Goal: Contribute content: Add original content to the website for others to see

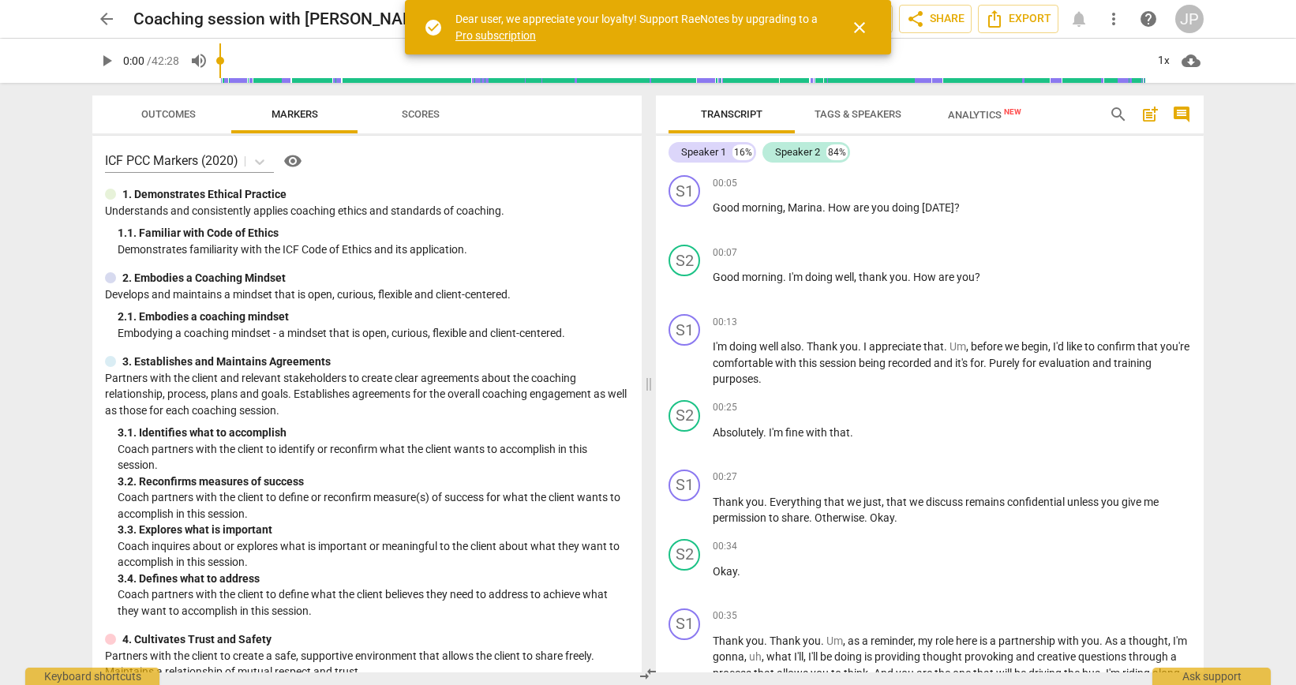
click at [109, 63] on span "play_arrow" at bounding box center [106, 60] width 19 height 19
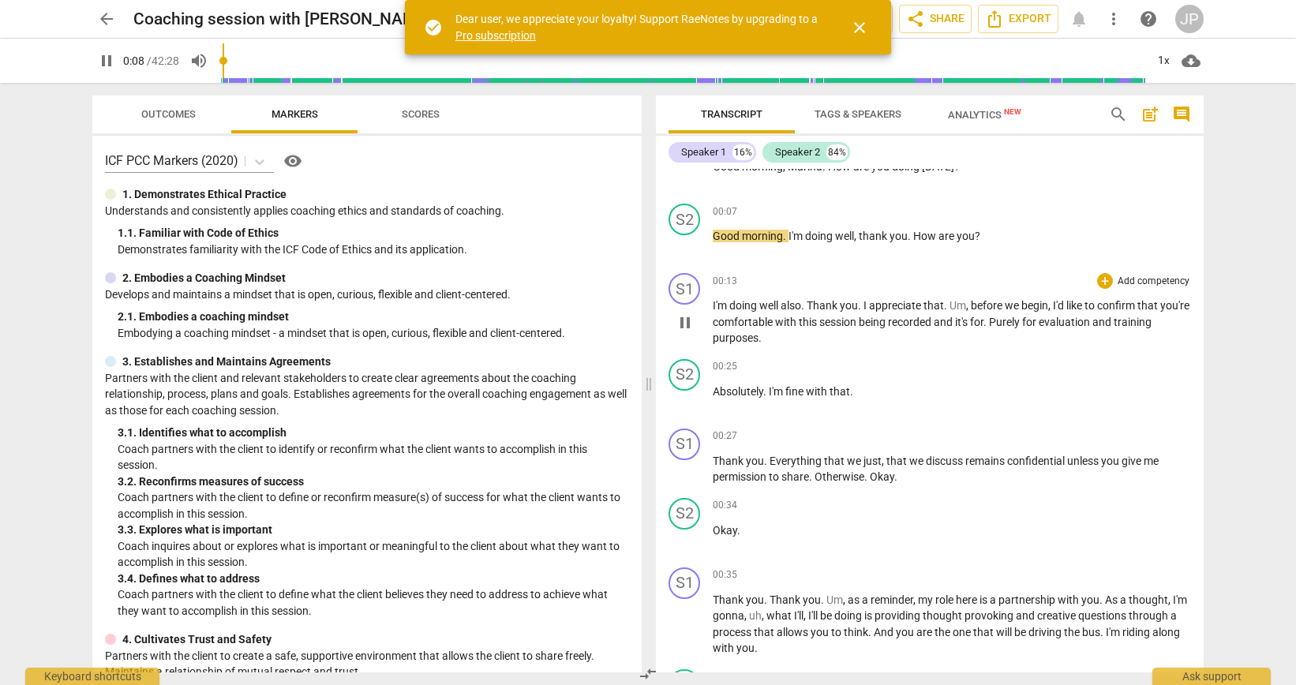
scroll to position [82, 0]
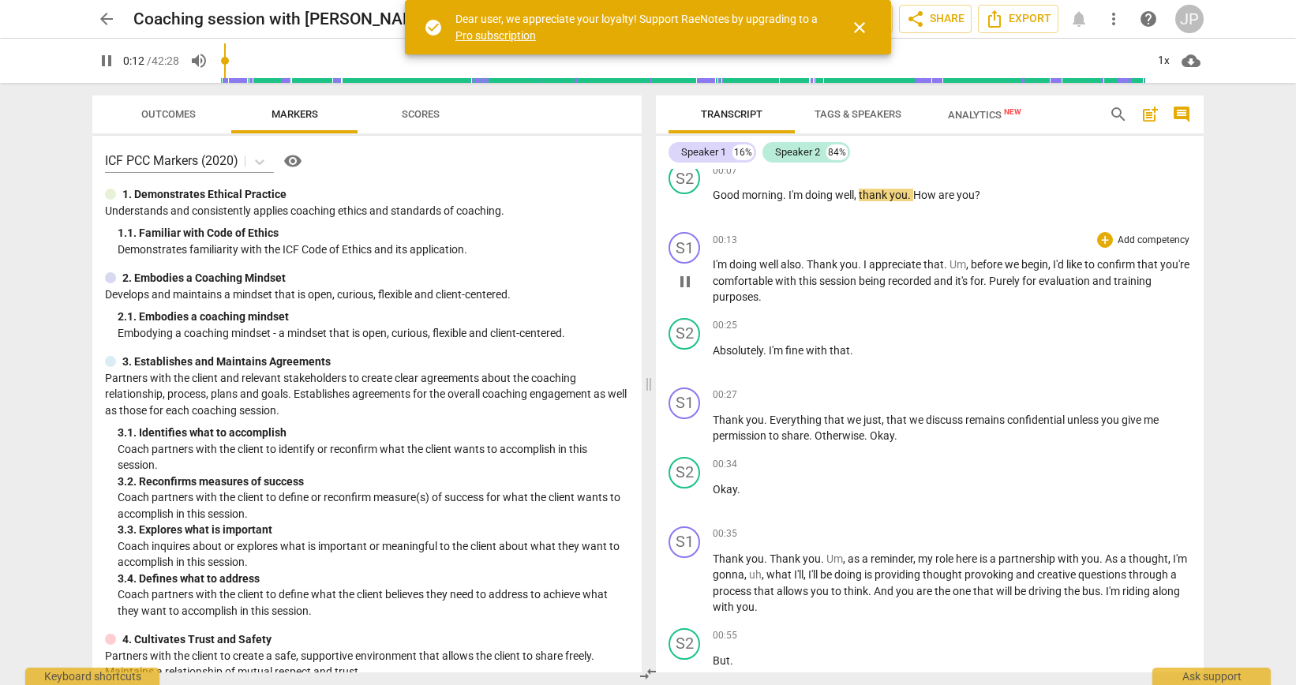
click at [955, 279] on span "and" at bounding box center [944, 281] width 21 height 13
click at [1103, 241] on div "+" at bounding box center [1105, 240] width 16 height 16
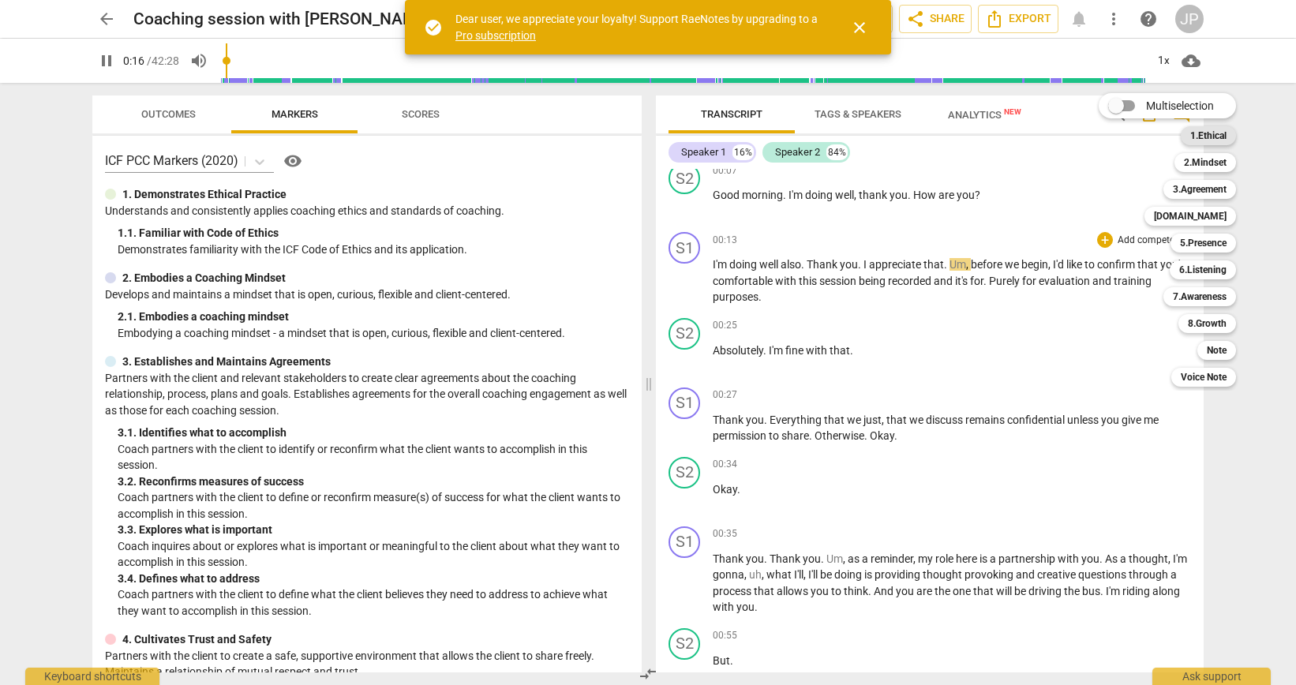
click at [1208, 139] on b "1.Ethical" at bounding box center [1208, 135] width 36 height 19
type input "17"
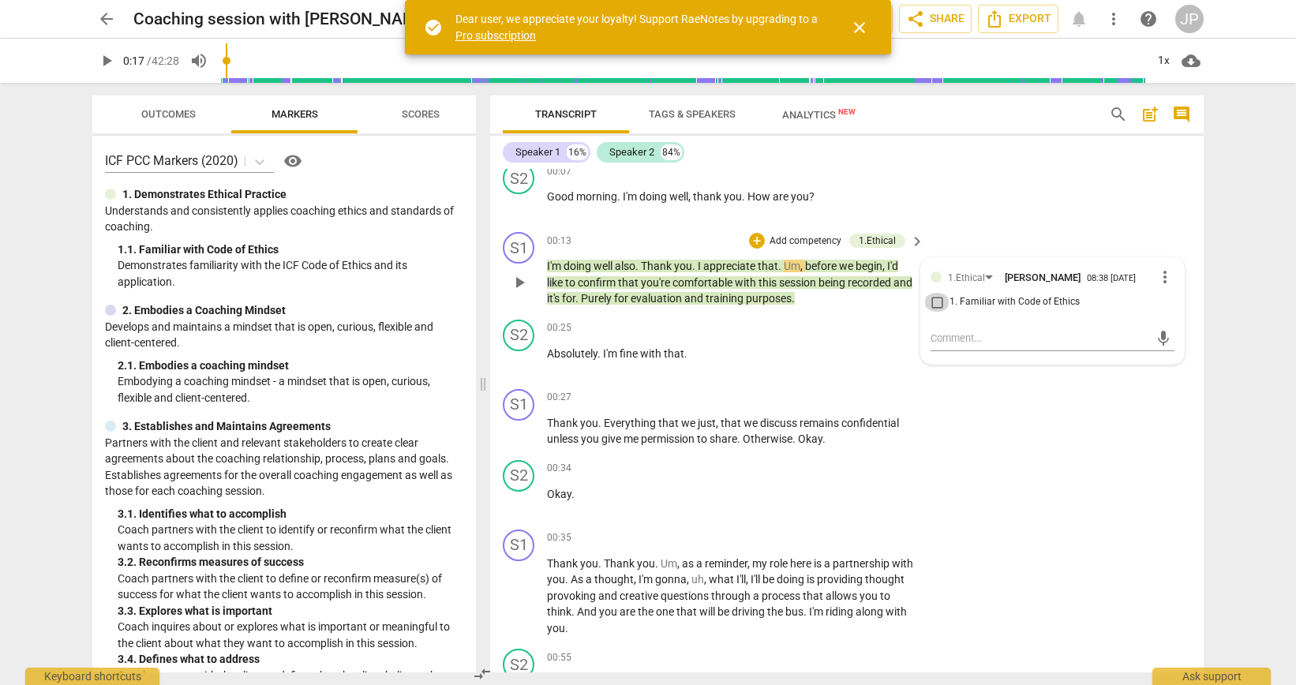
click at [935, 304] on input "1. Familiar with Code of Ethics" at bounding box center [936, 302] width 25 height 19
checkbox input "true"
click at [518, 279] on span "play_arrow" at bounding box center [519, 282] width 19 height 19
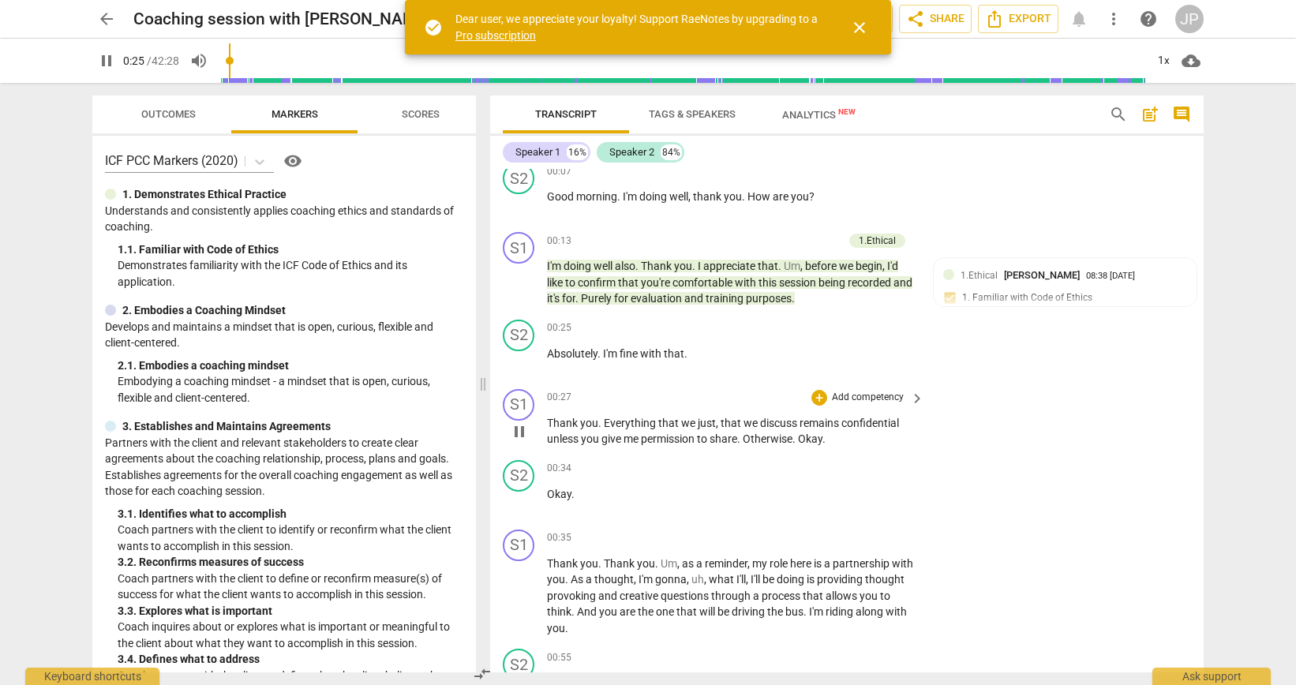
scroll to position [205, 0]
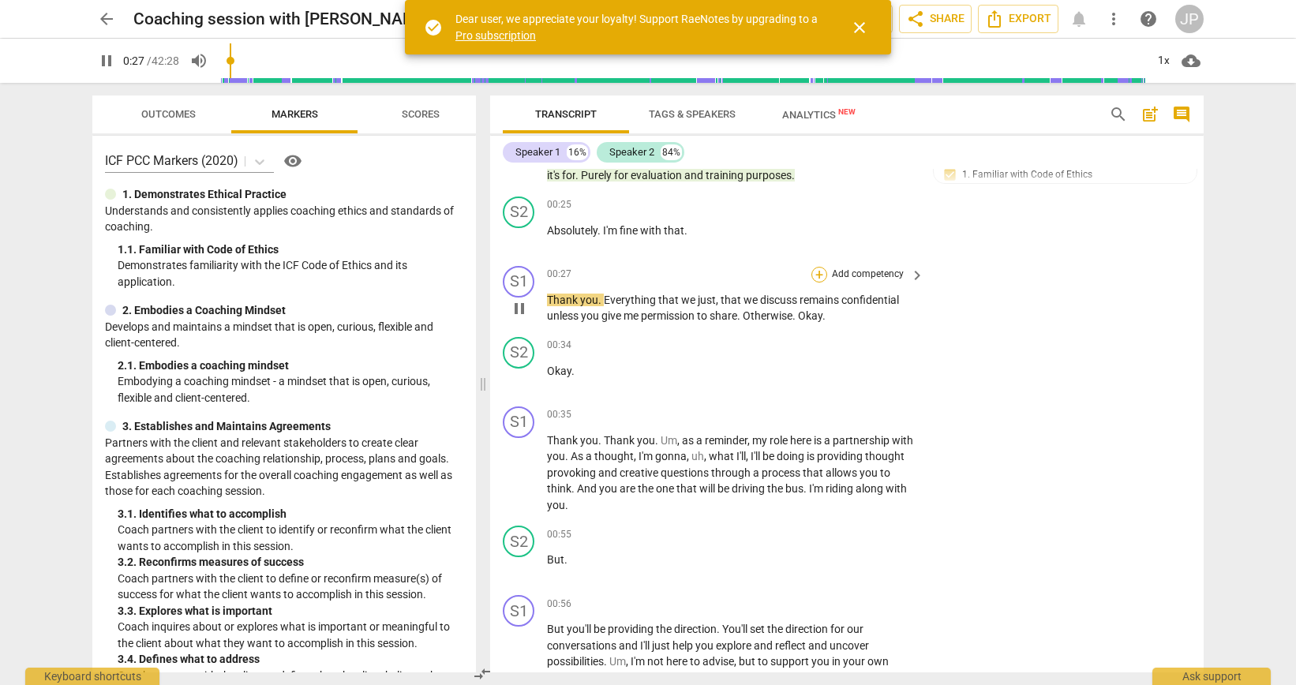
click at [817, 279] on div "+" at bounding box center [819, 275] width 16 height 16
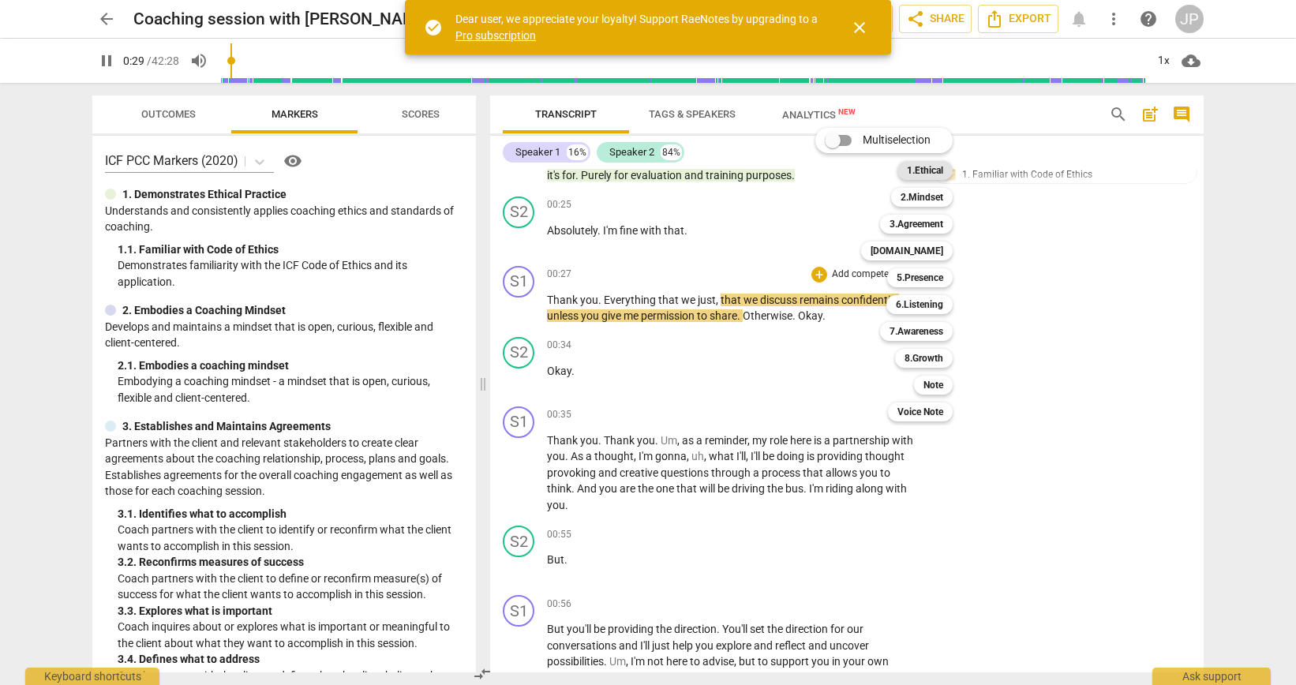
click at [927, 174] on b "1.Ethical" at bounding box center [925, 170] width 36 height 19
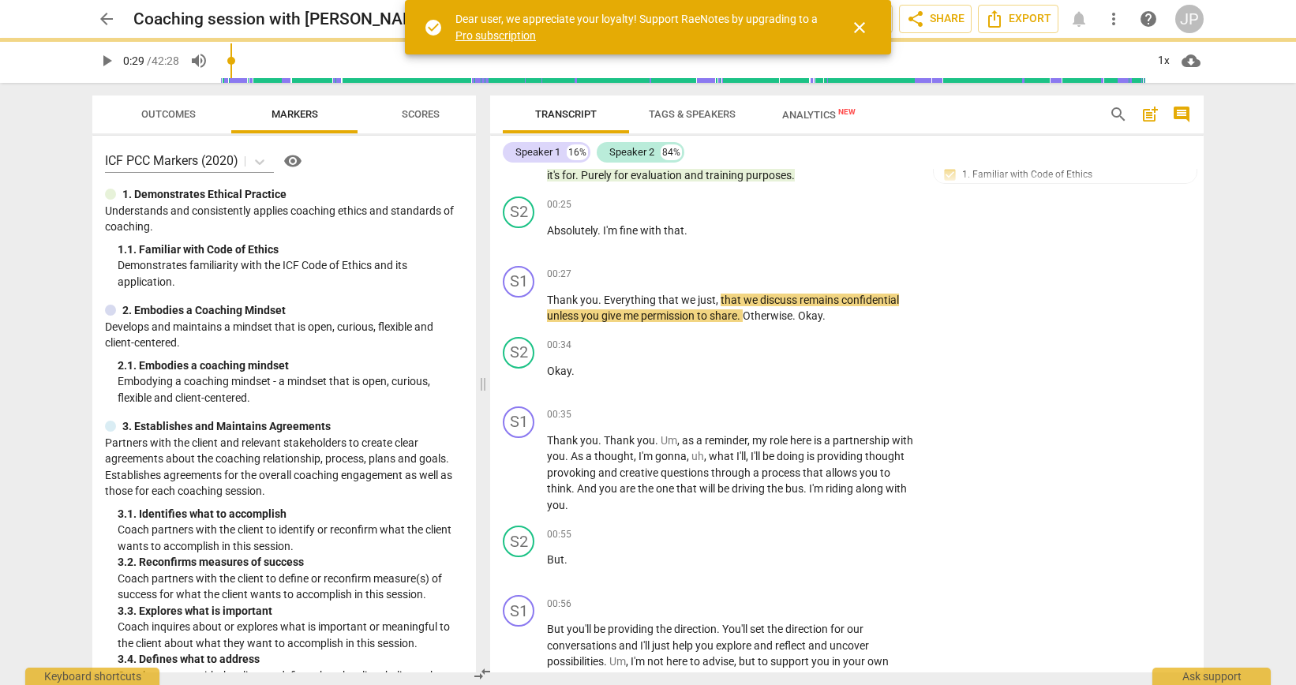
type input "30"
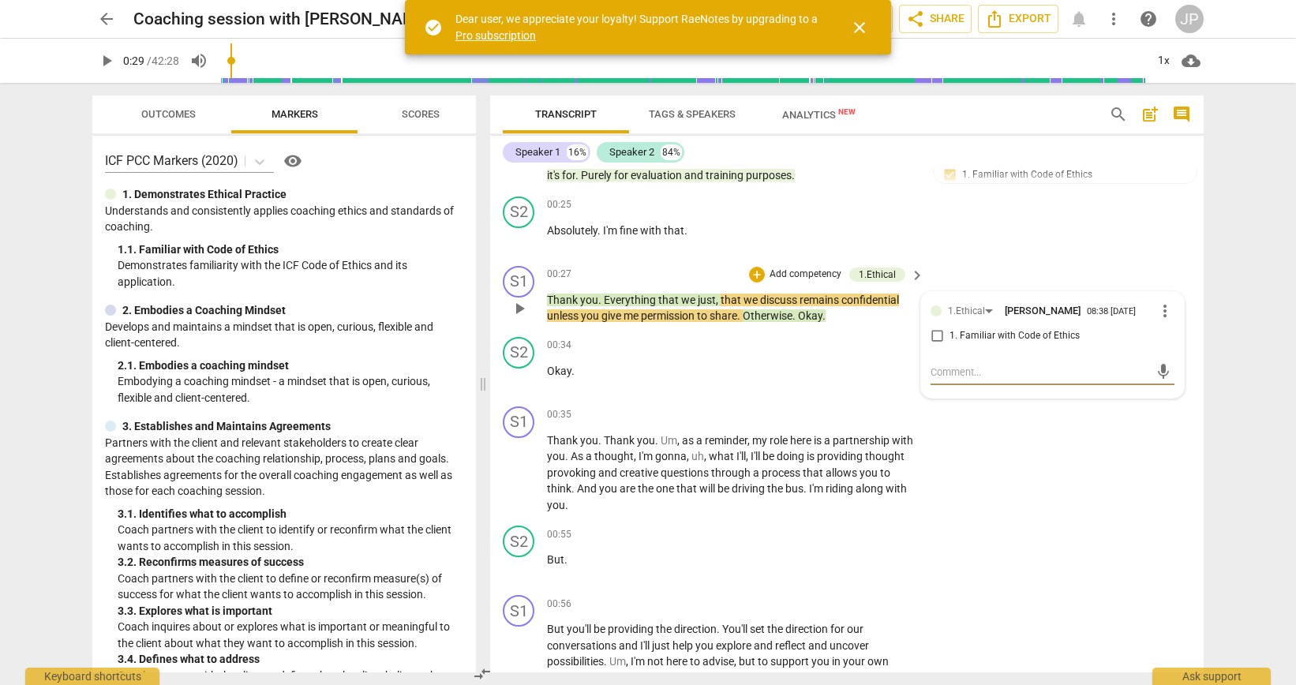
click at [936, 337] on input "1. Familiar with Code of Ethics" at bounding box center [936, 336] width 25 height 19
checkbox input "true"
click at [520, 307] on span "play_arrow" at bounding box center [519, 308] width 19 height 19
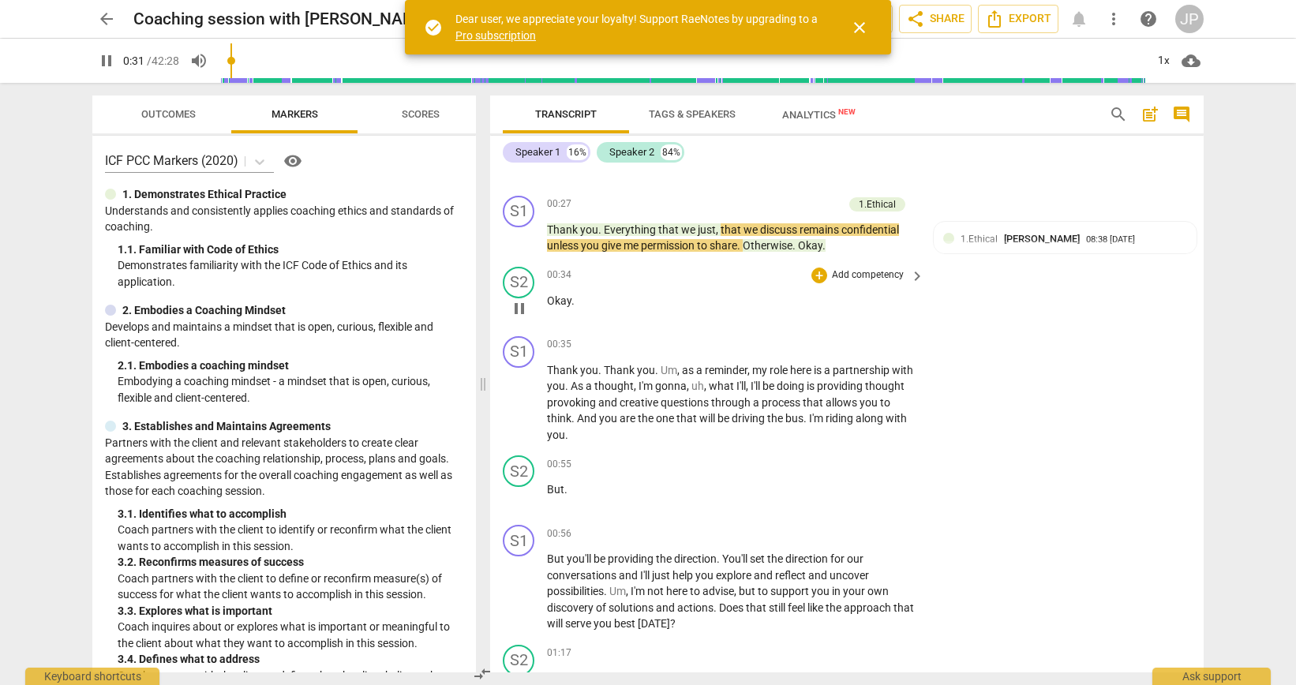
scroll to position [283, 0]
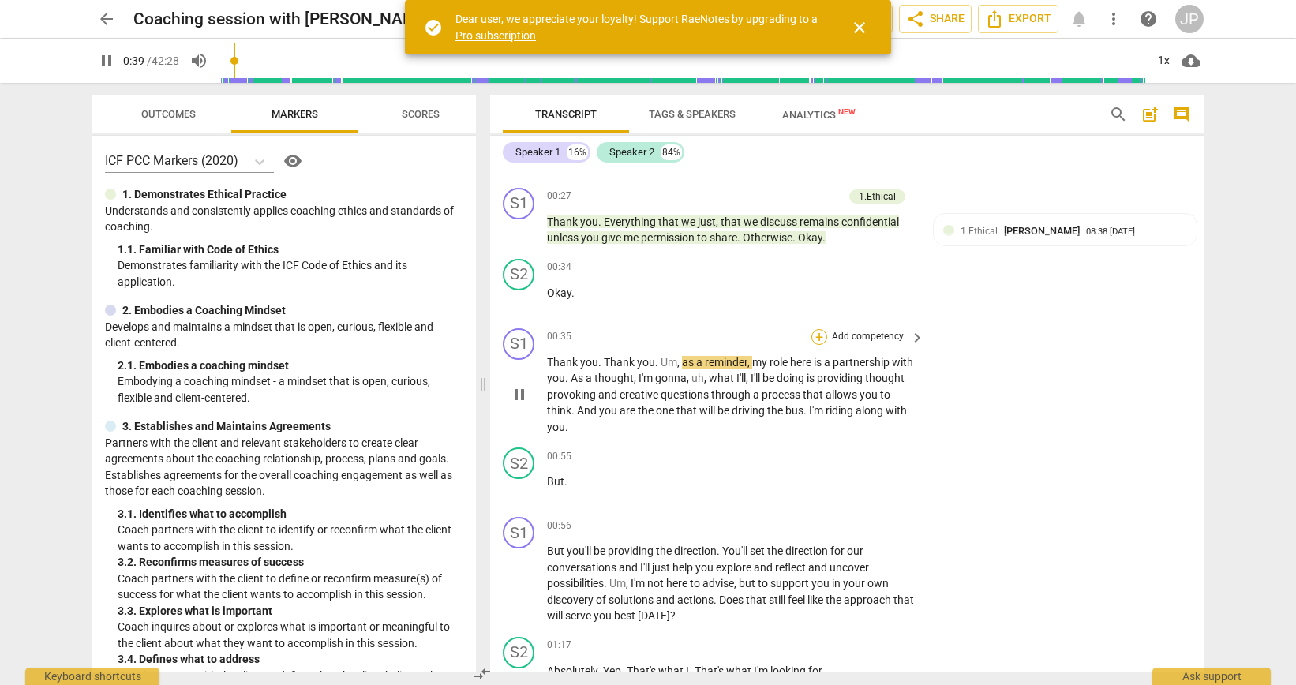
click at [820, 338] on div "+" at bounding box center [819, 337] width 16 height 16
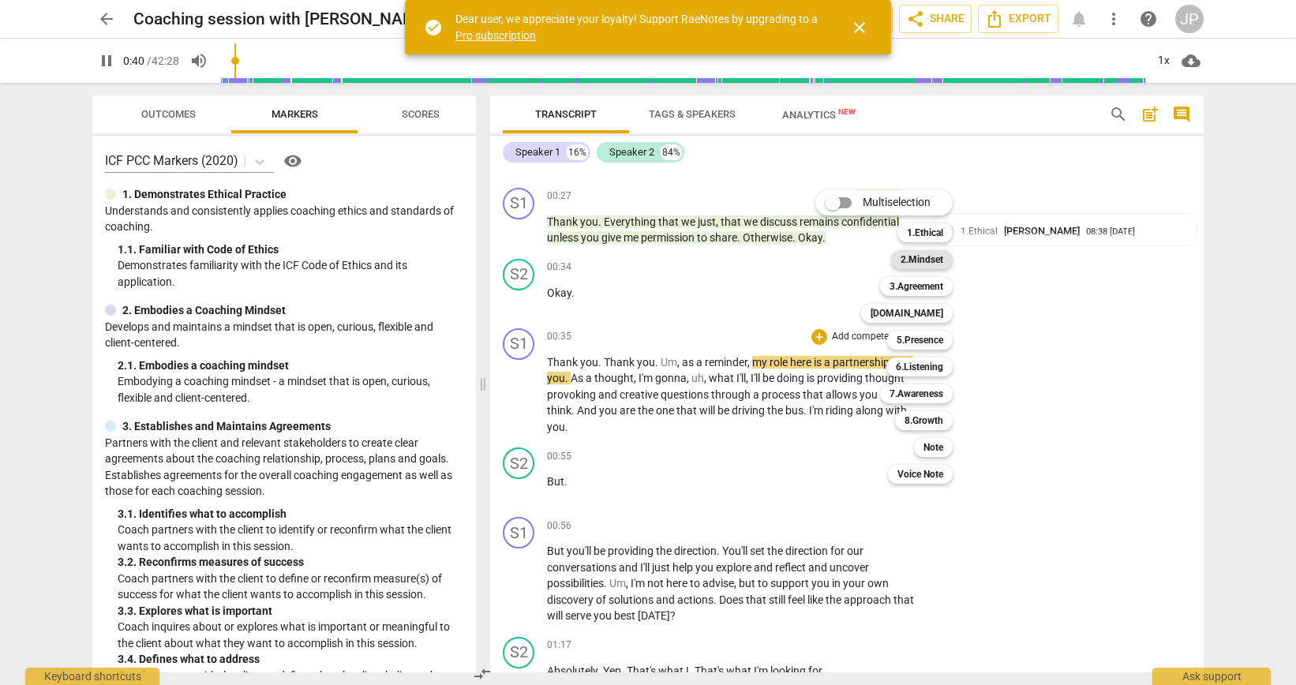
click at [904, 262] on b "2.Mindset" at bounding box center [922, 259] width 43 height 19
type input "41"
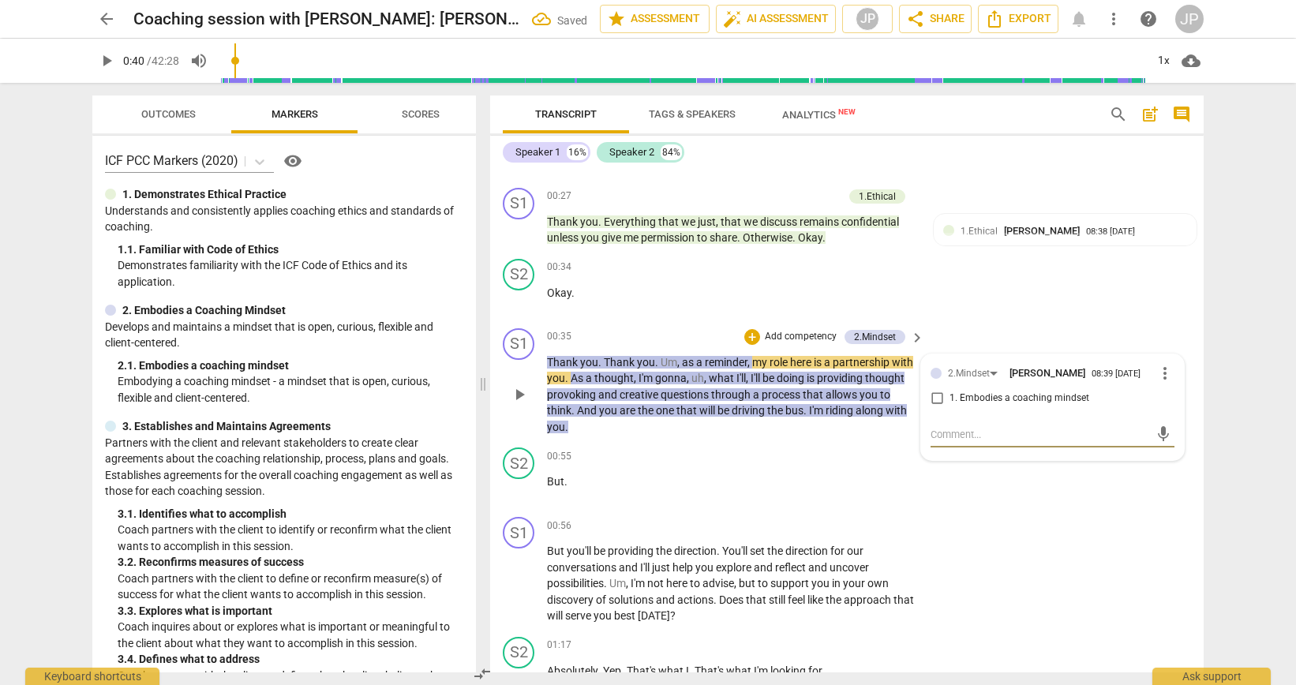
click at [934, 400] on input "1. Embodies a coaching mindset" at bounding box center [936, 398] width 25 height 19
checkbox input "true"
click at [523, 388] on span "play_arrow" at bounding box center [519, 394] width 19 height 19
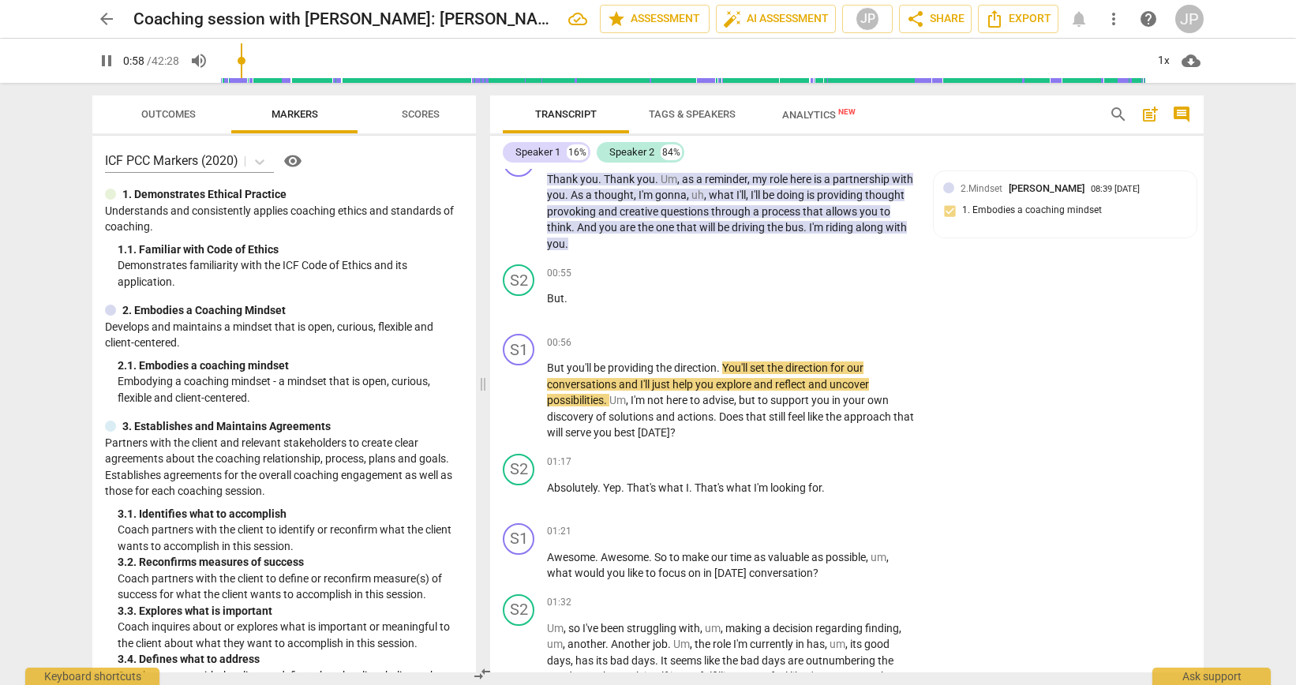
scroll to position [475, 0]
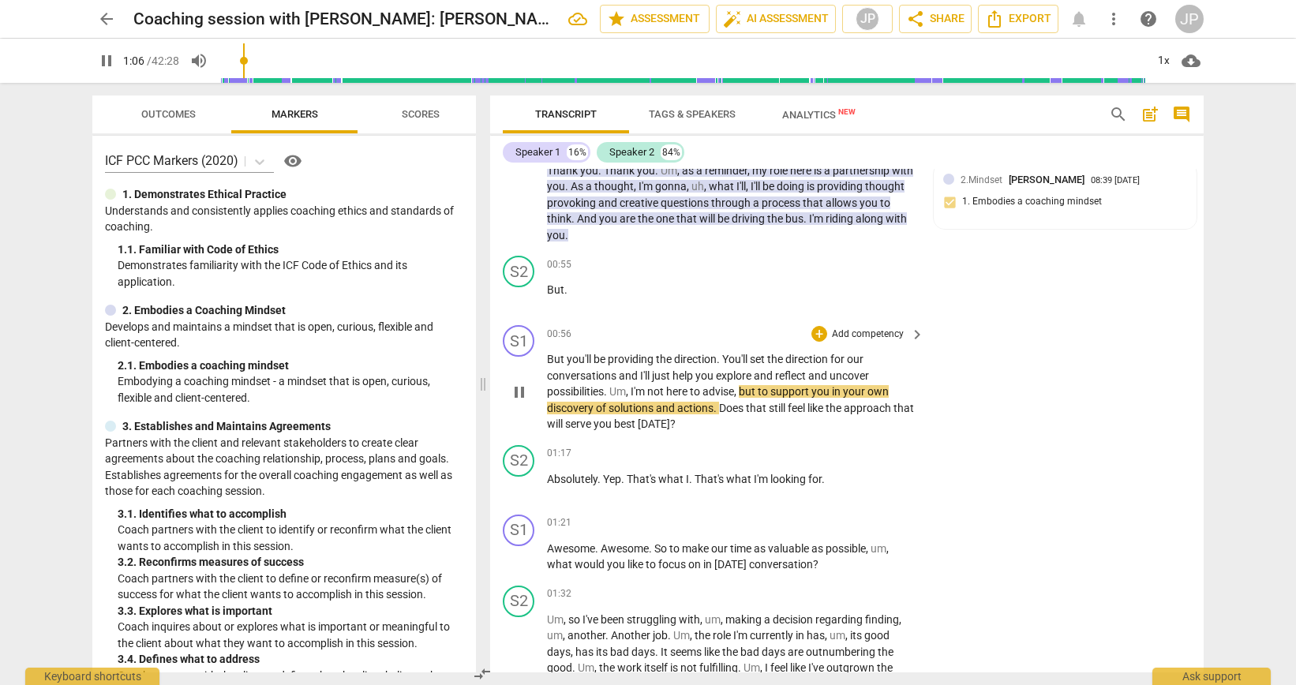
click at [523, 392] on span "pause" at bounding box center [519, 392] width 19 height 19
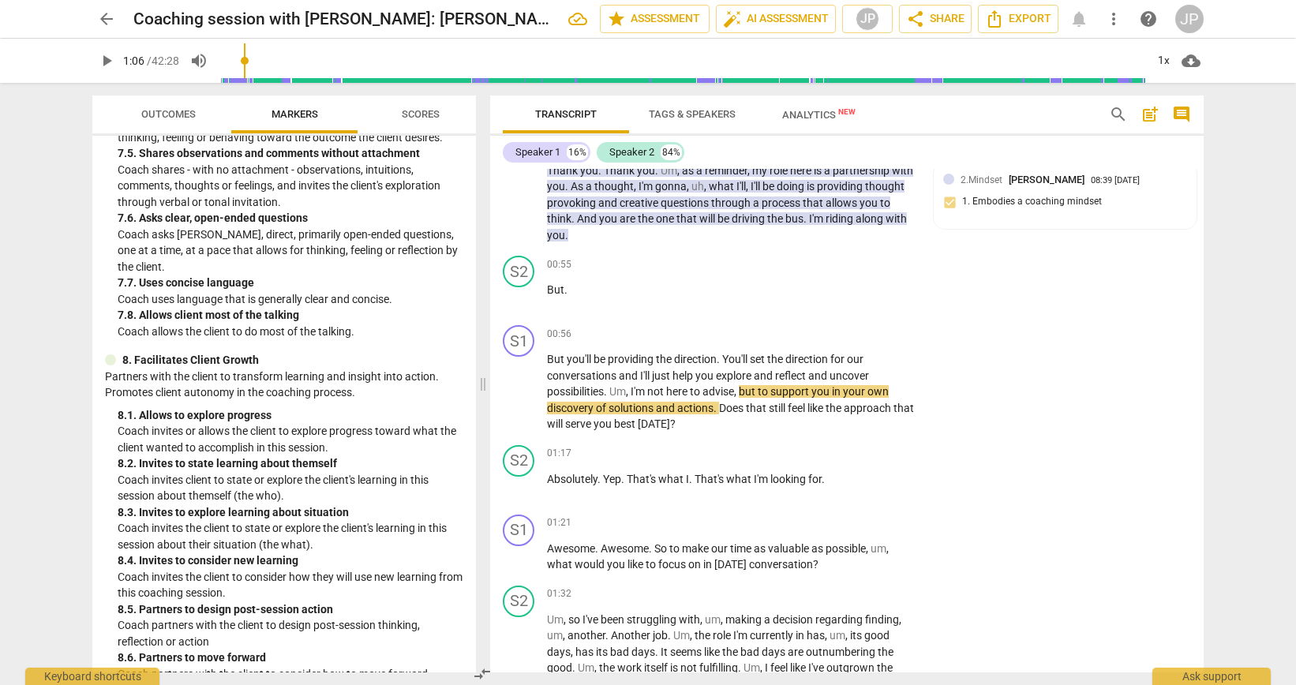
scroll to position [1512, 0]
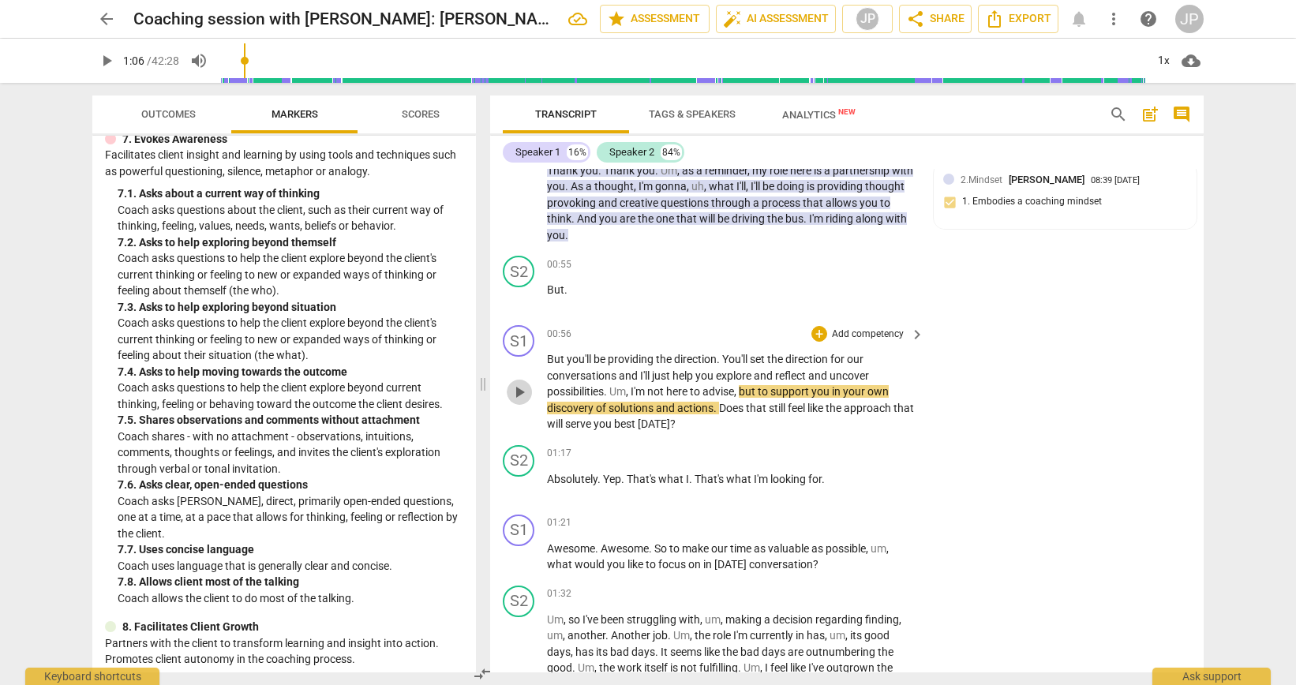
click at [521, 395] on span "play_arrow" at bounding box center [519, 392] width 19 height 19
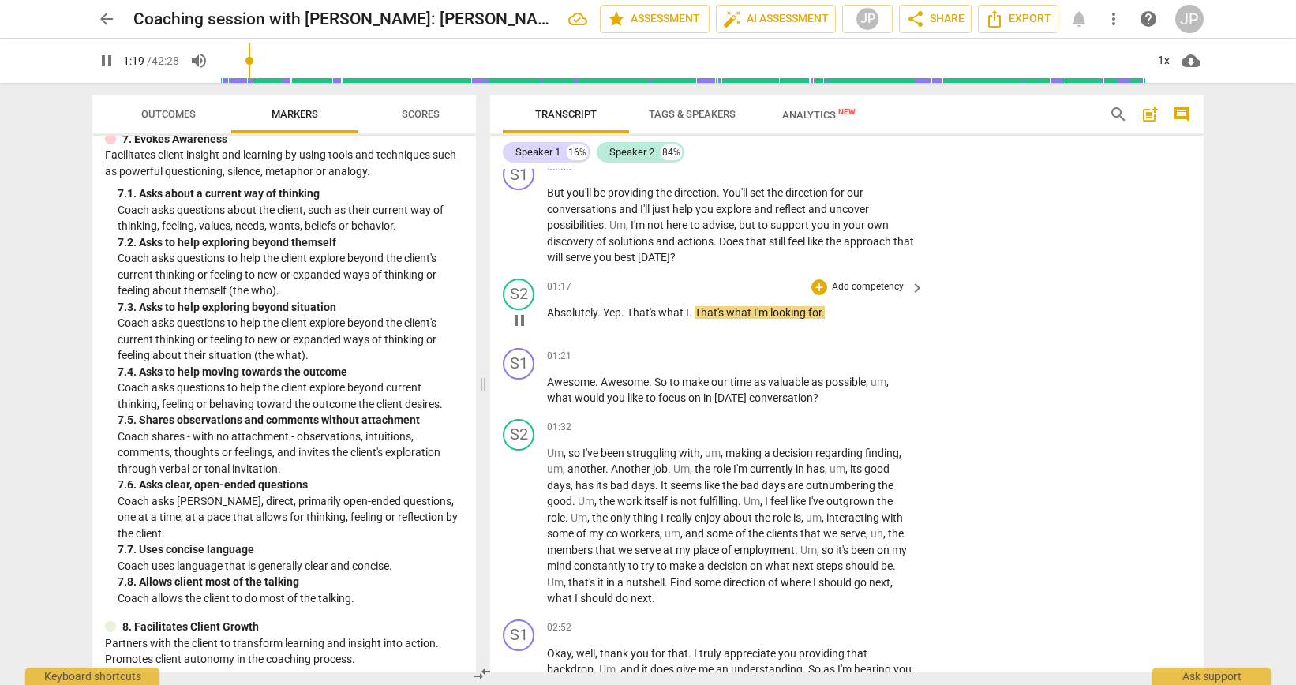
scroll to position [671, 0]
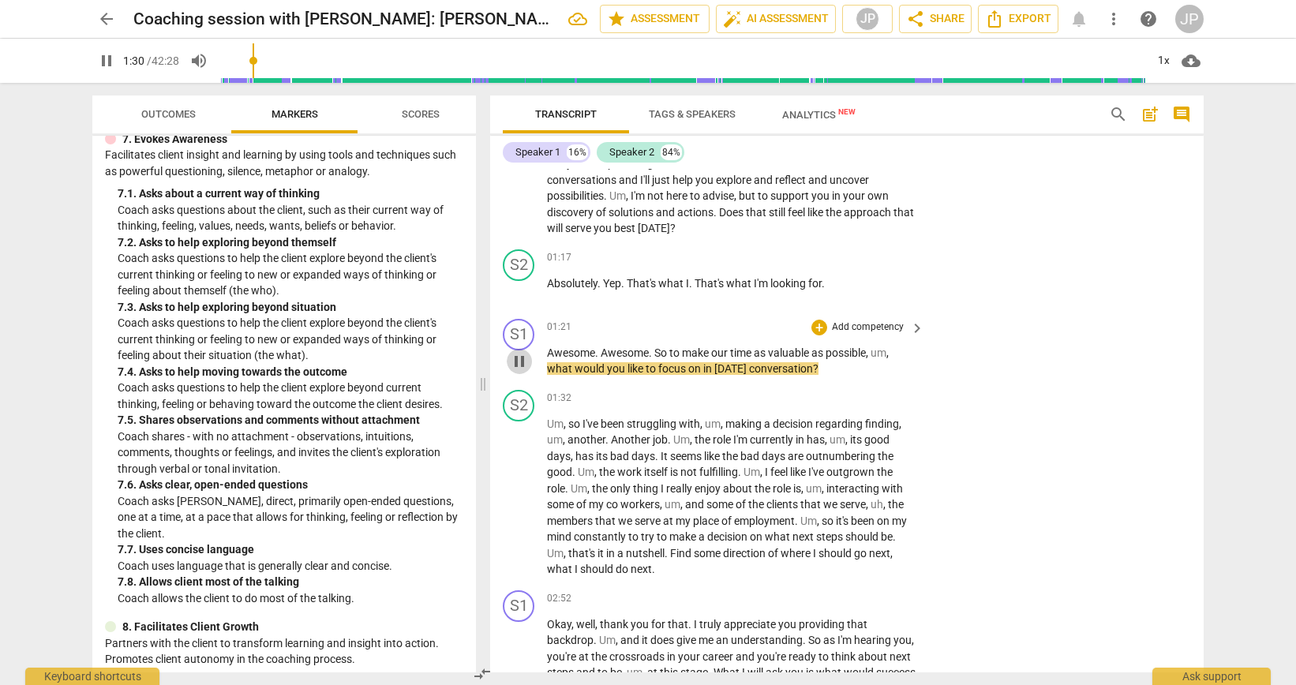
click at [519, 362] on span "pause" at bounding box center [519, 361] width 19 height 19
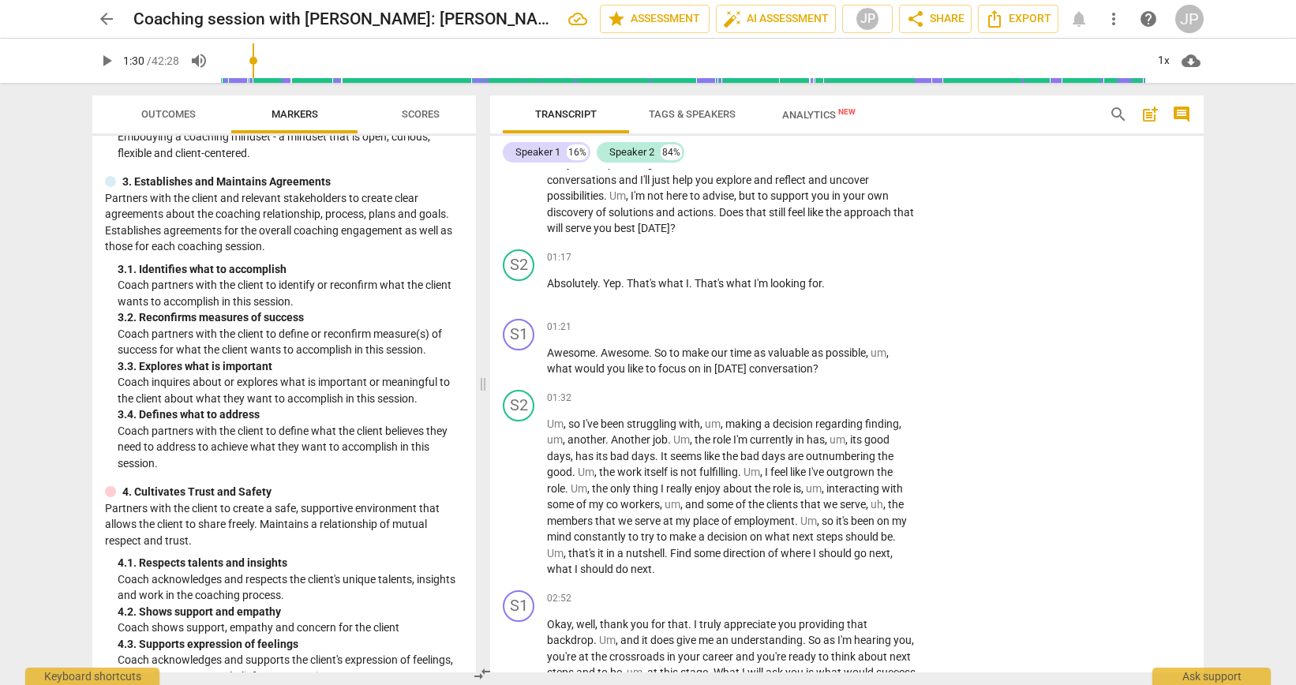
scroll to position [238, 0]
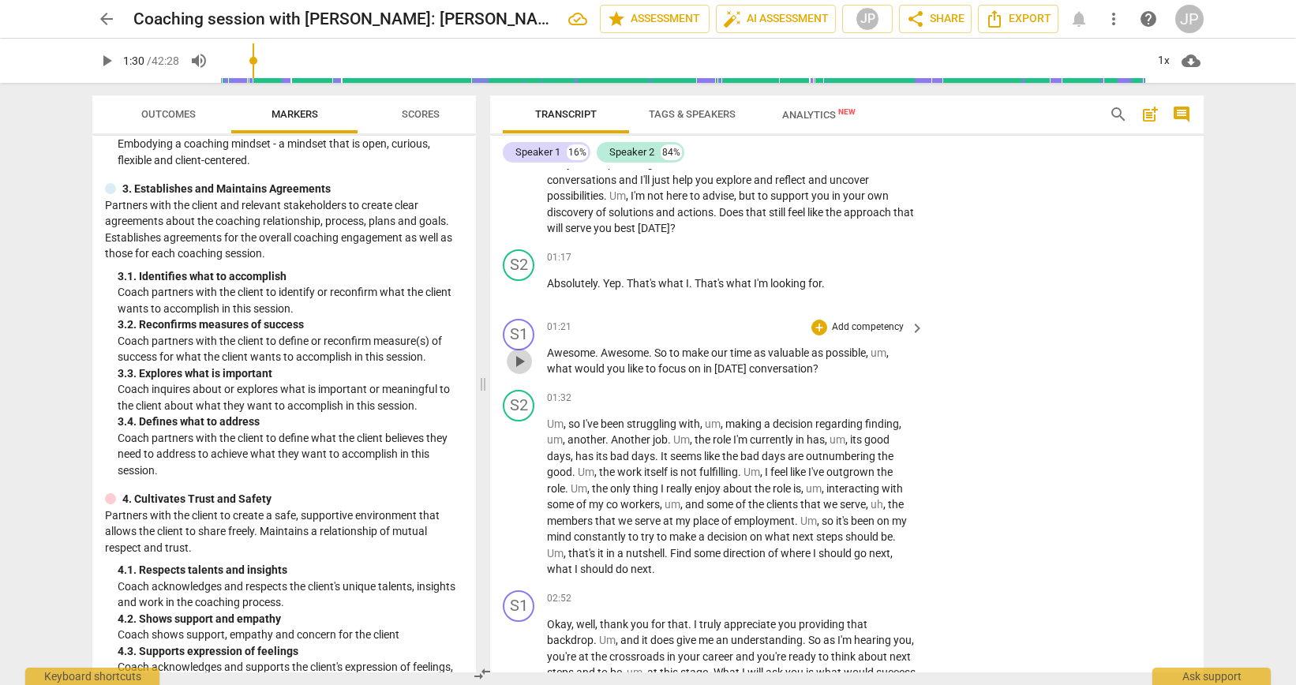
click at [516, 360] on span "play_arrow" at bounding box center [519, 361] width 19 height 19
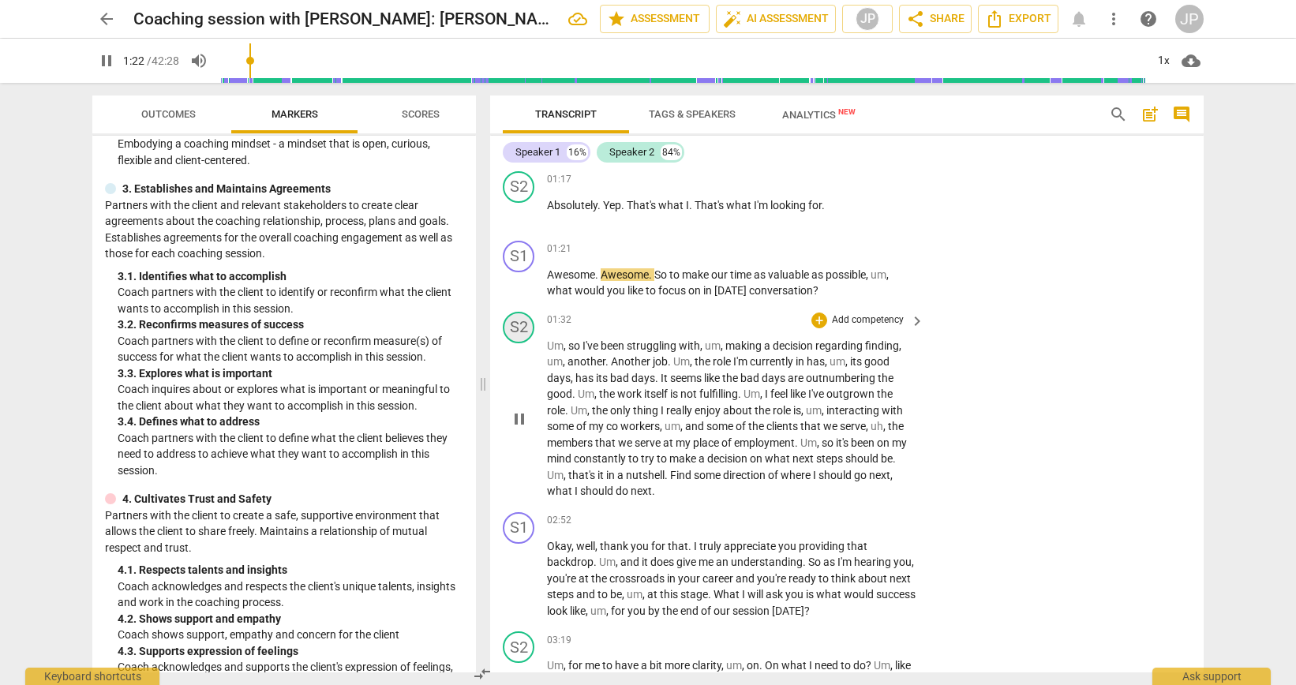
scroll to position [767, 0]
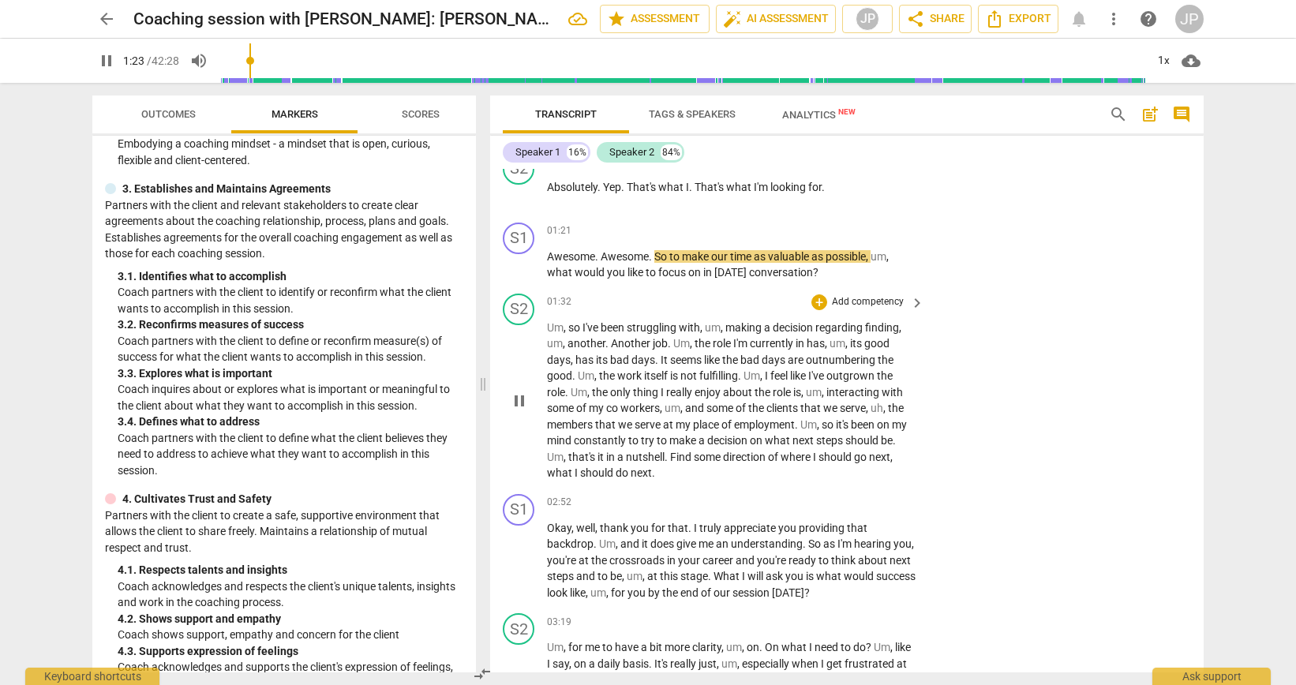
click at [519, 396] on span "pause" at bounding box center [519, 401] width 19 height 19
click at [519, 396] on span "play_arrow" at bounding box center [519, 401] width 19 height 19
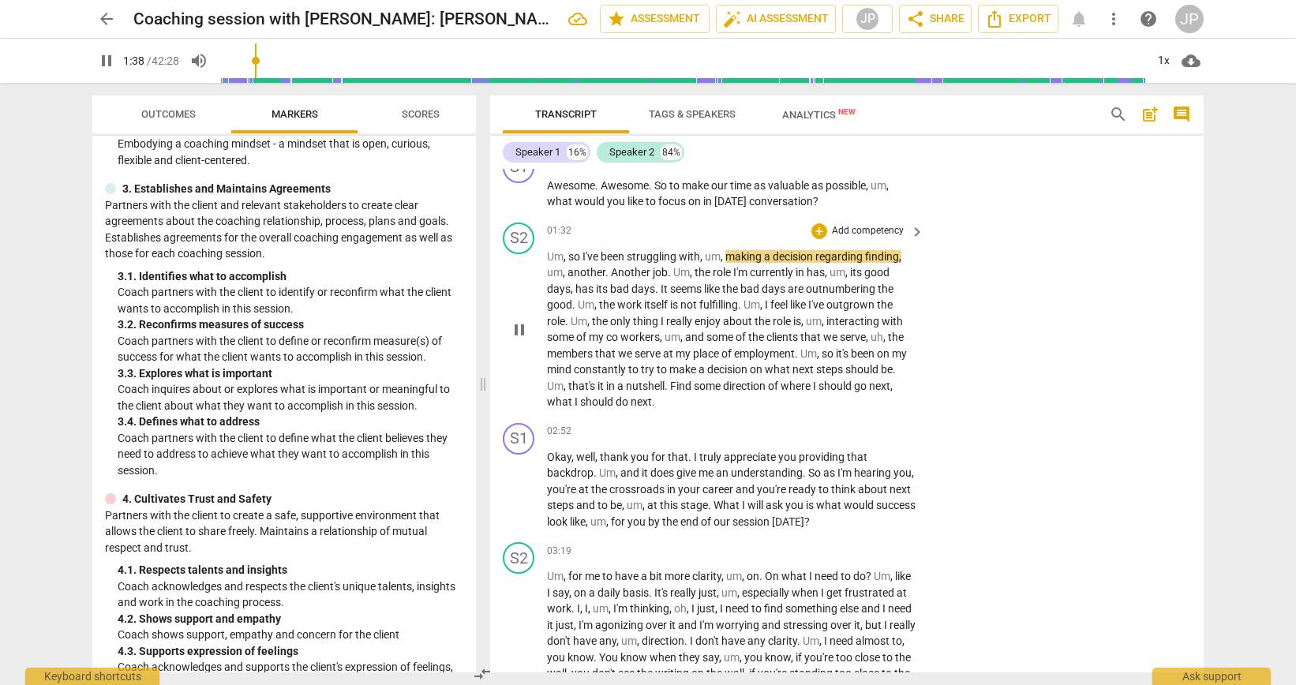
scroll to position [898, 0]
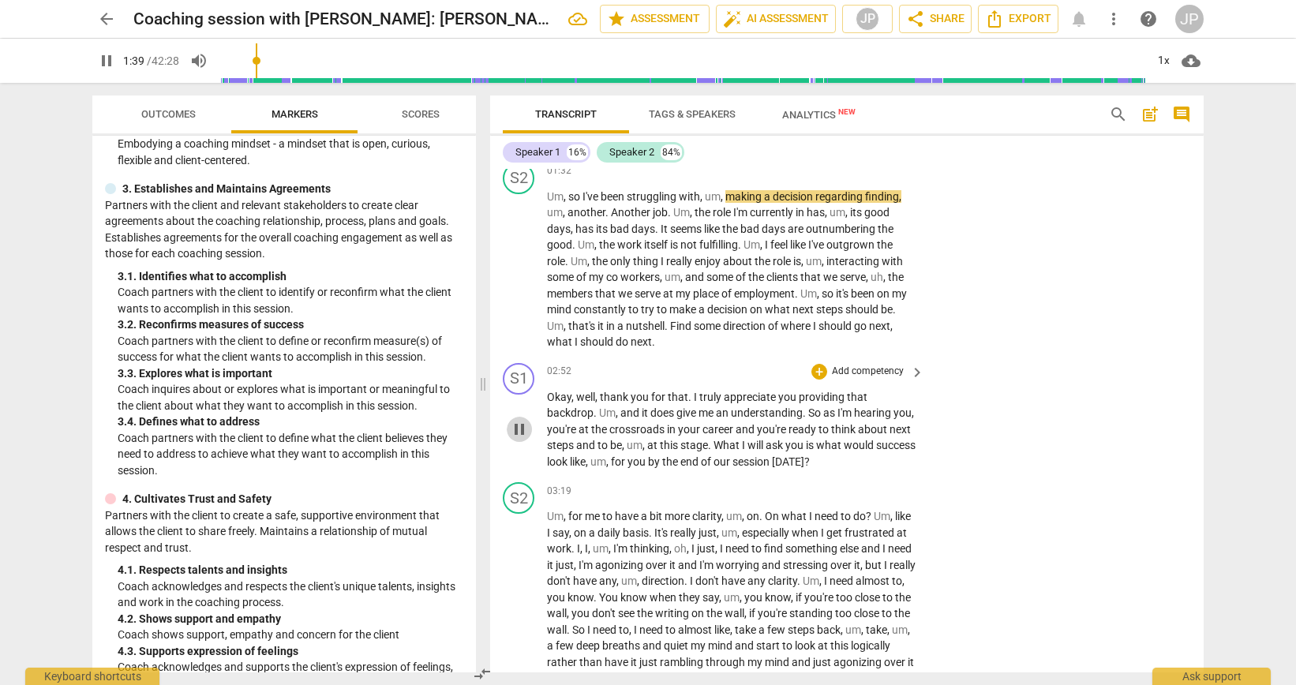
click at [513, 428] on span "pause" at bounding box center [519, 429] width 19 height 19
click at [513, 429] on span "play_arrow" at bounding box center [519, 429] width 19 height 19
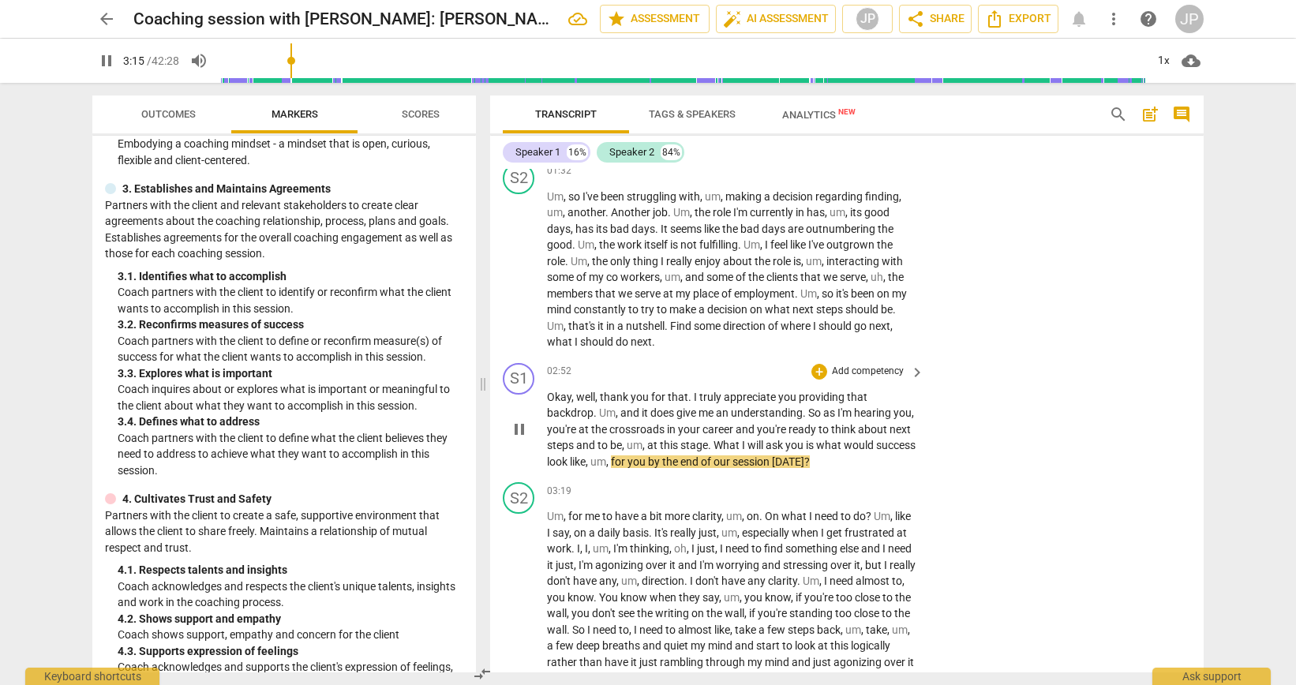
click at [520, 426] on span "pause" at bounding box center [519, 429] width 19 height 19
type input "196"
click at [819, 371] on div "+" at bounding box center [819, 372] width 16 height 16
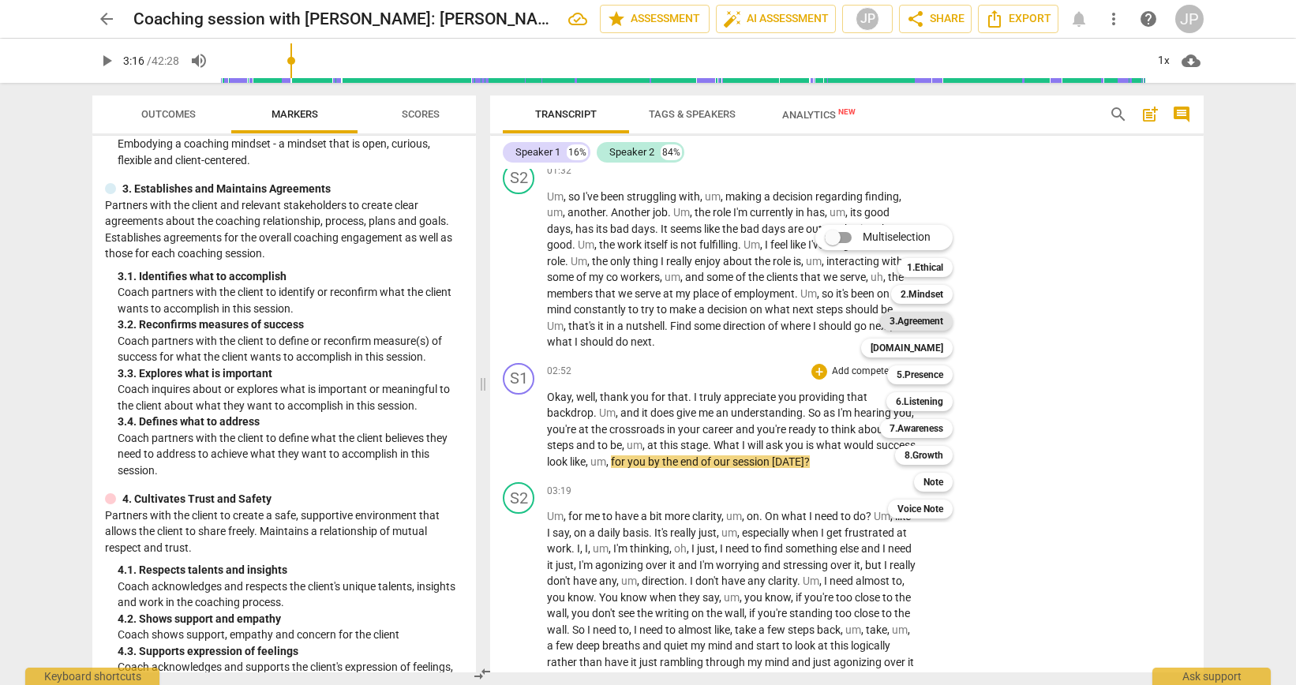
click at [935, 320] on b "3.Agreement" at bounding box center [917, 321] width 54 height 19
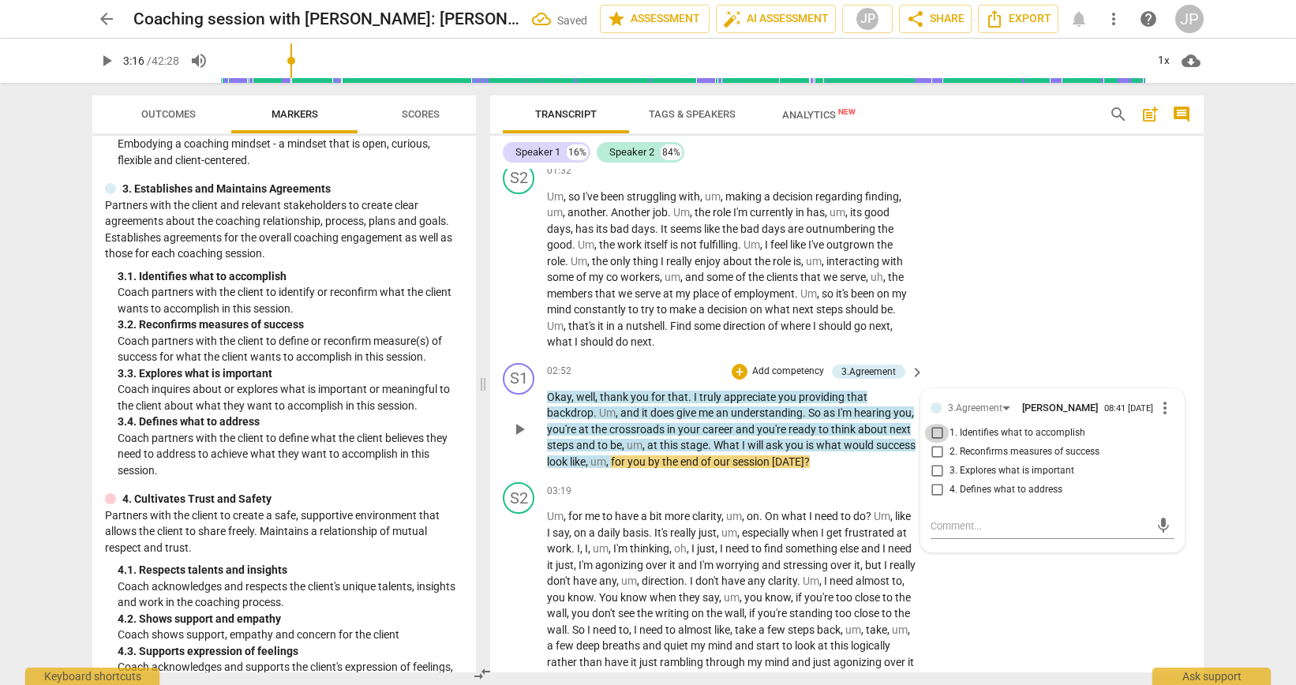
click at [932, 429] on input "1. Identifies what to accomplish" at bounding box center [936, 433] width 25 height 19
checkbox input "true"
click at [933, 471] on input "3. Explores what is important" at bounding box center [936, 471] width 25 height 19
checkbox input "true"
click at [523, 428] on span "play_arrow" at bounding box center [519, 429] width 19 height 19
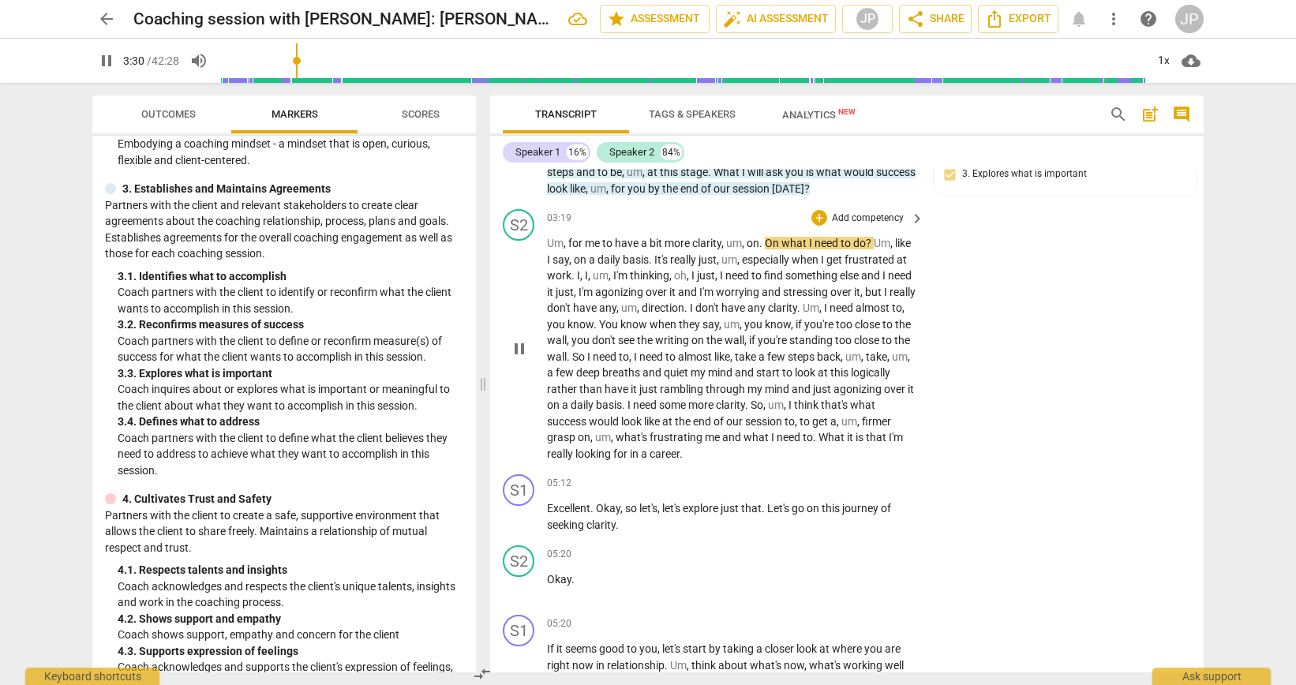
scroll to position [1216, 0]
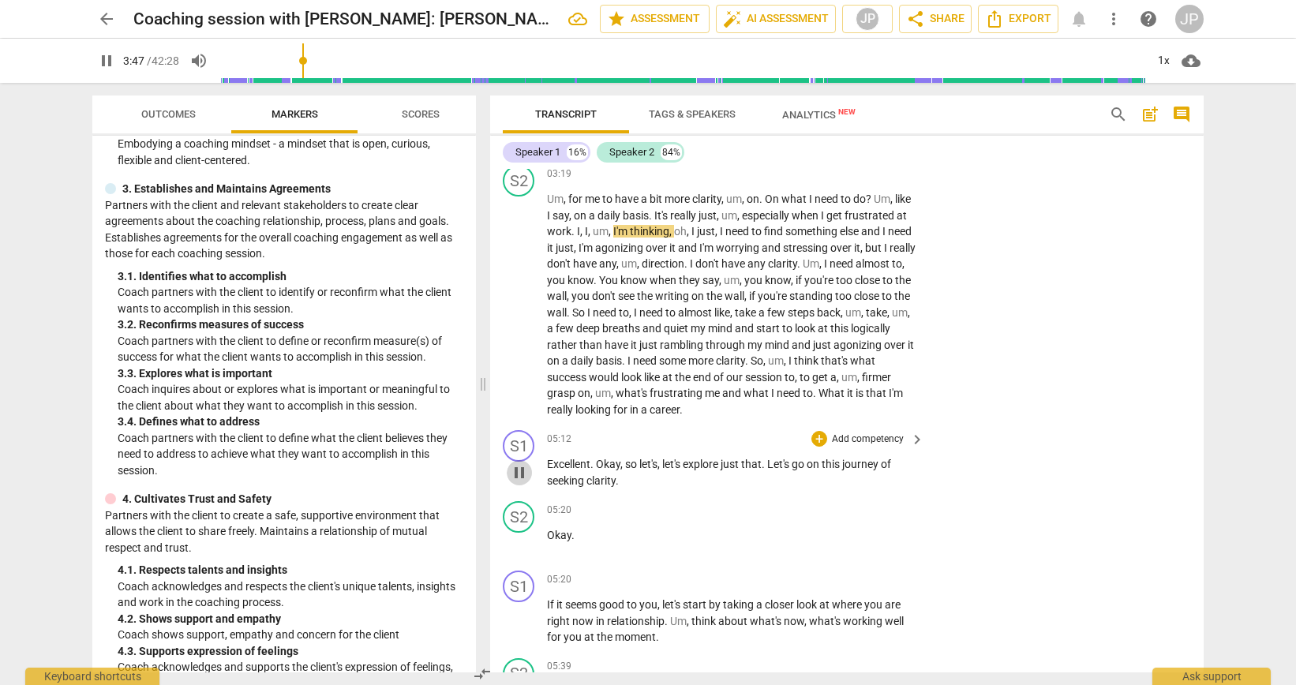
click at [516, 471] on span "pause" at bounding box center [519, 472] width 19 height 19
click at [516, 471] on span "play_arrow" at bounding box center [519, 472] width 19 height 19
click at [516, 471] on span "pause" at bounding box center [519, 472] width 19 height 19
type input "320"
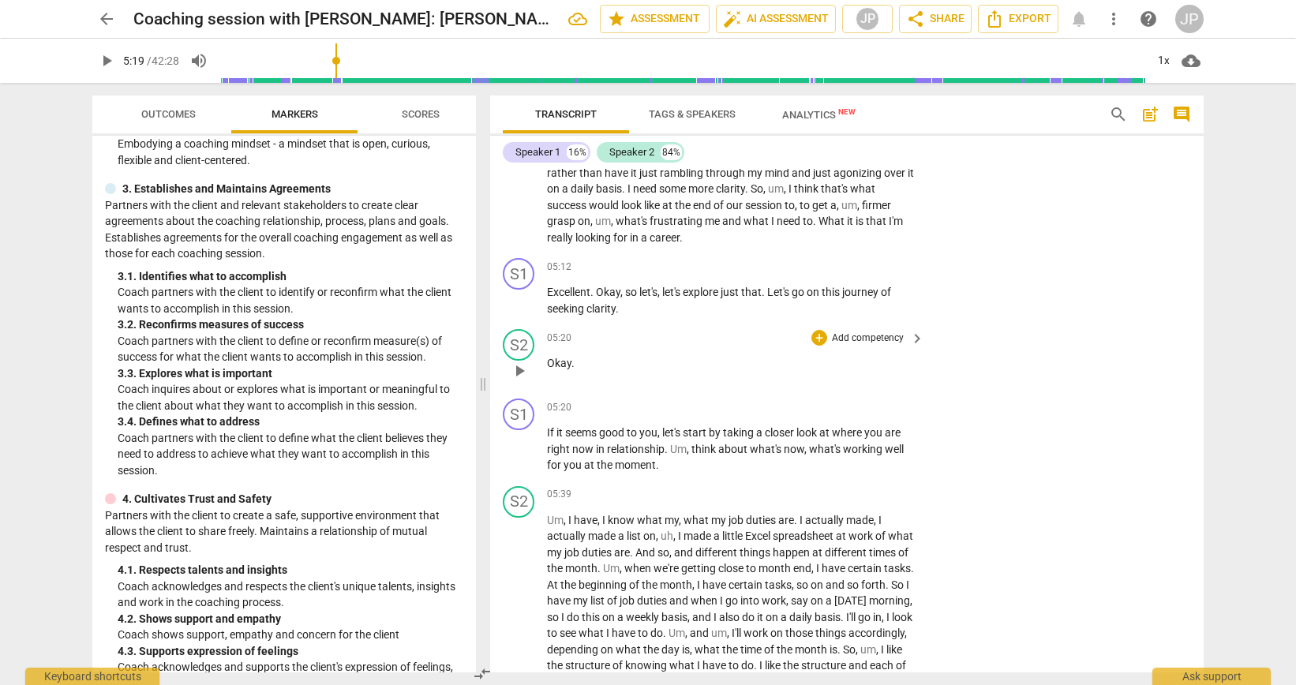
scroll to position [1385, 0]
click at [815, 269] on div "+" at bounding box center [819, 270] width 16 height 16
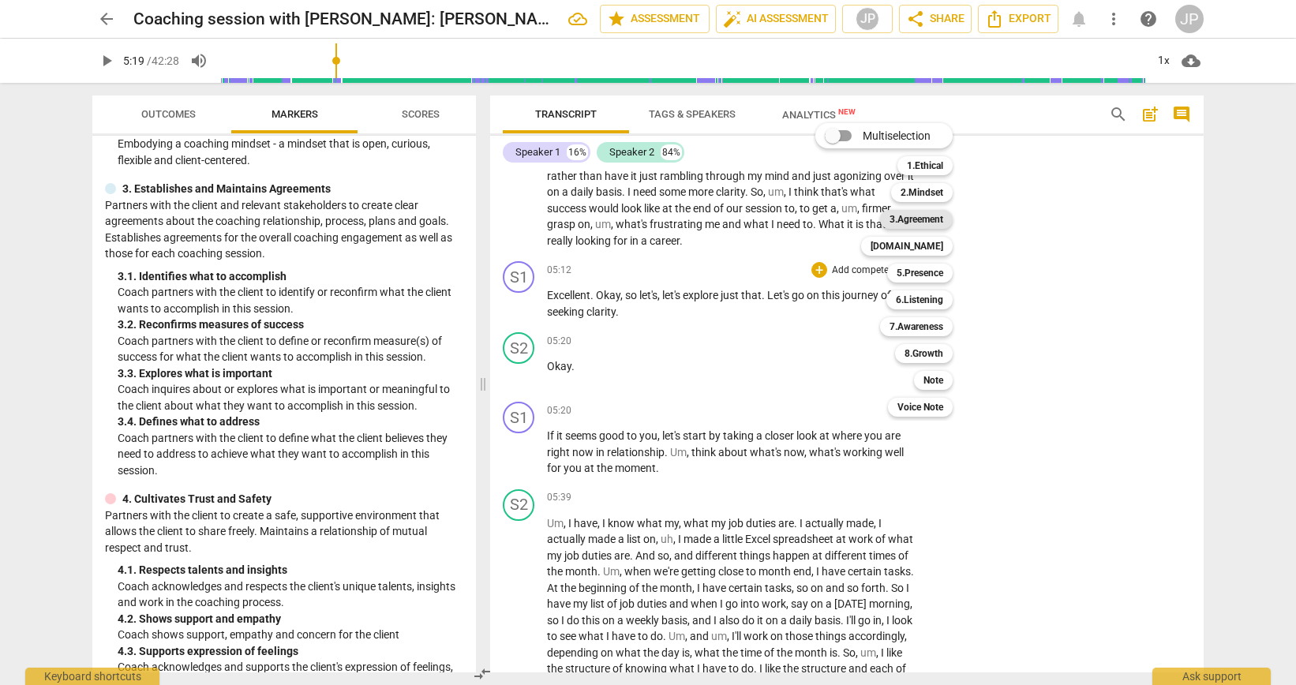
click at [931, 226] on b "3.Agreement" at bounding box center [917, 219] width 54 height 19
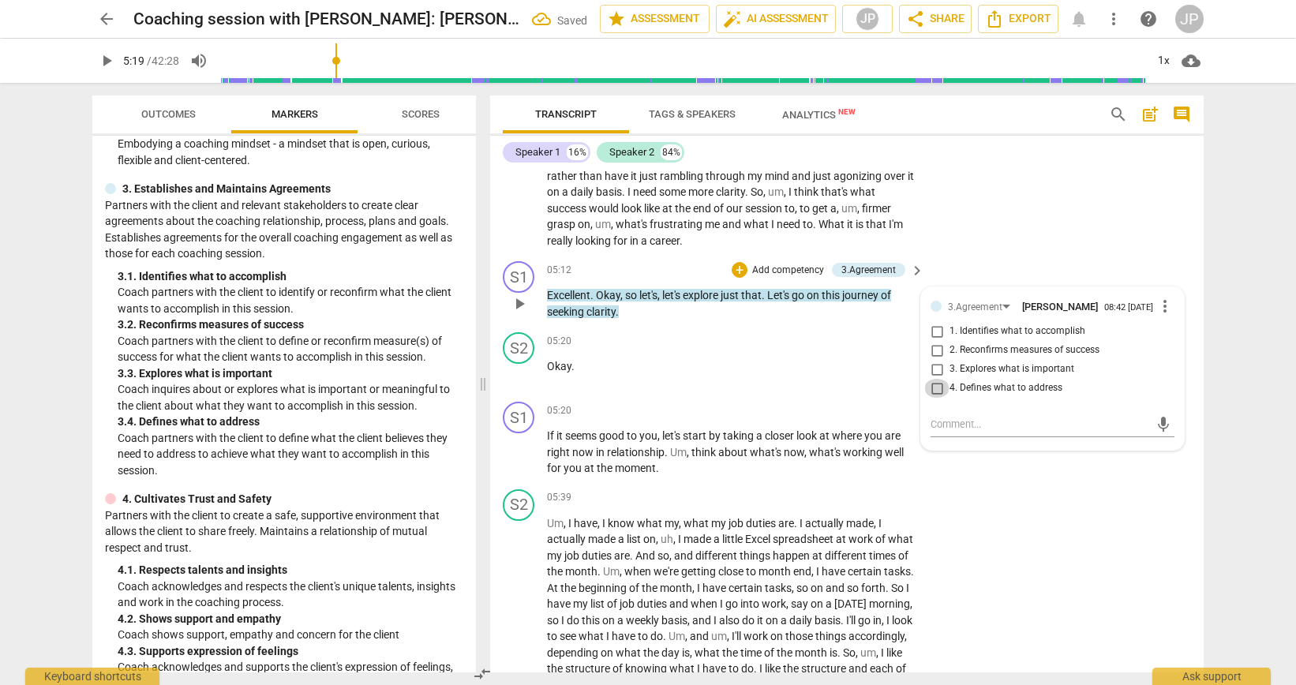
click at [932, 392] on input "4. Defines what to address" at bounding box center [936, 388] width 25 height 19
checkbox input "true"
click at [941, 422] on textarea at bounding box center [1040, 424] width 219 height 15
type textarea "B"
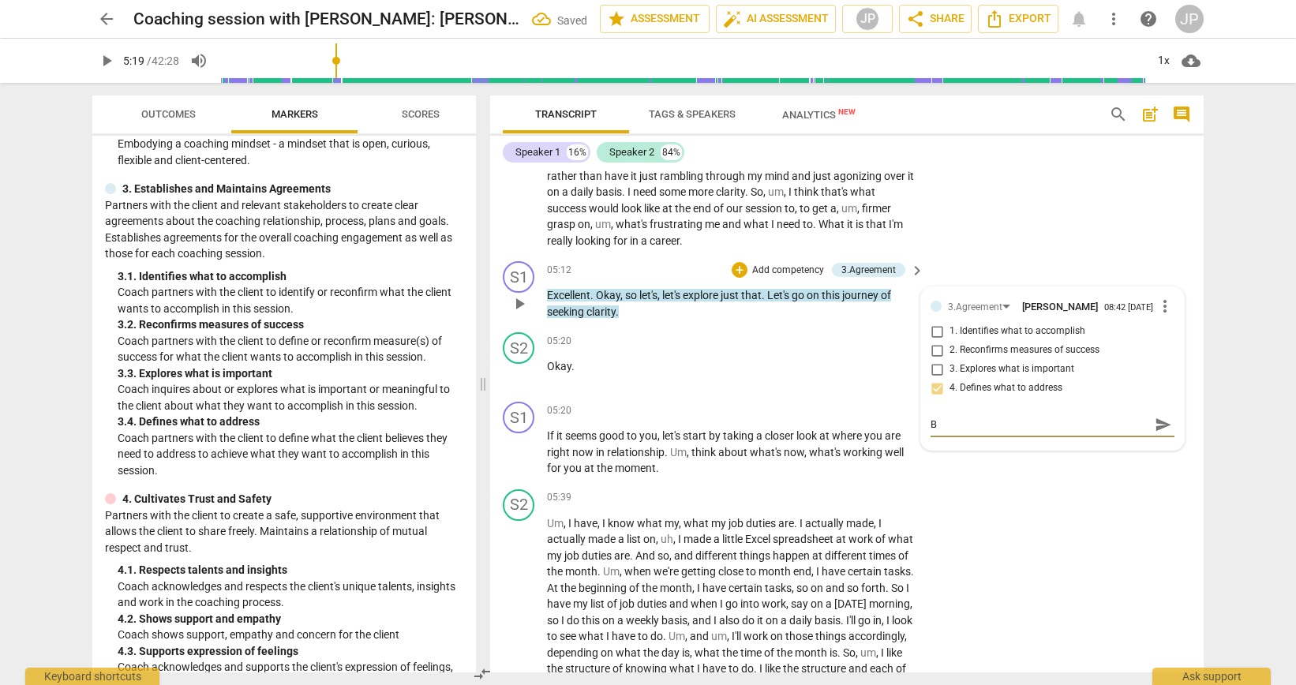
type textarea "Be"
type textarea "Bet"
type textarea "Bett"
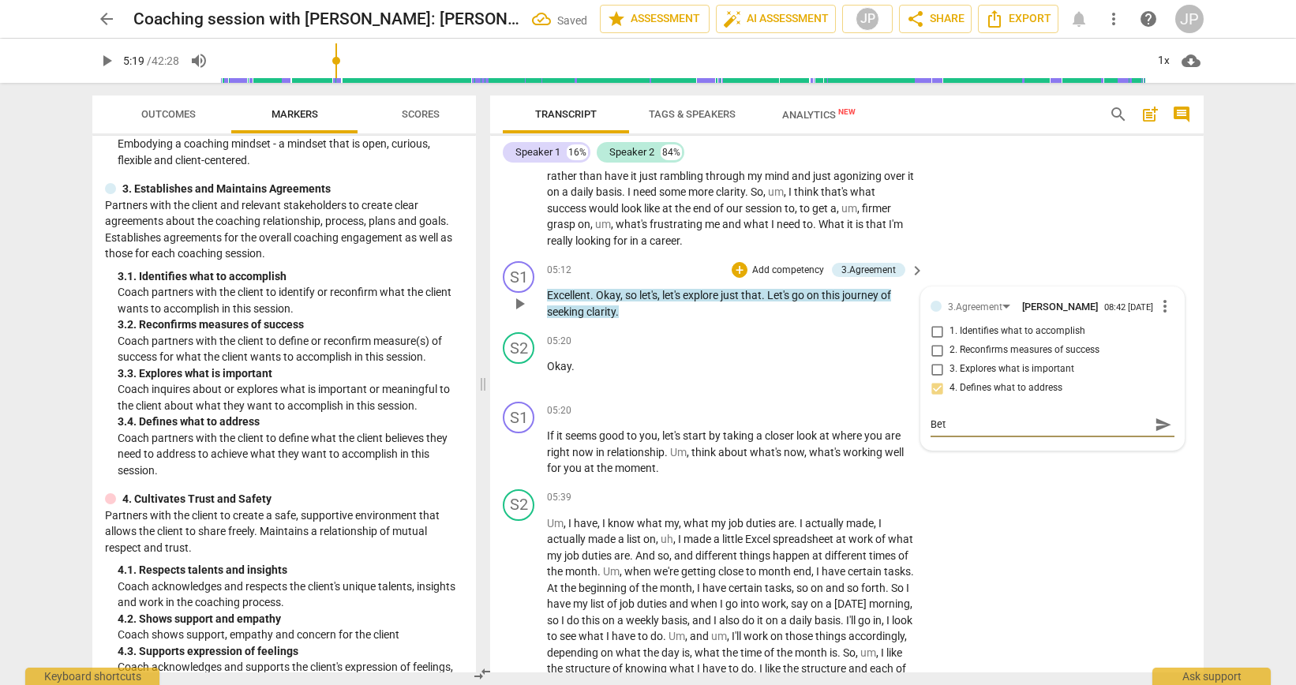
type textarea "Bett"
type textarea "[PERSON_NAME]"
type textarea "Better"
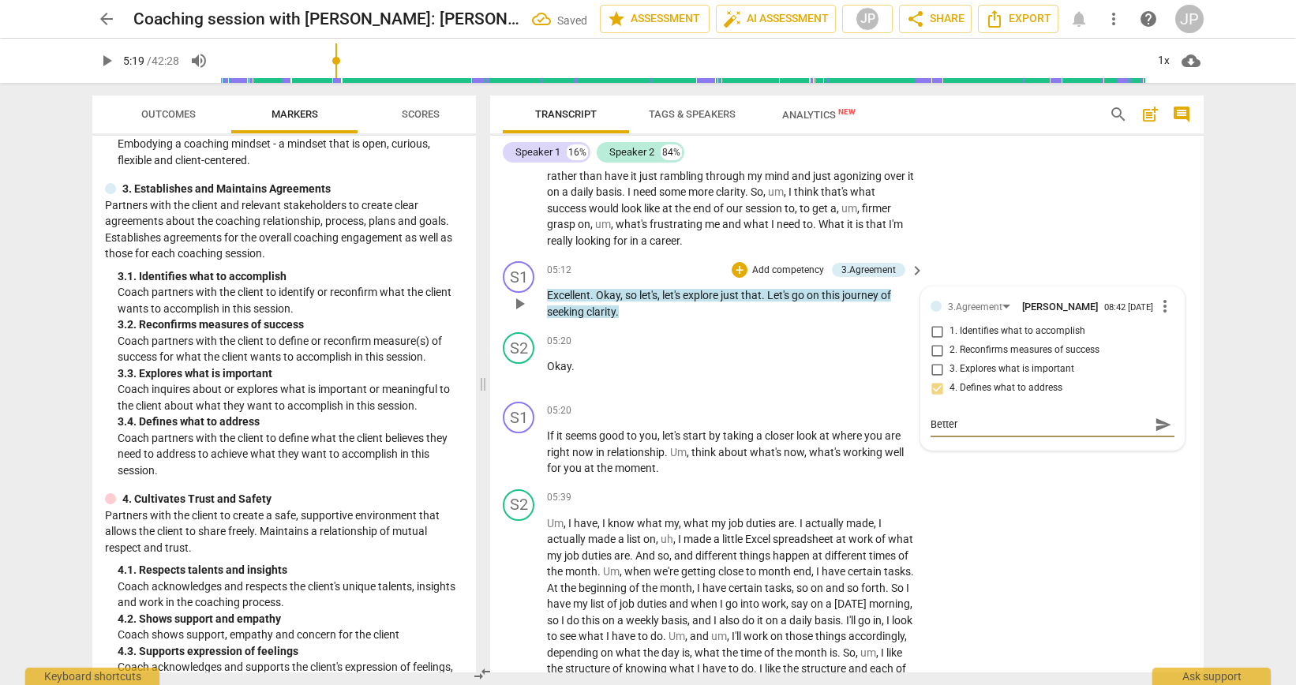
type textarea "Better,"
type textarea "Better, b"
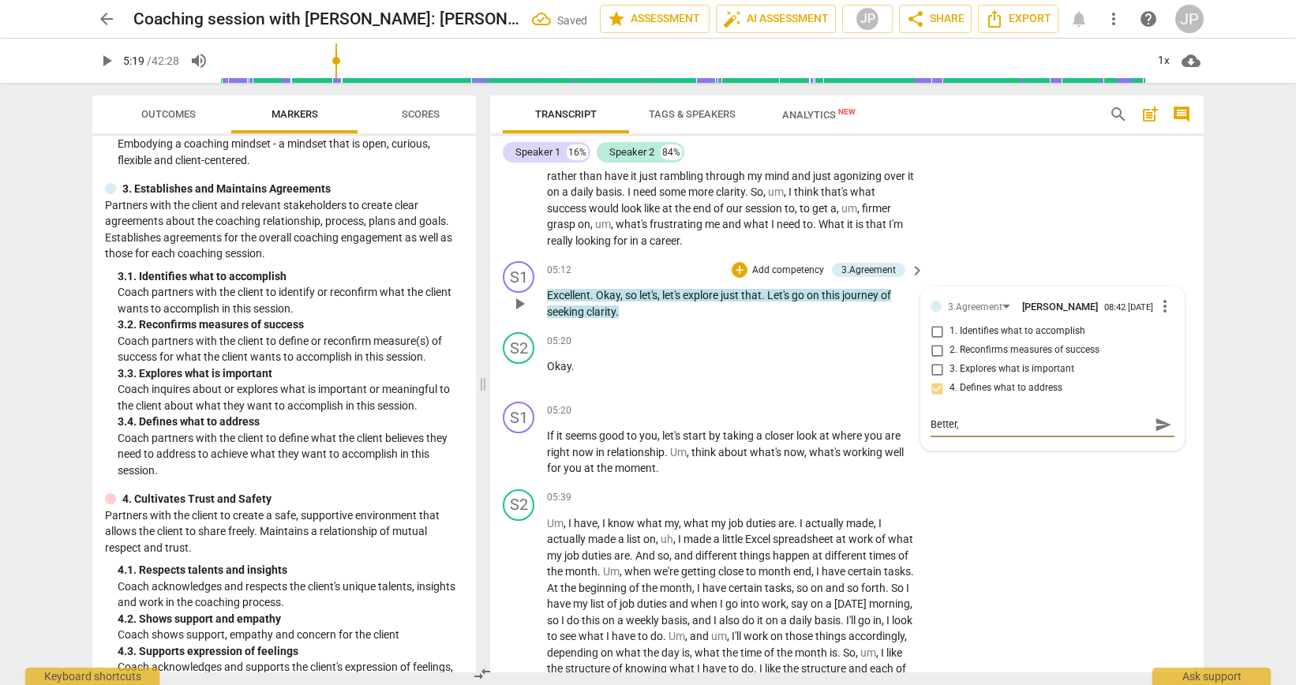
type textarea "Better, b"
type textarea "Better, bu"
type textarea "Better, but"
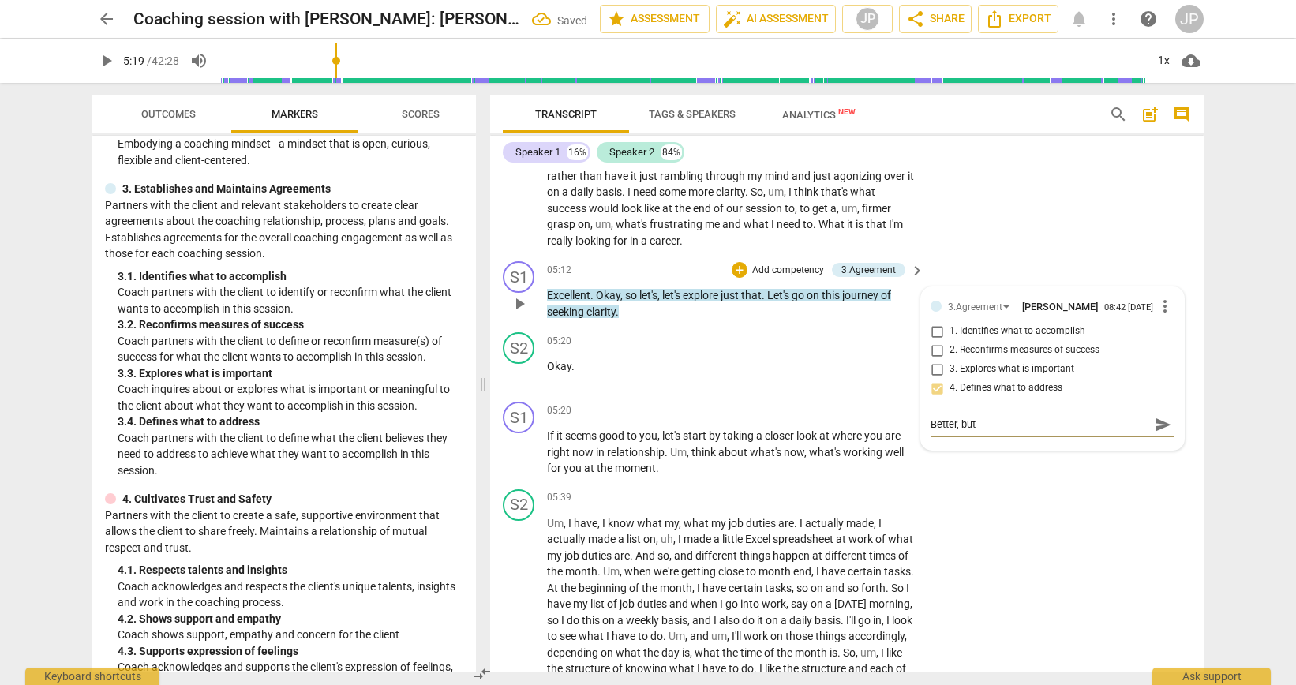
type textarea "Better, but"
type textarea "Better, but y"
type textarea "Better, but yo"
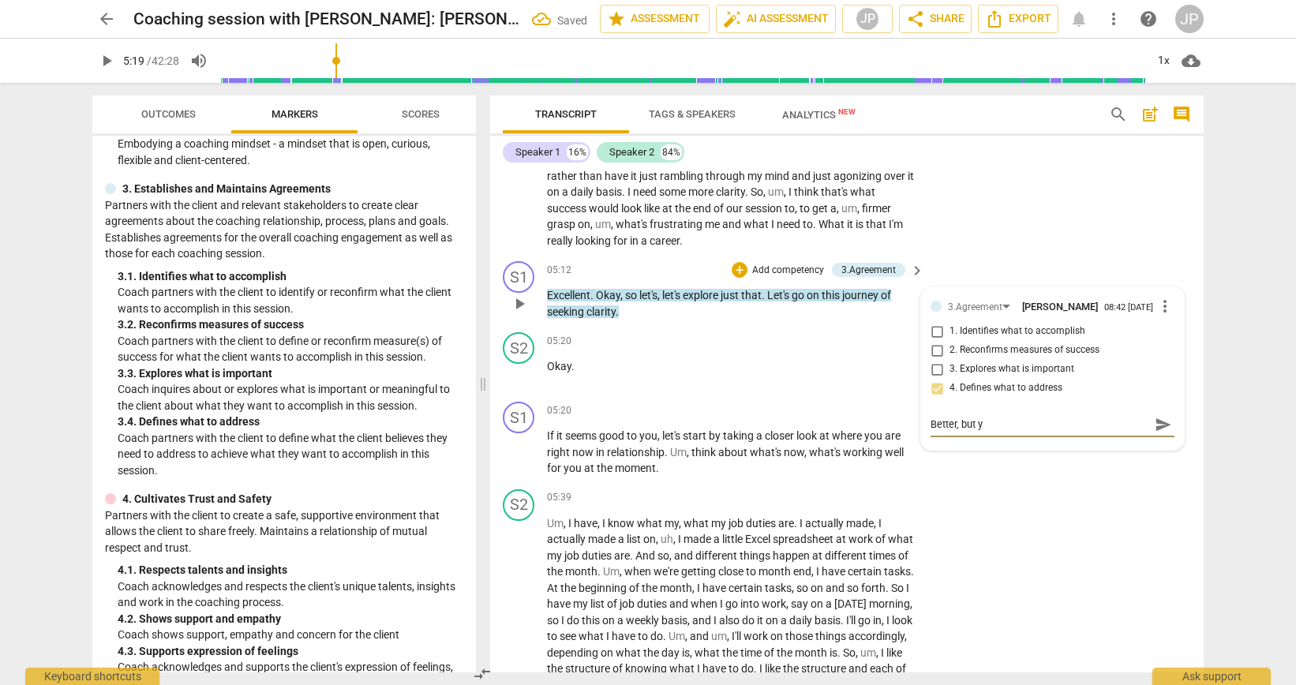
type textarea "Better, but yo"
type textarea "Better, but you"
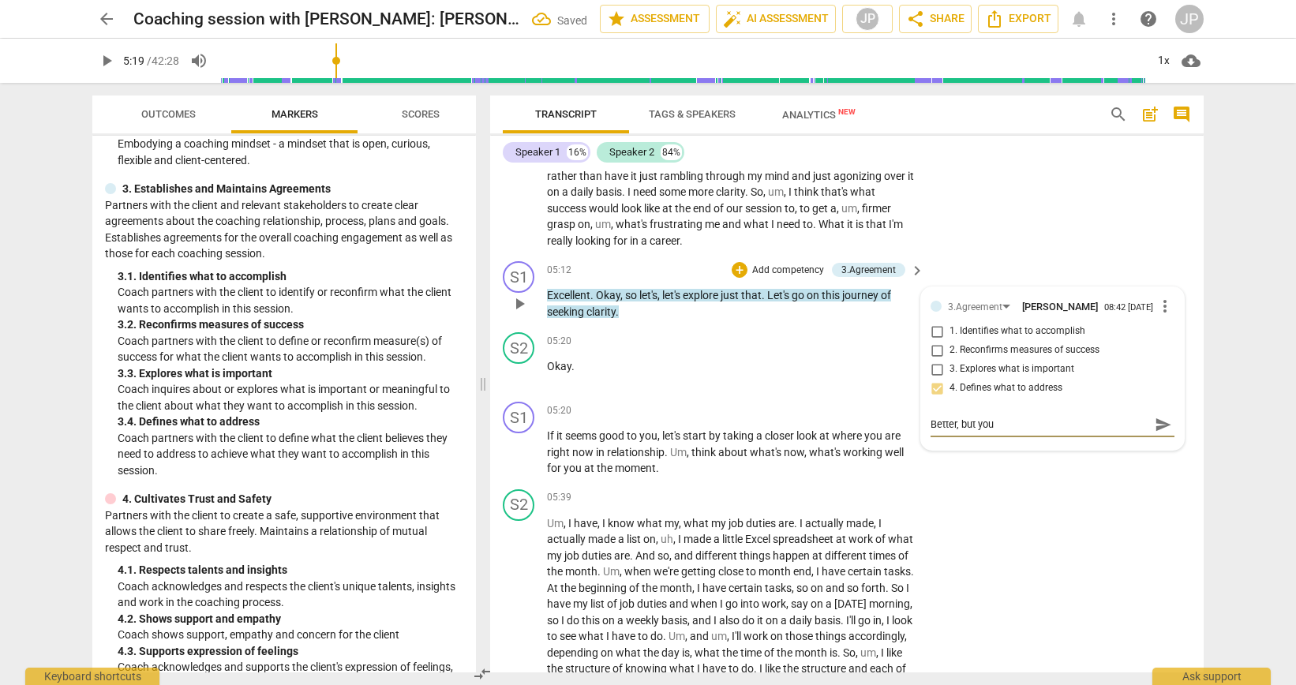
type textarea "Better, but you c"
type textarea "Better, but you ca"
type textarea "Better, but you can"
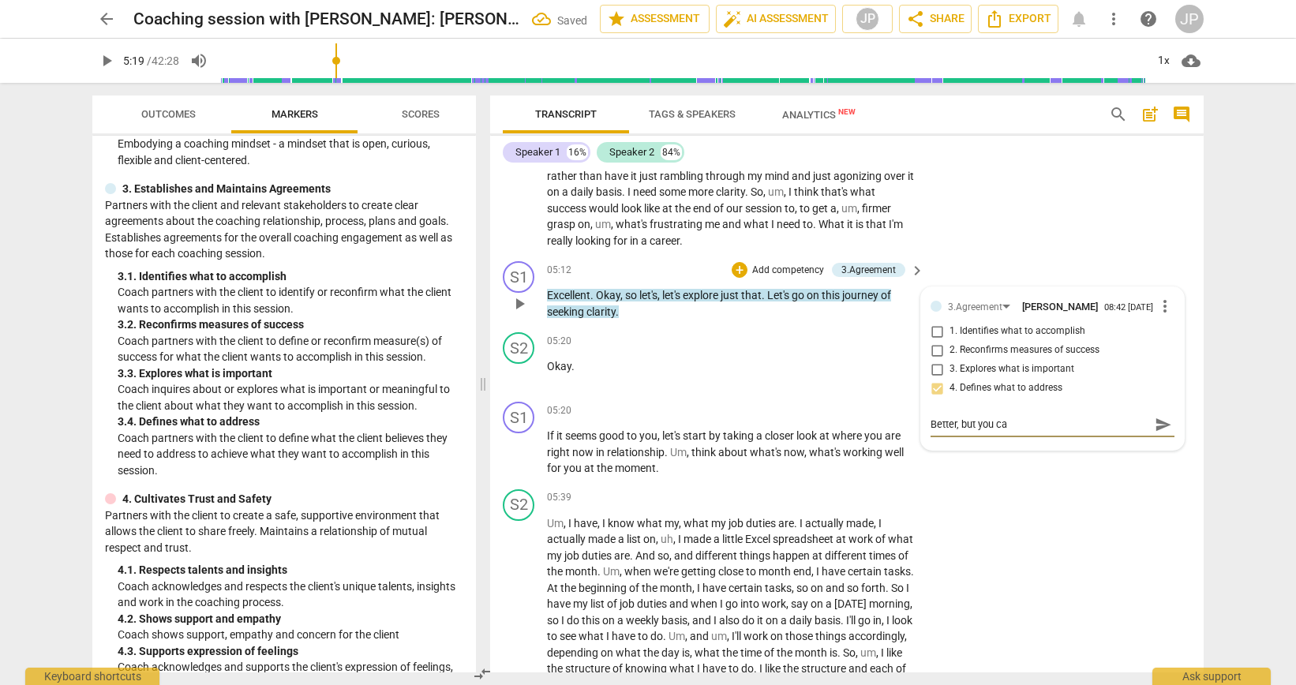
type textarea "Better, but you can"
type textarea "Better, but you can s"
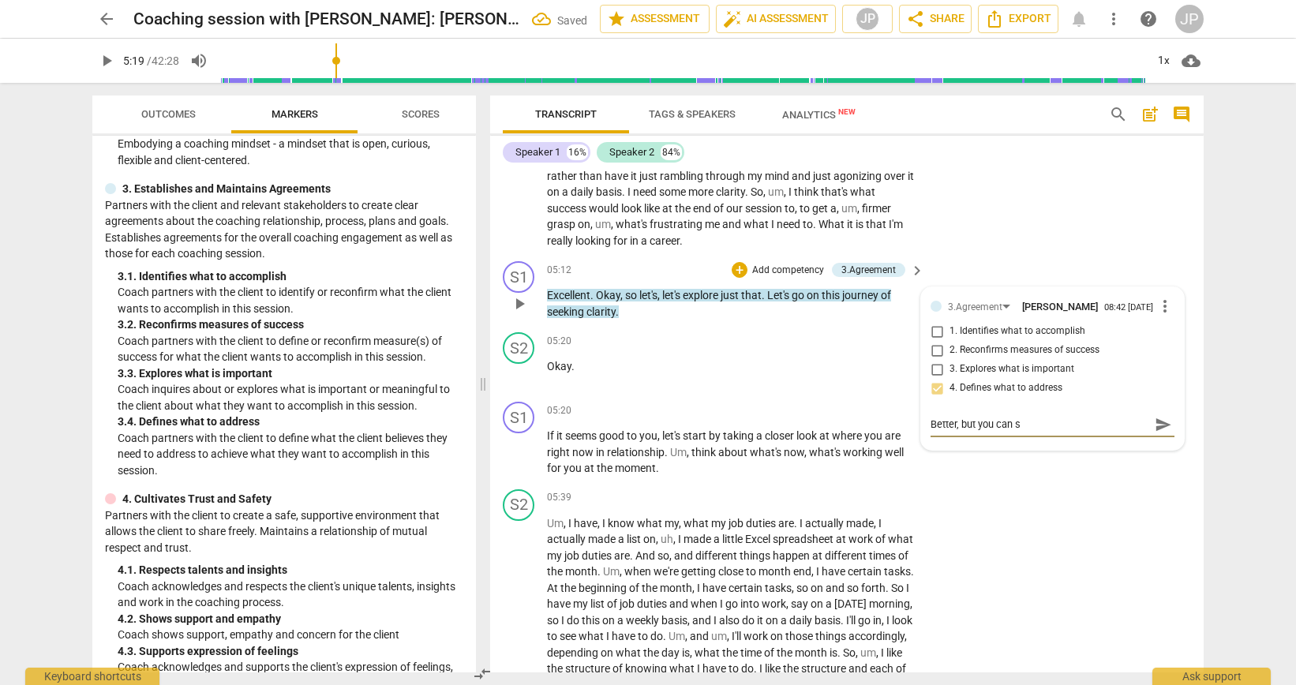
type textarea "Better, but you can st"
type textarea "Better, but you can sti"
type textarea "Better, but you can stil"
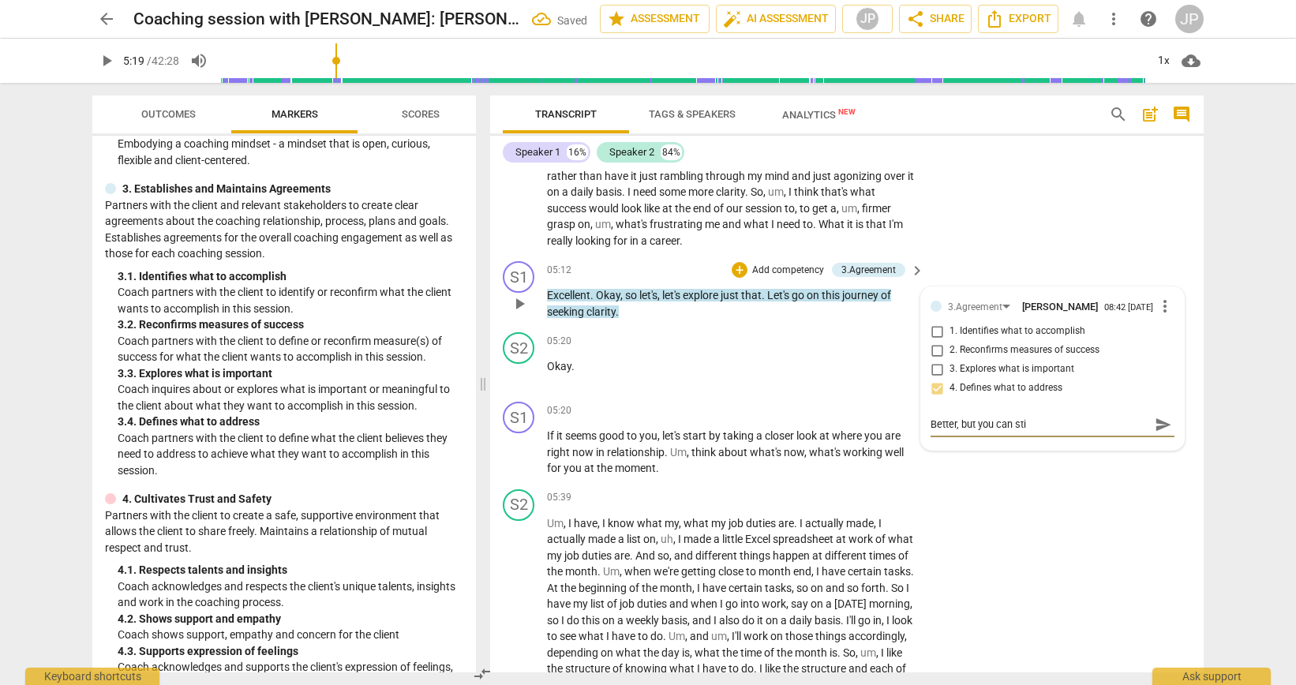
type textarea "Better, but you can stil"
type textarea "Better, but you can still"
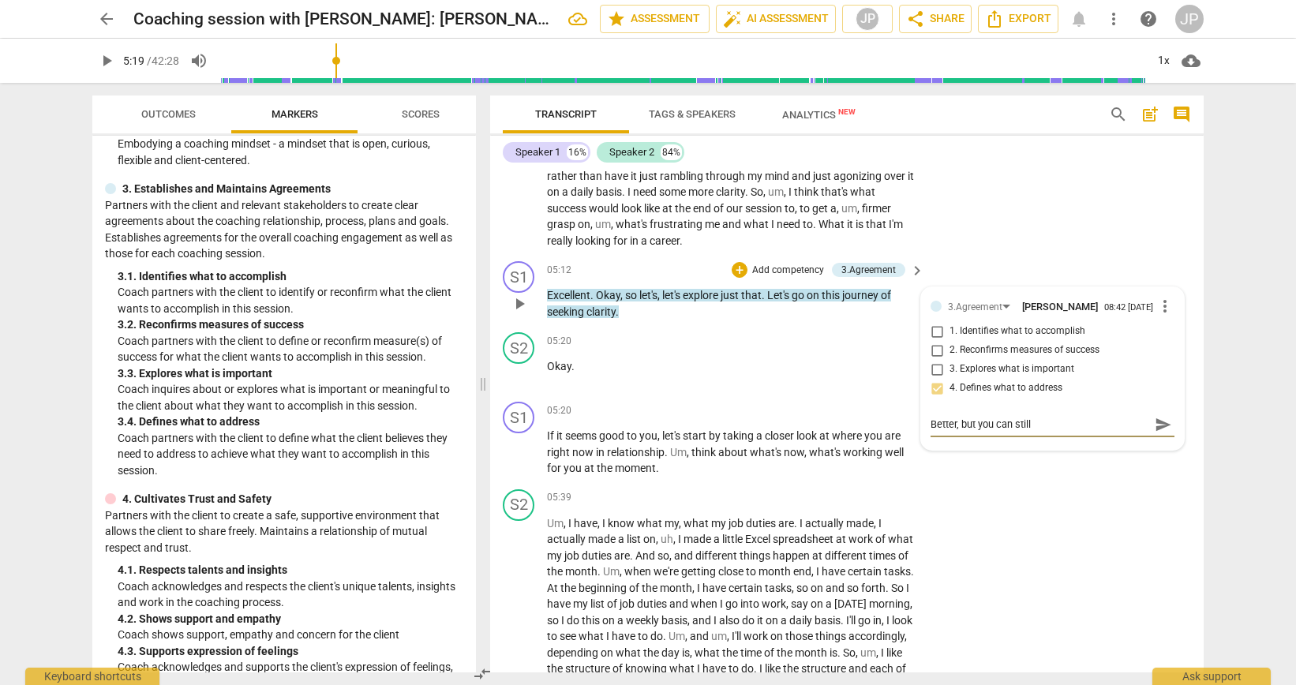
type textarea "Better, but you can still r"
type textarea "Better, but you can still re"
type textarea "Better, but you can still rep"
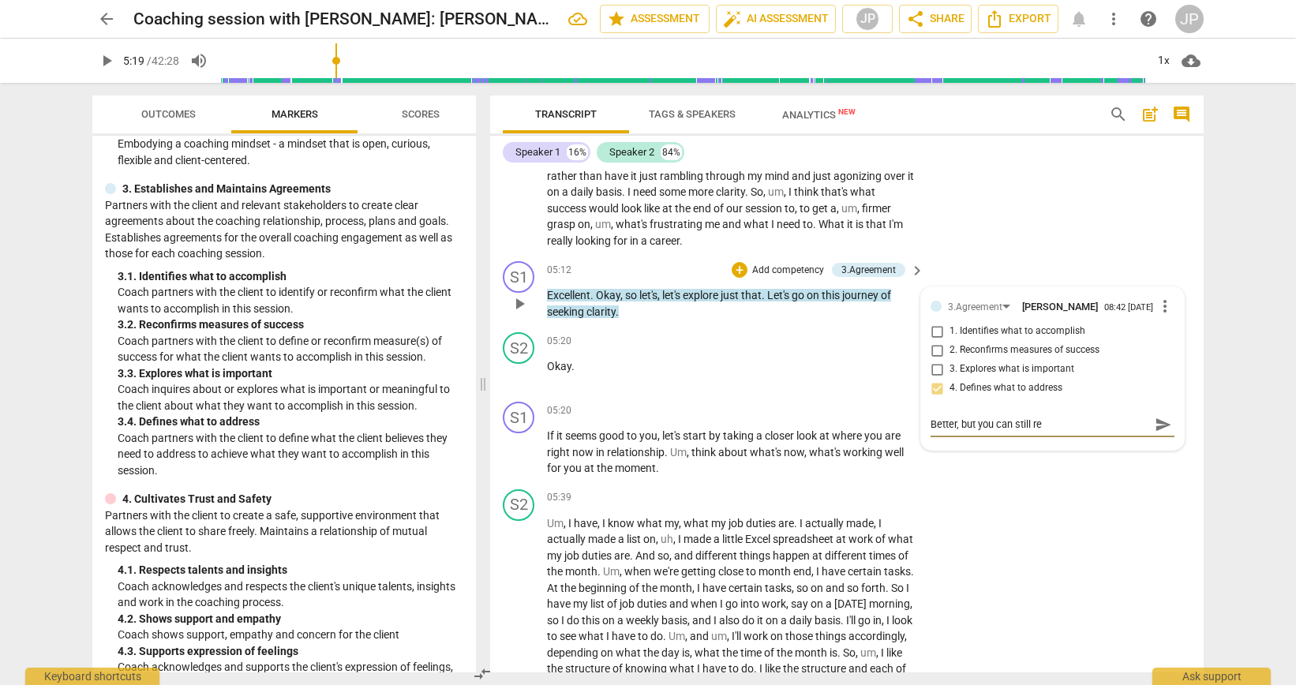
type textarea "Better, but you can still rep"
type textarea "Better, but you can still repe"
type textarea "Better, but you can still repea"
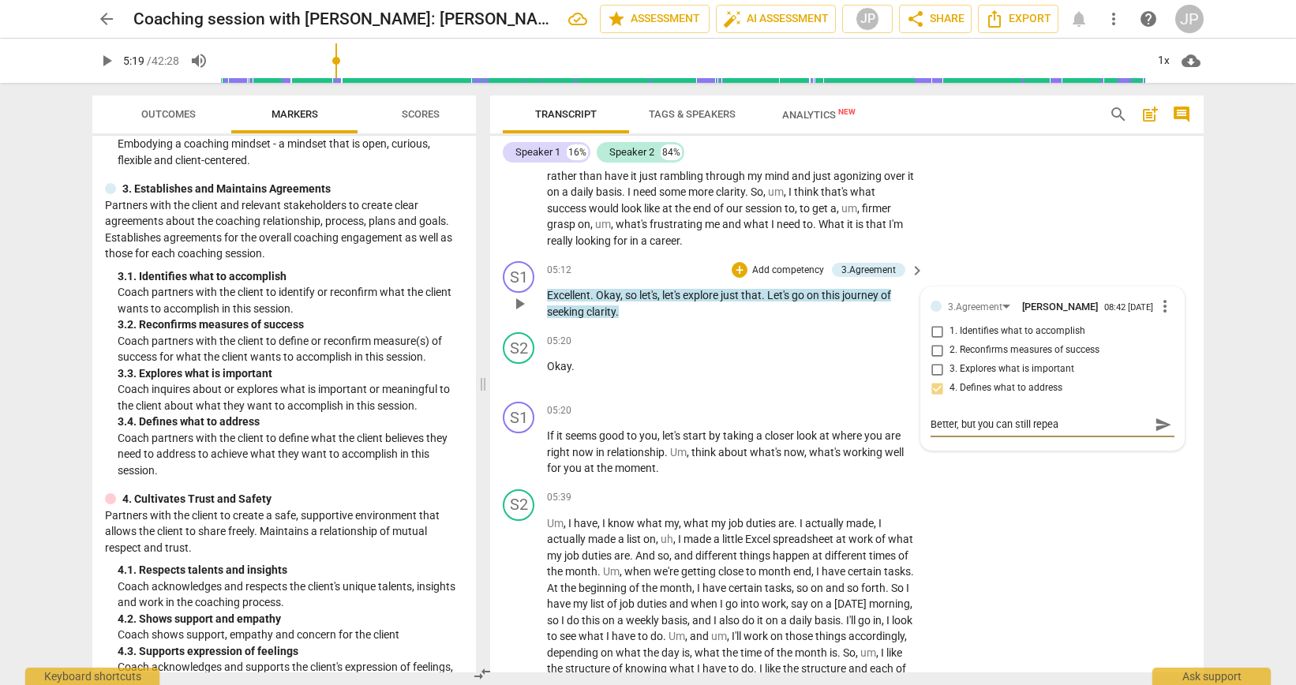
type textarea "Better, but you can still repeat"
type textarea "Better, but you can still repeat b"
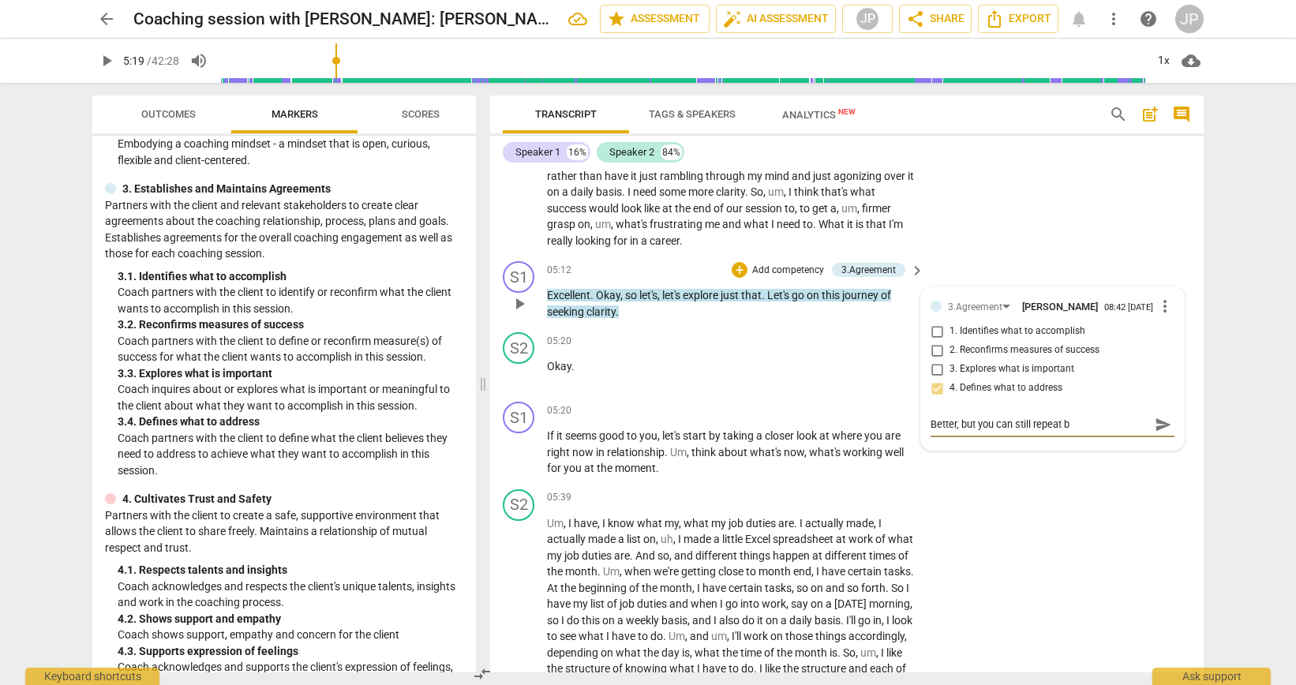
type textarea "Better, but you can still repeat ba"
type textarea "Better, but you can still repeat bac"
type textarea "Better, but you can still repeat back"
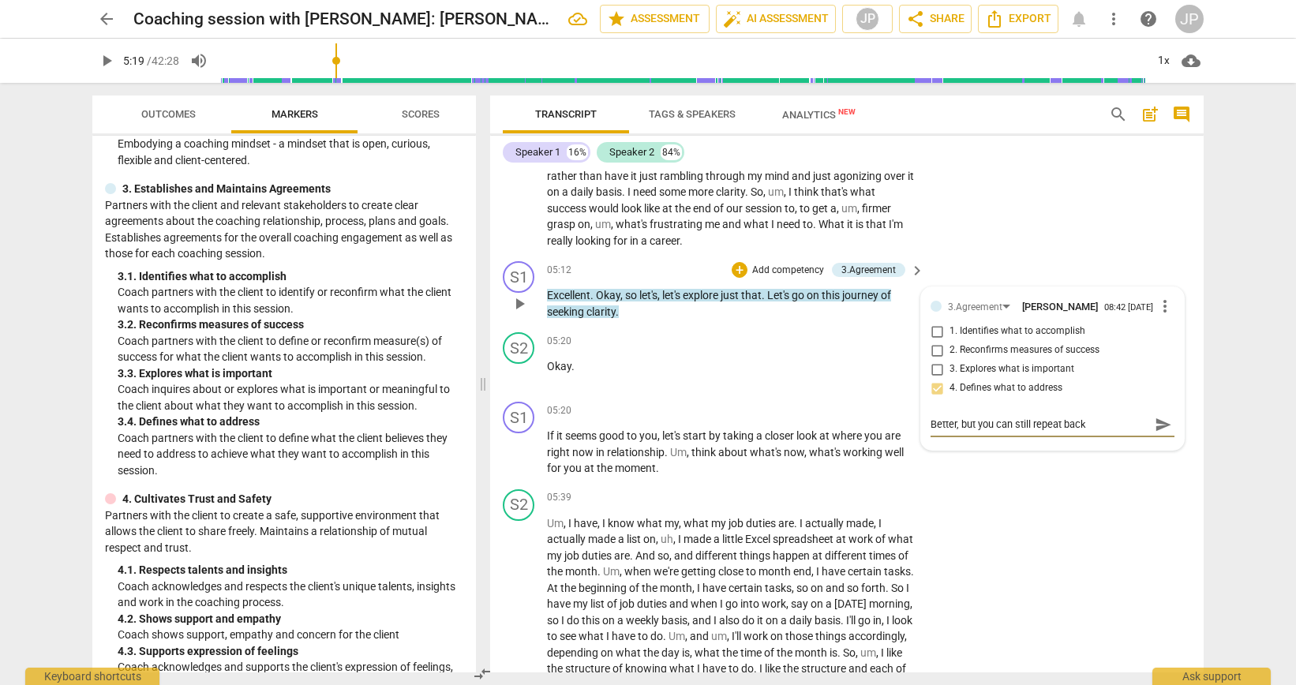
type textarea "Better, but you can still repeat back"
type textarea "Better, but you can still repeat back t"
type textarea "Better, but you can still repeat back to"
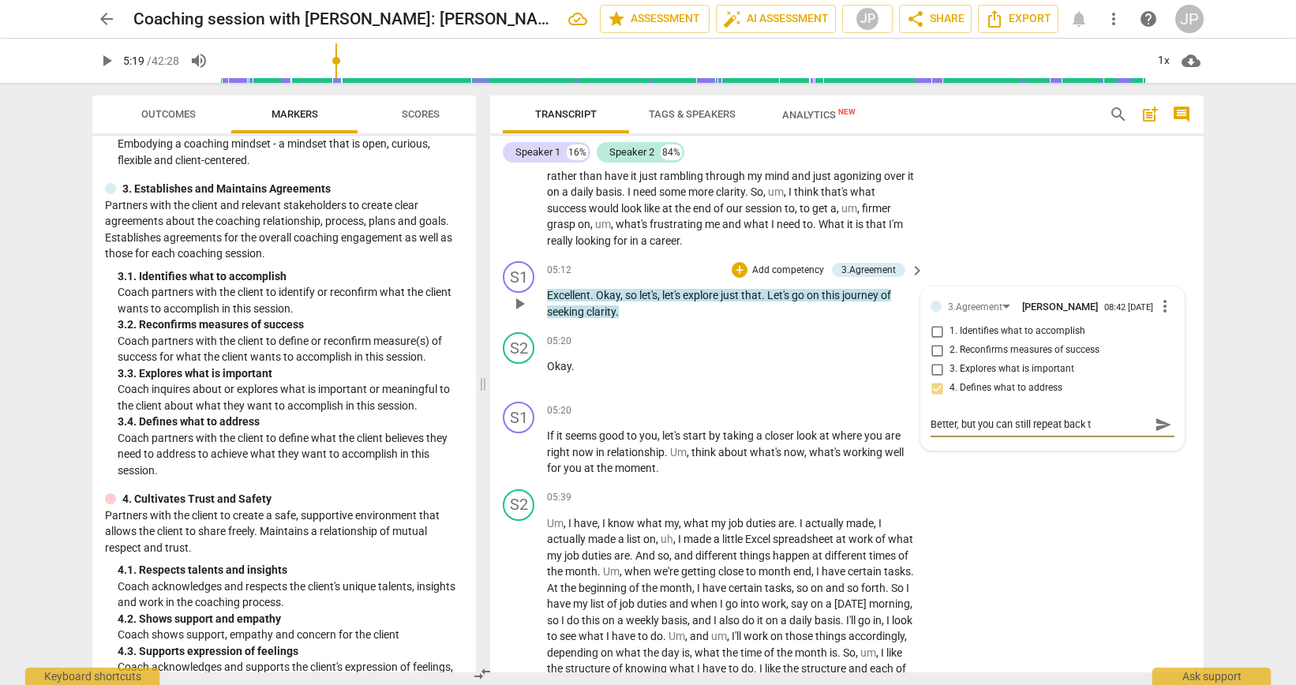
type textarea "Better, but you can still repeat back to"
type textarea "Better, but you can still repeat back to c"
type textarea "Better, but you can still repeat back to cl"
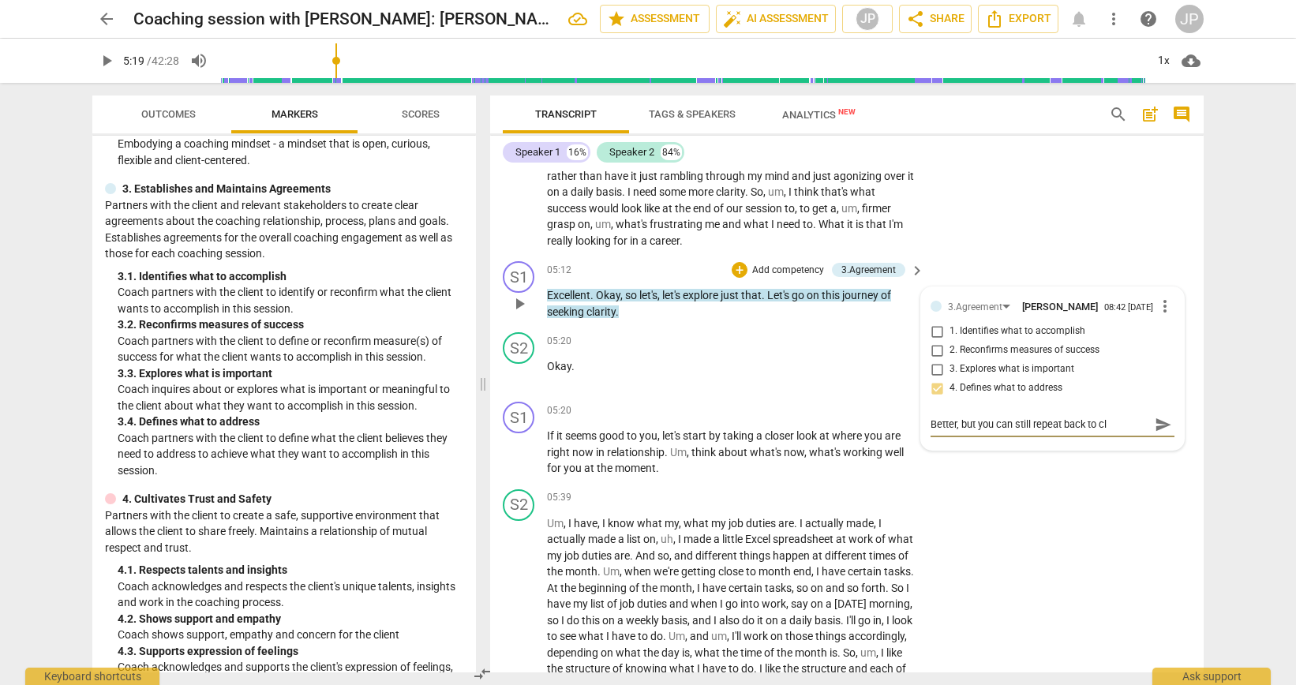
type textarea "Better, but you can still repeat back to cli"
type textarea "Better, but you can still repeat back to clie"
type textarea "Better, but you can still repeat back to clien"
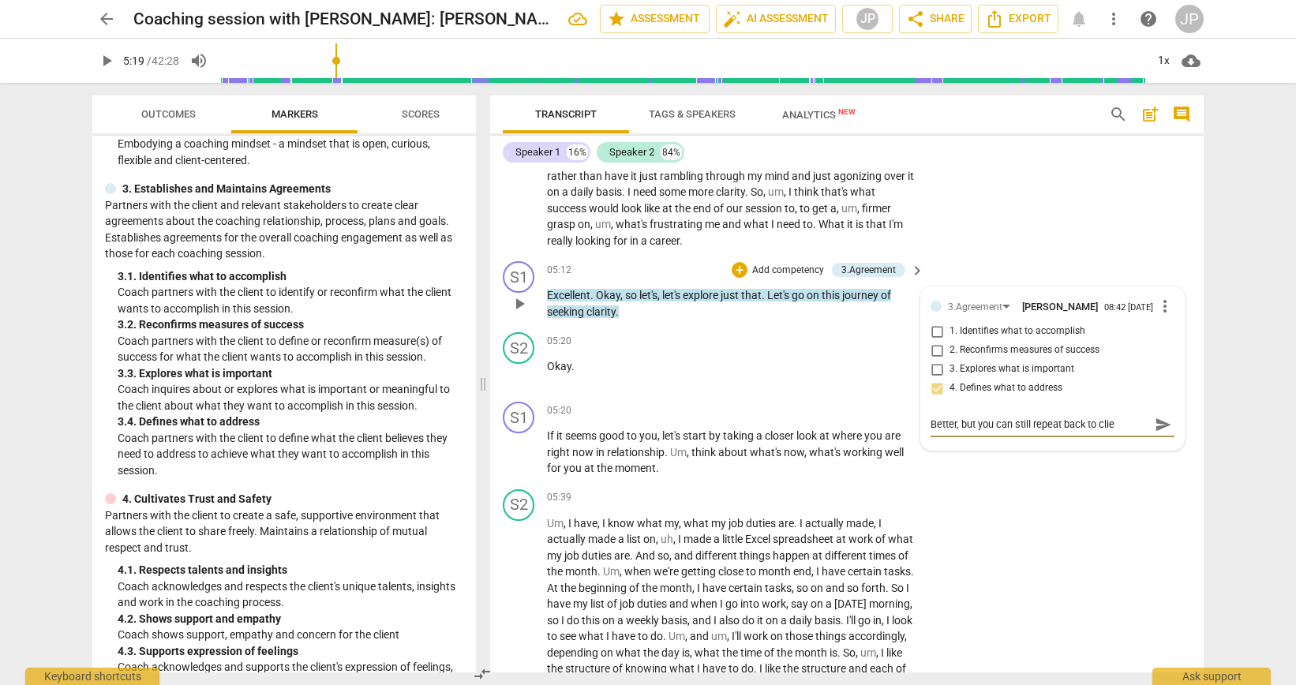
type textarea "Better, but you can still repeat back to clien"
type textarea "Better, but you can still repeat back to client"
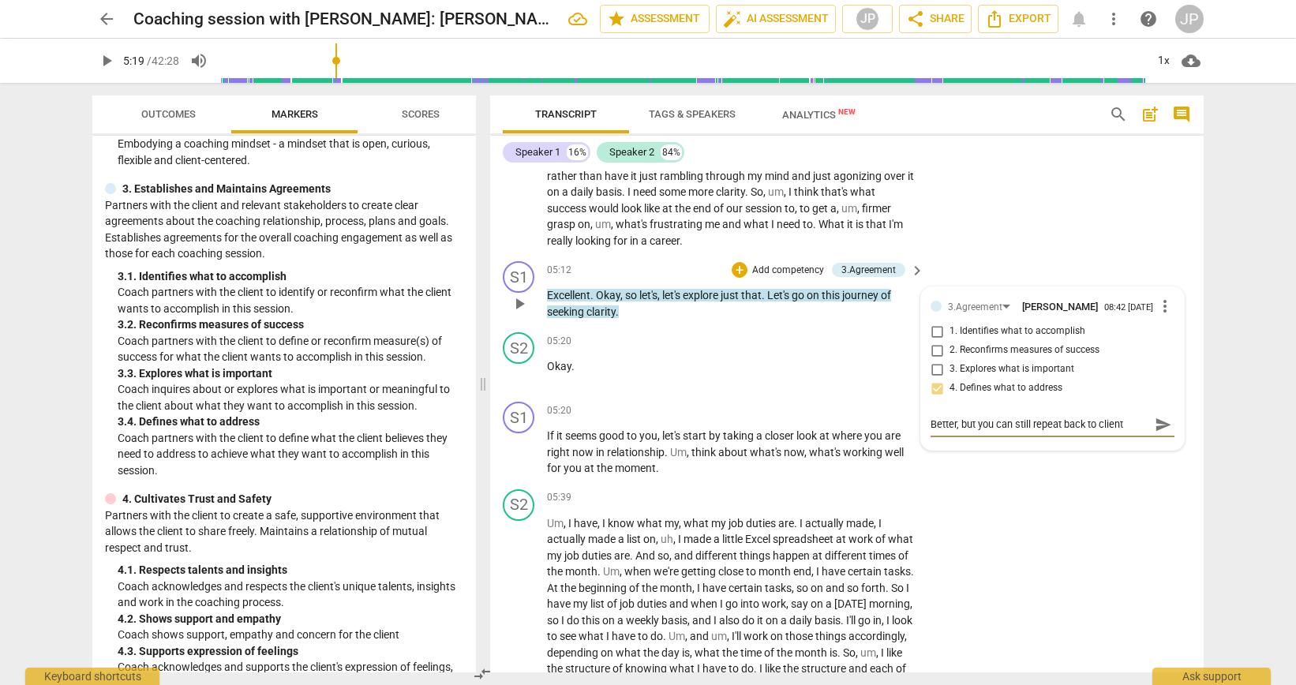
type textarea "Better, but you can still repeat back to client w"
type textarea "Better, but you can still repeat back to client wh"
type textarea "Better, but you can still repeat back to client wha"
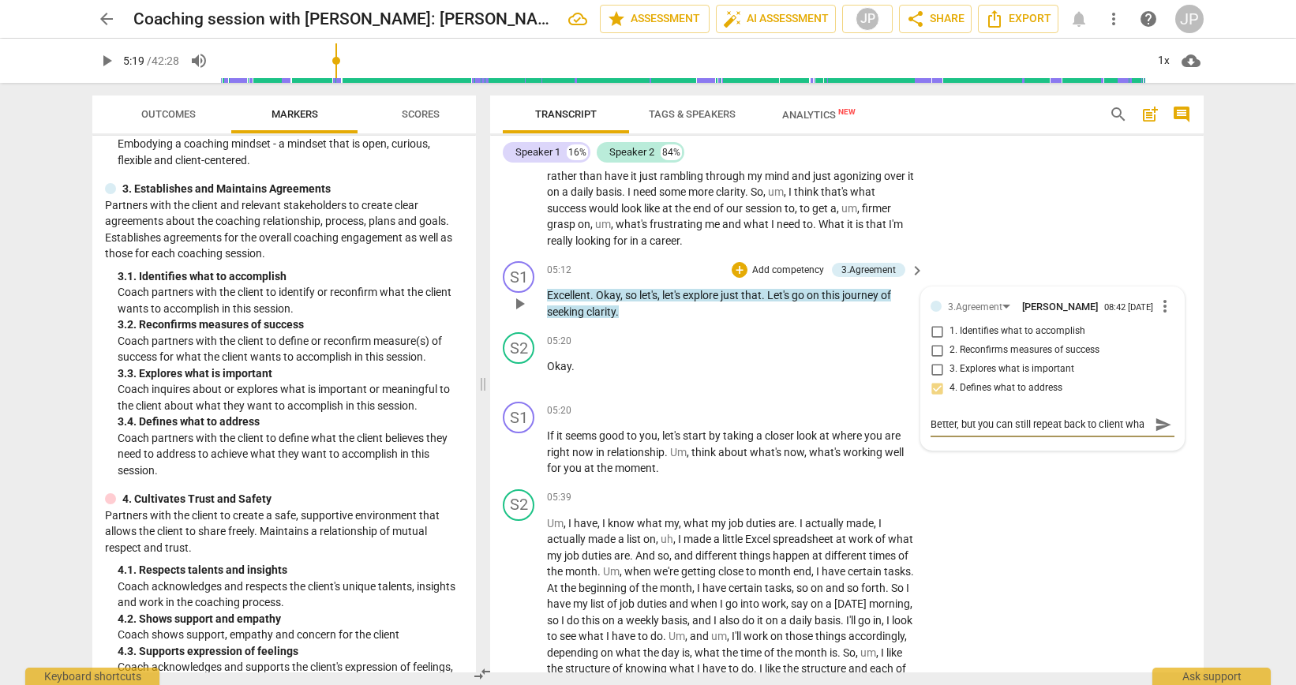
type textarea "Better, but you can still repeat back to client what"
type textarea "Better, but you can still repeat back to client what y"
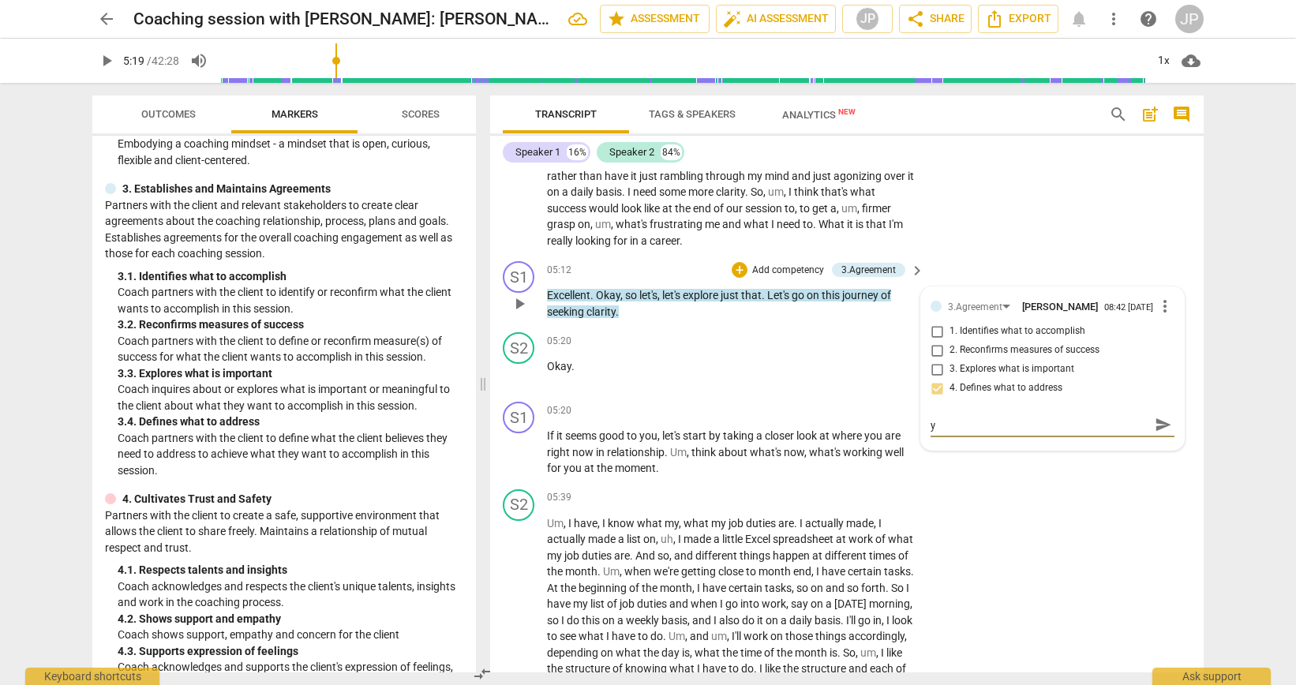
type textarea "Better, but you can still repeat back to client what yo"
type textarea "Better, but you can still repeat back to client what you"
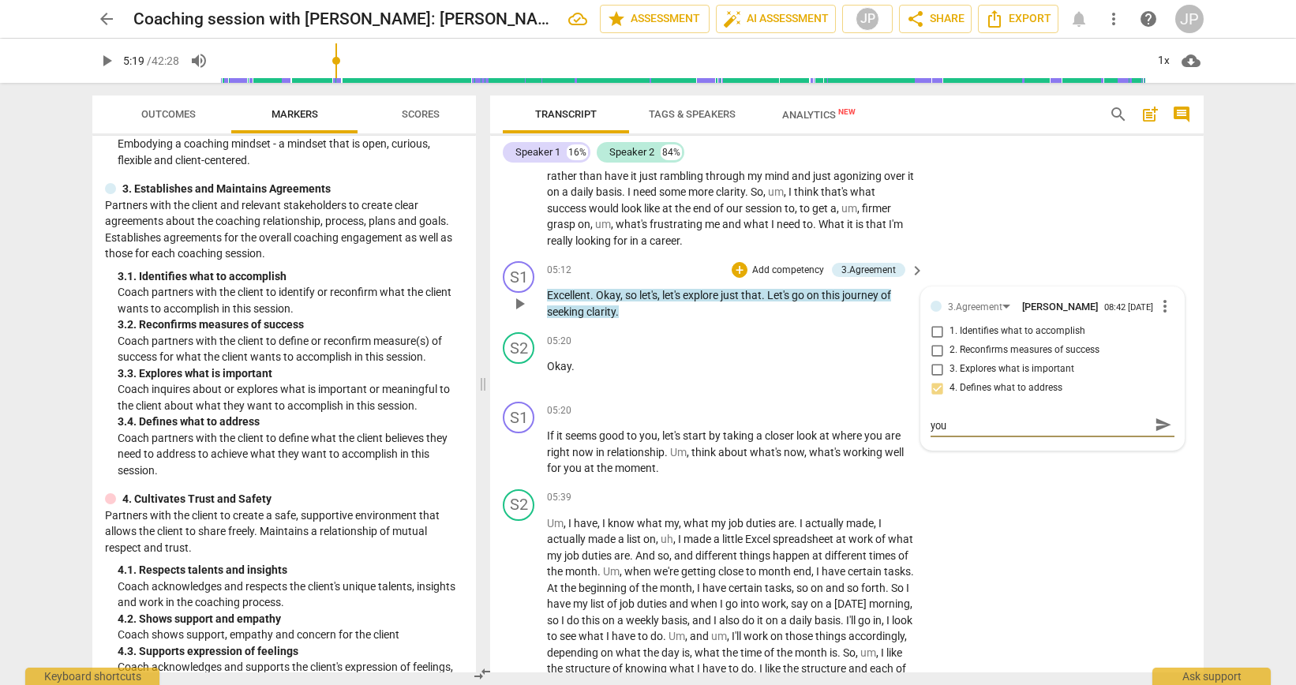
type textarea "Better, but you can still repeat back to client what you h"
type textarea "Better, but you can still repeat back to client what you he"
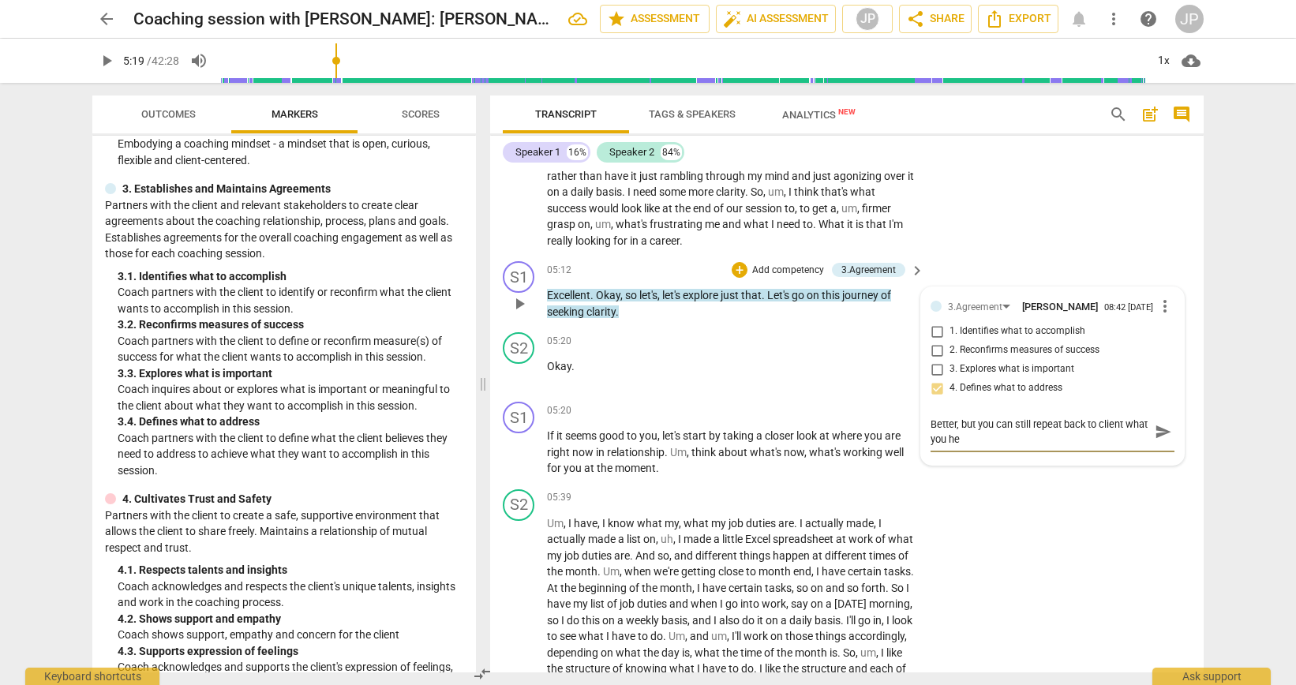
type textarea "Better, but you can still repeat back to client what you hea"
type textarea "Better, but you can still repeat back to client what you hear"
type textarea "Better, but you can still repeat back to client what you heard"
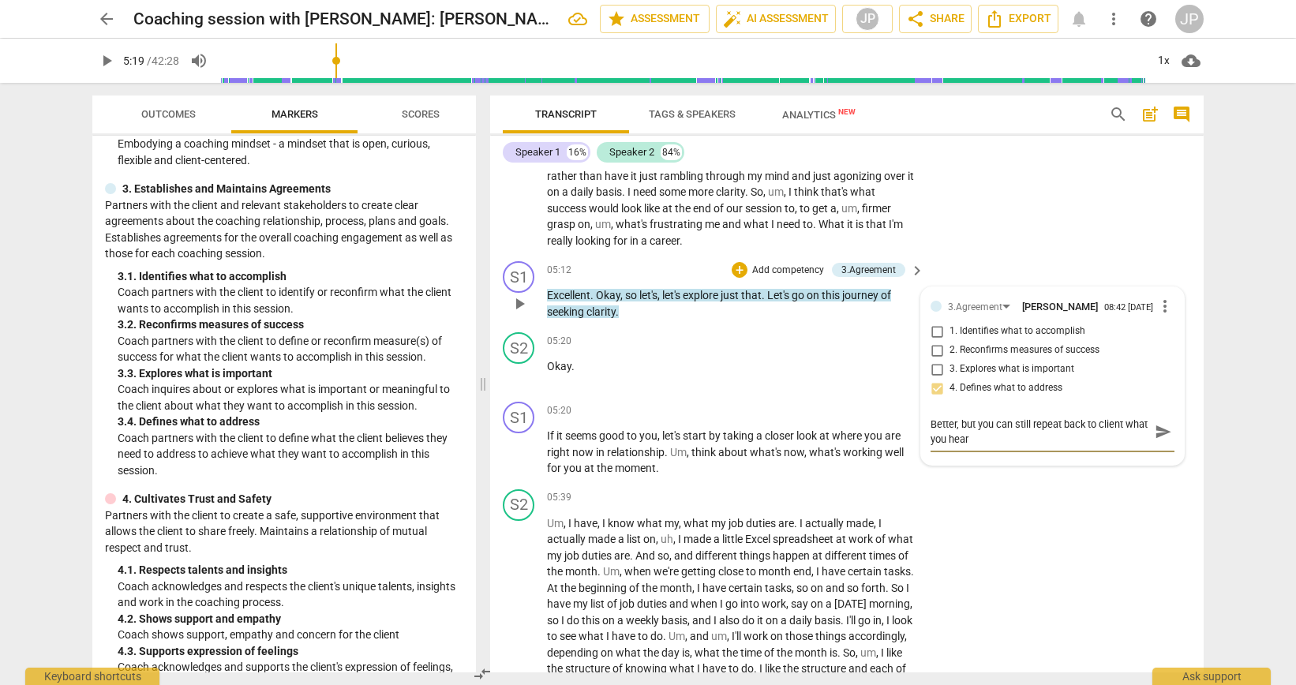
type textarea "Better, but you can still repeat back to client what you heard"
type textarea "Better, but you can still repeat back to client what you heard t"
type textarea "Better, but you can still repeat back to client what you heard th"
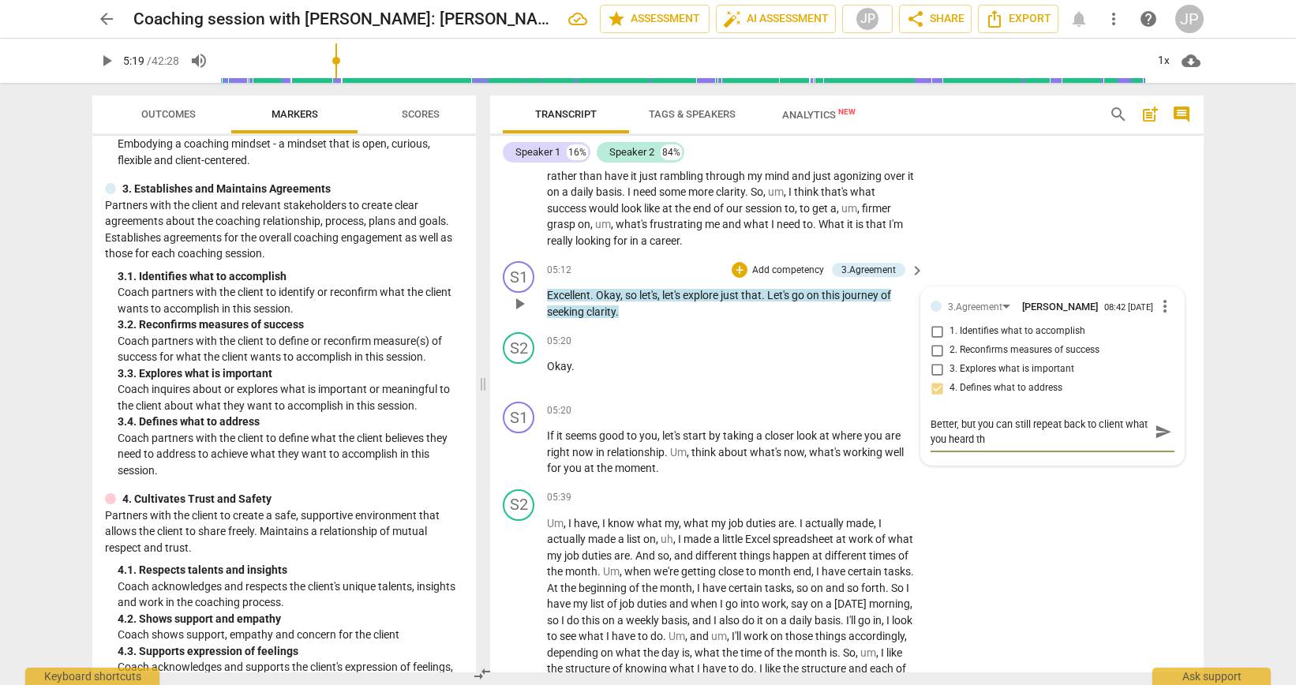
type textarea "Better, but you can still repeat back to client what you heard tha"
type textarea "Better, but you can still repeat back to client what you heard that"
type textarea "Better, but you can still repeat back to client what you heard that t"
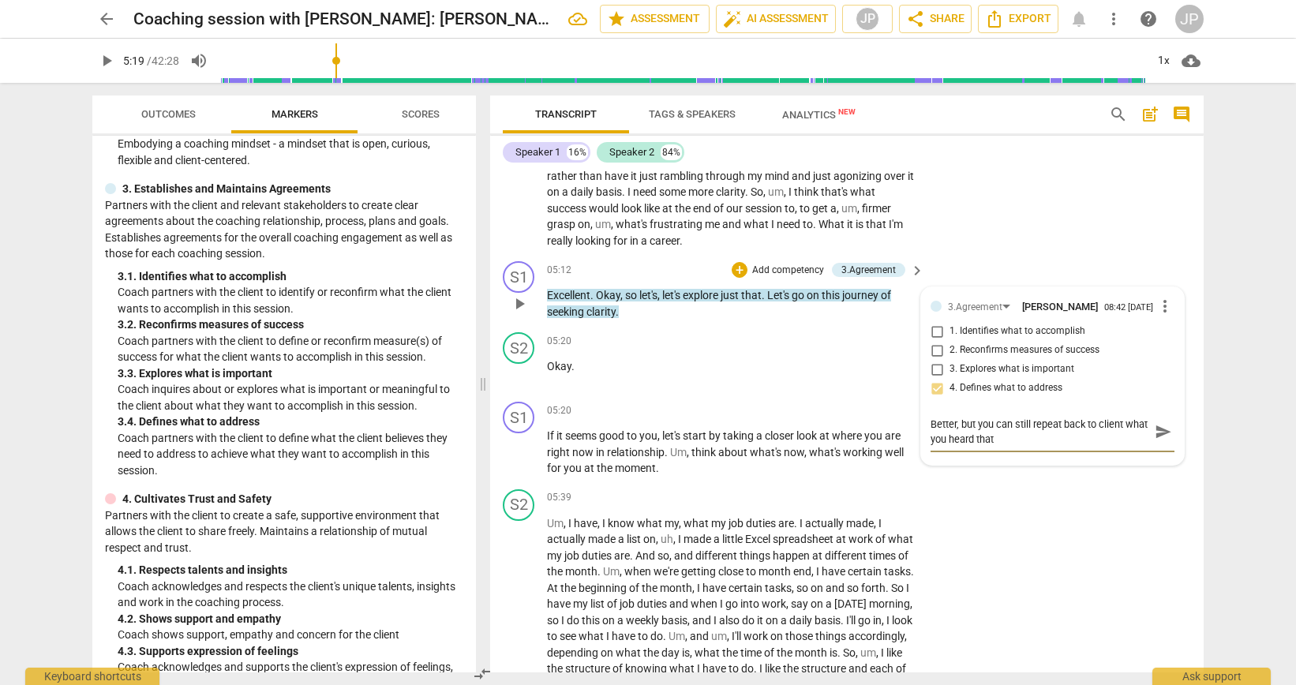
type textarea "Better, but you can still repeat back to client what you heard that t"
type textarea "Better, but you can still repeat back to client what you heard that th"
type textarea "Better, but you can still repeat back to client what you heard that the"
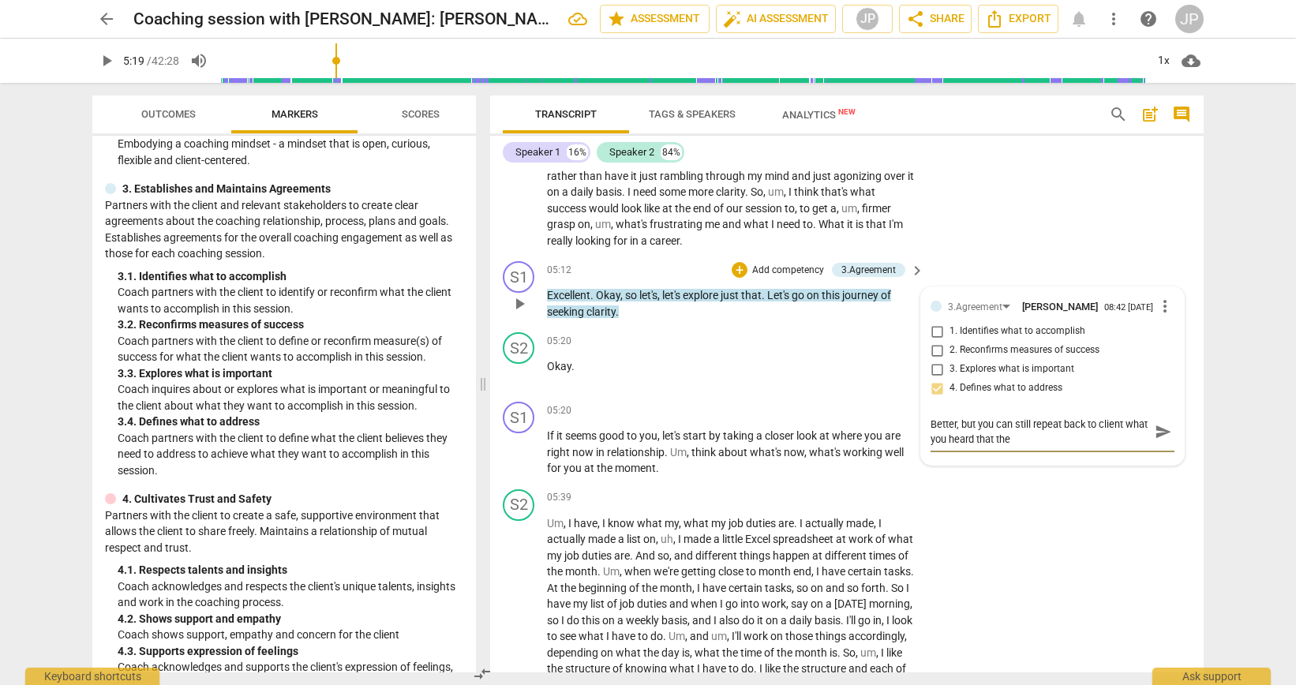
type textarea "Better, but you can still repeat back to client what you heard that they"
type textarea "Better, but you can still repeat back to client what you heard that they w"
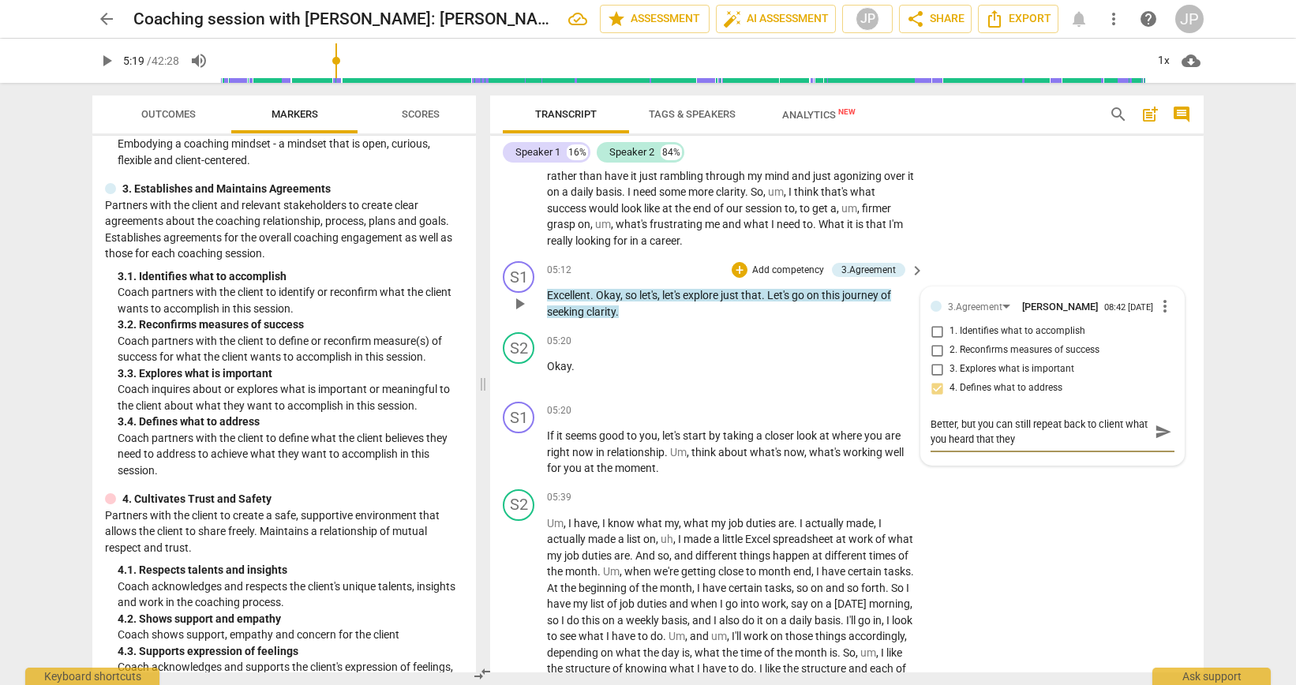
type textarea "Better, but you can still repeat back to client what you heard that they w"
type textarea "Better, but you can still repeat back to client what you heard that they wa"
type textarea "Better, but you can still repeat back to client what you heard that they wan"
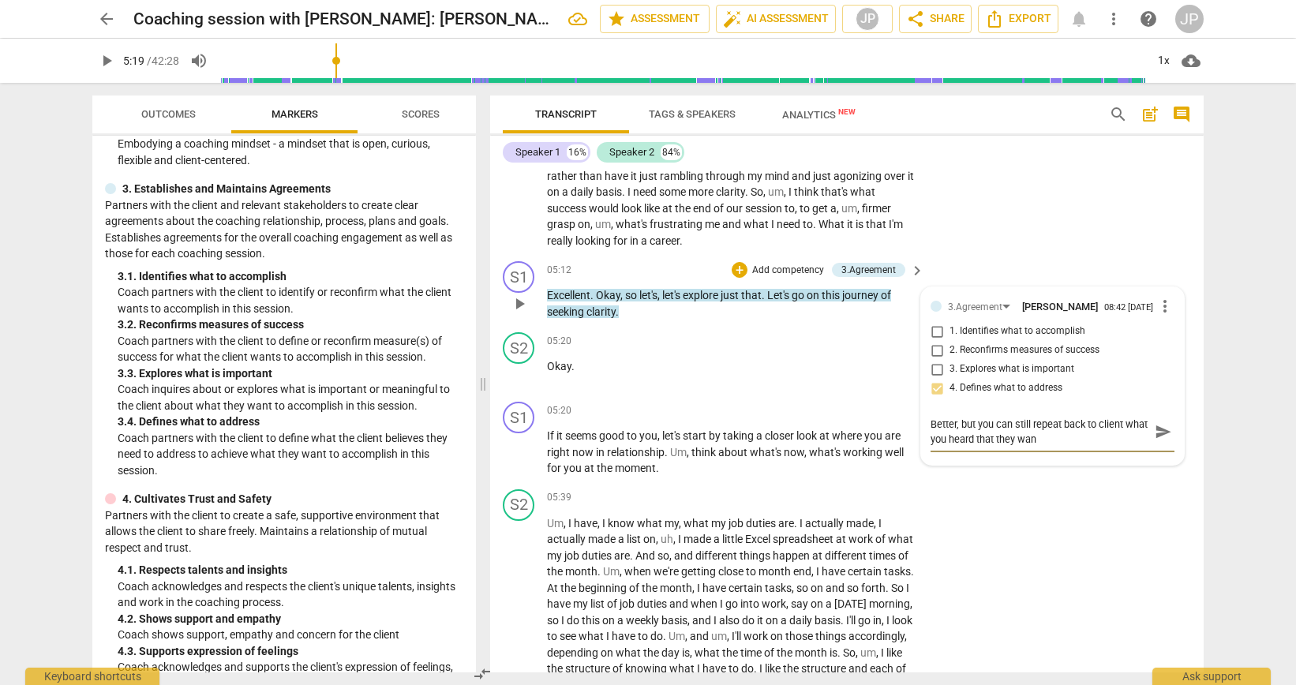
type textarea "Better, but you can still repeat back to client what you heard that they want"
type textarea "Better, but you can still repeat back to client what you heard that they want t"
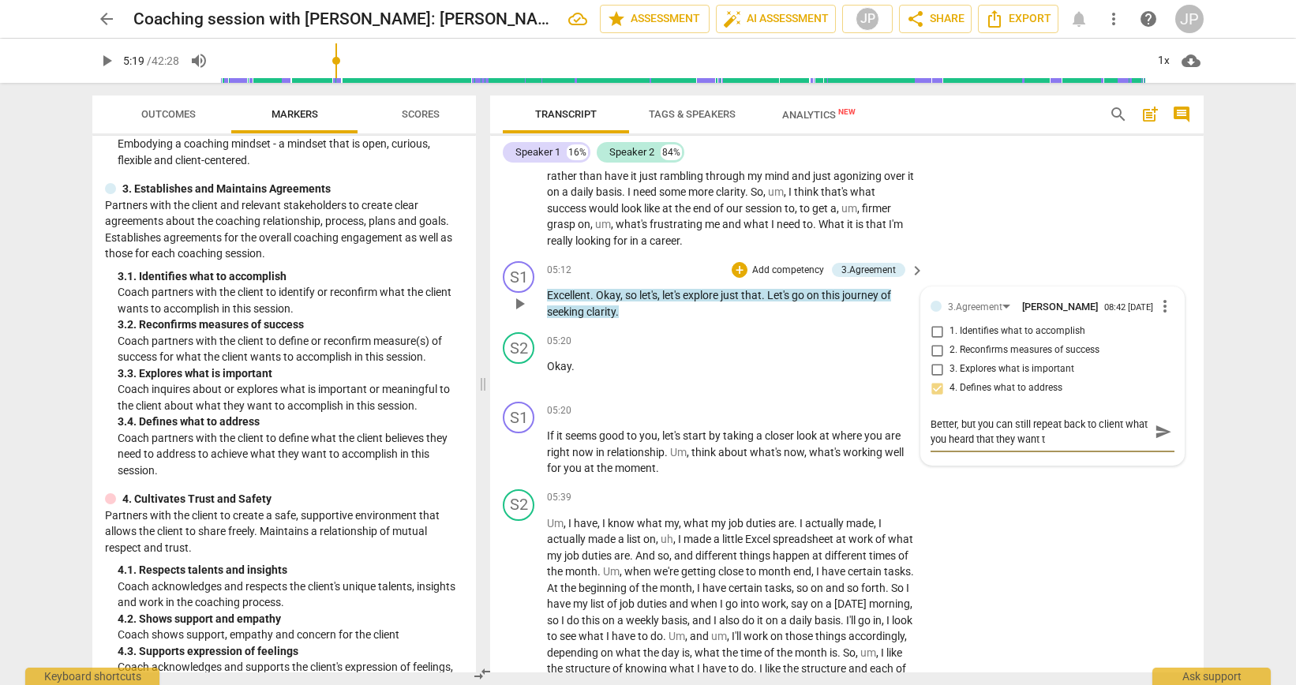
type textarea "Better, but you can still repeat back to client what you heard that they want th"
type textarea "Better, but you can still repeat back to client what you heard that they want t…"
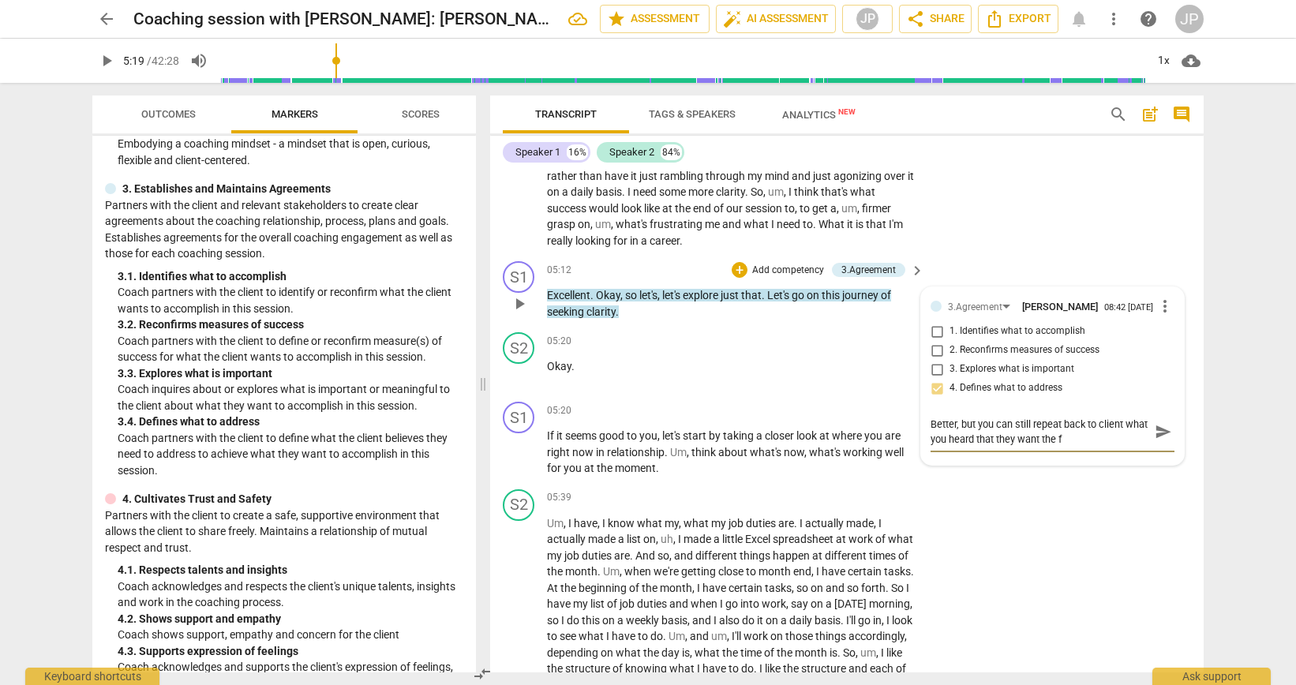
type textarea "Better, but you can still repeat back to client what you heard that they want t…"
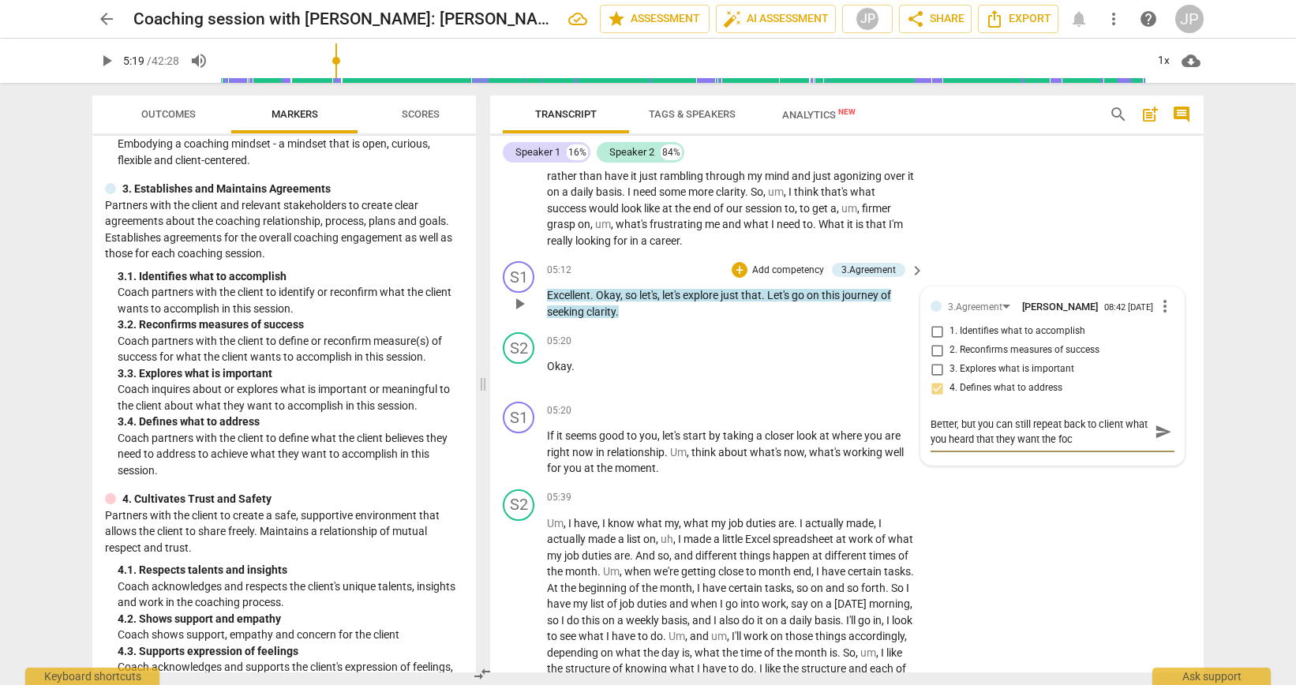
type textarea "Better, but you can still repeat back to client what you heard that they want t…"
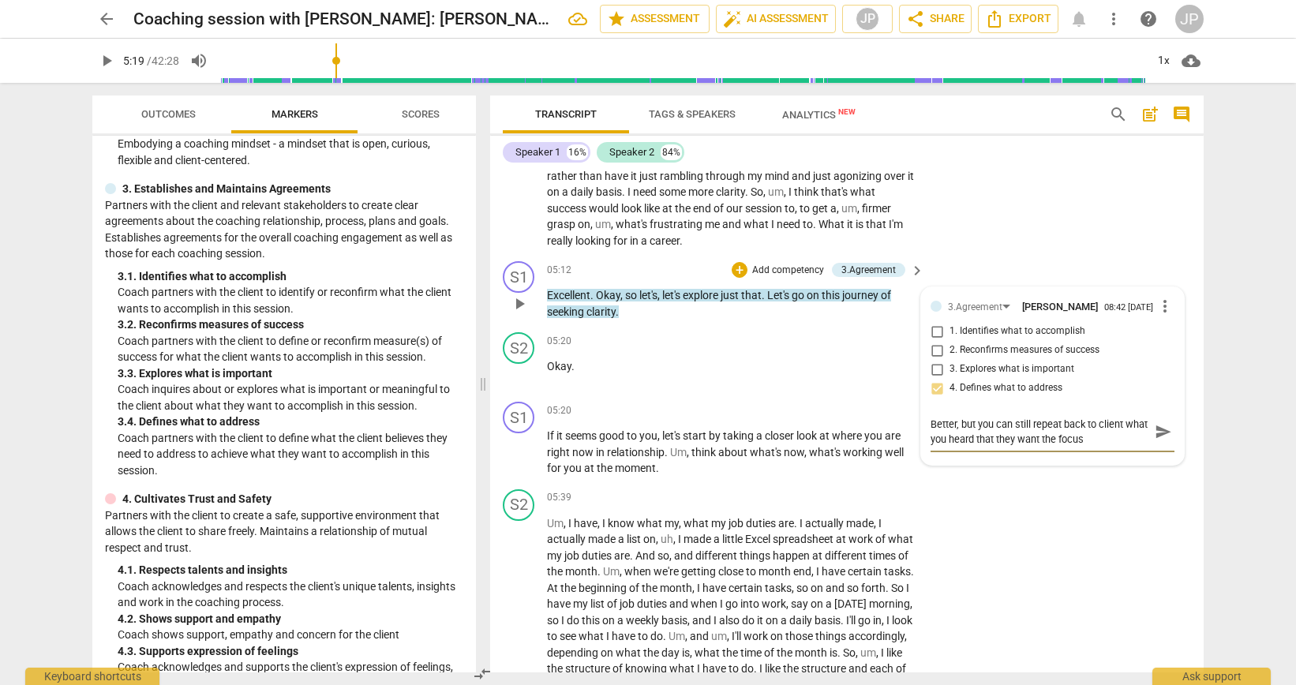
type textarea "Better, but you can still repeat back to client what you heard that they want t…"
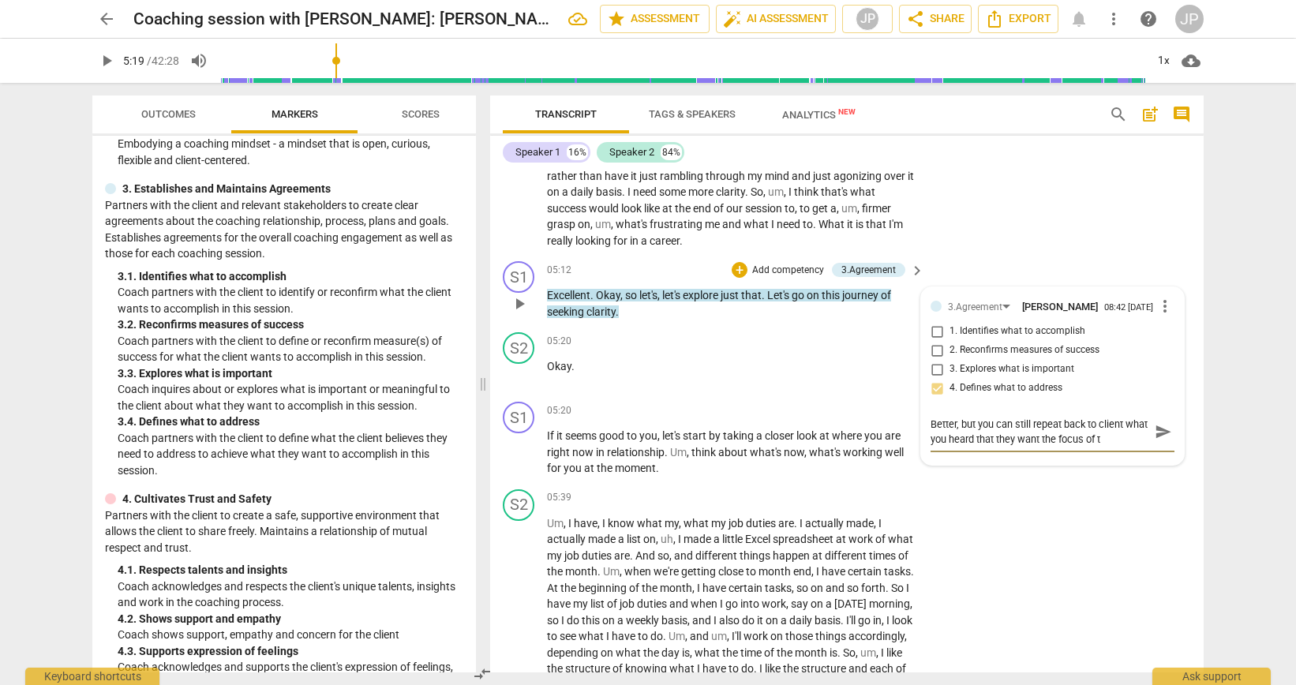
type textarea "Better, but you can still repeat back to client what you heard that they want t…"
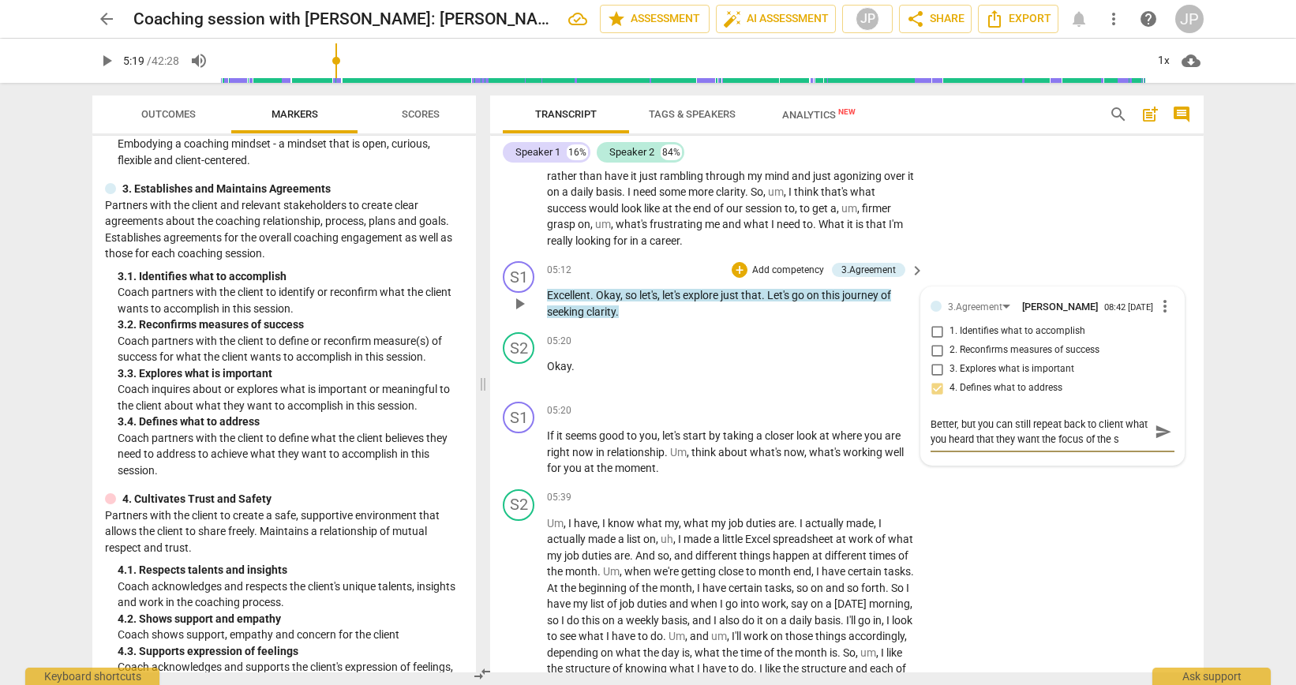
type textarea "Better, but you can still repeat back to client what you heard that they want t…"
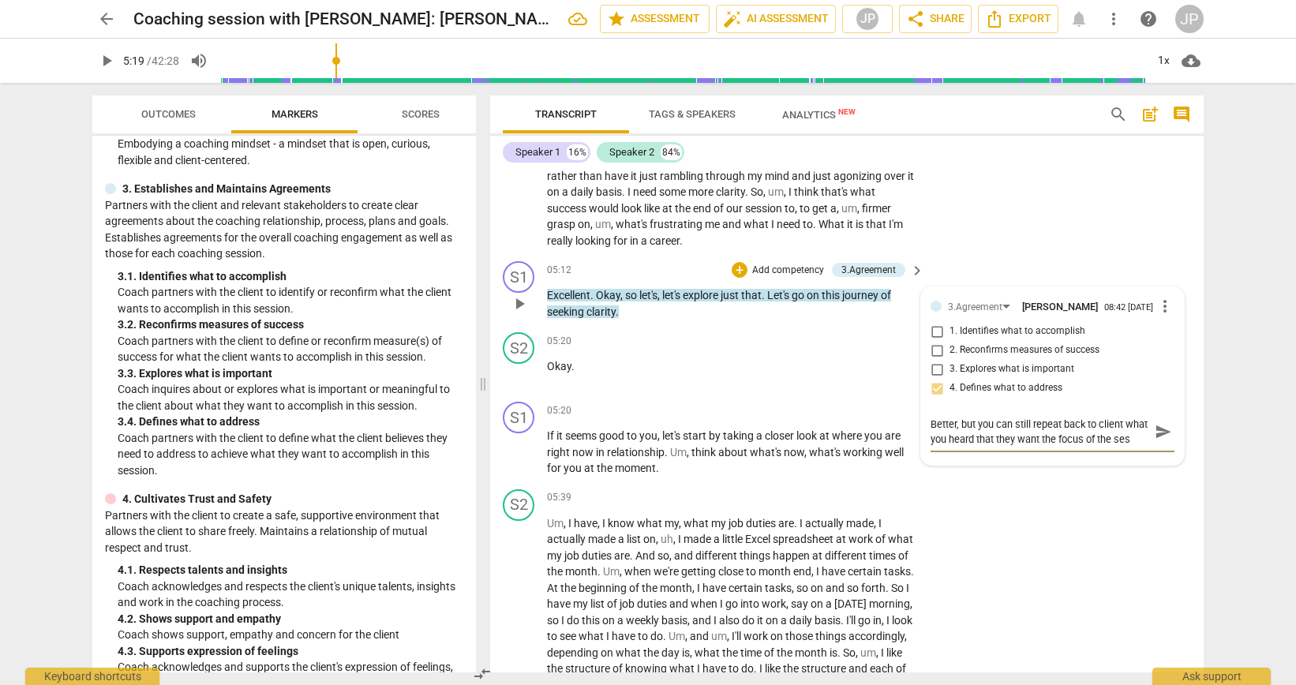
type textarea "Better, but you can still repeat back to client what you heard that they want t…"
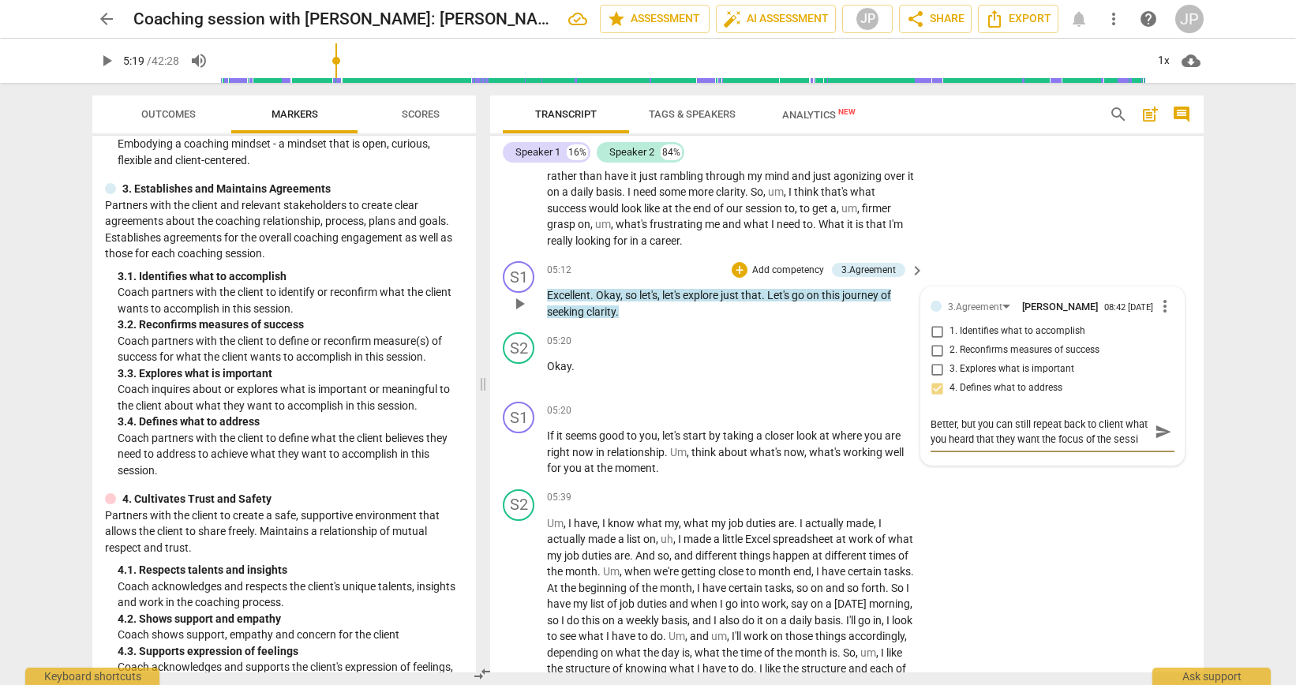
type textarea "Better, but you can still repeat back to client what you heard that they want t…"
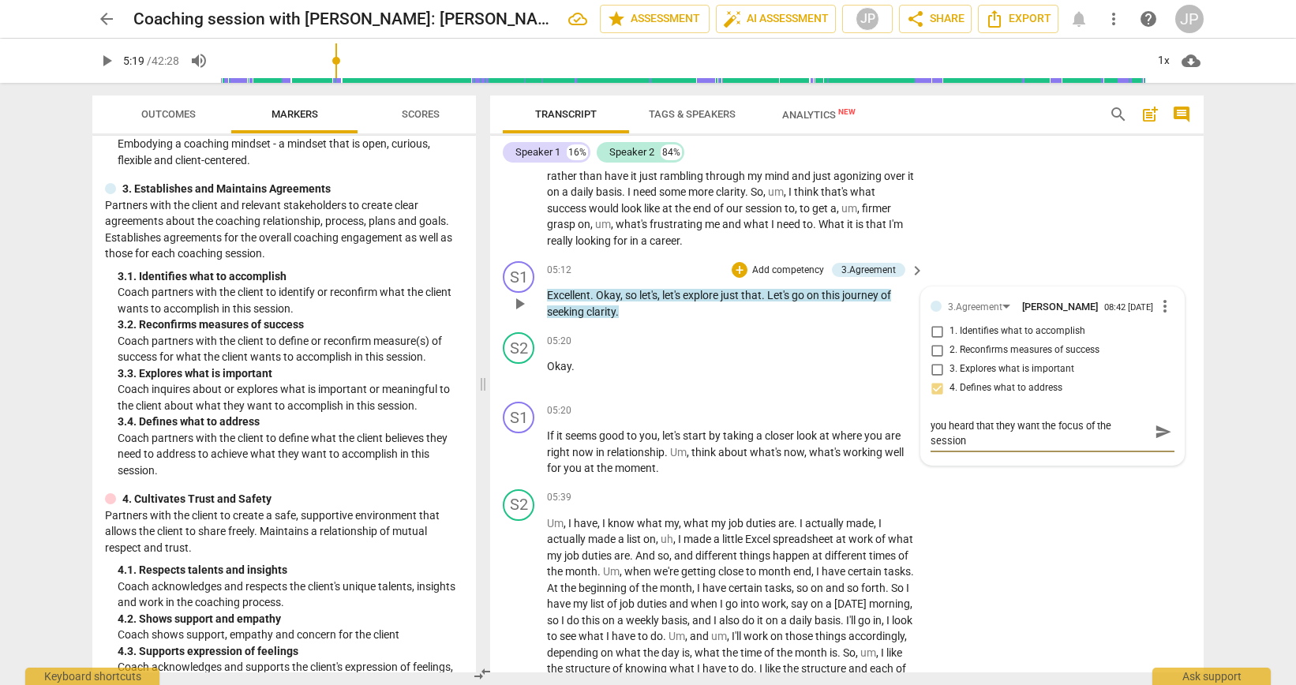
type textarea "Better, but you can still repeat back to client what you heard that they want t…"
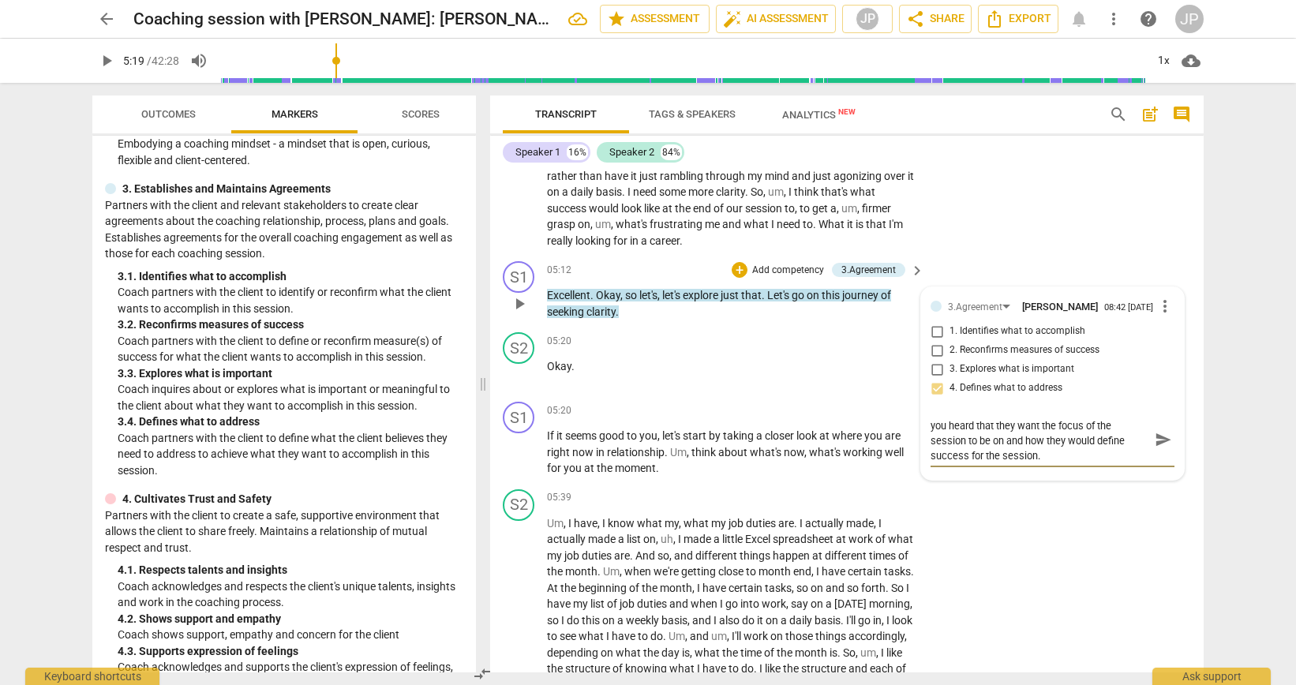
click at [1156, 440] on span "send" at bounding box center [1163, 439] width 17 height 17
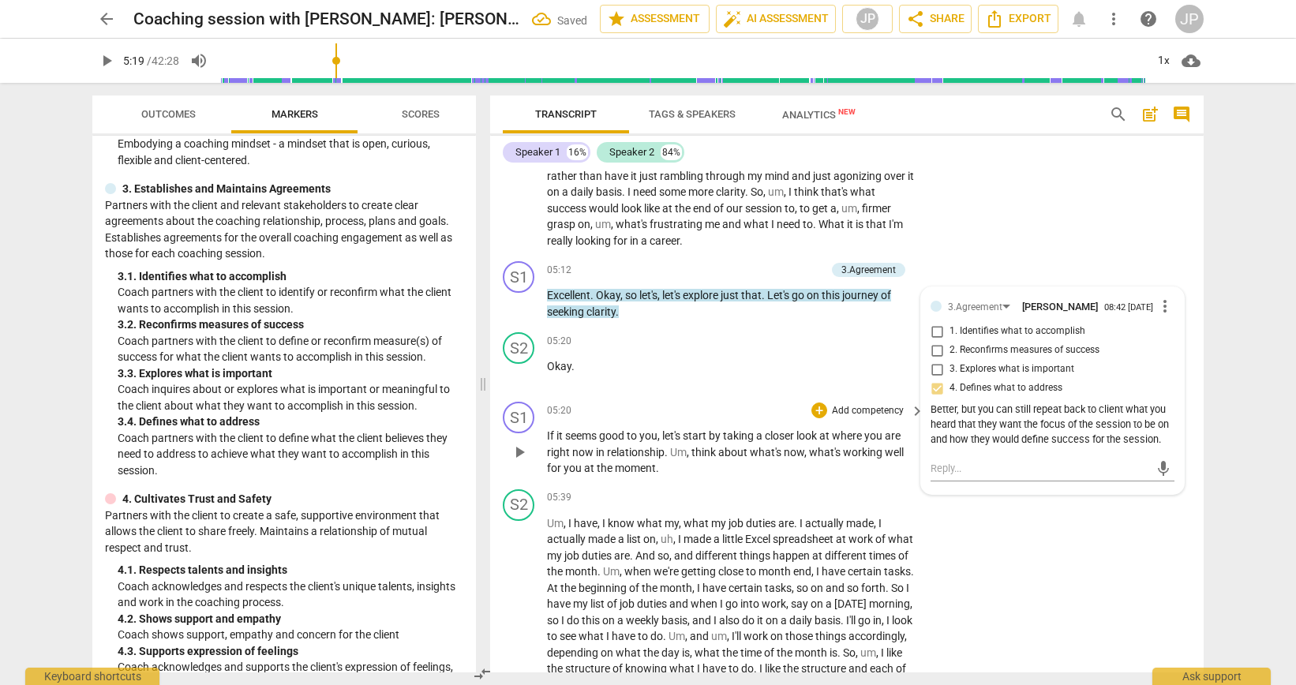
click at [525, 453] on span "play_arrow" at bounding box center [519, 452] width 19 height 19
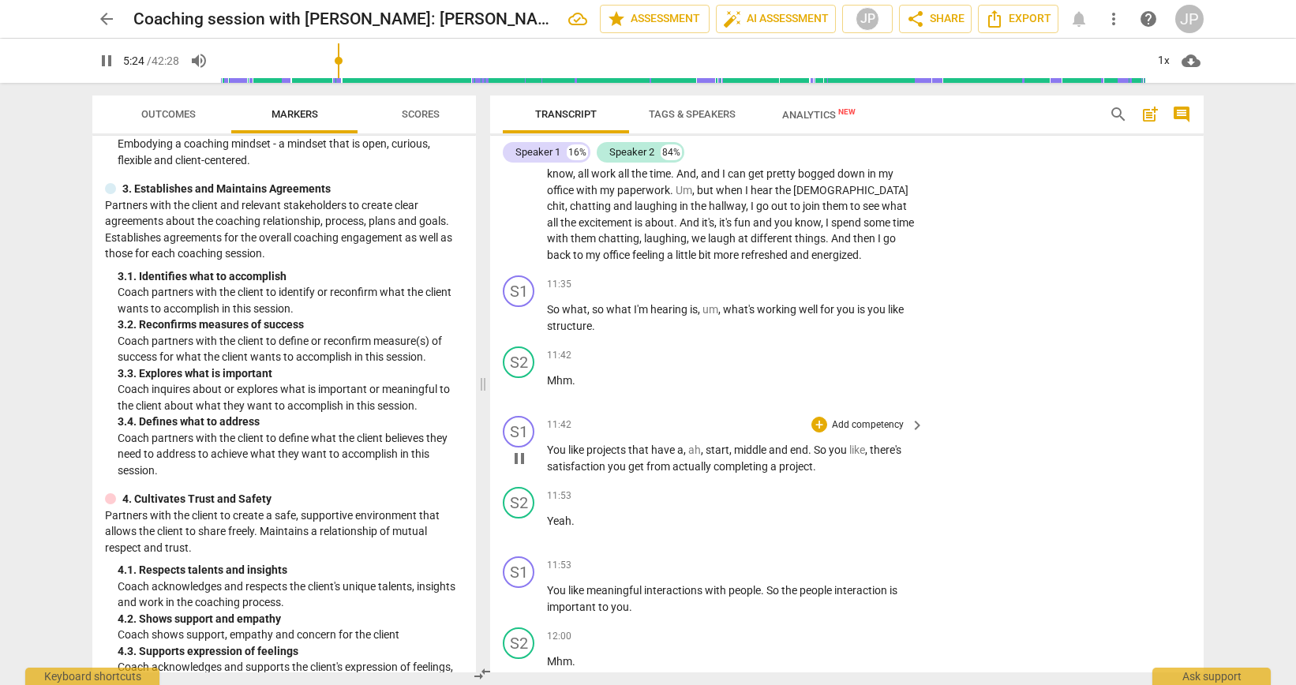
scroll to position [2598, 0]
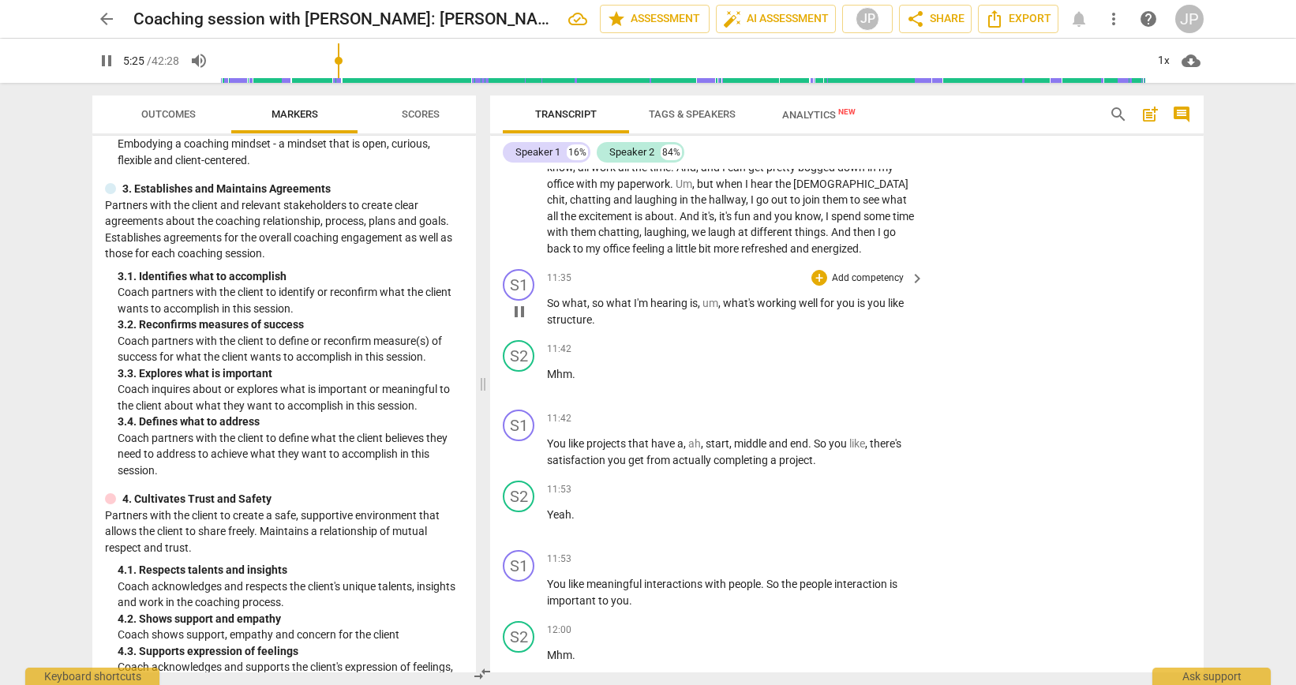
click at [520, 321] on span "pause" at bounding box center [519, 311] width 19 height 19
click at [521, 321] on span "play_arrow" at bounding box center [519, 311] width 19 height 19
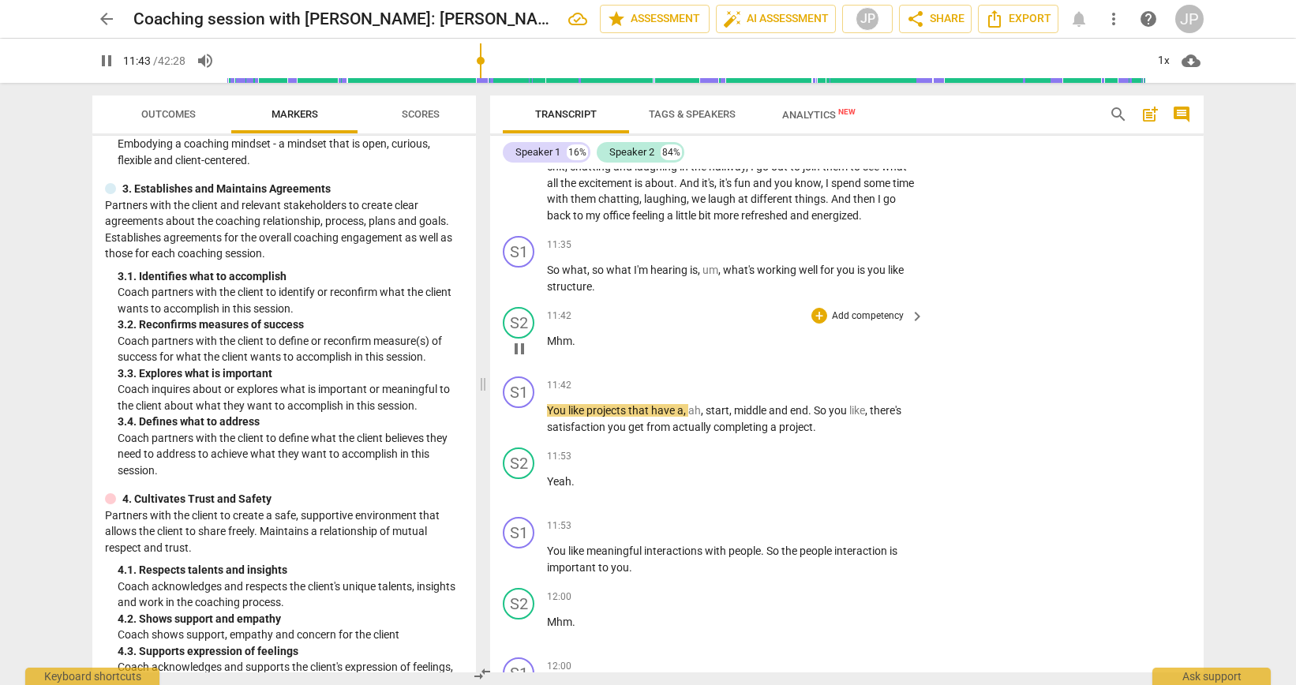
scroll to position [2655, 0]
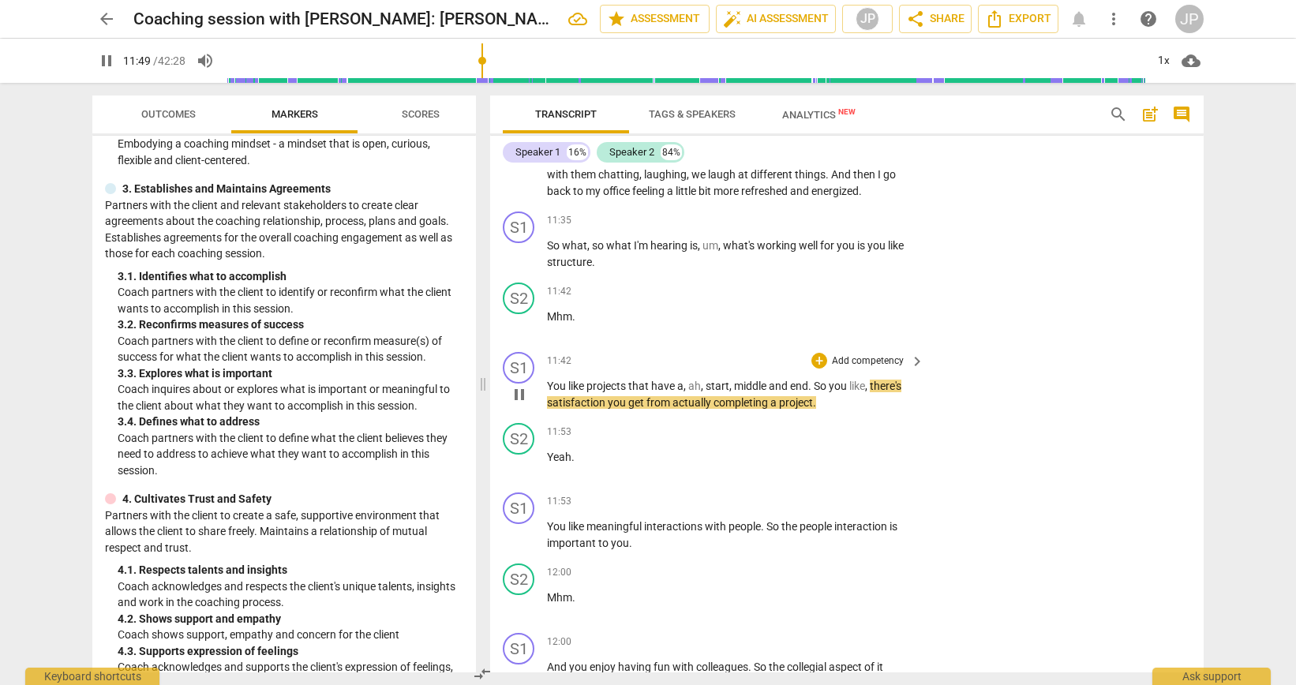
click at [522, 404] on span "pause" at bounding box center [519, 394] width 19 height 19
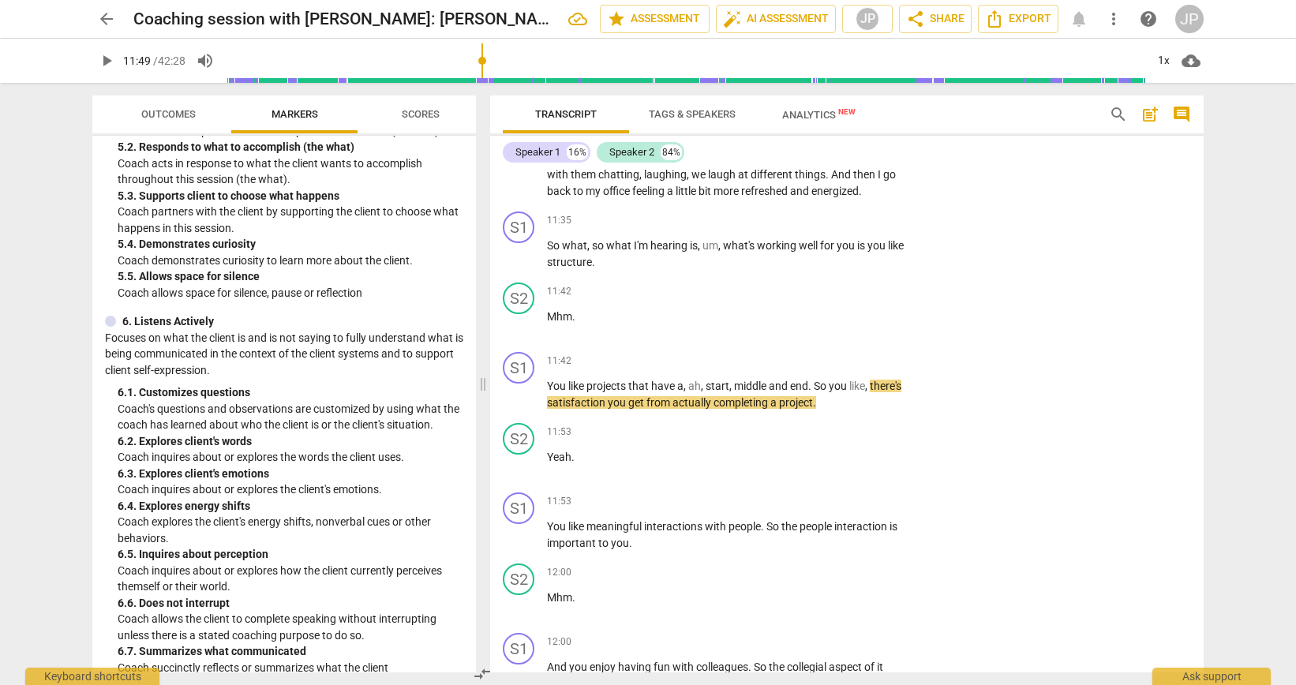
scroll to position [942, 0]
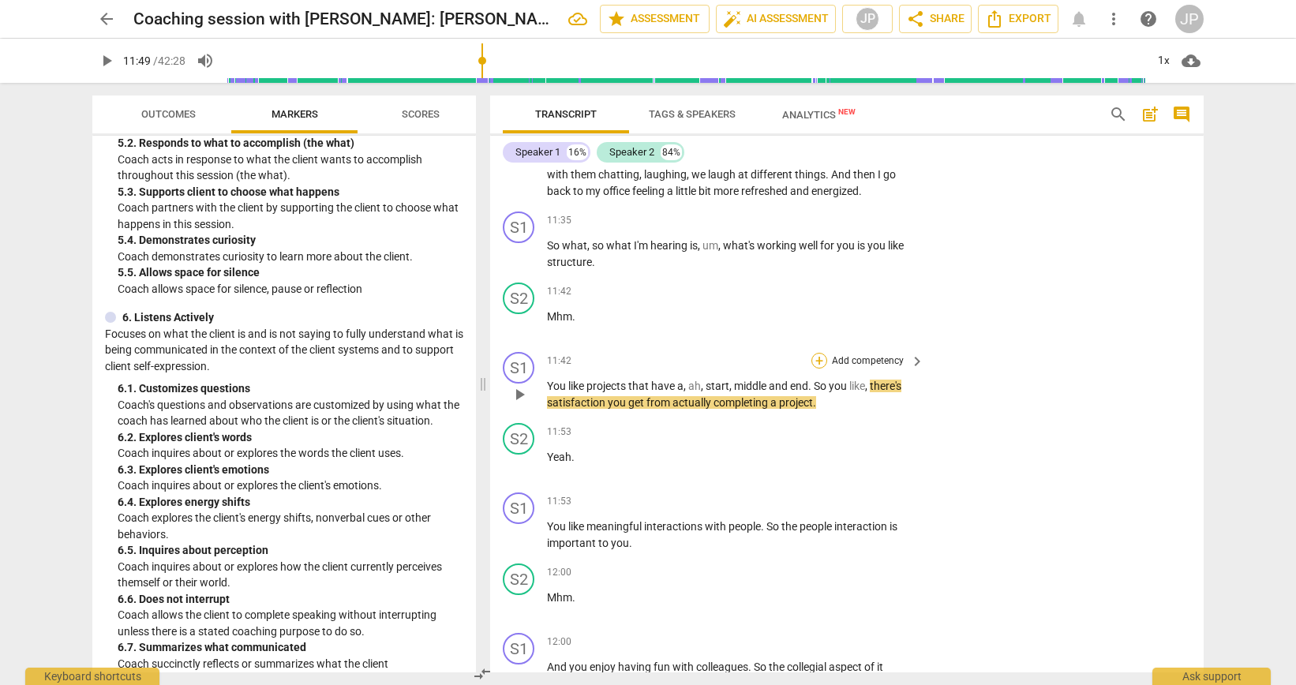
click at [819, 369] on div "+" at bounding box center [819, 361] width 16 height 16
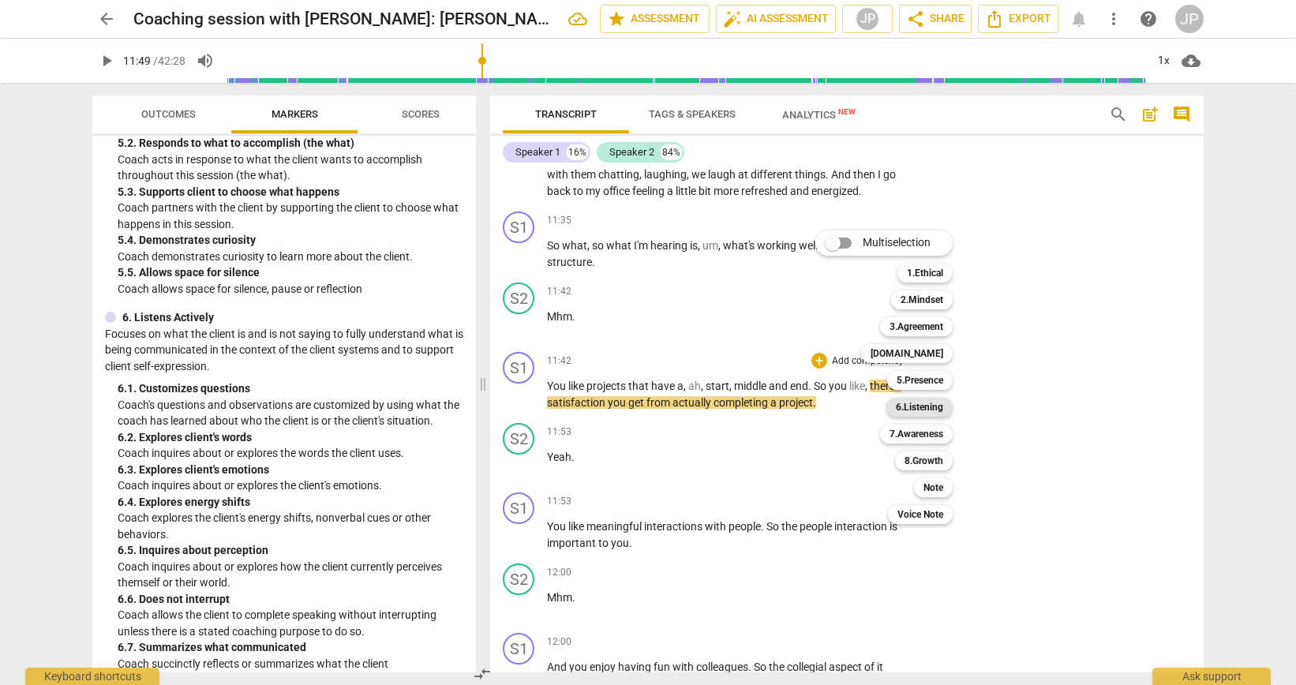
click at [927, 414] on b "6.Listening" at bounding box center [919, 407] width 47 height 19
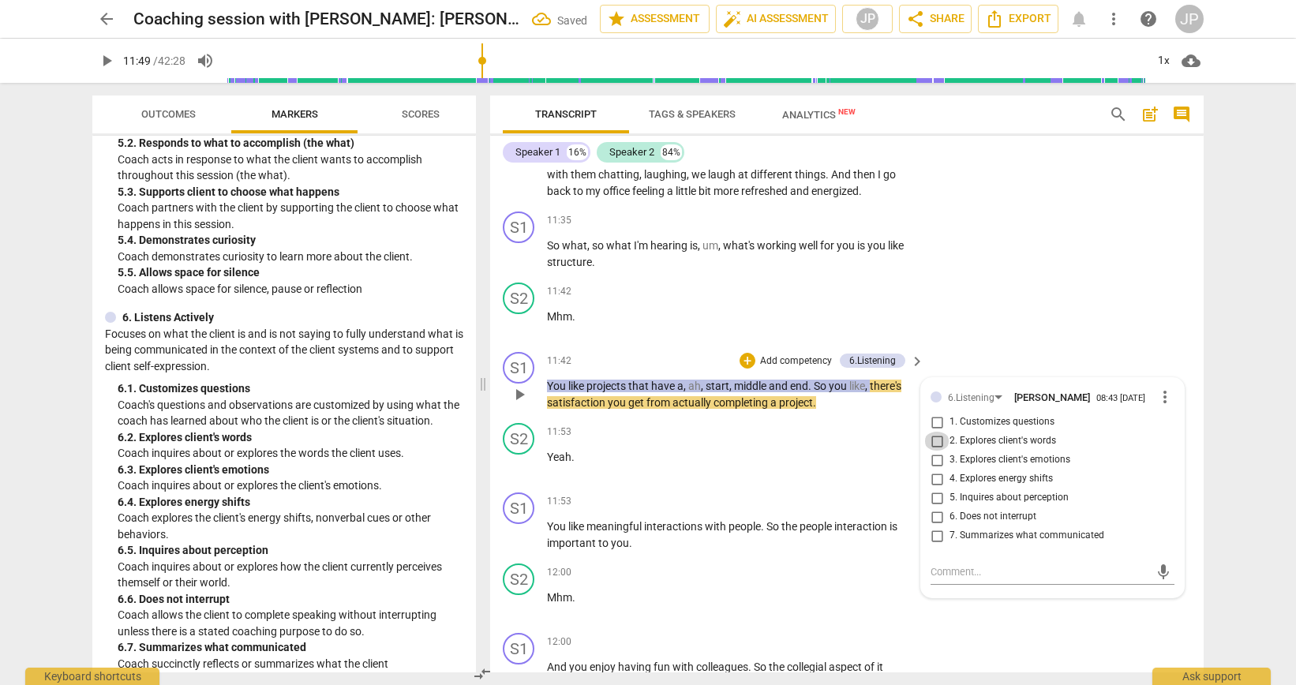
click at [939, 451] on input "2. Explores client's words" at bounding box center [936, 441] width 25 height 19
click at [939, 545] on input "7. Summarizes what communicated" at bounding box center [936, 536] width 25 height 19
click at [517, 404] on span "play_arrow" at bounding box center [519, 394] width 19 height 19
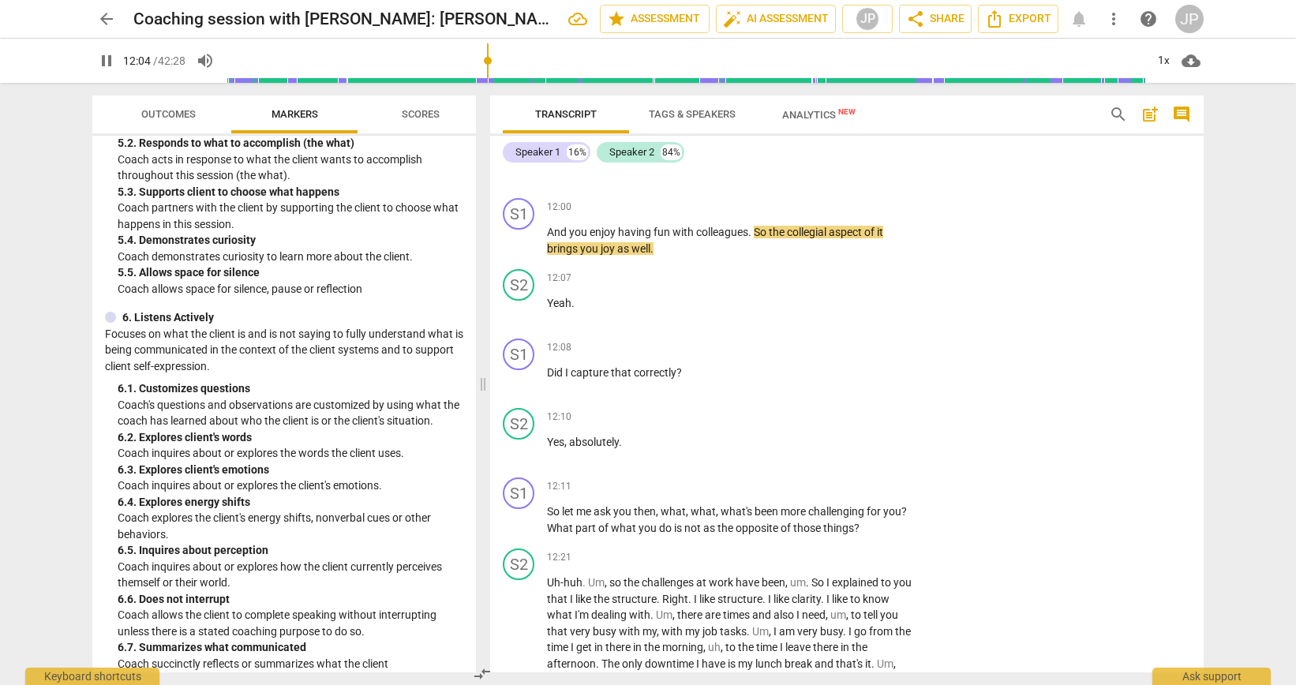
scroll to position [3112, 0]
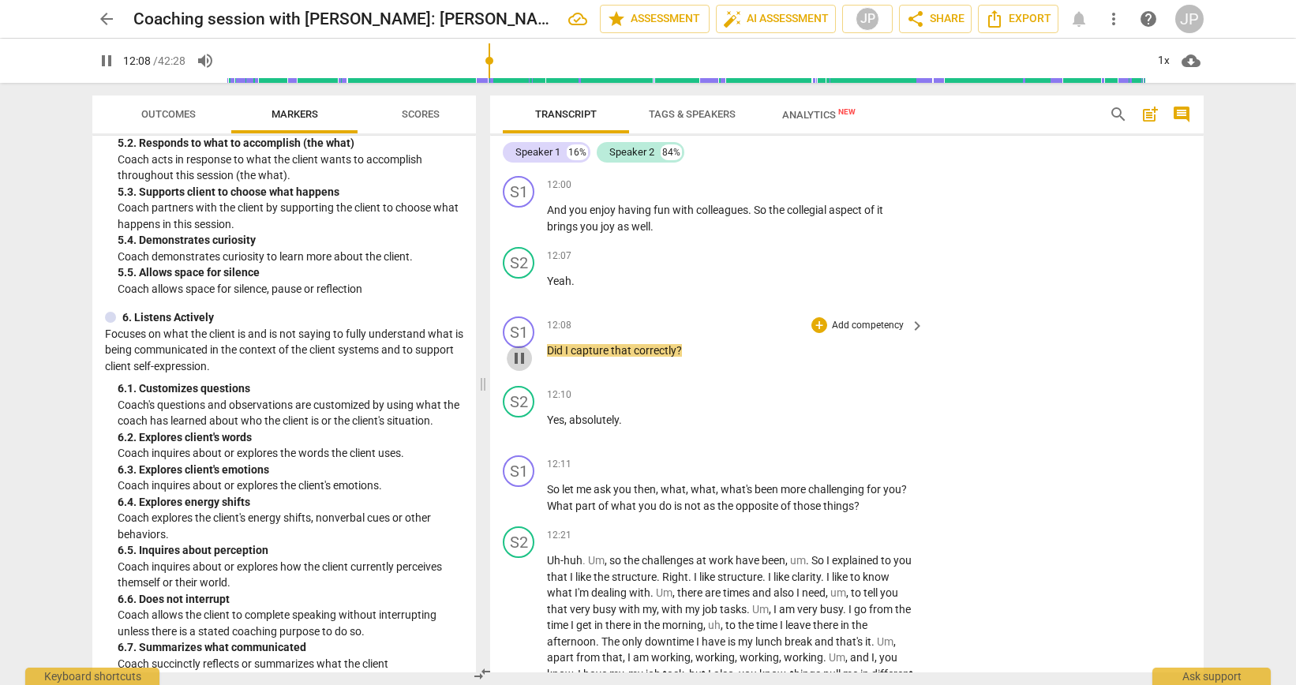
click at [522, 368] on span "pause" at bounding box center [519, 358] width 19 height 19
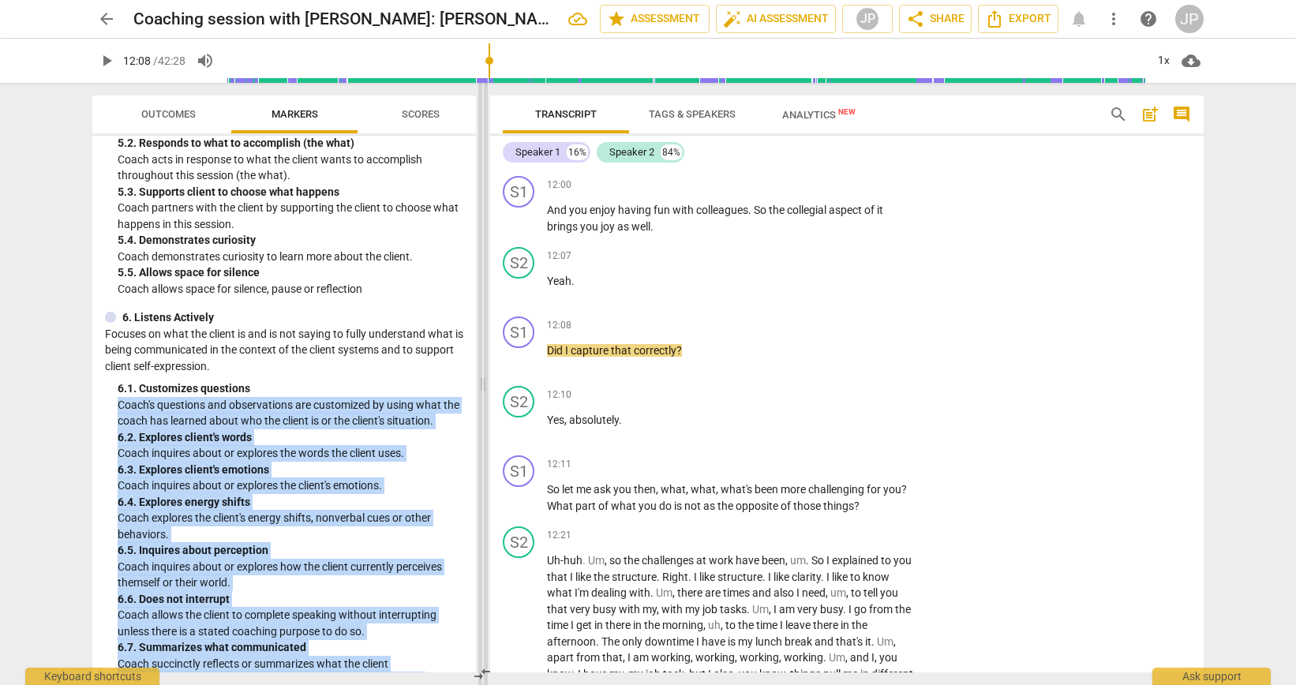
drag, startPoint x: 477, startPoint y: 383, endPoint x: 478, endPoint y: 394, distance: 11.1
click at [478, 394] on div "Outcomes Markers Scores ICF PCC Markers (2020) visibility 1. Demonstrates Ethic…" at bounding box center [648, 384] width 1137 height 602
click at [819, 333] on div "+" at bounding box center [819, 325] width 16 height 16
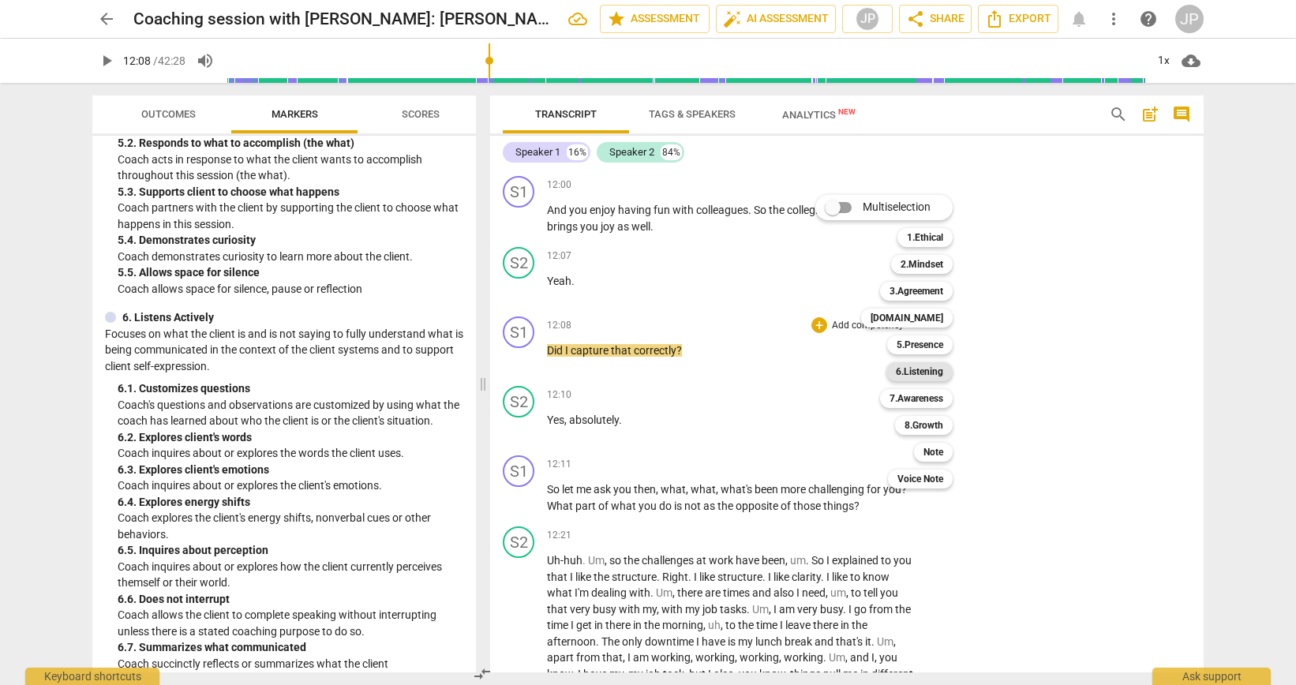
click at [918, 370] on b "6.Listening" at bounding box center [919, 371] width 47 height 19
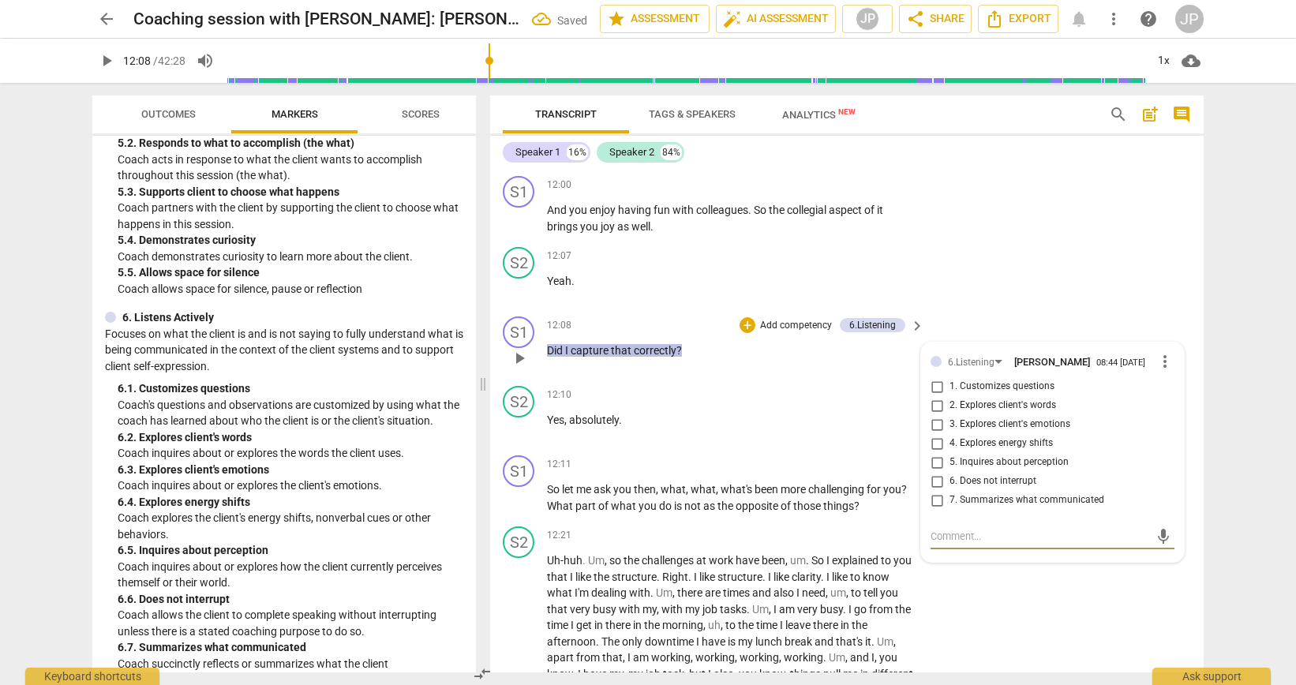
click at [938, 510] on input "7. Summarizes what communicated" at bounding box center [936, 500] width 25 height 19
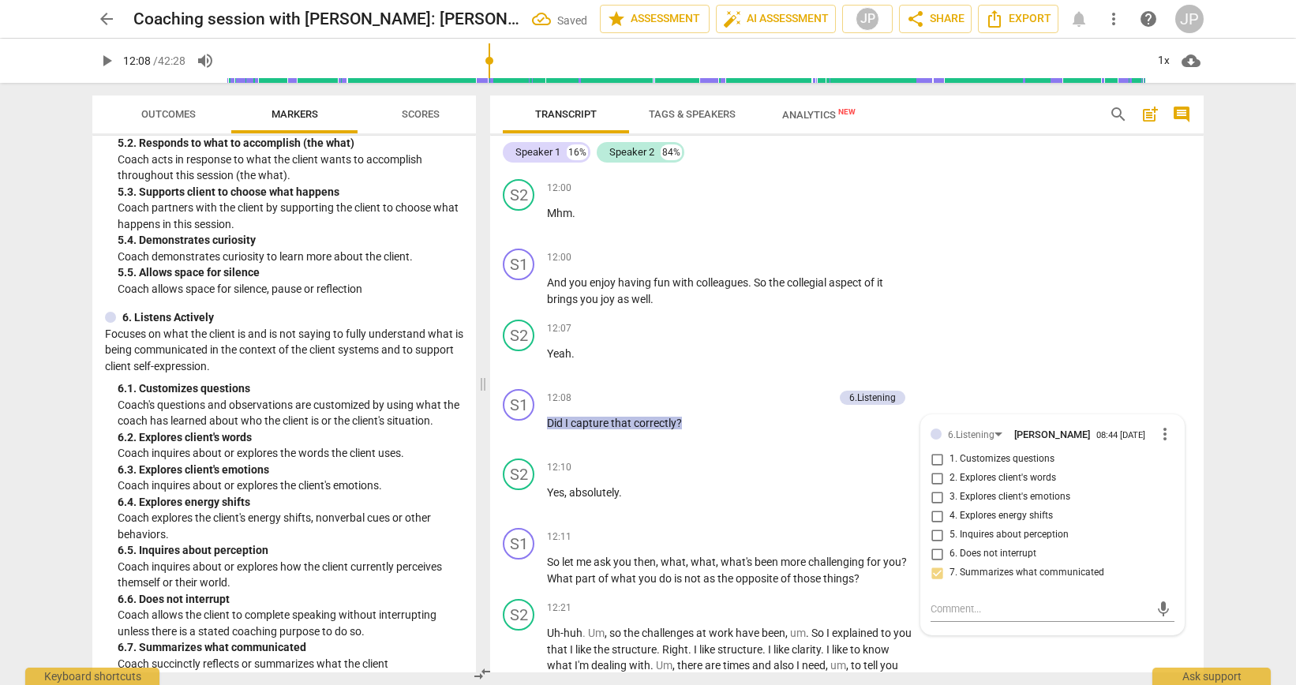
scroll to position [3043, 0]
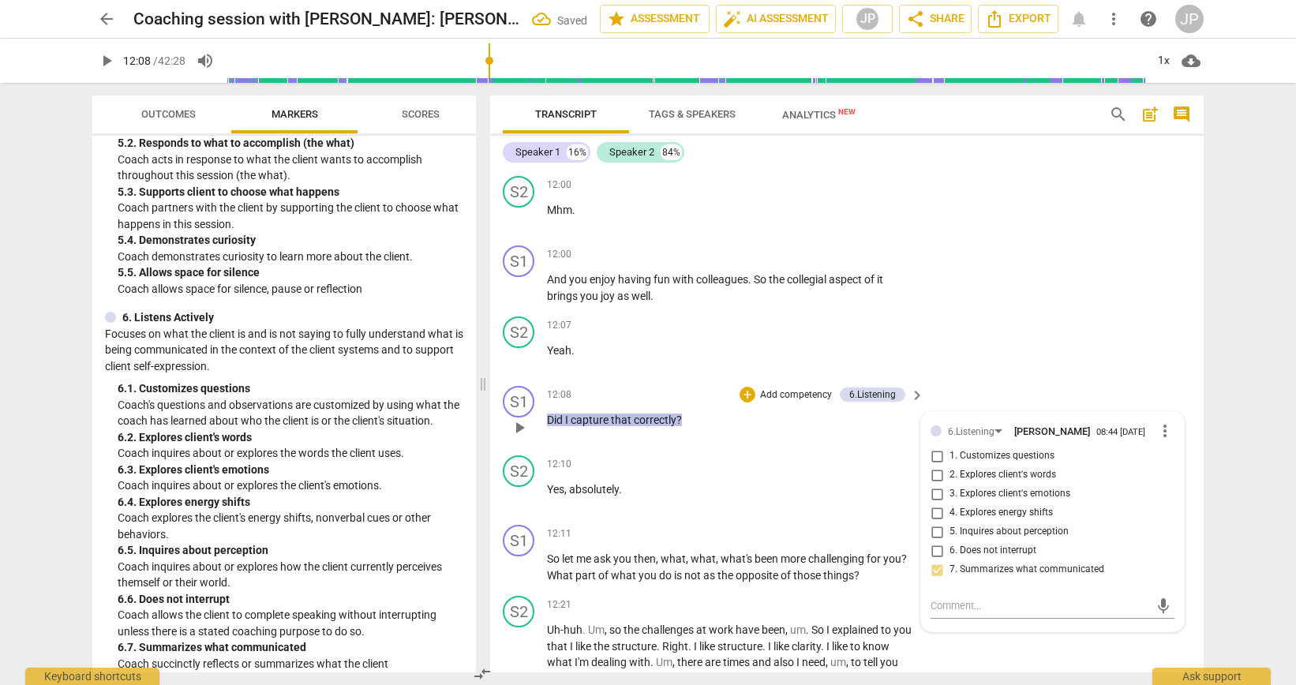
click at [523, 437] on span "play_arrow" at bounding box center [519, 427] width 19 height 19
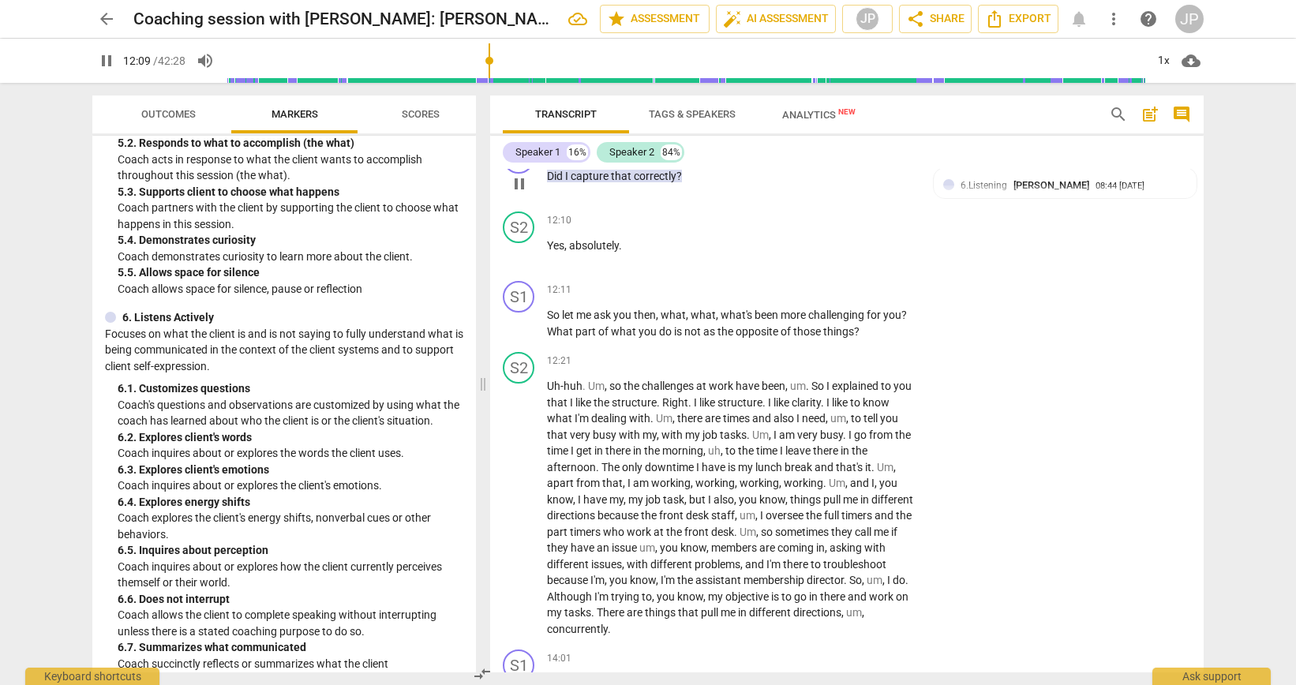
scroll to position [3293, 0]
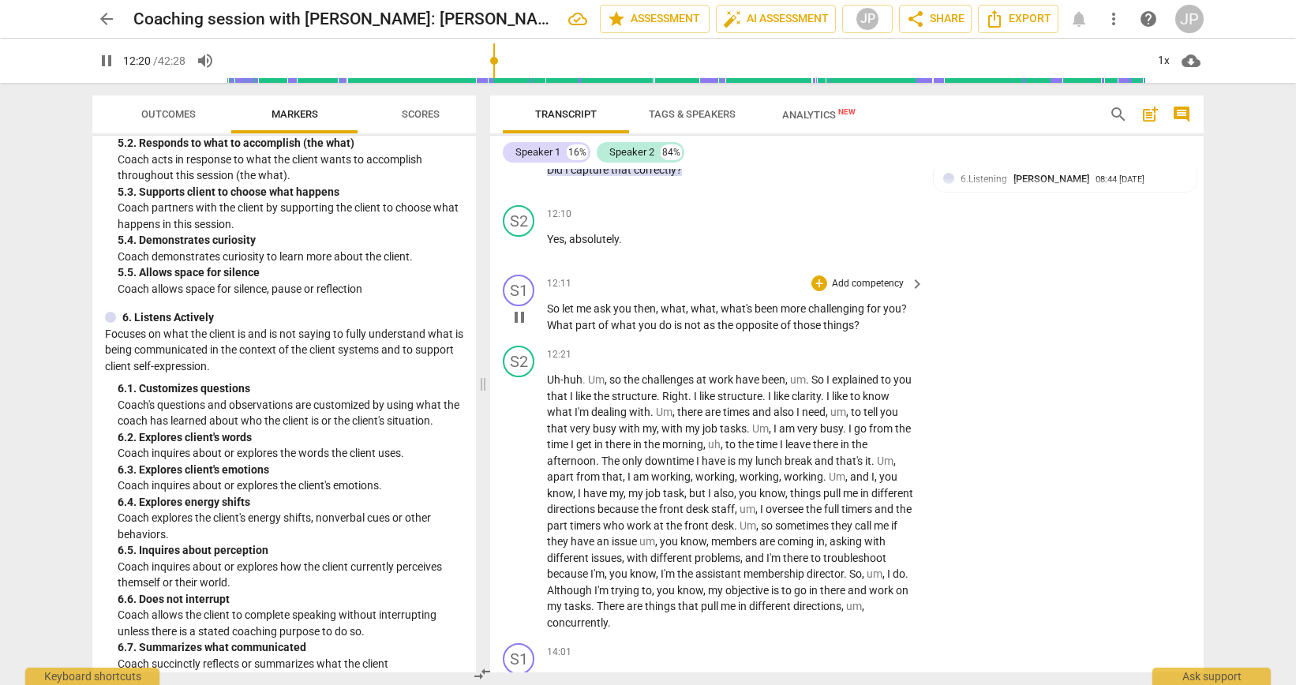
click at [519, 327] on span "pause" at bounding box center [519, 317] width 19 height 19
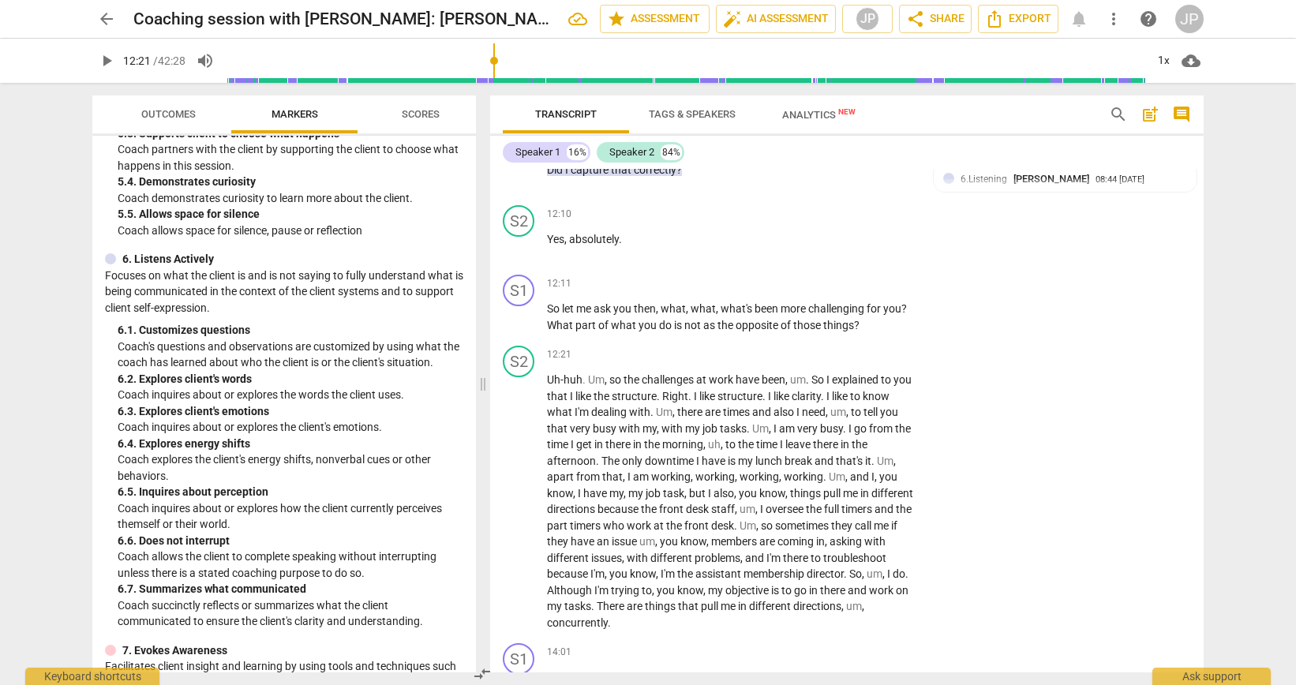
scroll to position [1009, 0]
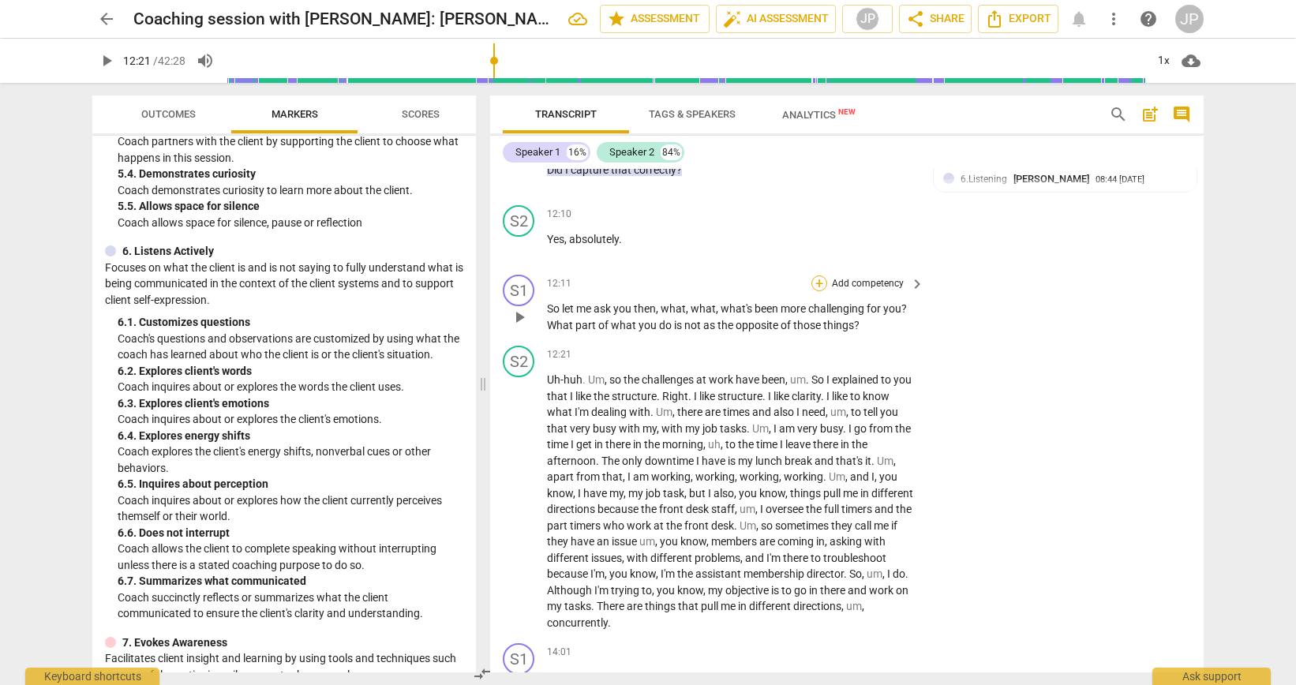
click at [818, 291] on div "+" at bounding box center [819, 283] width 16 height 16
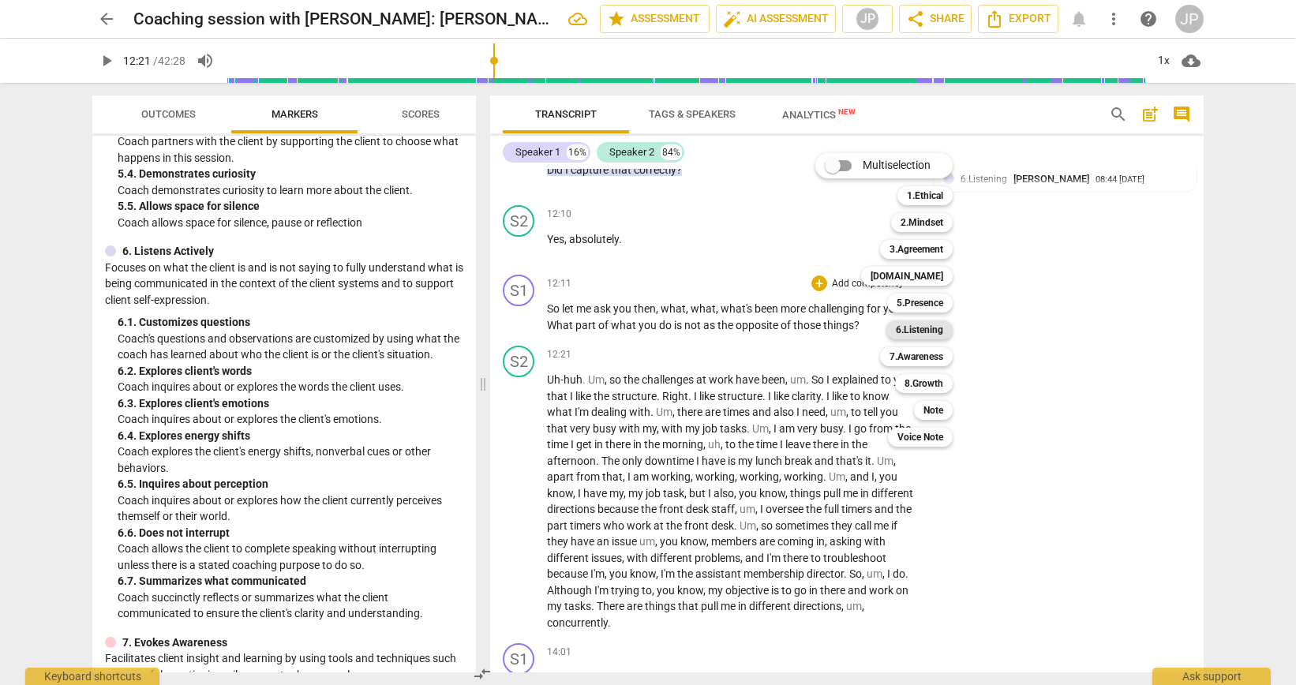
click at [911, 332] on b "6.Listening" at bounding box center [919, 329] width 47 height 19
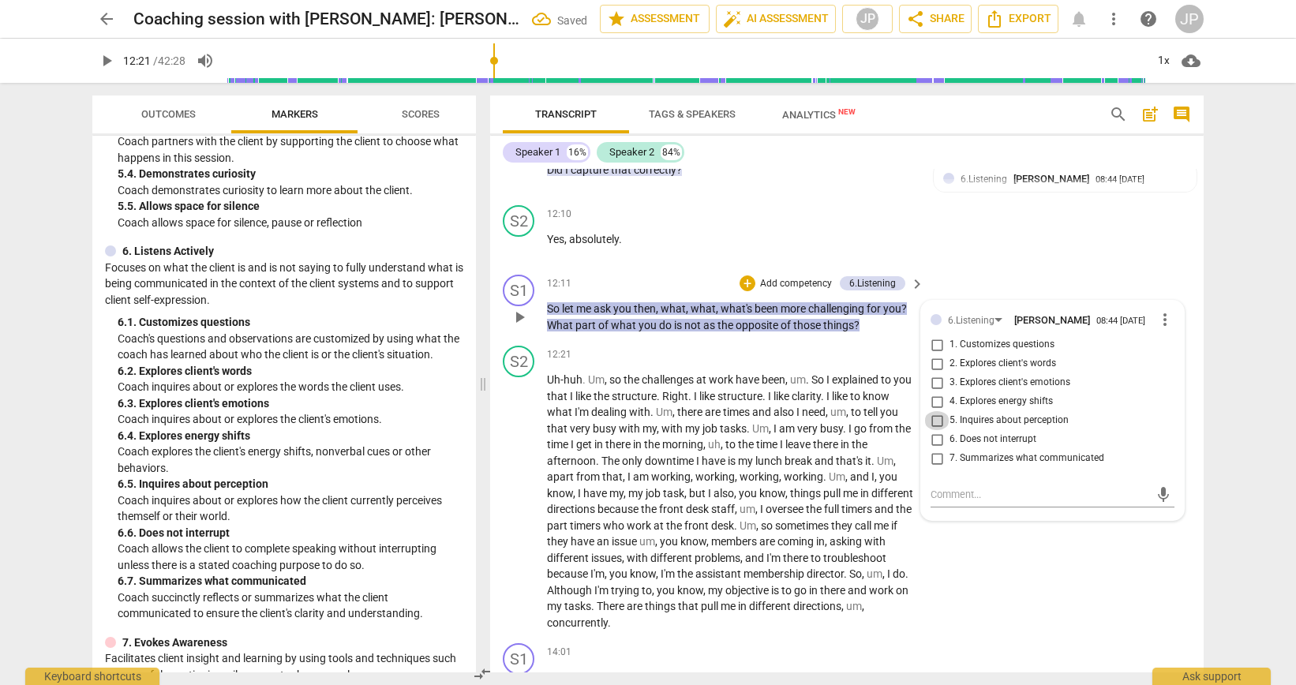
click at [933, 430] on input "5. Inquires about perception" at bounding box center [936, 420] width 25 height 19
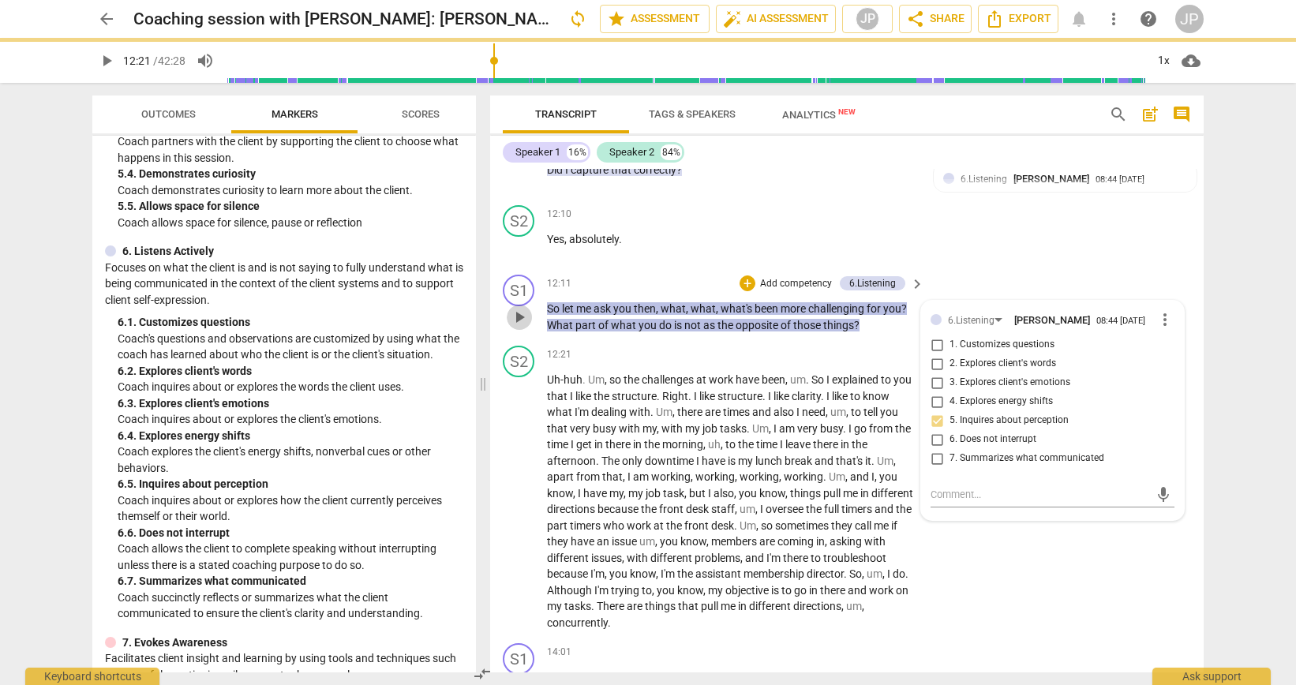
click at [516, 327] on span "play_arrow" at bounding box center [519, 317] width 19 height 19
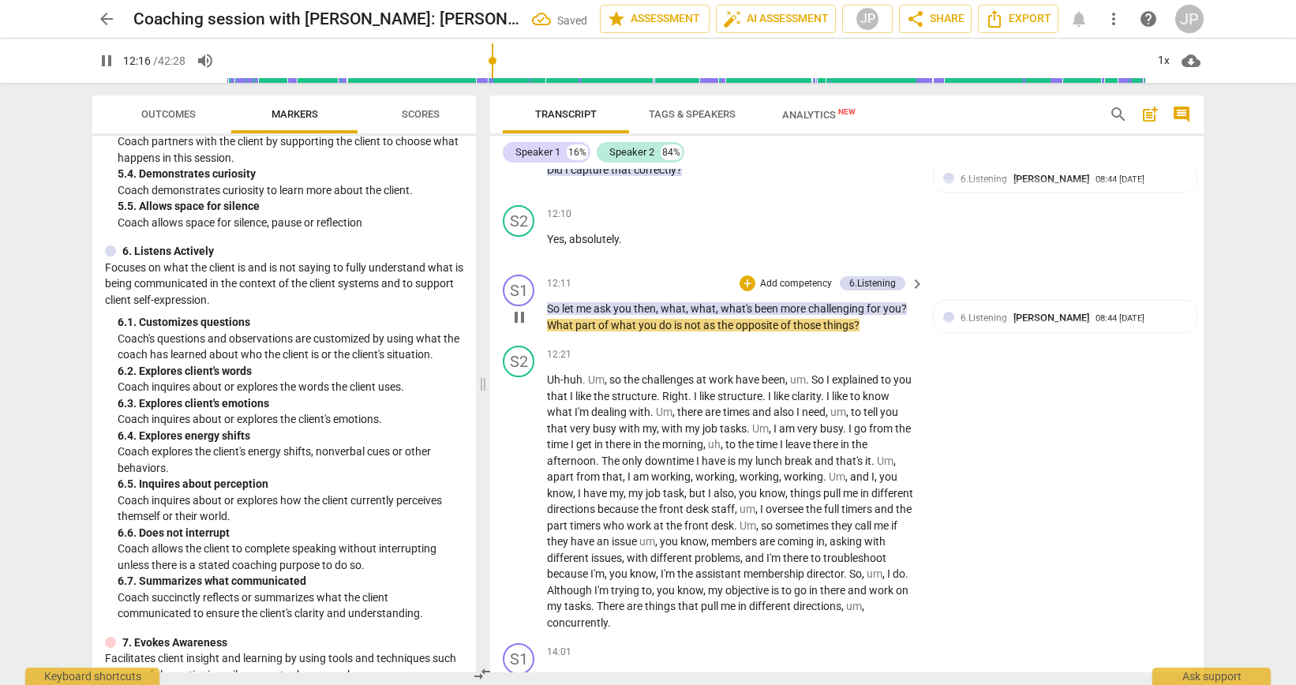
click at [519, 327] on span "pause" at bounding box center [519, 317] width 19 height 19
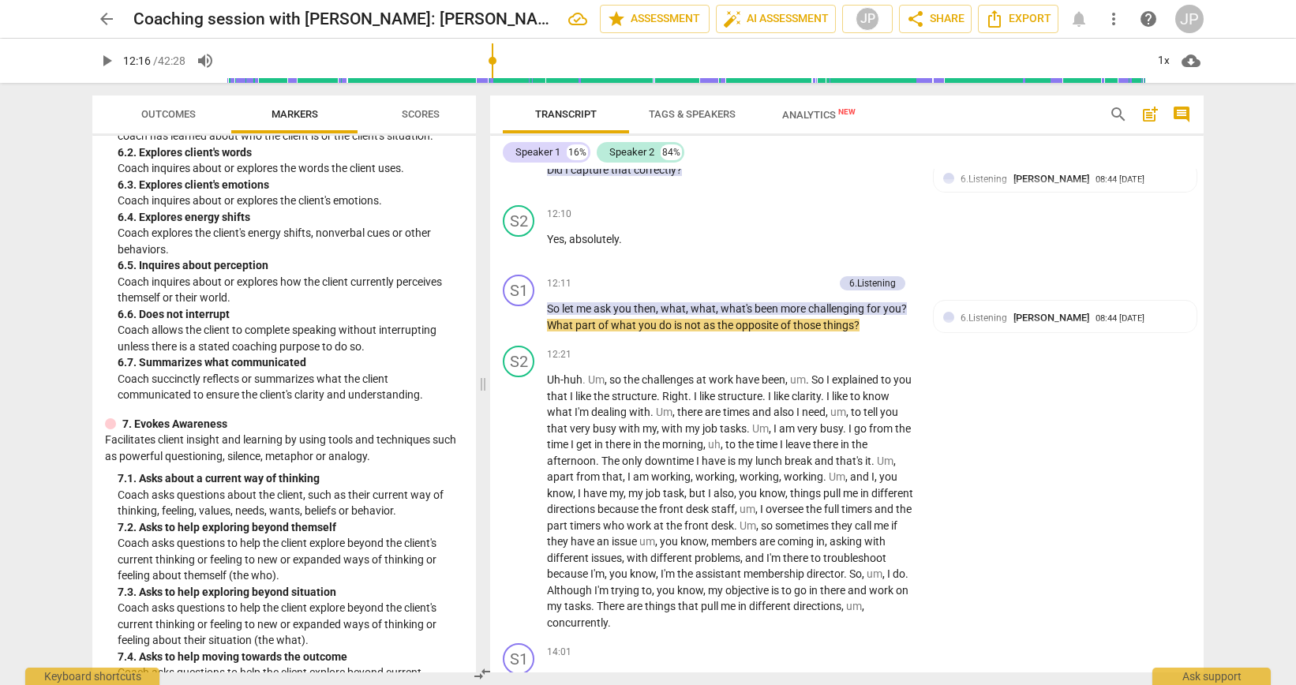
scroll to position [1276, 0]
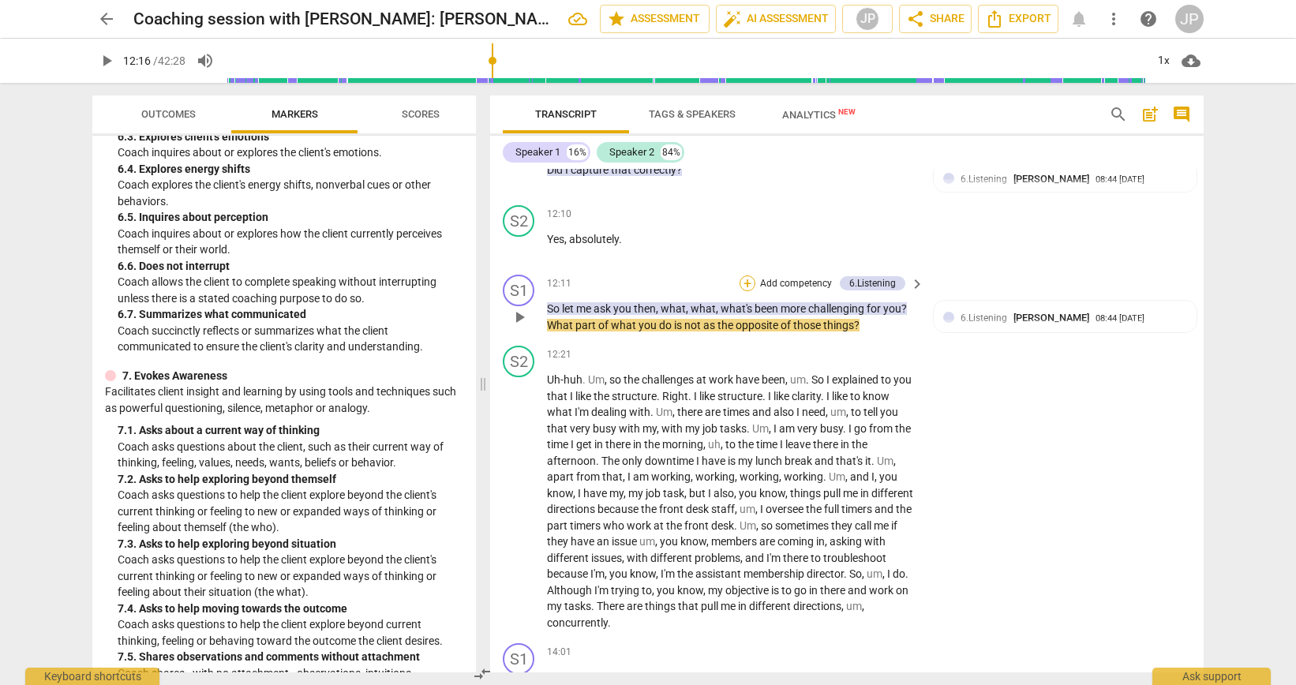
click at [746, 291] on div "+" at bounding box center [748, 283] width 16 height 16
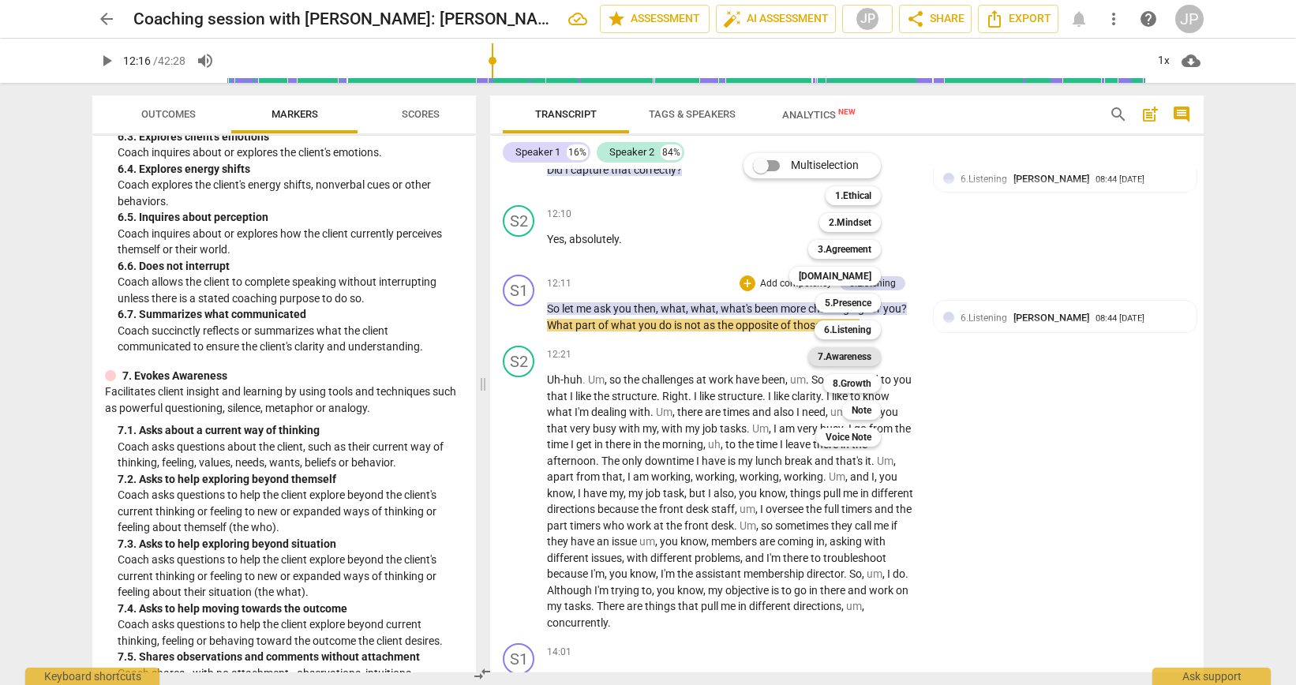
click at [820, 353] on b "7.Awareness" at bounding box center [845, 356] width 54 height 19
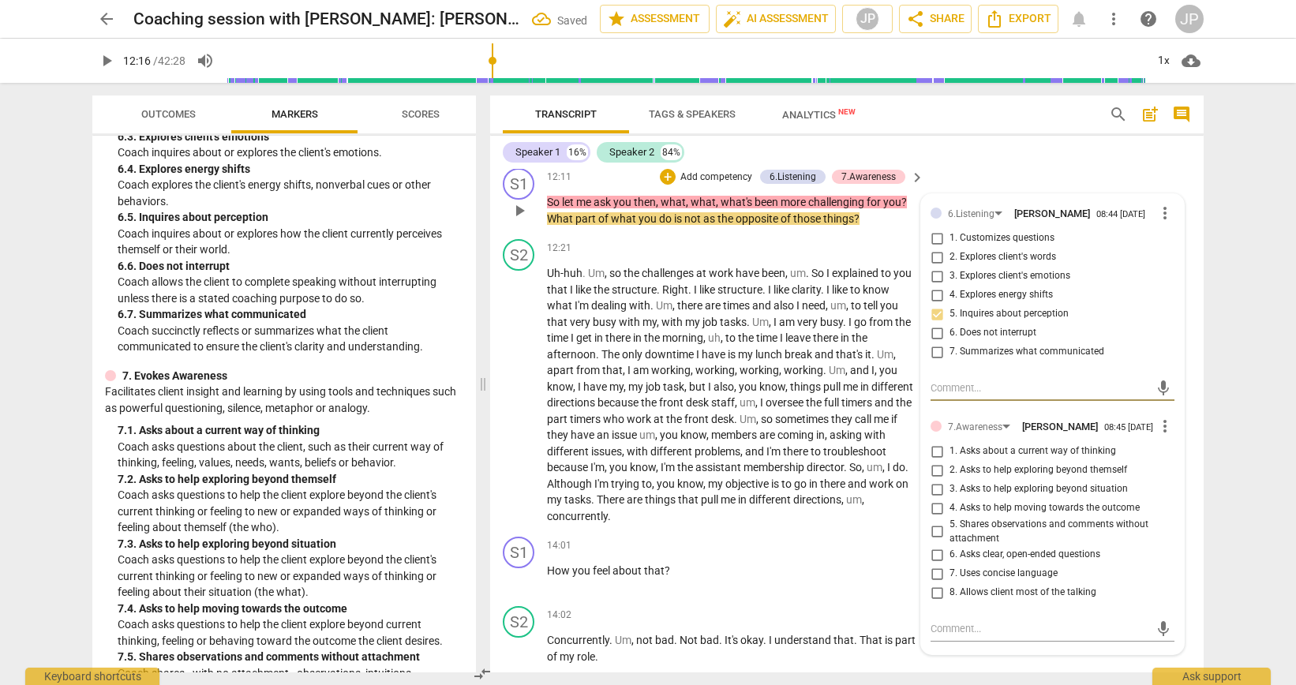
scroll to position [3401, 0]
click at [933, 497] on input "3. Asks to help exploring beyond situation" at bounding box center [936, 487] width 25 height 19
click at [933, 459] on input "1. Asks about a current way of thinking" at bounding box center [936, 449] width 25 height 19
click at [934, 563] on input "6. Asks clear, open-ended questions" at bounding box center [936, 553] width 25 height 19
click at [935, 601] on input "8. Allows client most of the talking" at bounding box center [936, 591] width 25 height 19
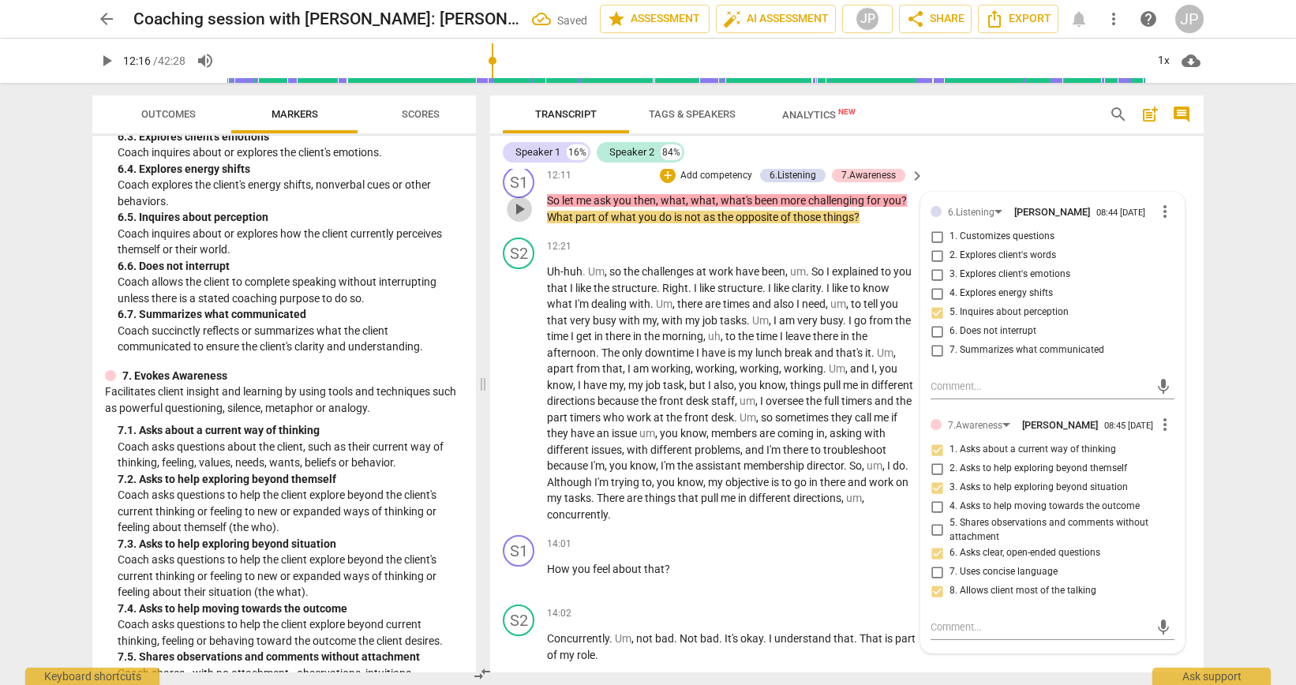
click at [515, 219] on span "play_arrow" at bounding box center [519, 209] width 19 height 19
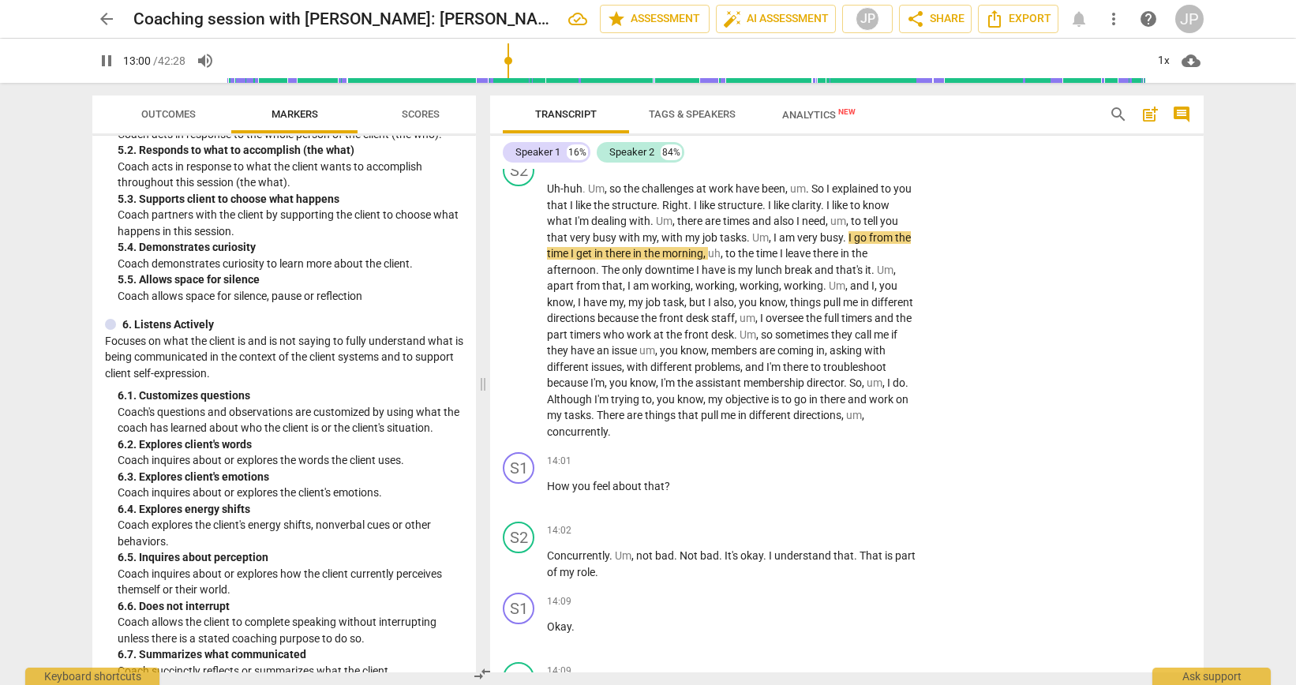
scroll to position [888, 0]
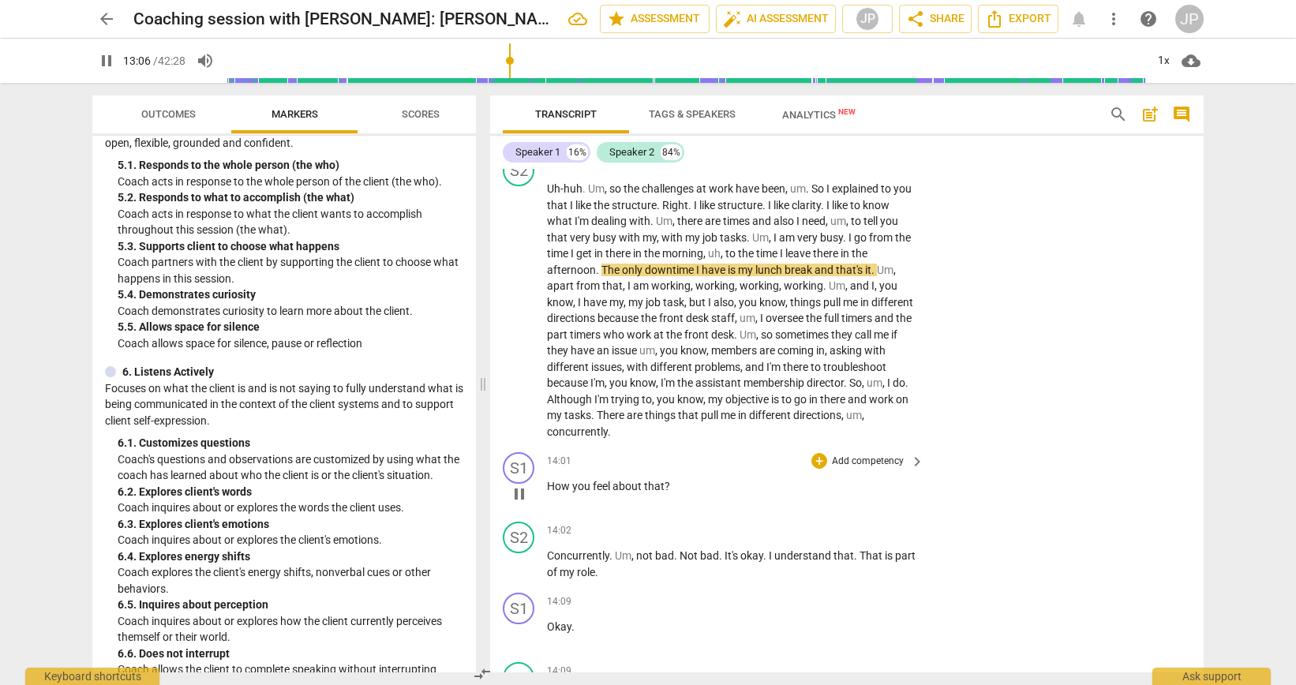
click at [520, 504] on span "pause" at bounding box center [519, 494] width 19 height 19
click at [520, 504] on span "play_arrow" at bounding box center [519, 494] width 19 height 19
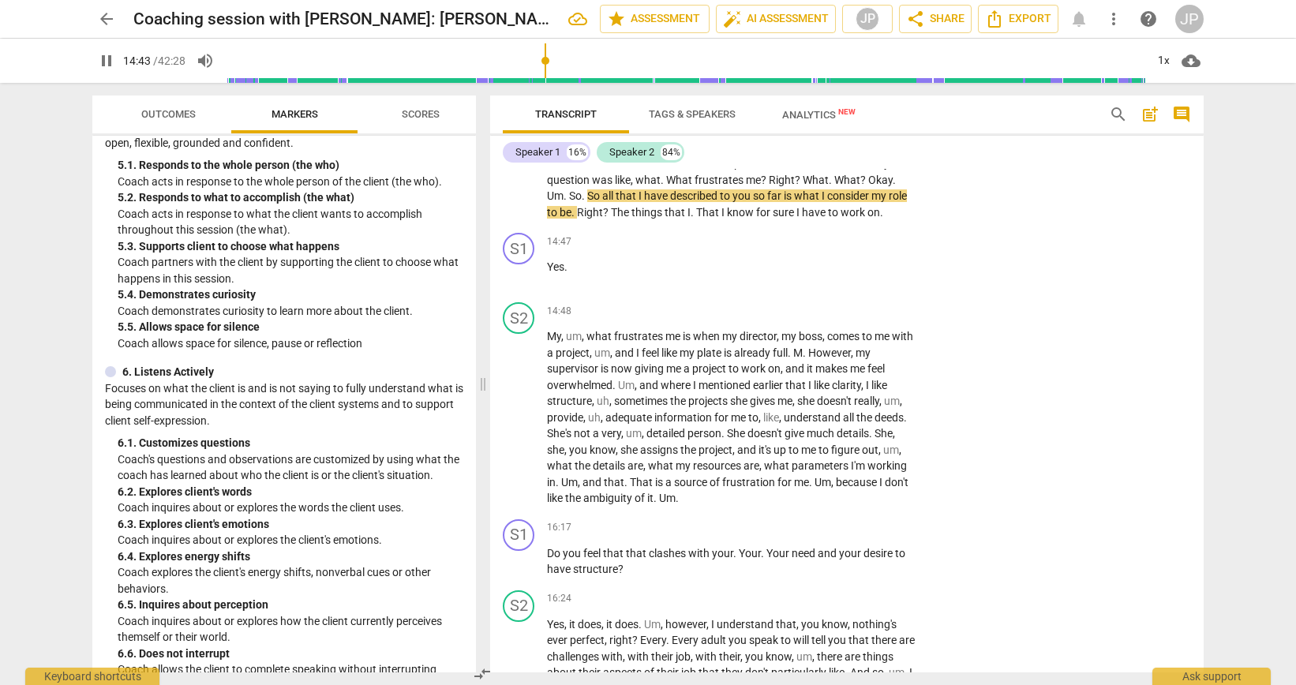
scroll to position [4101, 0]
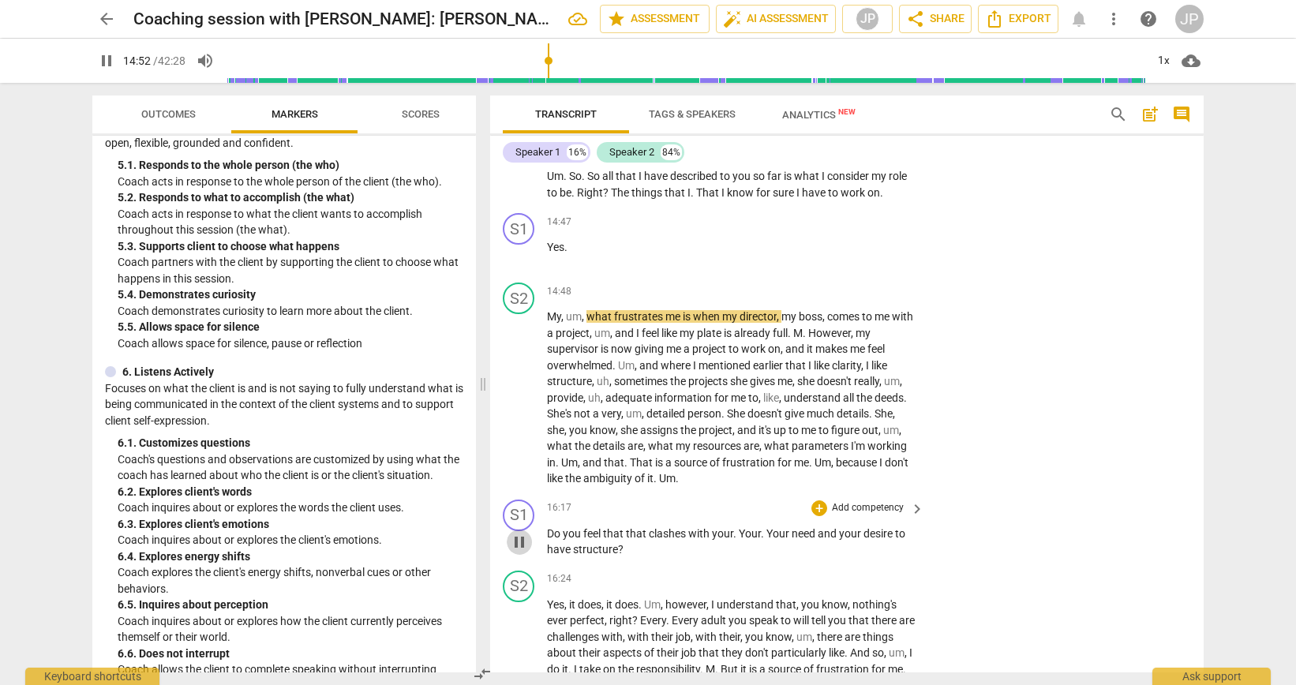
click at [521, 552] on span "pause" at bounding box center [519, 542] width 19 height 19
click at [521, 552] on span "play_arrow" at bounding box center [519, 542] width 19 height 19
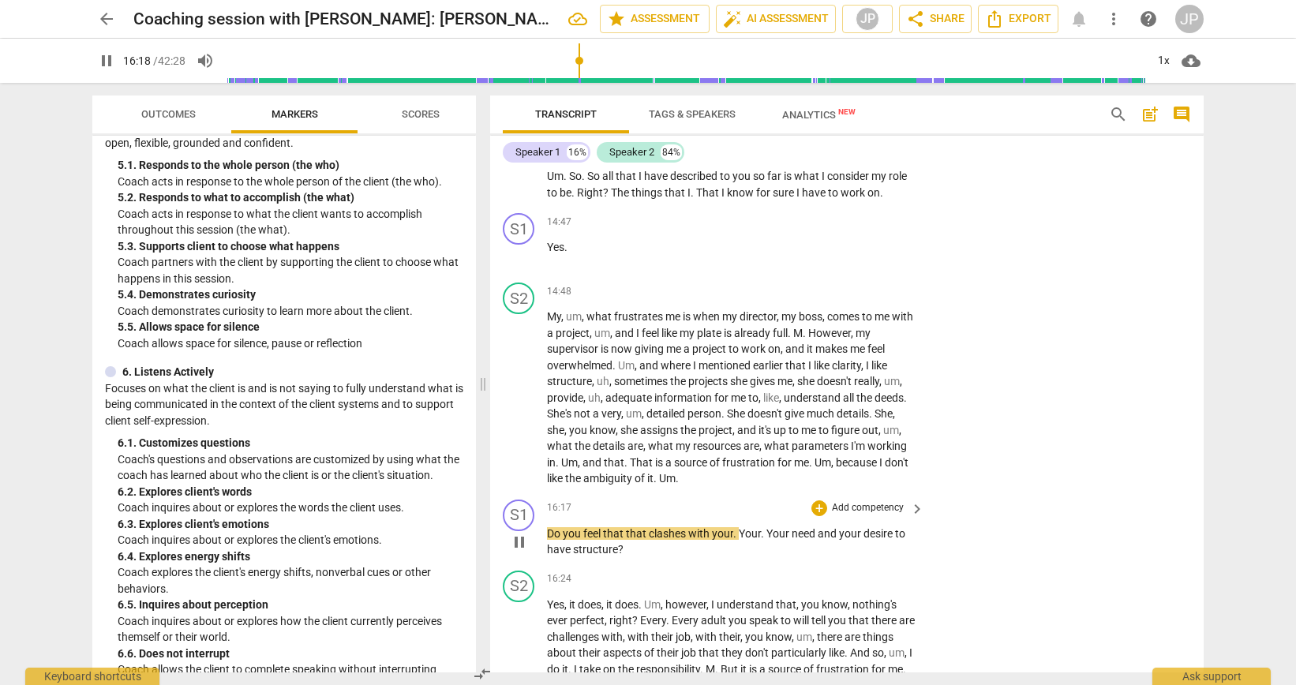
click at [521, 552] on span "pause" at bounding box center [519, 542] width 19 height 19
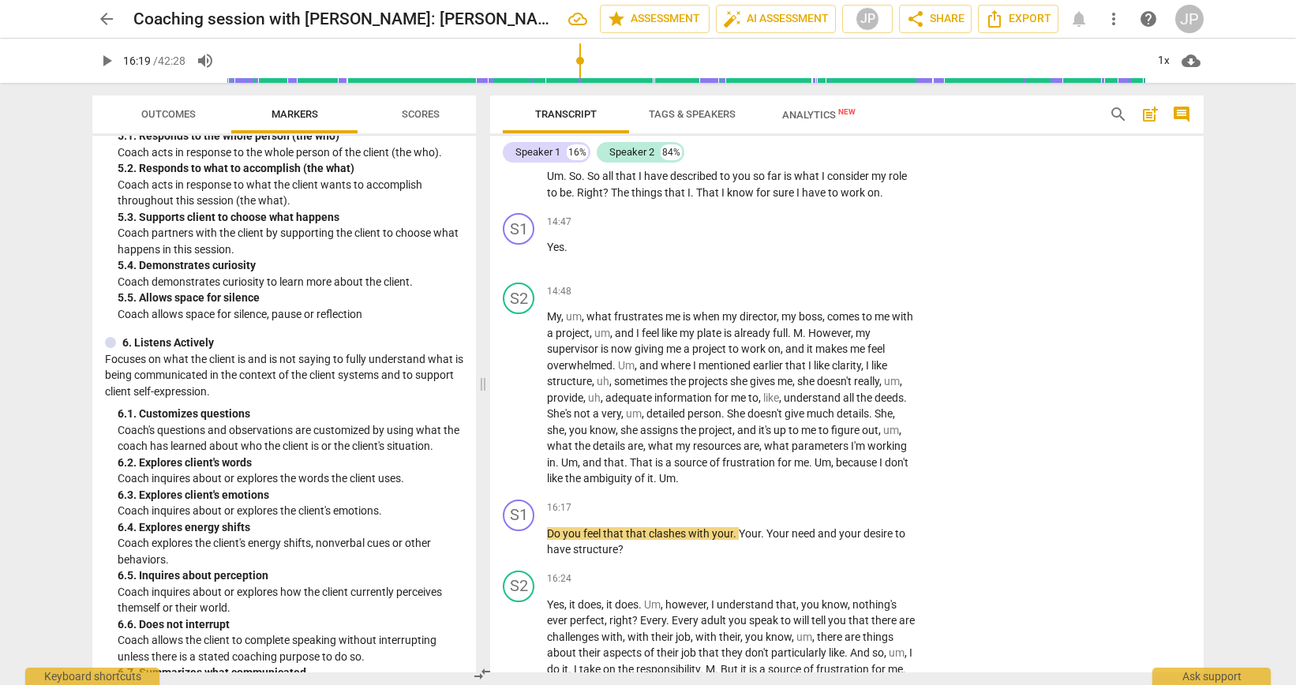
scroll to position [920, 0]
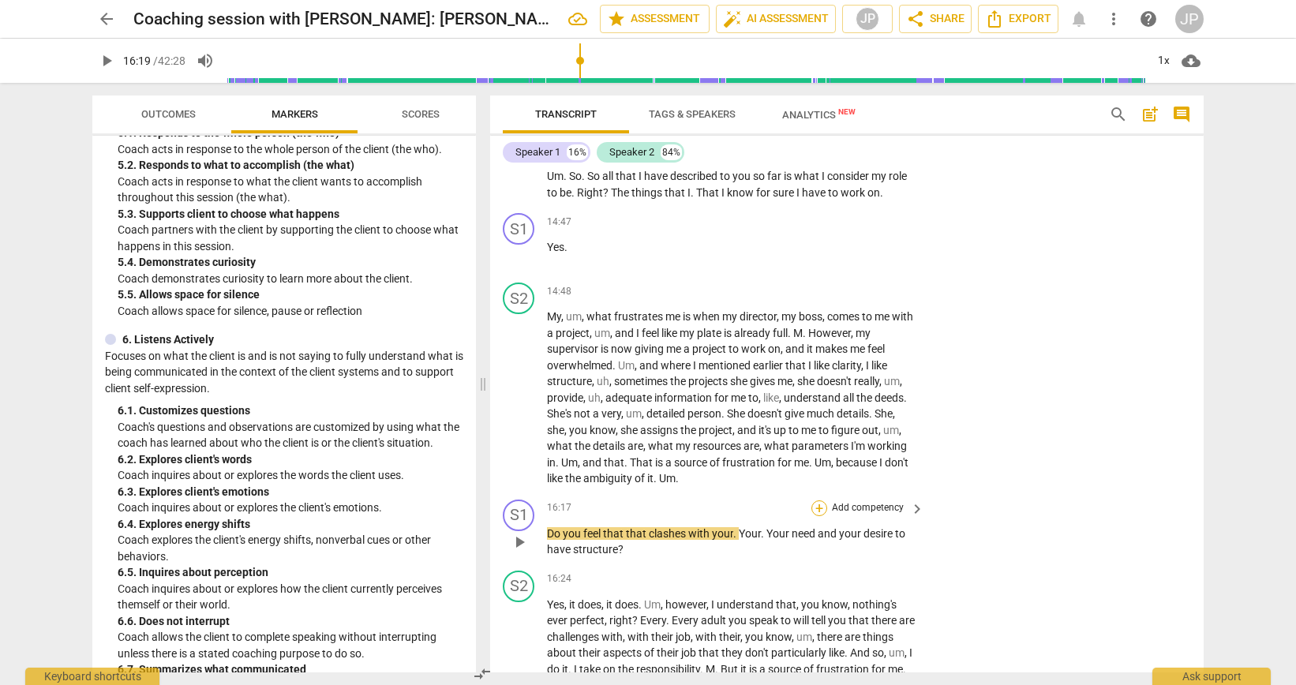
click at [815, 516] on div "+" at bounding box center [819, 508] width 16 height 16
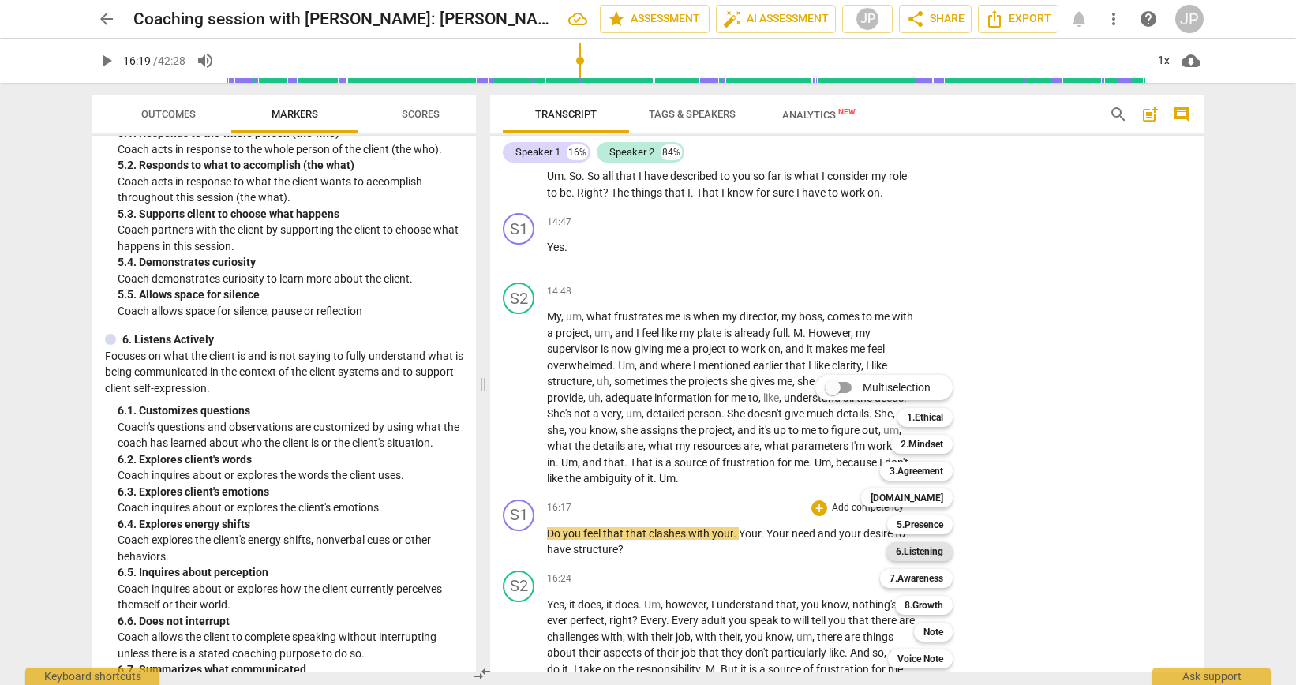
click at [912, 554] on b "6.Listening" at bounding box center [919, 551] width 47 height 19
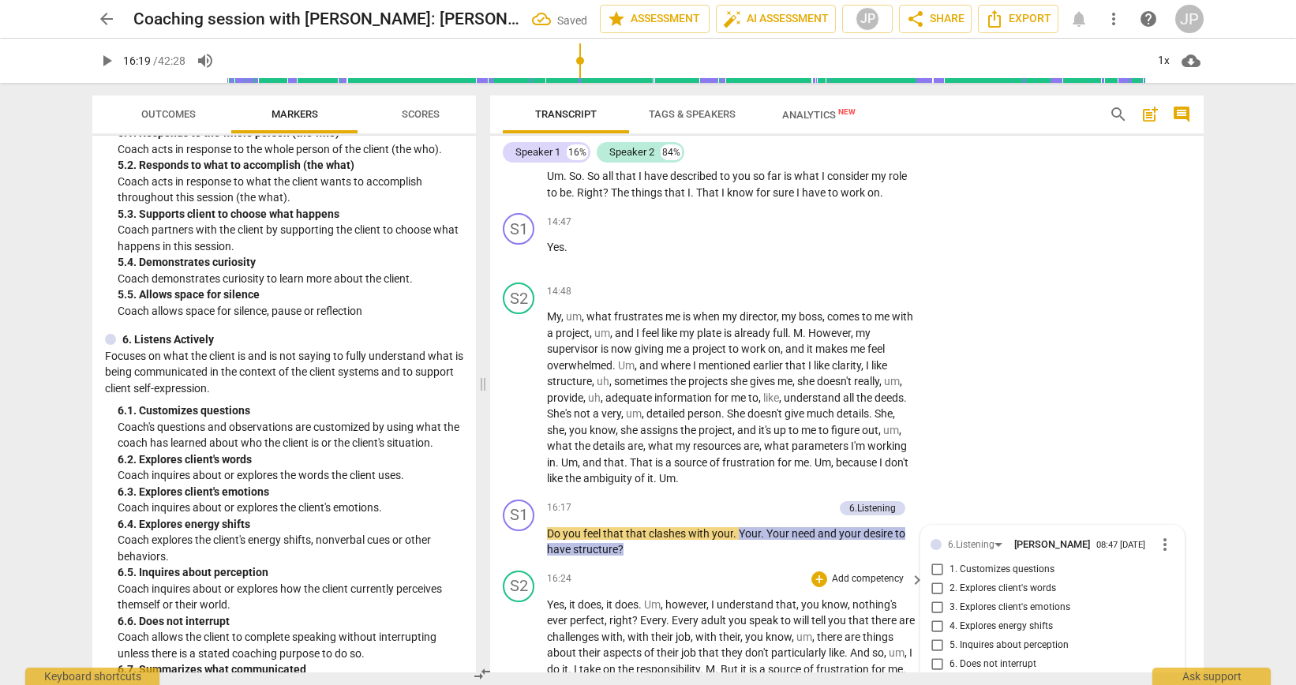
scroll to position [4416, 0]
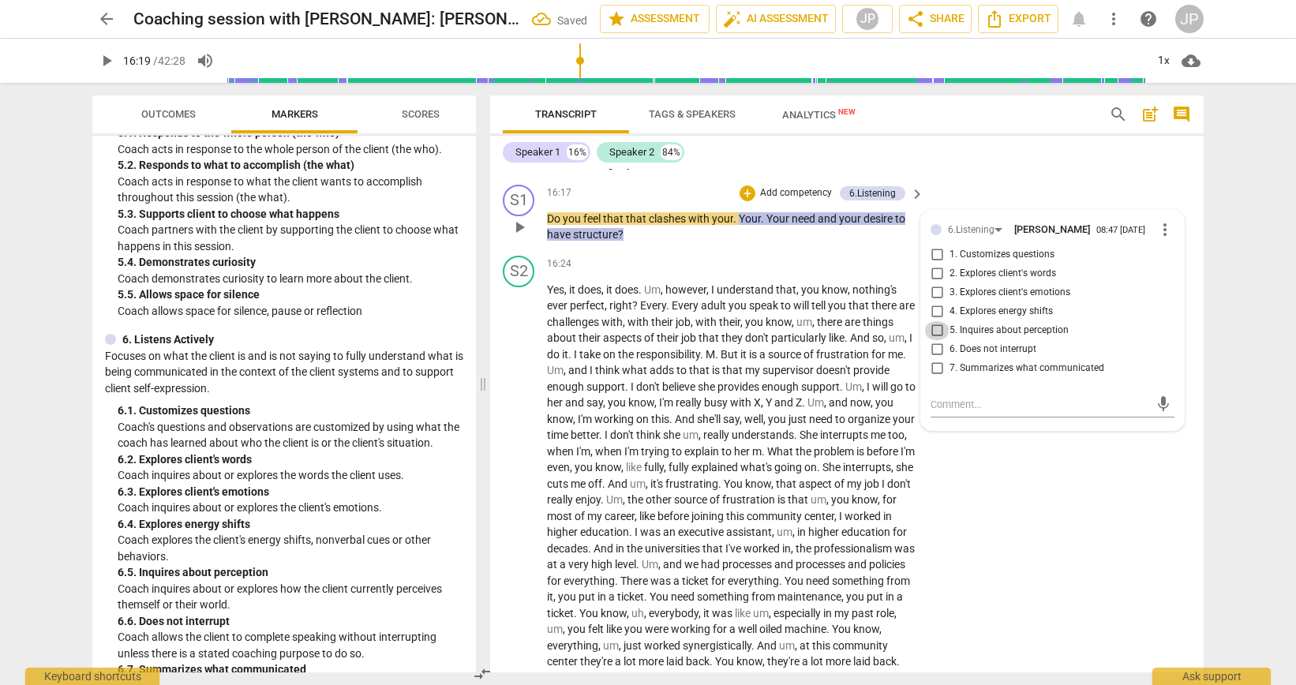
click at [938, 340] on input "5. Inquires about perception" at bounding box center [936, 330] width 25 height 19
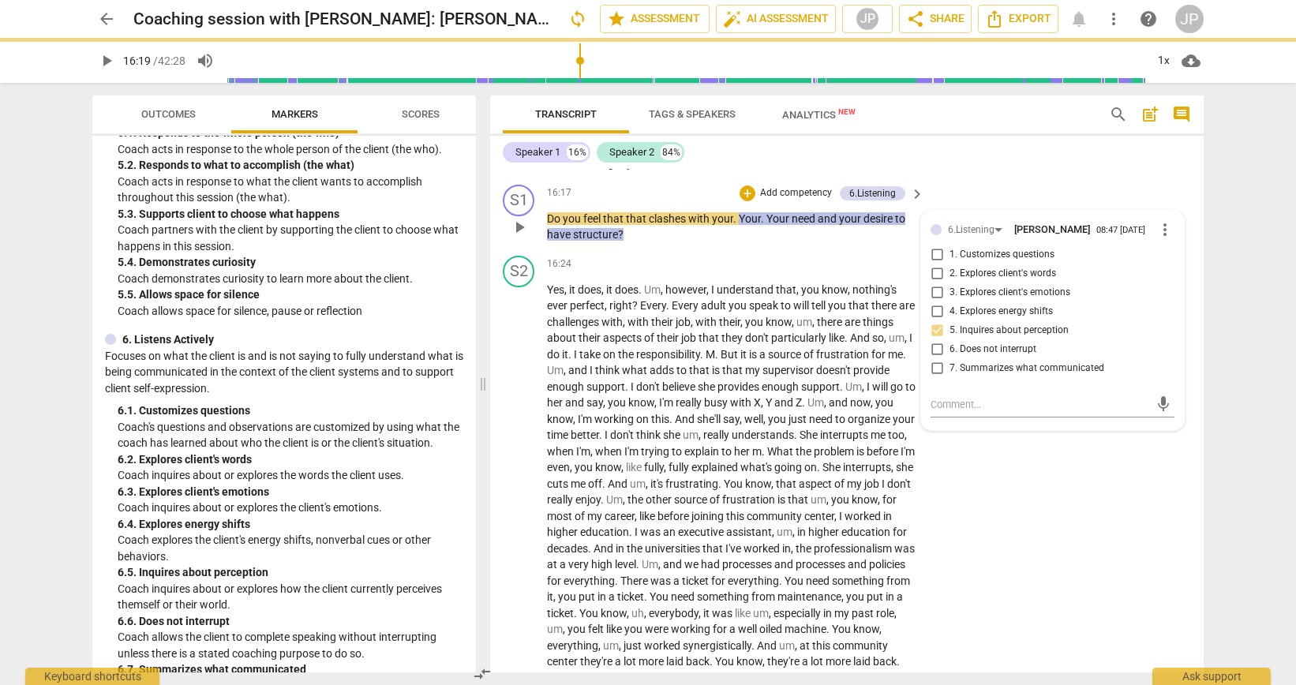
click at [946, 197] on div "S1 play_arrow pause 16:17 + Add competency 6.Listening keyboard_arrow_right Do …" at bounding box center [847, 213] width 714 height 71
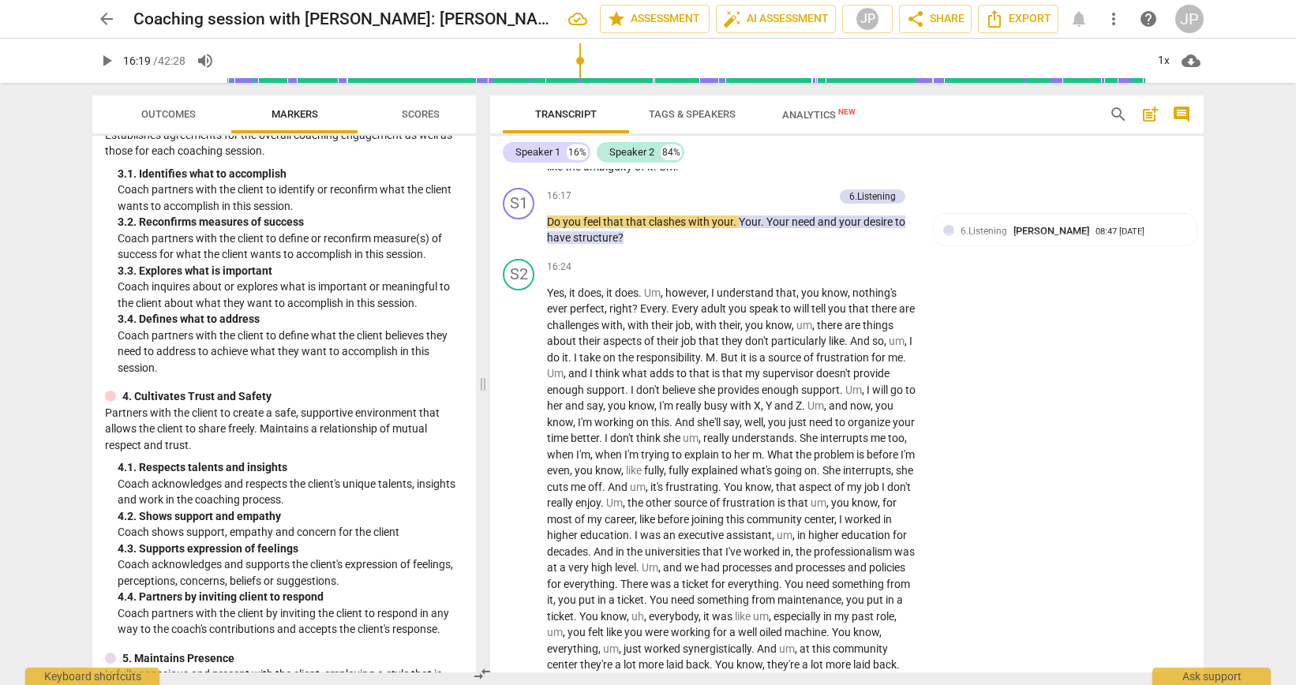
scroll to position [424, 0]
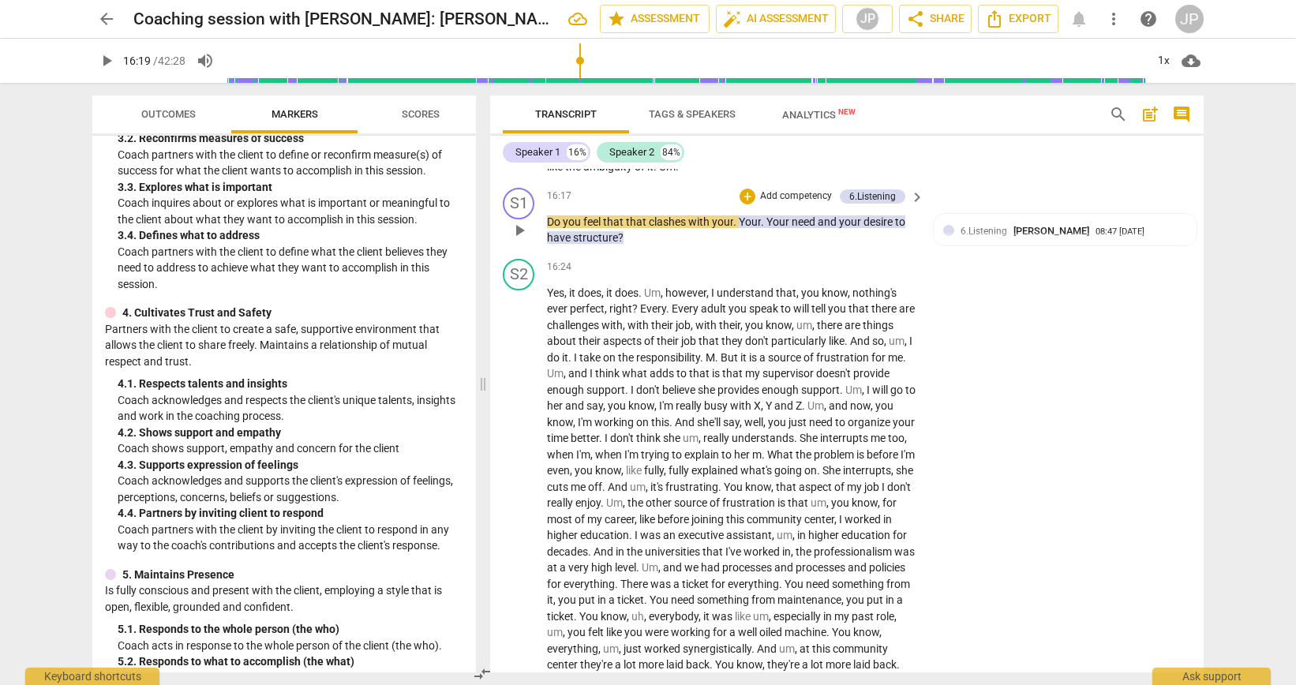
click at [736, 205] on div "+ Add competency 6.Listening keyboard_arrow_right" at bounding box center [830, 196] width 189 height 17
click at [746, 204] on div "+" at bounding box center [748, 197] width 16 height 16
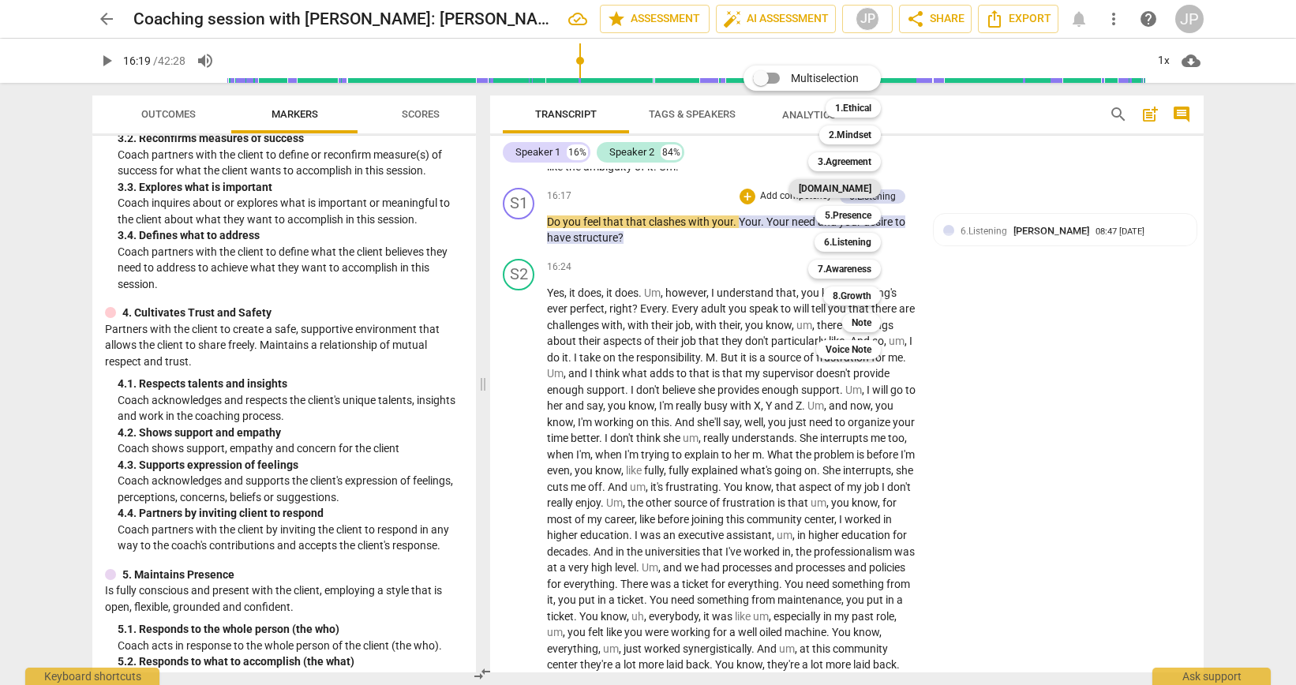
click at [843, 186] on b "[DOMAIN_NAME]" at bounding box center [835, 188] width 73 height 19
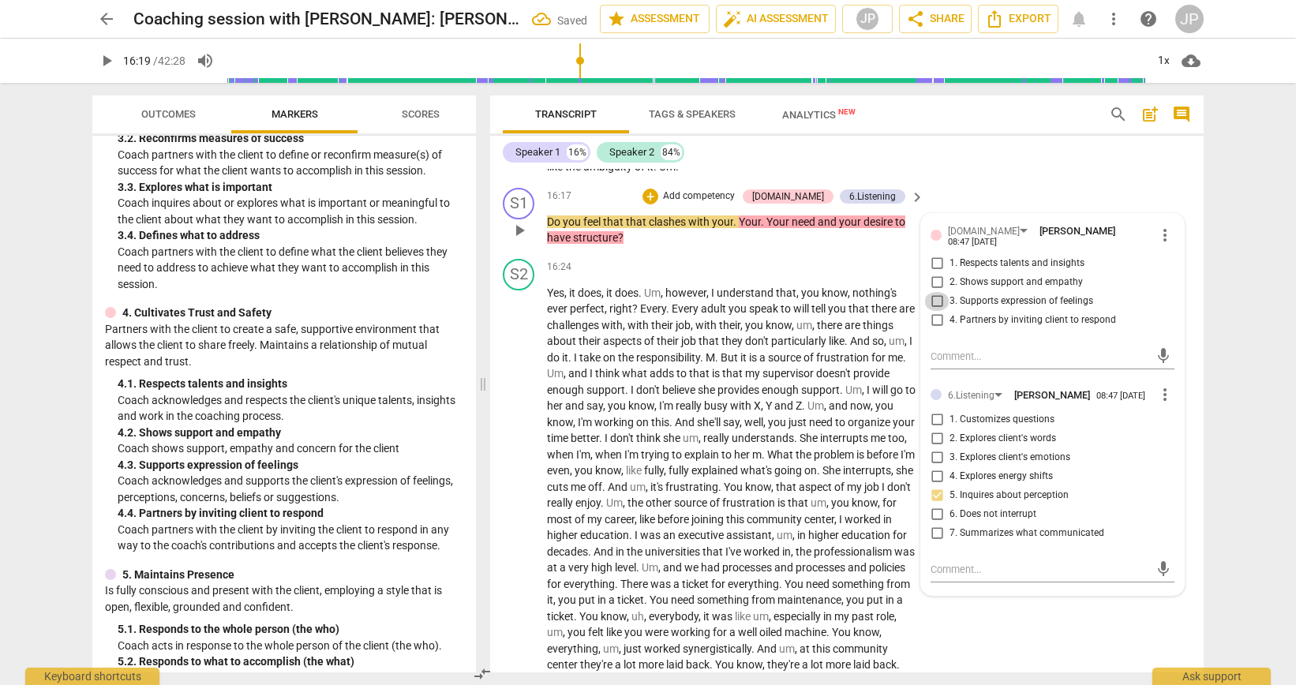
click at [935, 309] on input "3. Supports expression of feelings" at bounding box center [936, 301] width 25 height 19
click at [961, 182] on div "S2 play_arrow pause 14:48 + Add competency keyboard_arrow_right My , um , what …" at bounding box center [847, 72] width 714 height 217
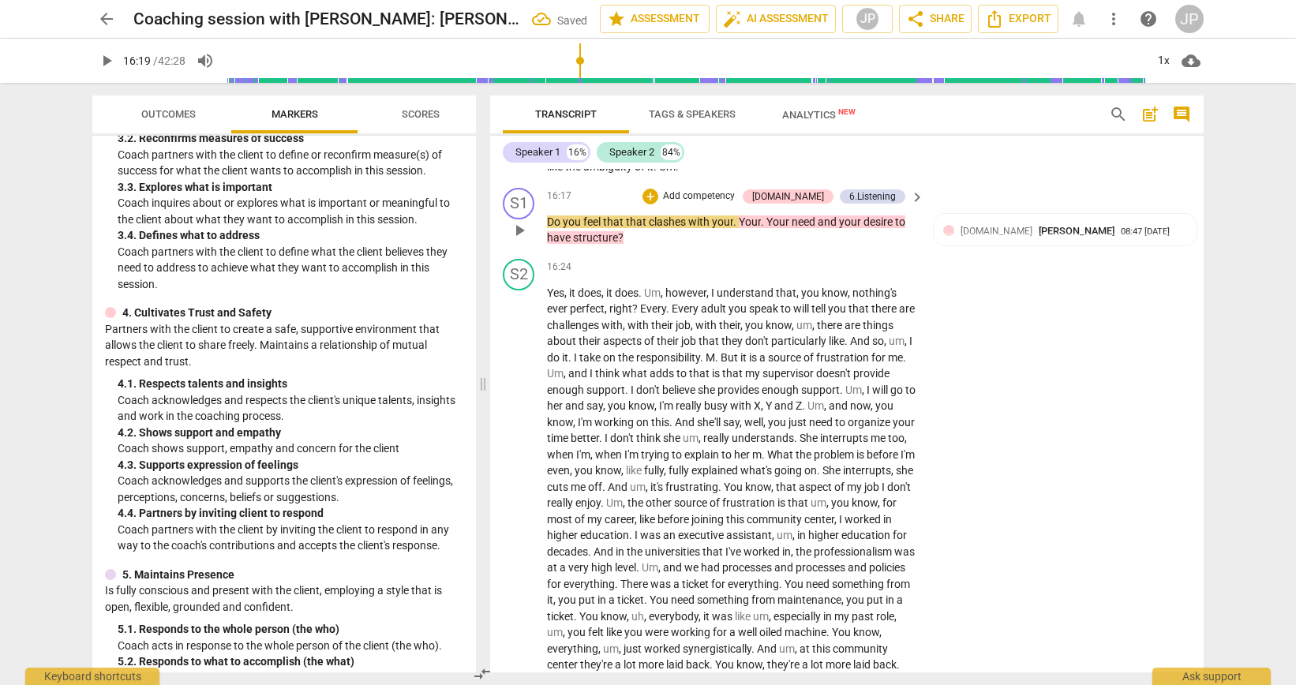
click at [521, 240] on span "play_arrow" at bounding box center [519, 230] width 19 height 19
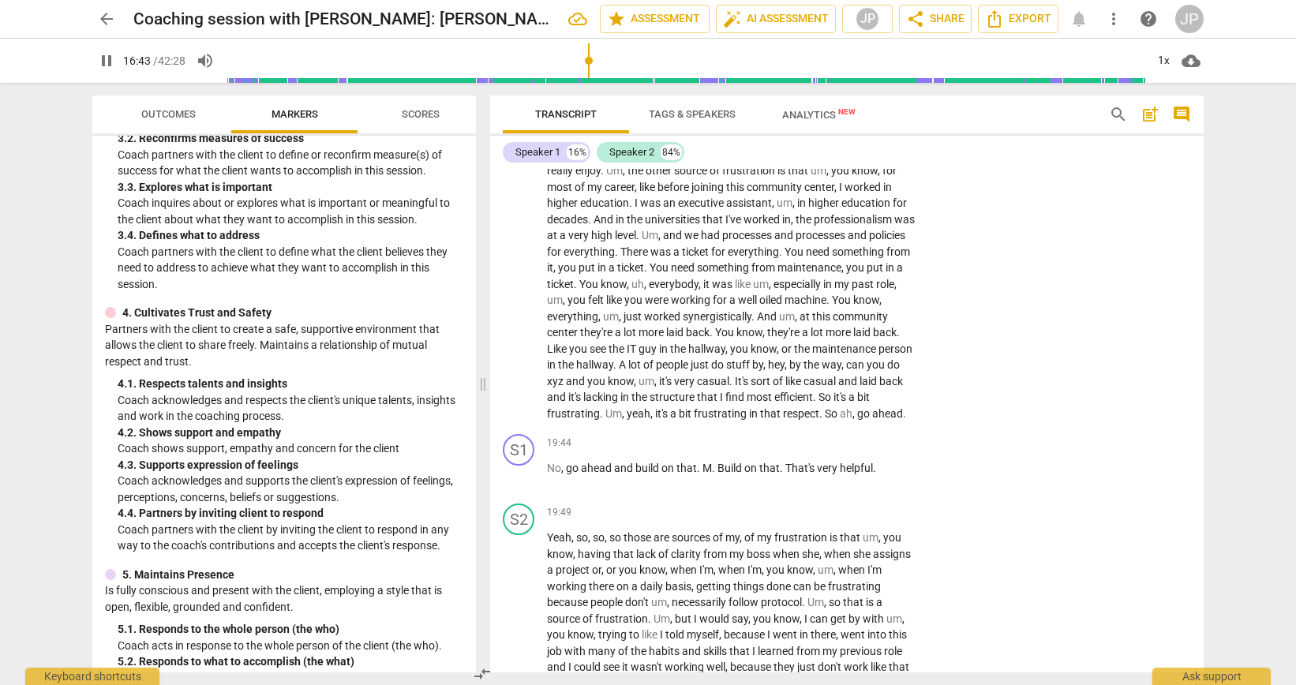
scroll to position [4791, 0]
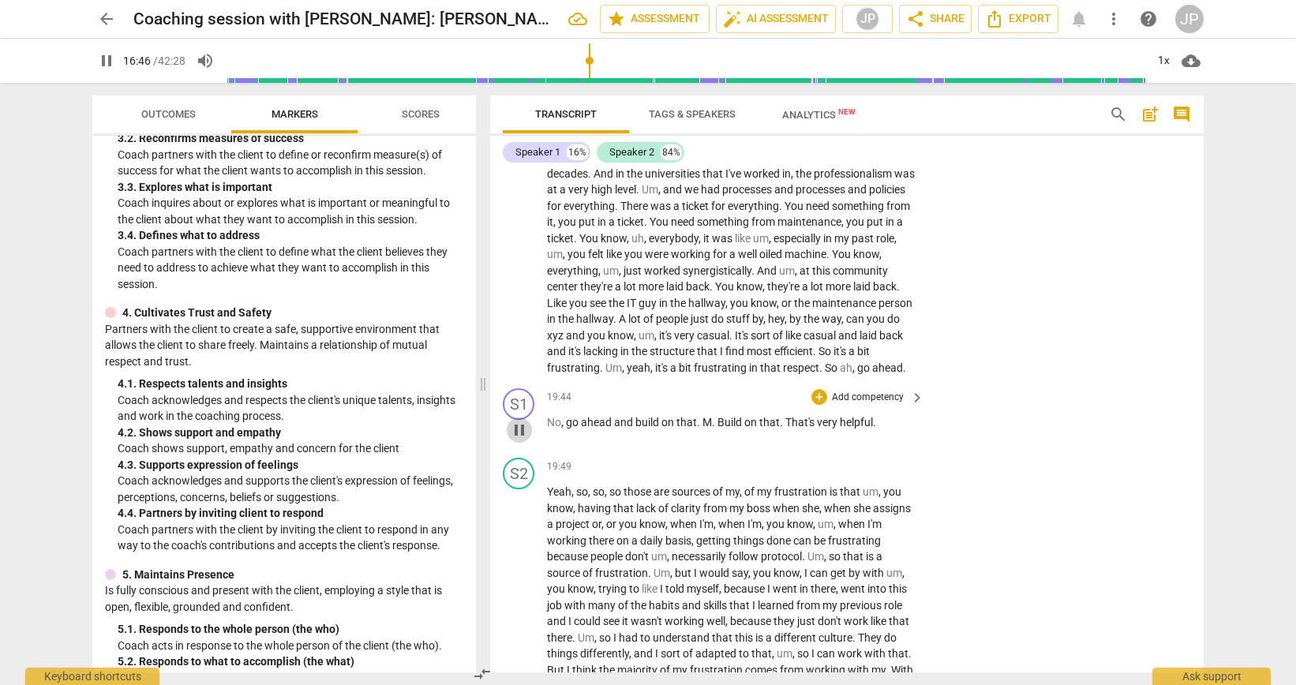
click at [527, 440] on span "pause" at bounding box center [519, 430] width 19 height 19
click at [527, 440] on span "play_arrow" at bounding box center [519, 430] width 19 height 19
click at [522, 440] on span "pause" at bounding box center [519, 430] width 19 height 19
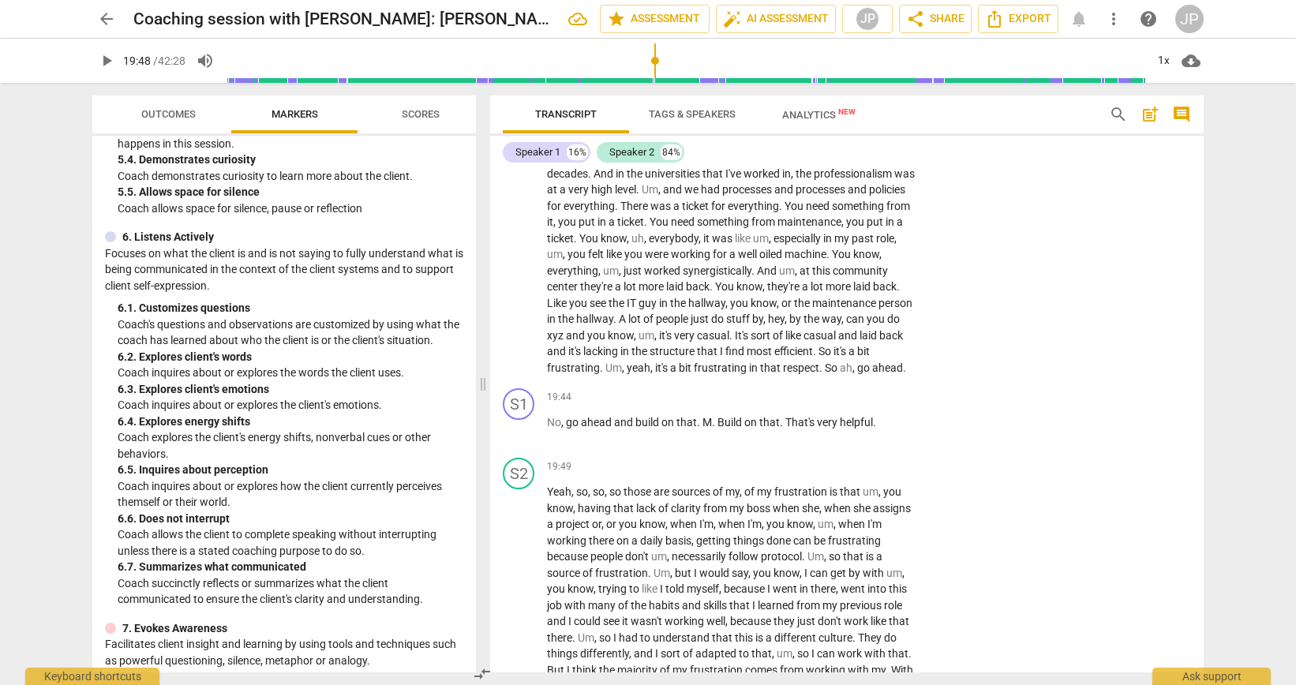
scroll to position [829, 0]
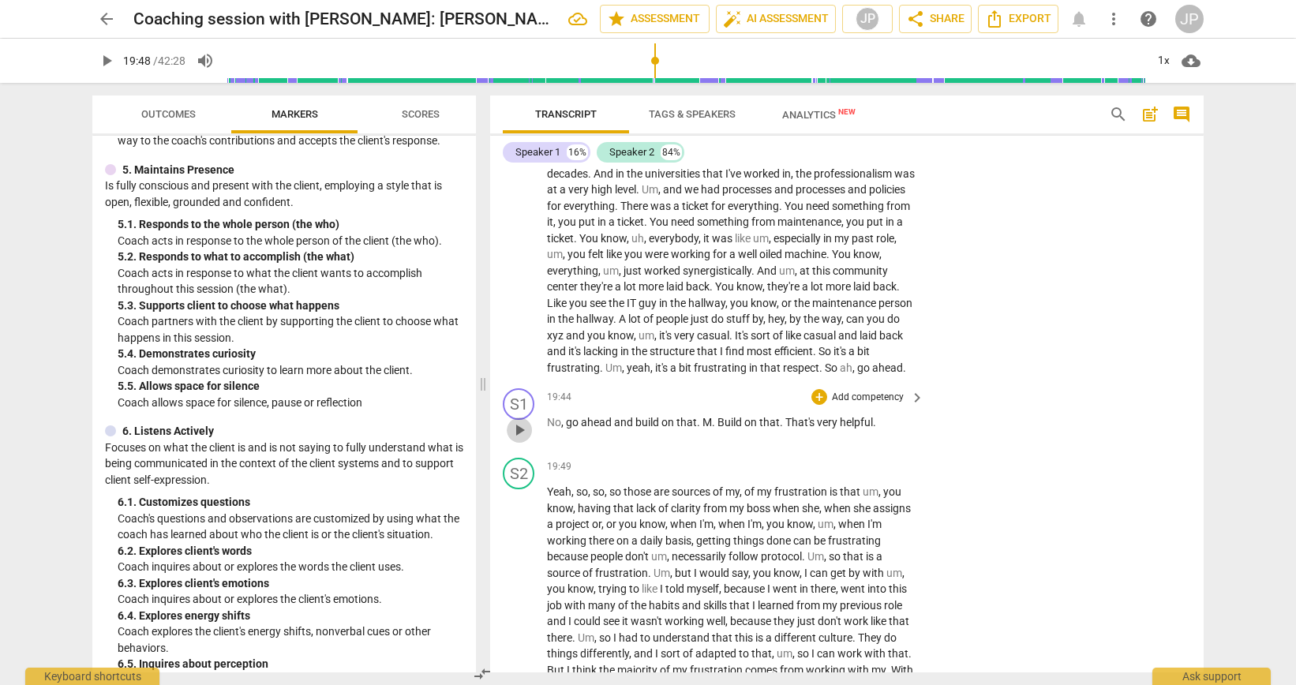
click at [526, 440] on span "play_arrow" at bounding box center [519, 430] width 19 height 19
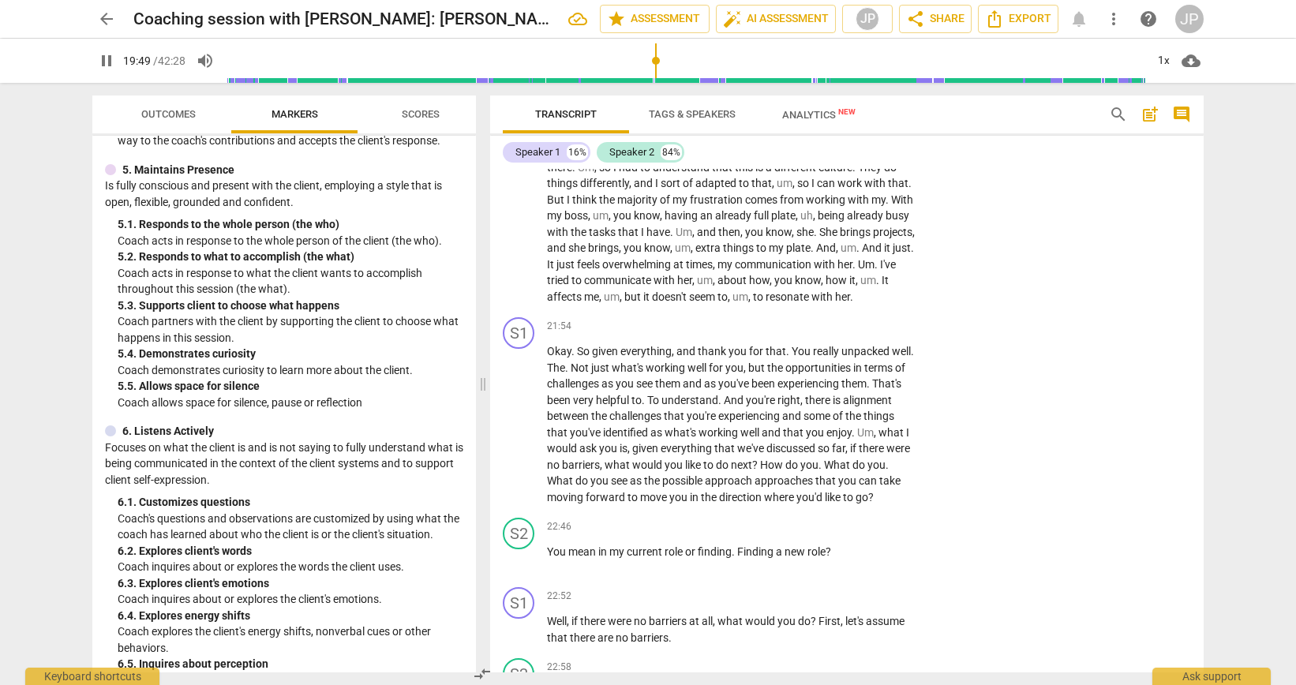
scroll to position [5266, 0]
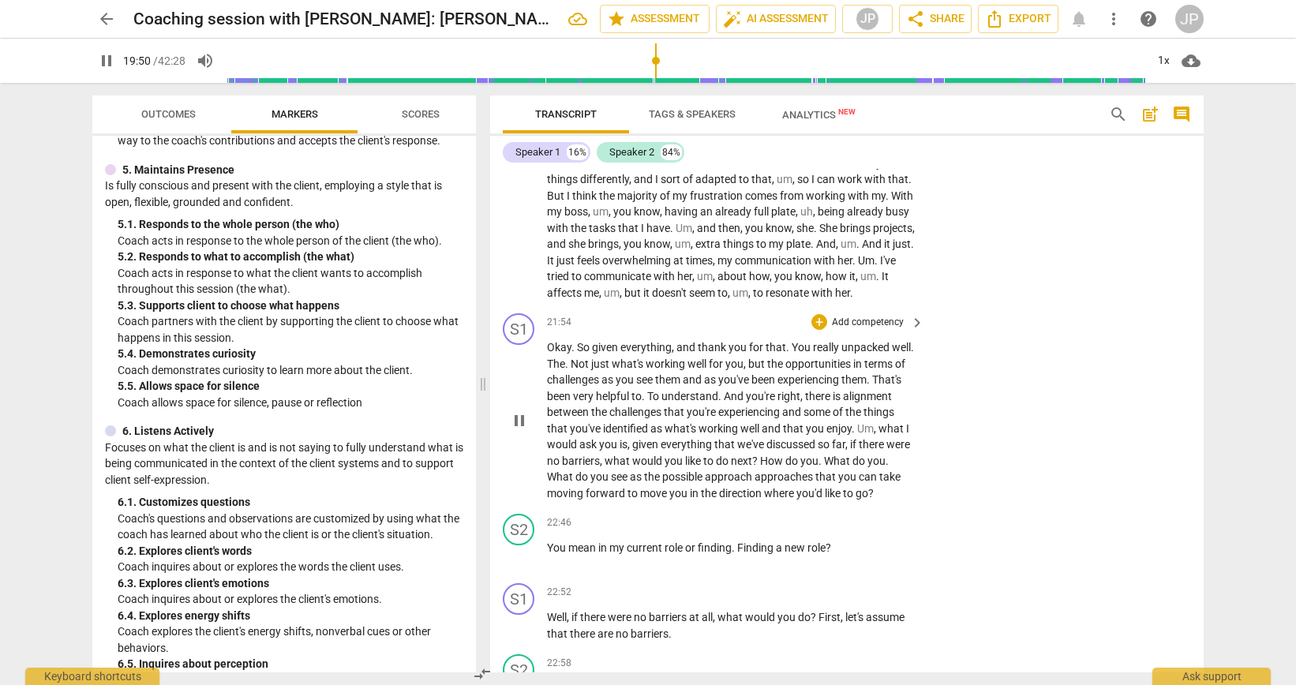
click at [519, 430] on span "pause" at bounding box center [519, 420] width 19 height 19
click at [519, 430] on span "play_arrow" at bounding box center [519, 420] width 19 height 19
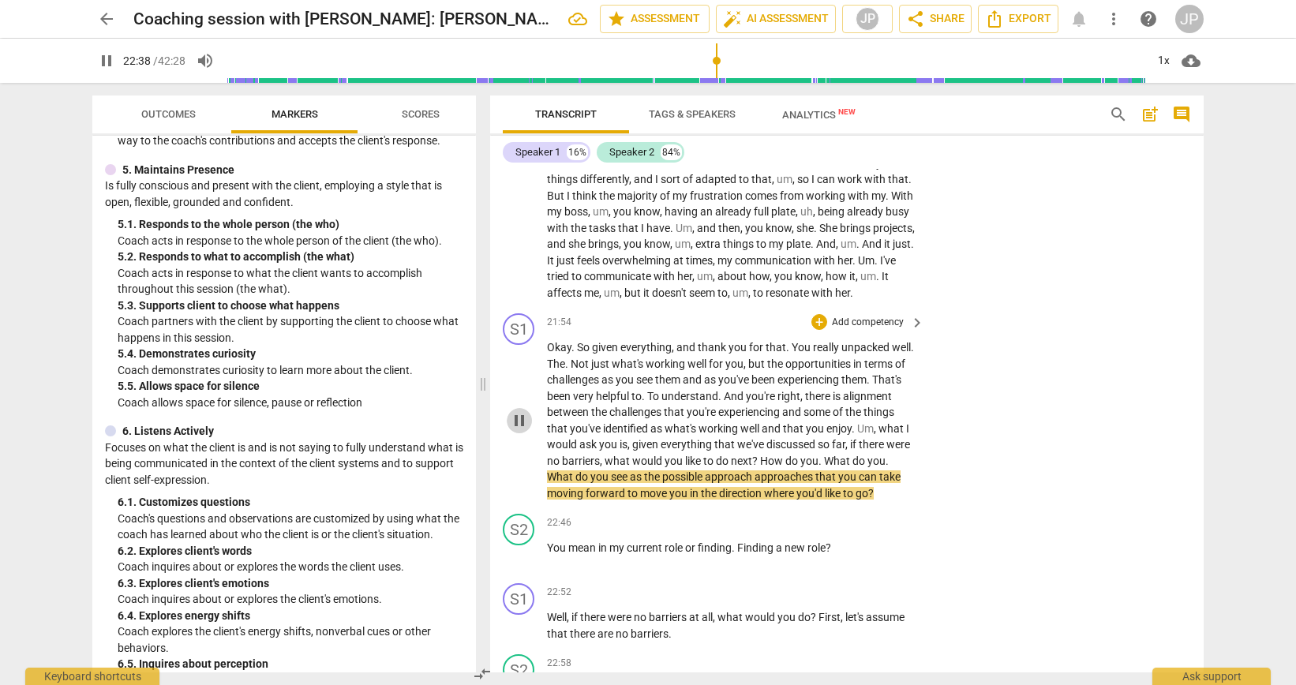
click at [523, 430] on span "pause" at bounding box center [519, 420] width 19 height 19
click at [523, 430] on span "play_arrow" at bounding box center [519, 420] width 19 height 19
click at [517, 430] on span "pause" at bounding box center [519, 420] width 19 height 19
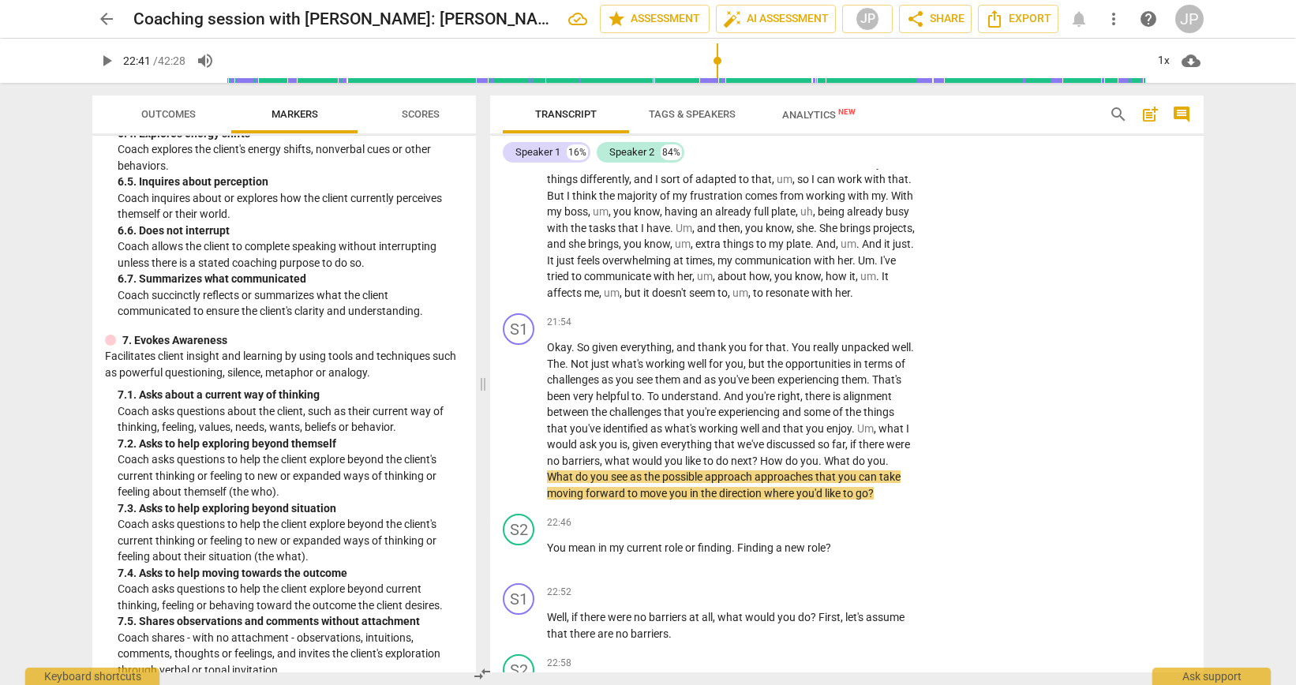
scroll to position [1316, 0]
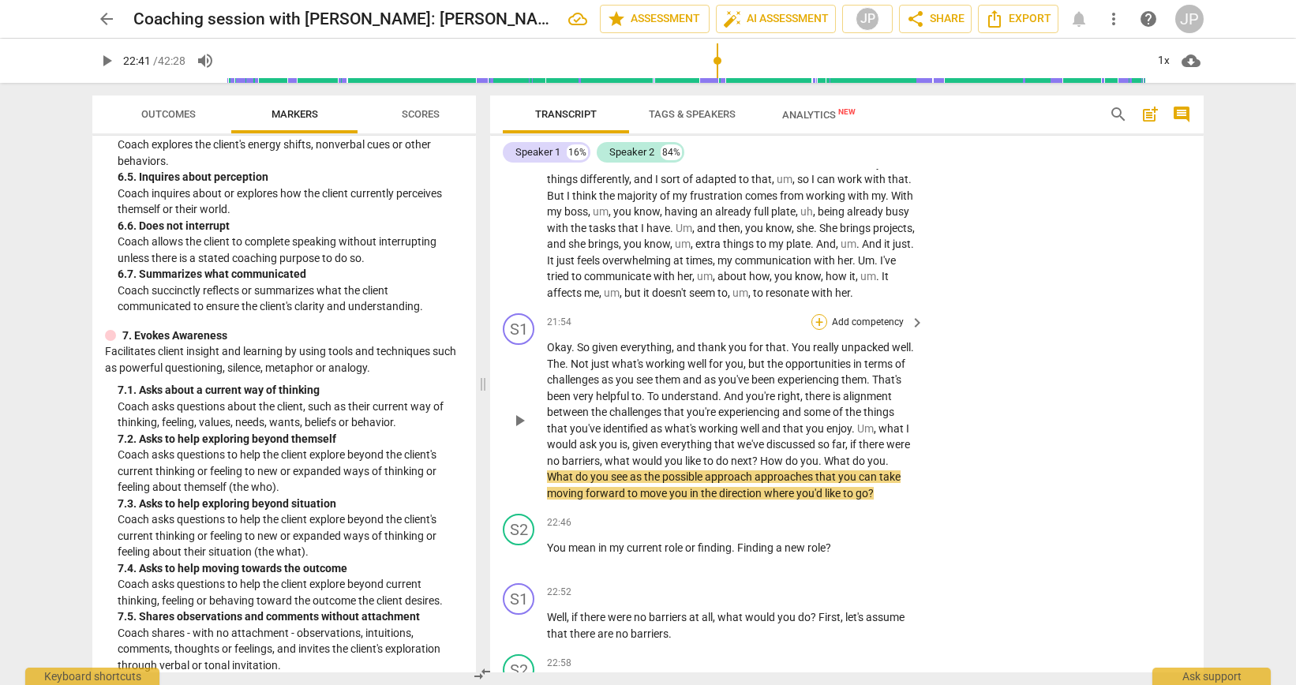
click at [816, 330] on div "+" at bounding box center [819, 322] width 16 height 16
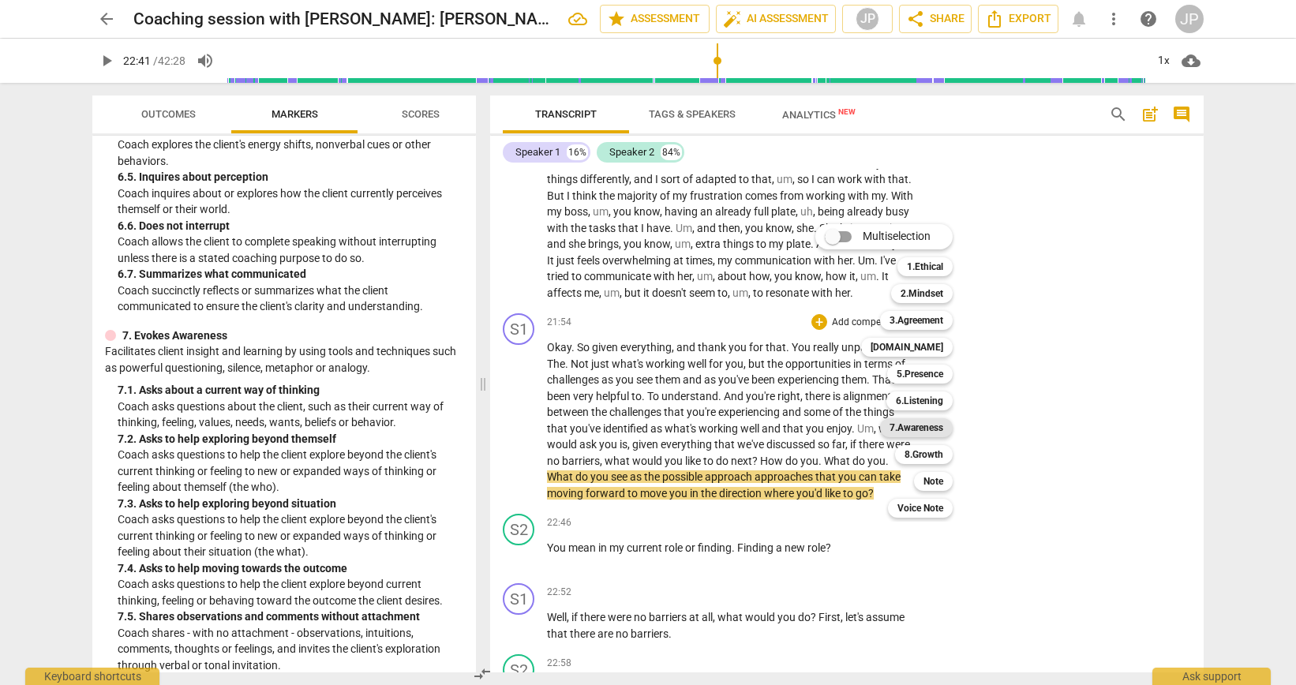
click at [908, 426] on b "7.Awareness" at bounding box center [917, 427] width 54 height 19
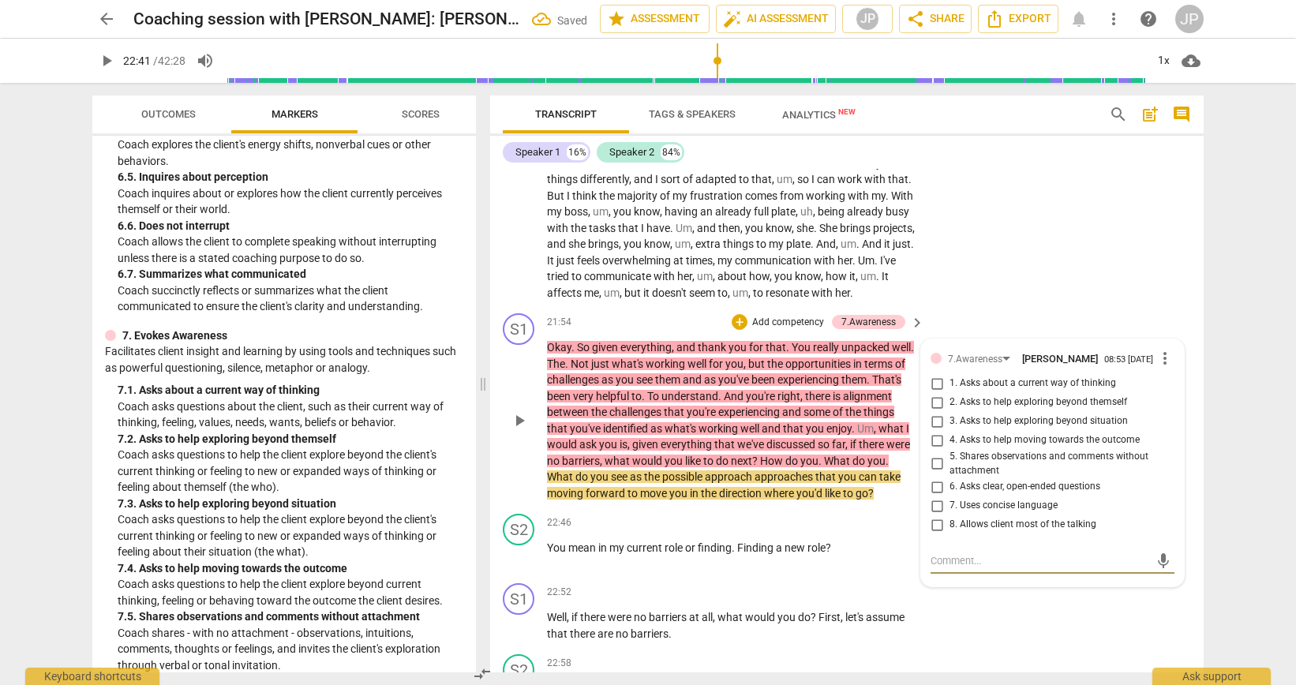
click at [935, 393] on input "1. Asks about a current way of thinking" at bounding box center [936, 383] width 25 height 19
click at [935, 412] on input "2. Asks to help exploring beyond themself" at bounding box center [936, 402] width 25 height 19
click at [935, 431] on input "3. Asks to help exploring beyond situation" at bounding box center [936, 421] width 25 height 19
click at [522, 430] on span "play_arrow" at bounding box center [519, 420] width 19 height 19
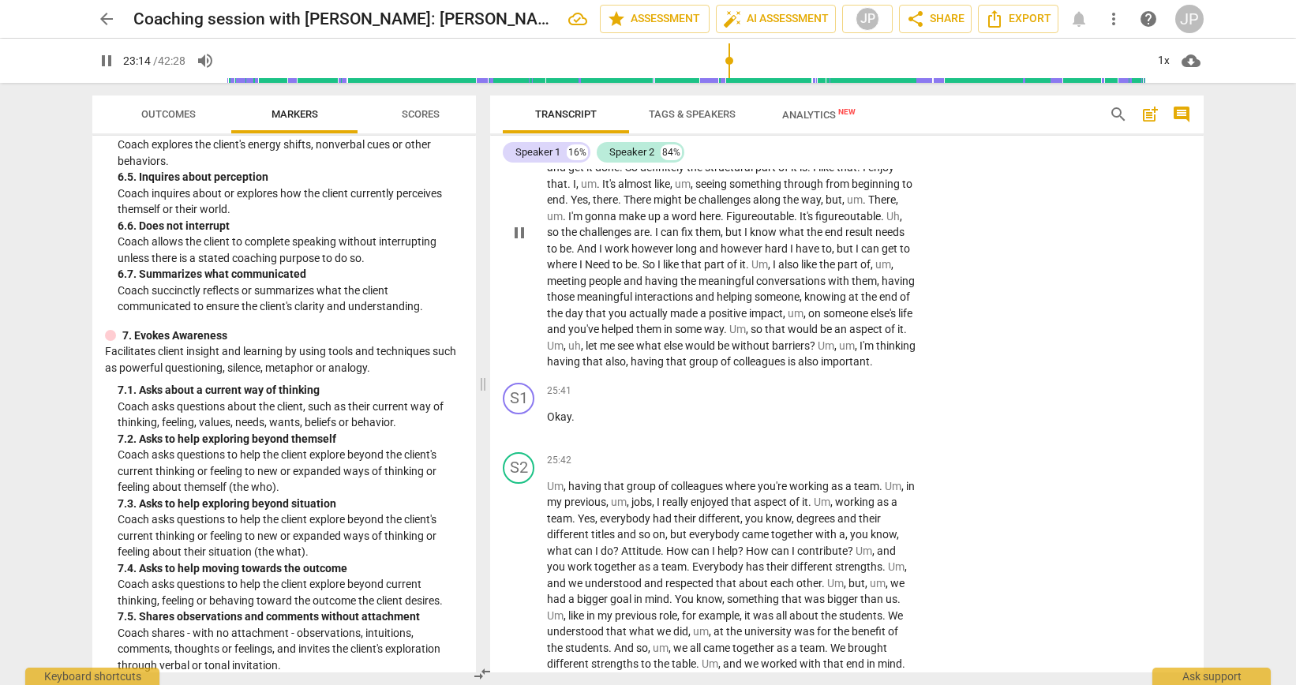
scroll to position [6015, 0]
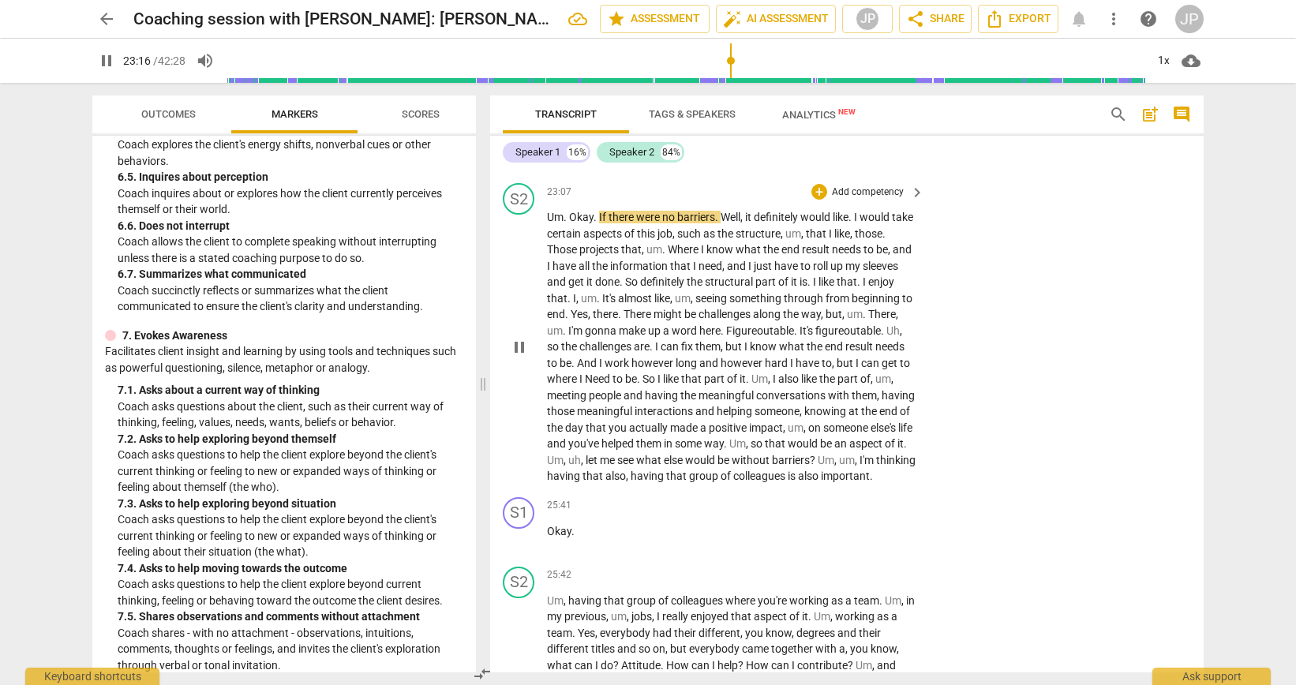
click at [521, 357] on span "pause" at bounding box center [519, 347] width 19 height 19
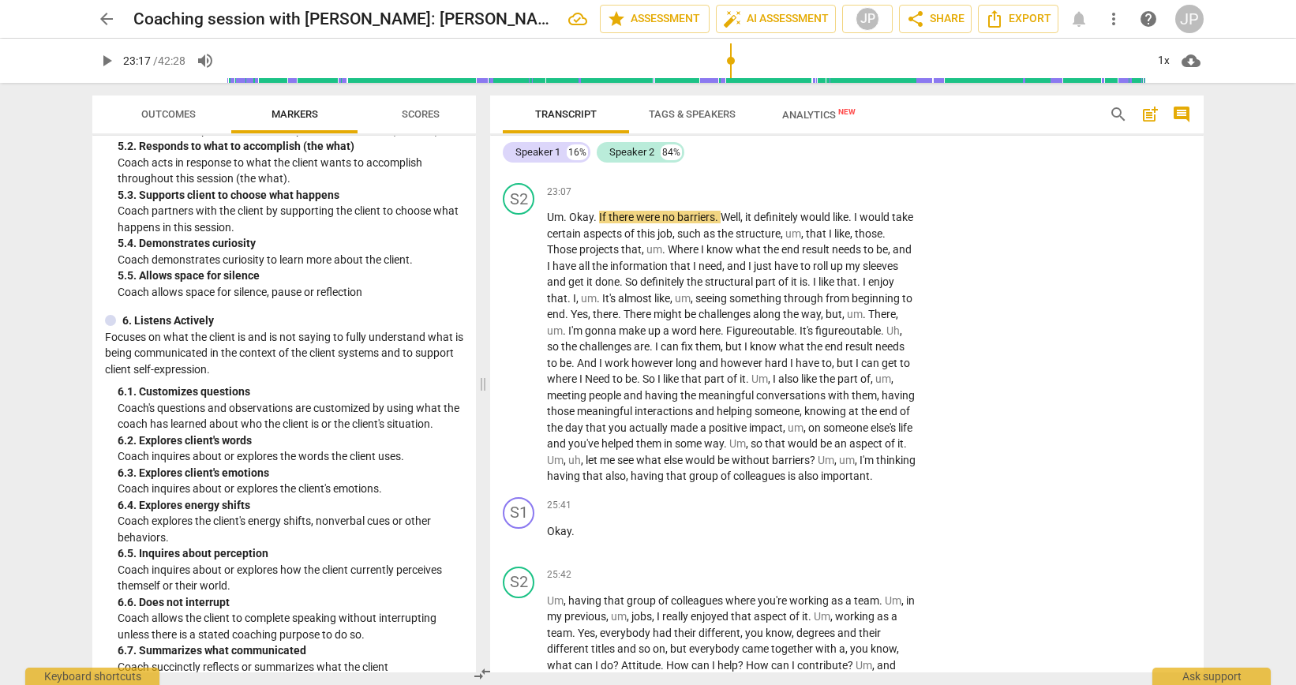
scroll to position [924, 0]
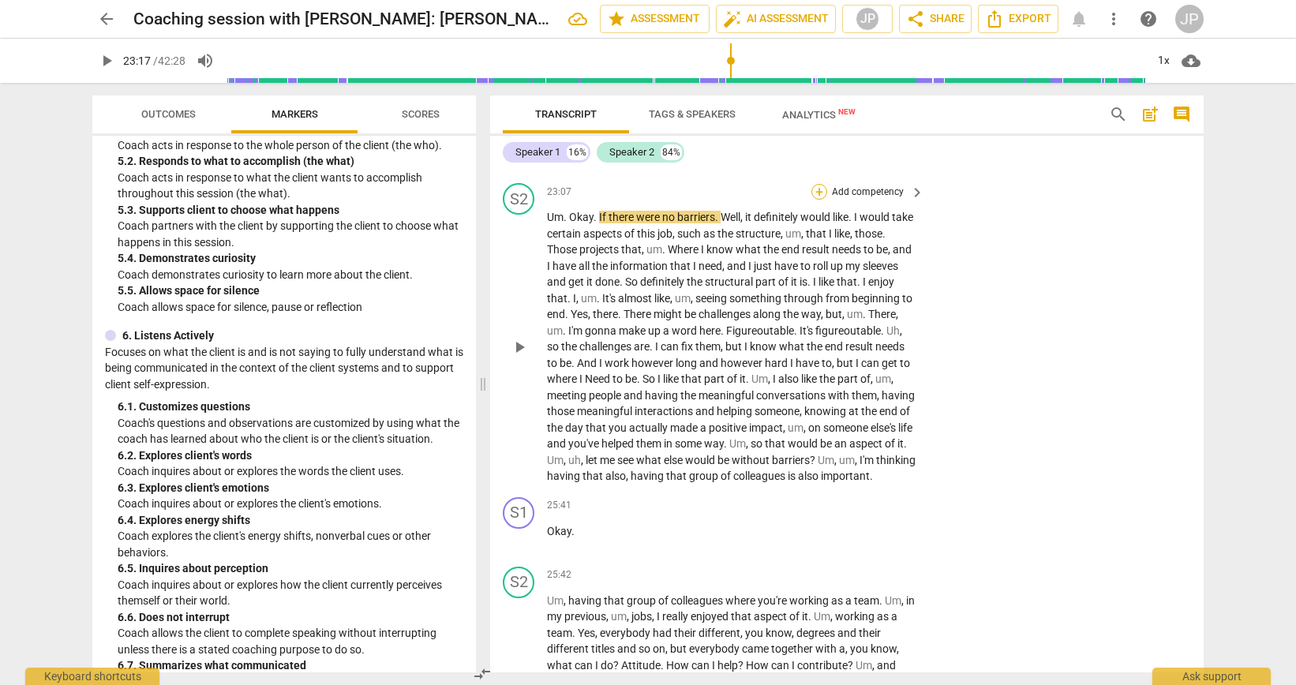
click at [817, 200] on div "+" at bounding box center [819, 192] width 16 height 16
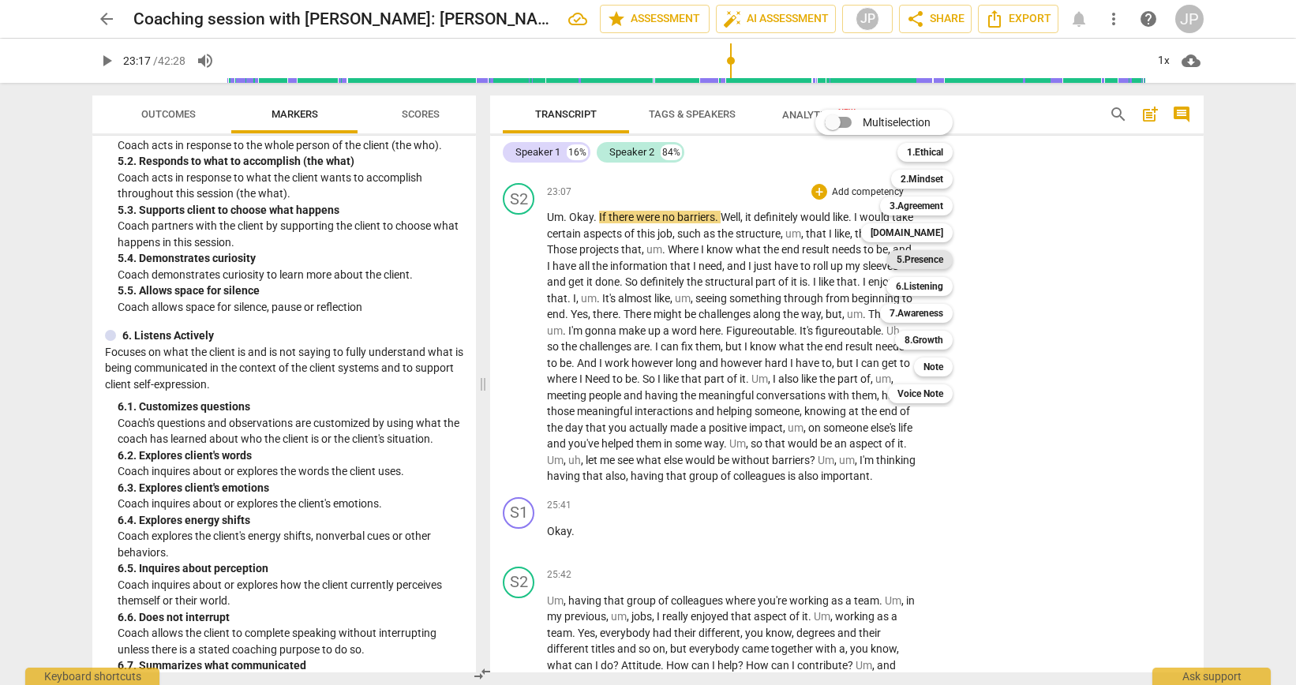
click at [916, 265] on b "5.Presence" at bounding box center [920, 259] width 47 height 19
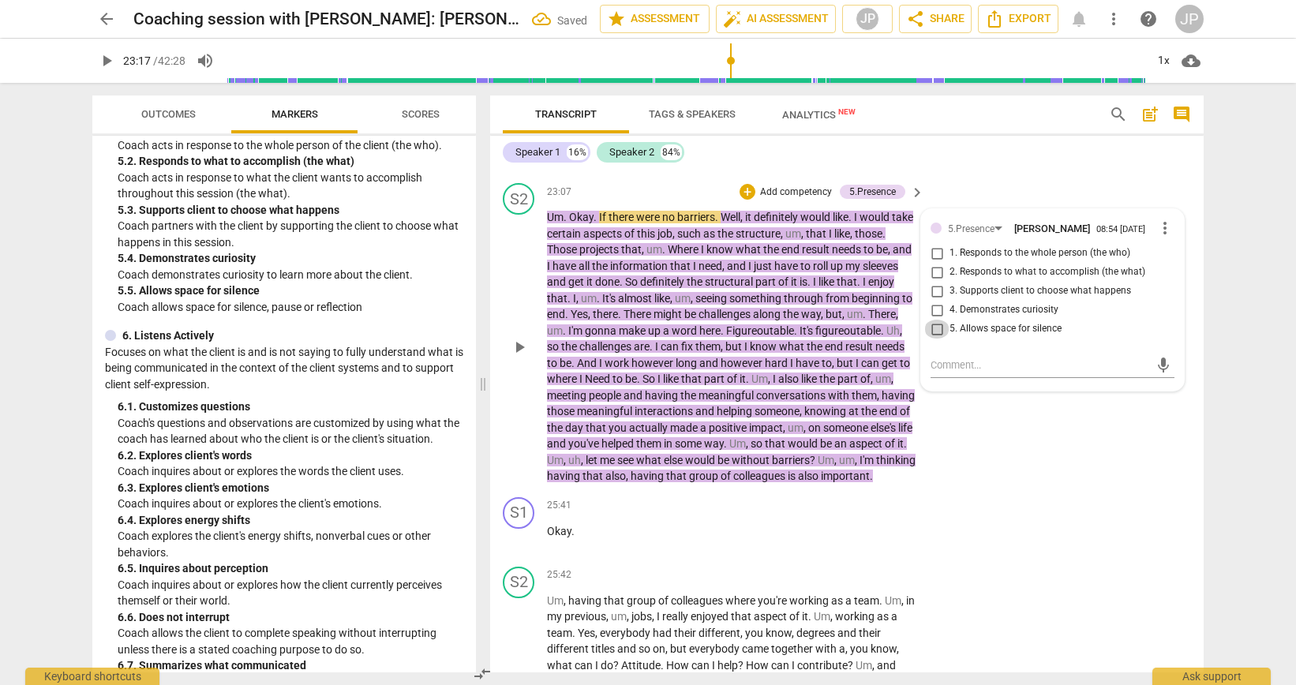
click at [933, 339] on input "5. Allows space for silence" at bounding box center [936, 329] width 25 height 19
click at [523, 357] on span "play_arrow" at bounding box center [519, 347] width 19 height 19
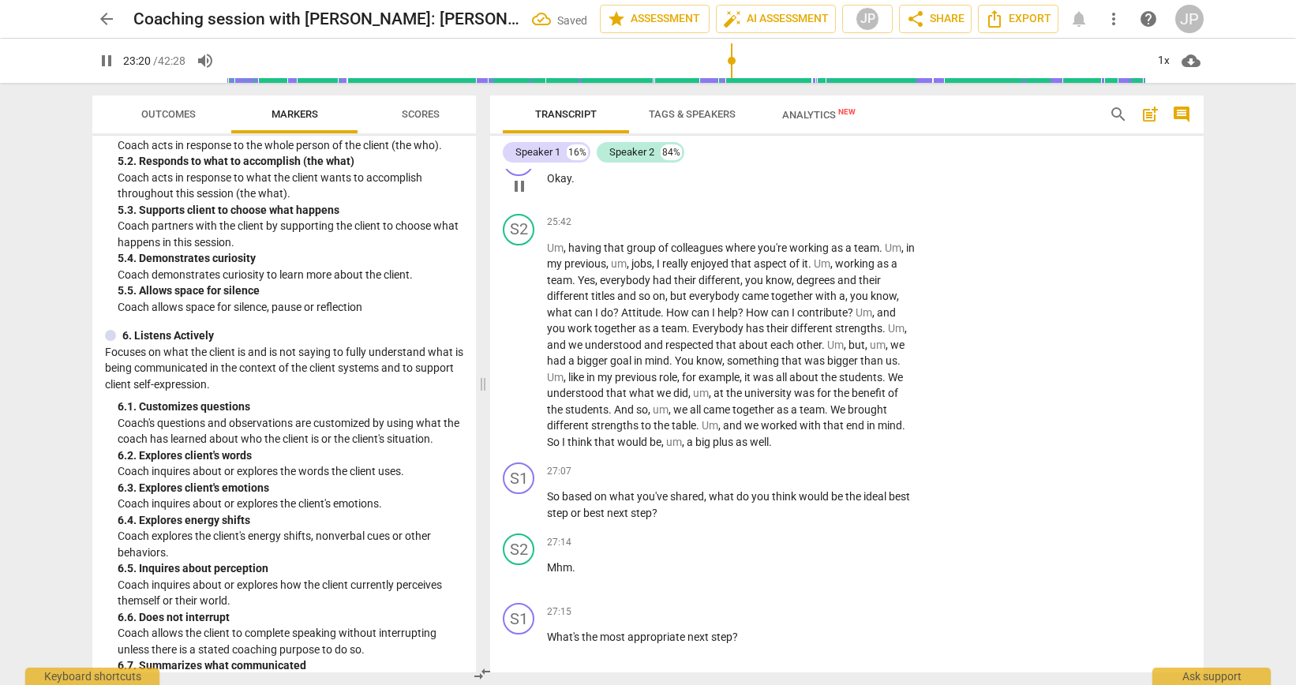
scroll to position [6456, 0]
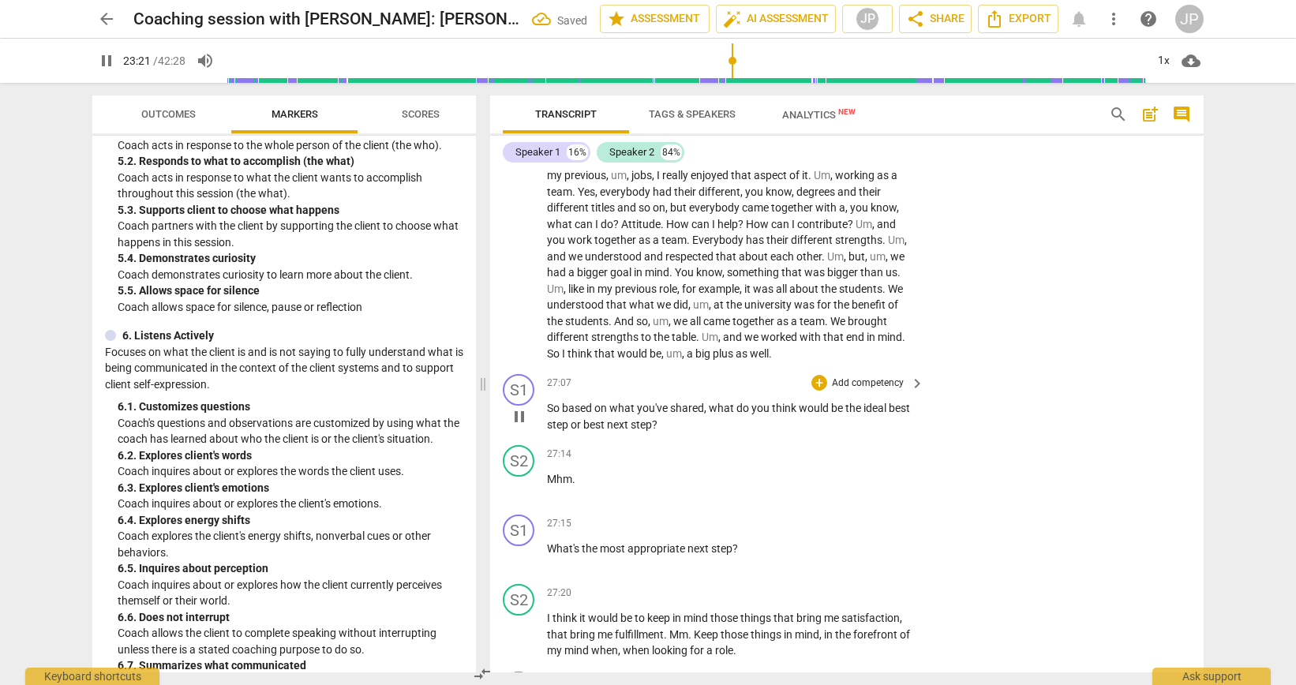
click at [519, 426] on span "pause" at bounding box center [519, 416] width 19 height 19
click at [519, 426] on span "play_arrow" at bounding box center [519, 416] width 19 height 19
click at [519, 426] on span "pause" at bounding box center [519, 416] width 19 height 19
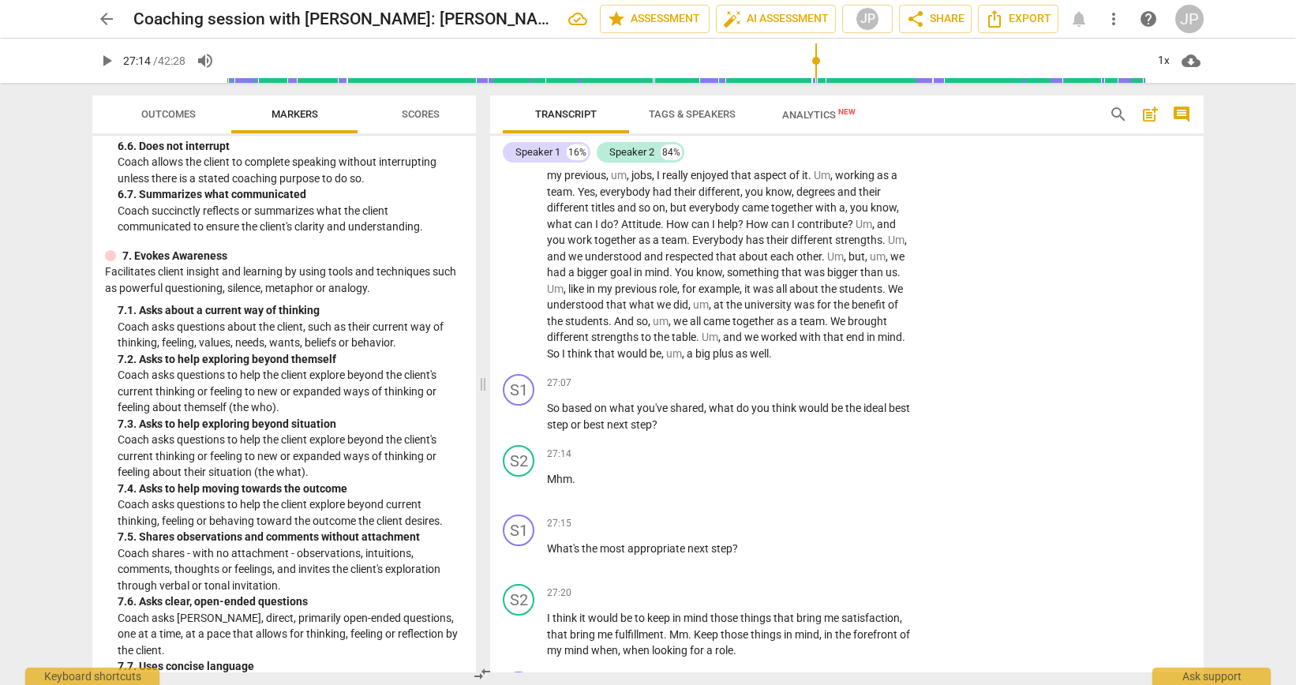
scroll to position [1400, 0]
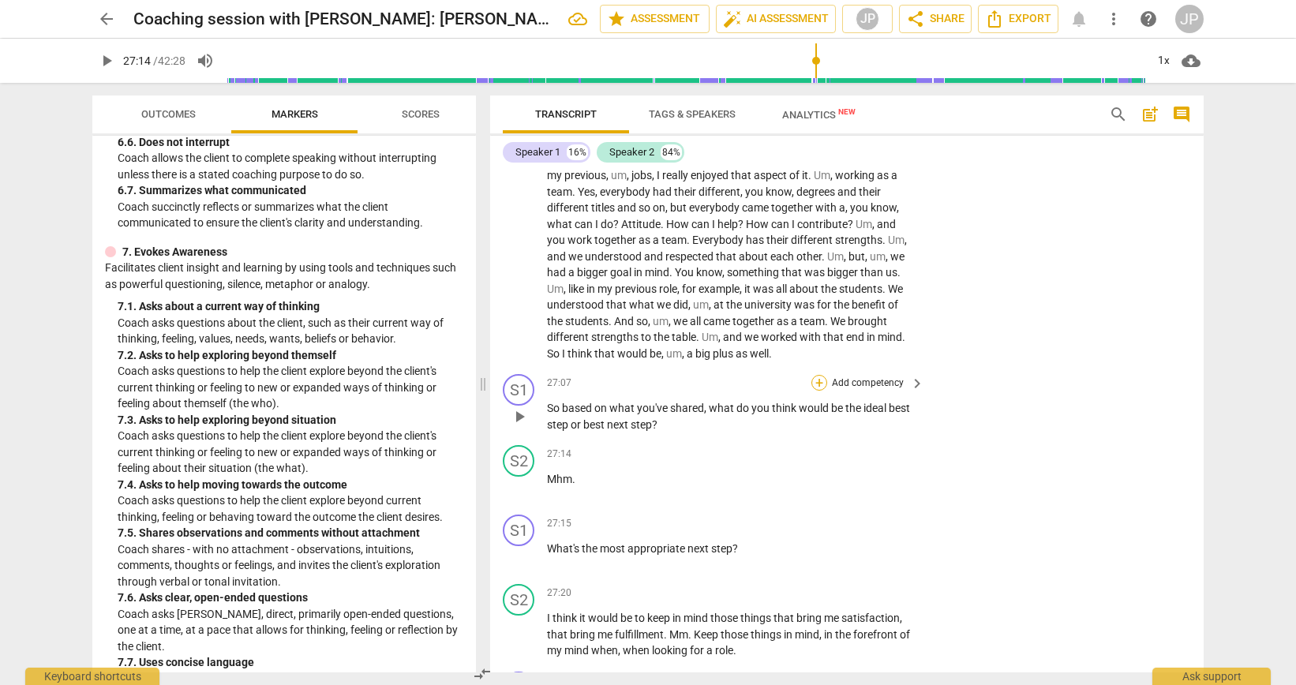
click at [819, 391] on div "+" at bounding box center [819, 383] width 16 height 16
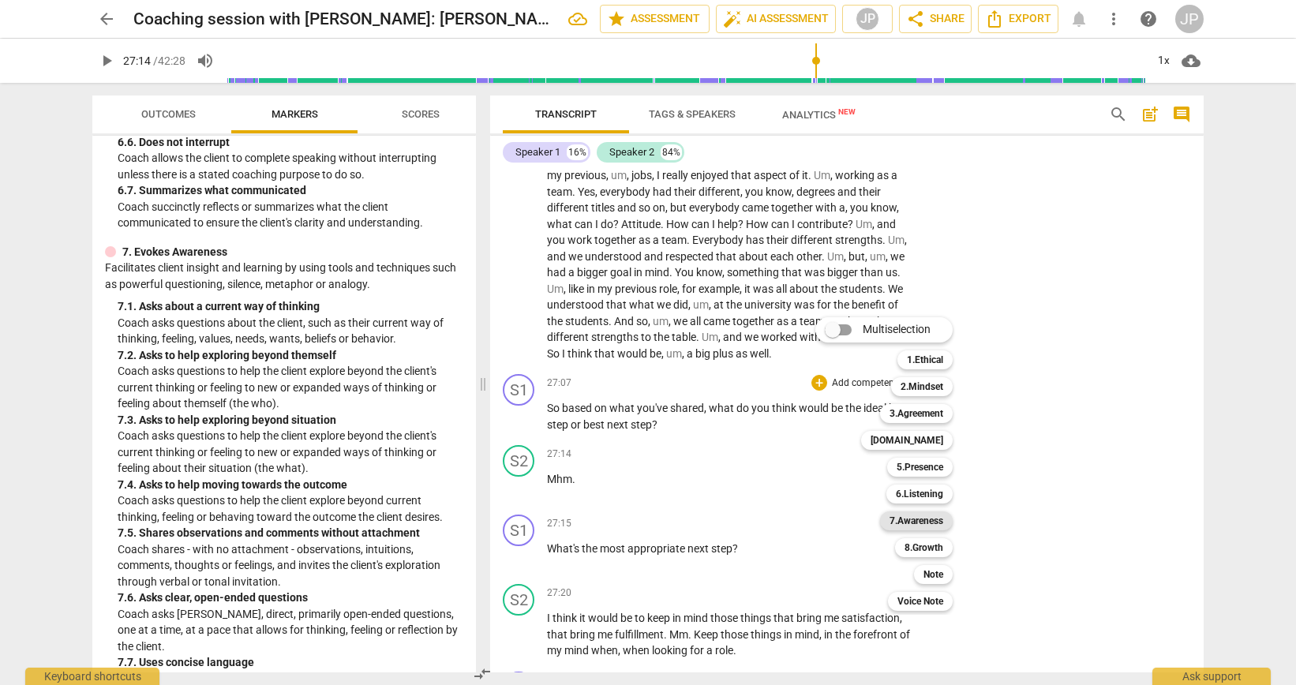
click at [914, 515] on b "7.Awareness" at bounding box center [917, 521] width 54 height 19
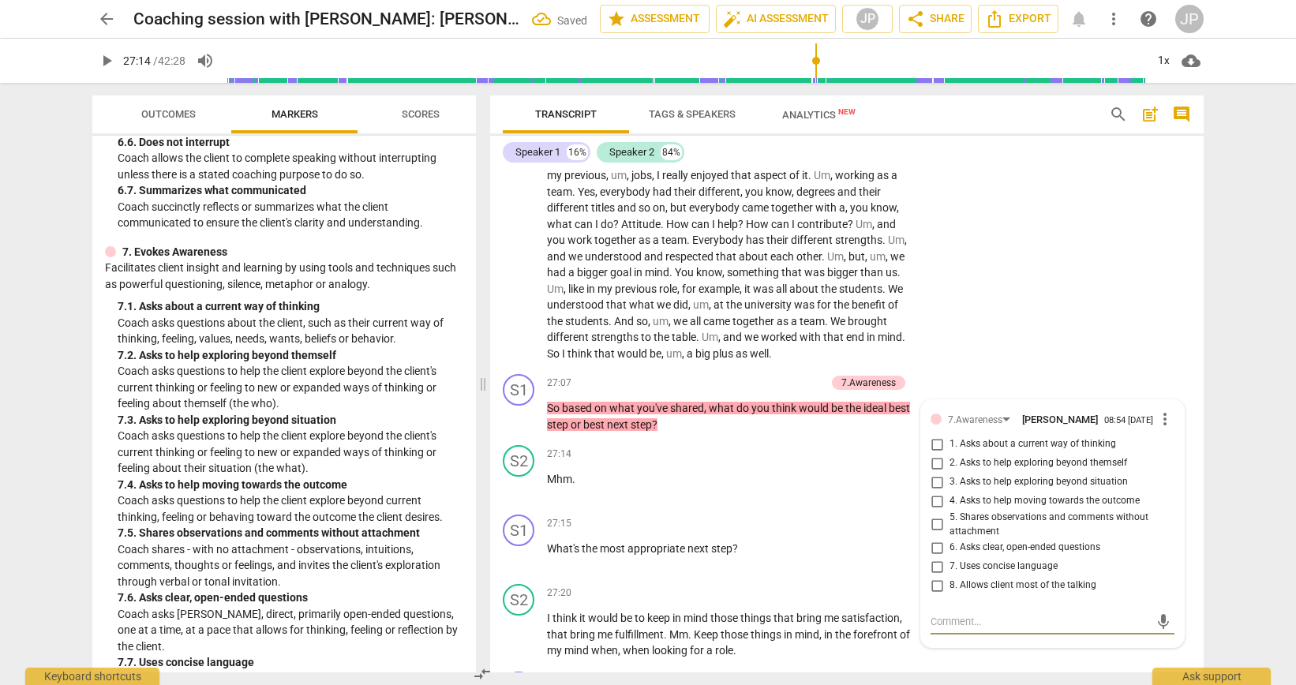
scroll to position [6738, 0]
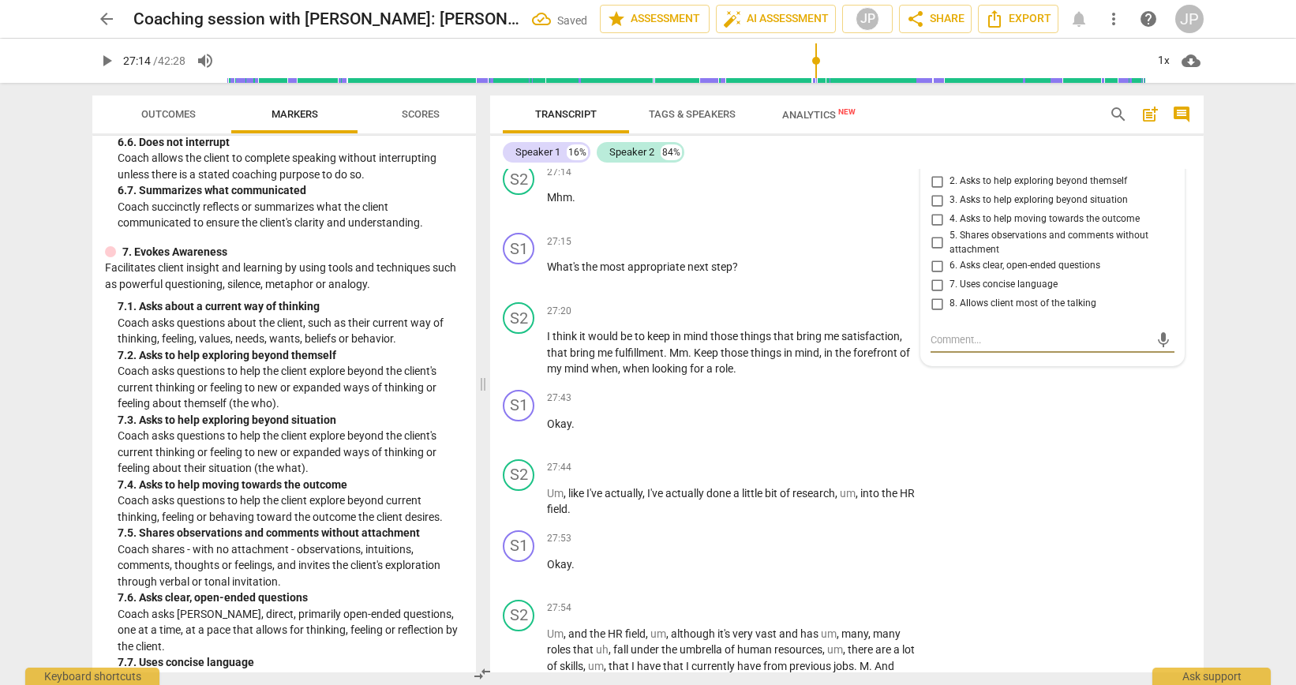
click at [935, 229] on input "4. Asks to help moving towards the outcome" at bounding box center [936, 219] width 25 height 19
click at [526, 284] on span "play_arrow" at bounding box center [519, 274] width 19 height 19
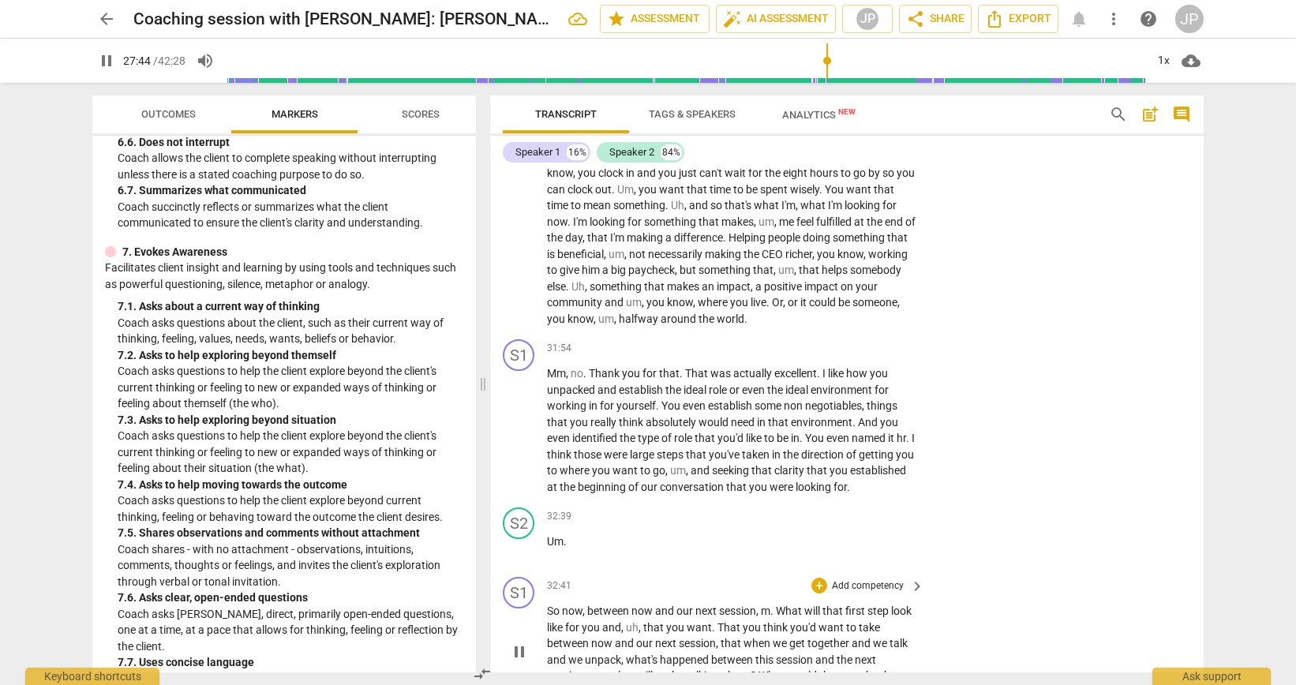
scroll to position [7869, 0]
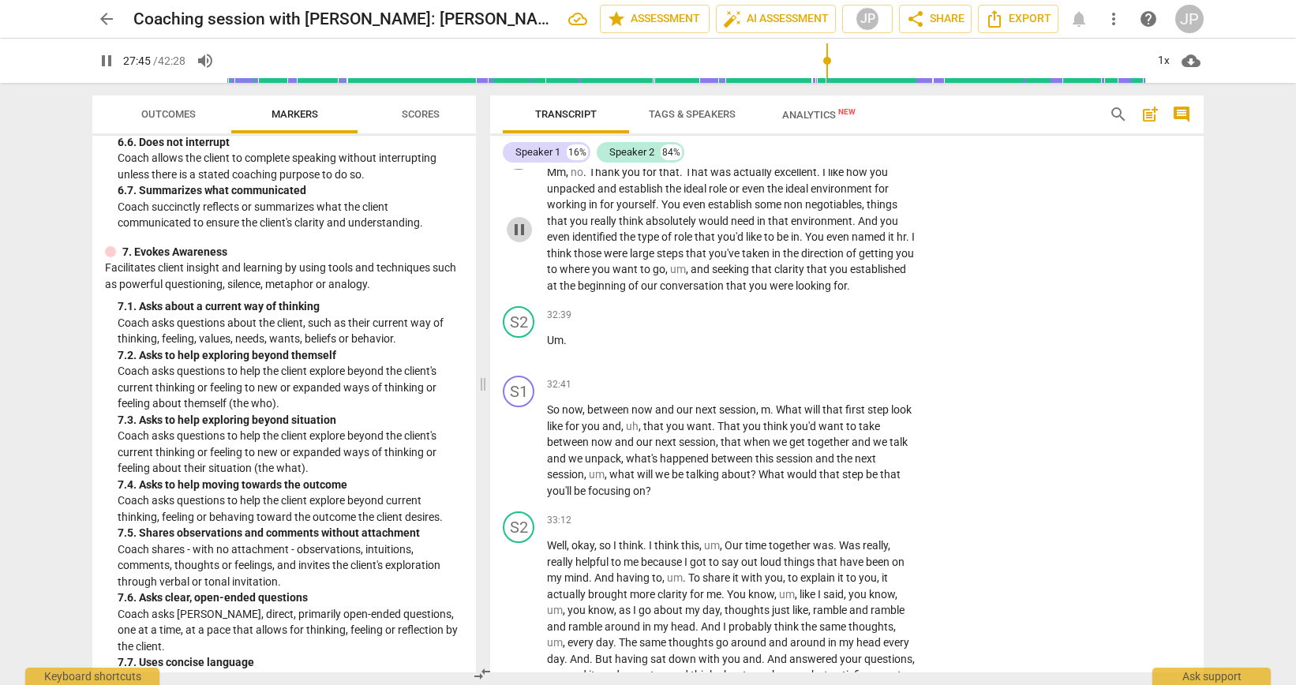
click at [522, 239] on span "pause" at bounding box center [519, 229] width 19 height 19
click at [522, 239] on span "play_arrow" at bounding box center [519, 229] width 19 height 19
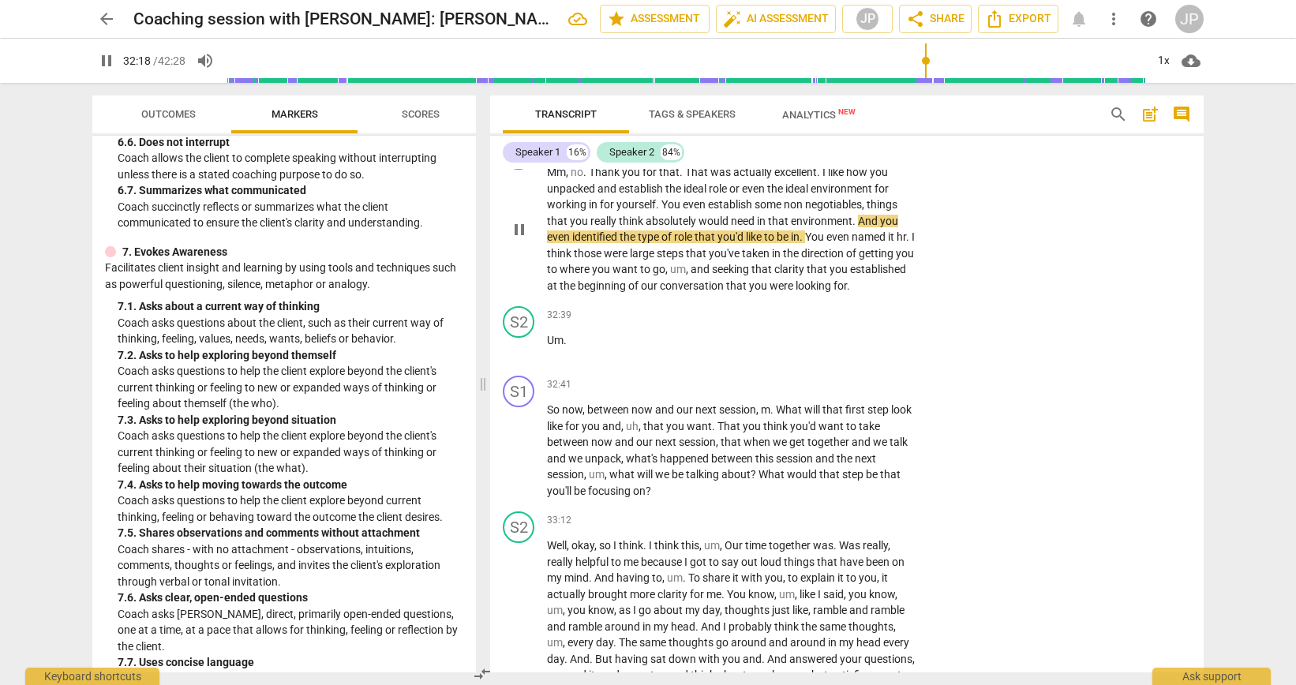
click at [522, 239] on span "pause" at bounding box center [519, 229] width 19 height 19
click at [818, 155] on div "+" at bounding box center [819, 147] width 16 height 16
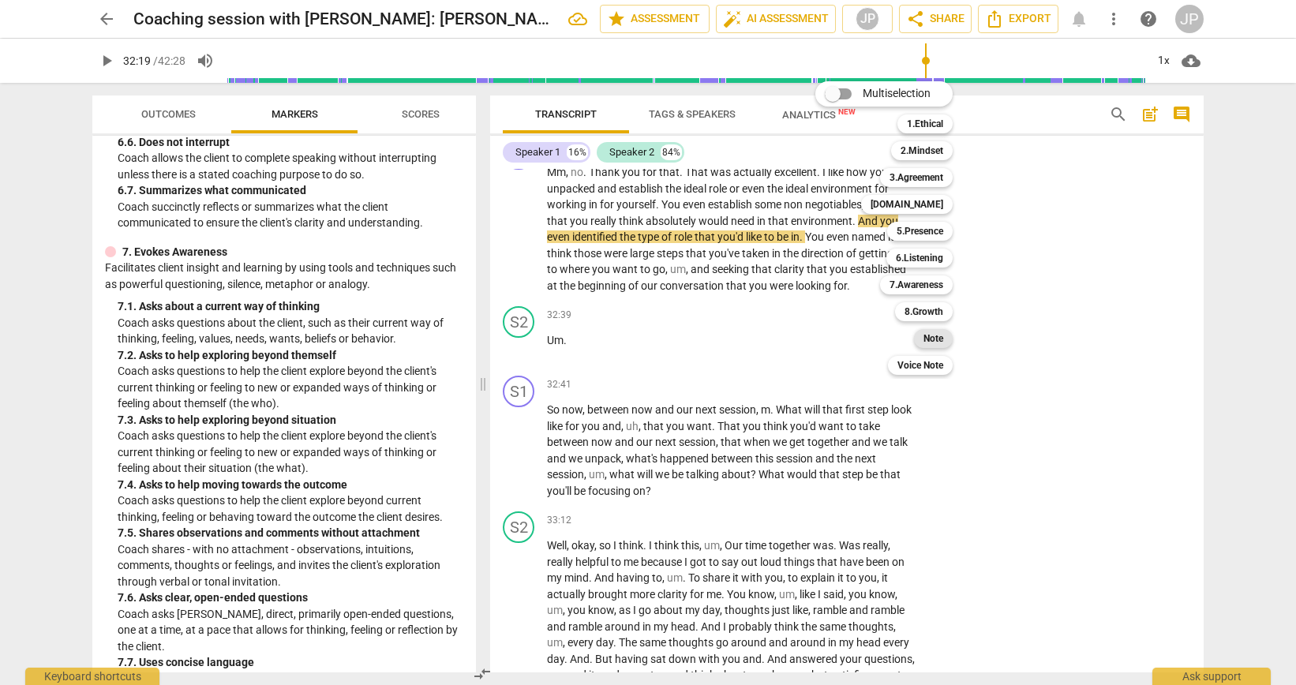
click at [926, 340] on b "Note" at bounding box center [934, 338] width 20 height 19
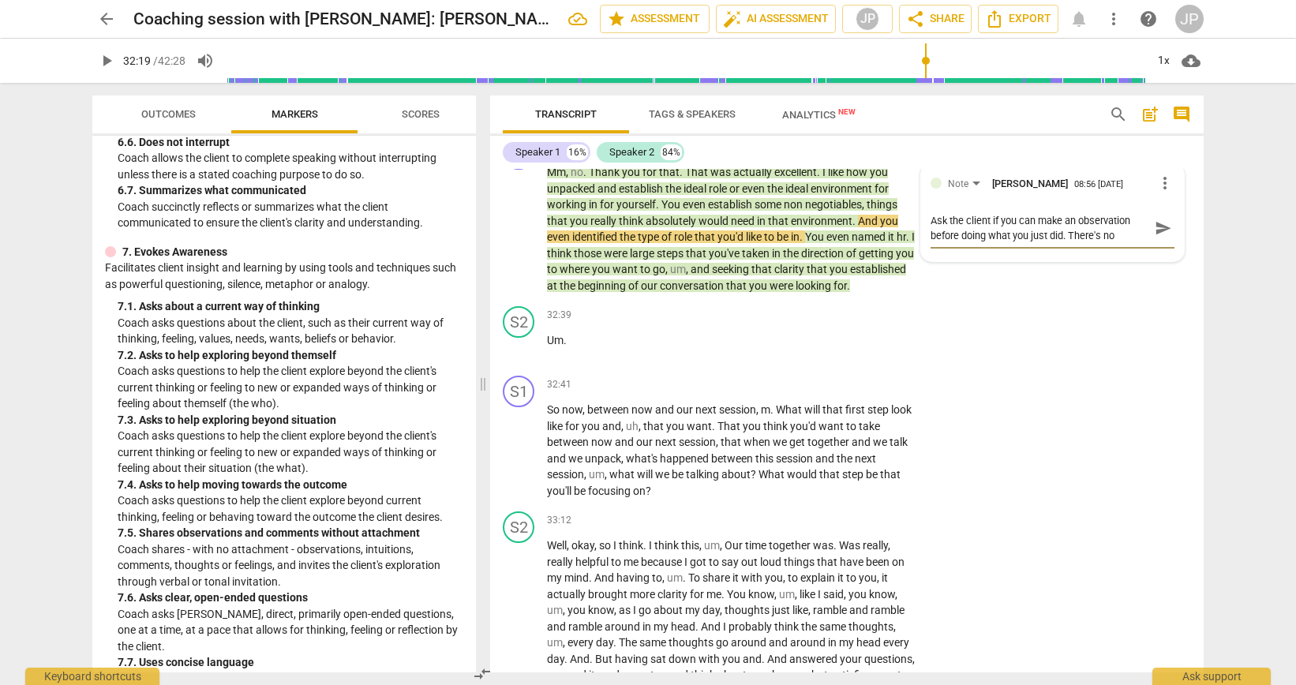
scroll to position [14, 0]
click at [524, 239] on span "play_arrow" at bounding box center [519, 229] width 19 height 19
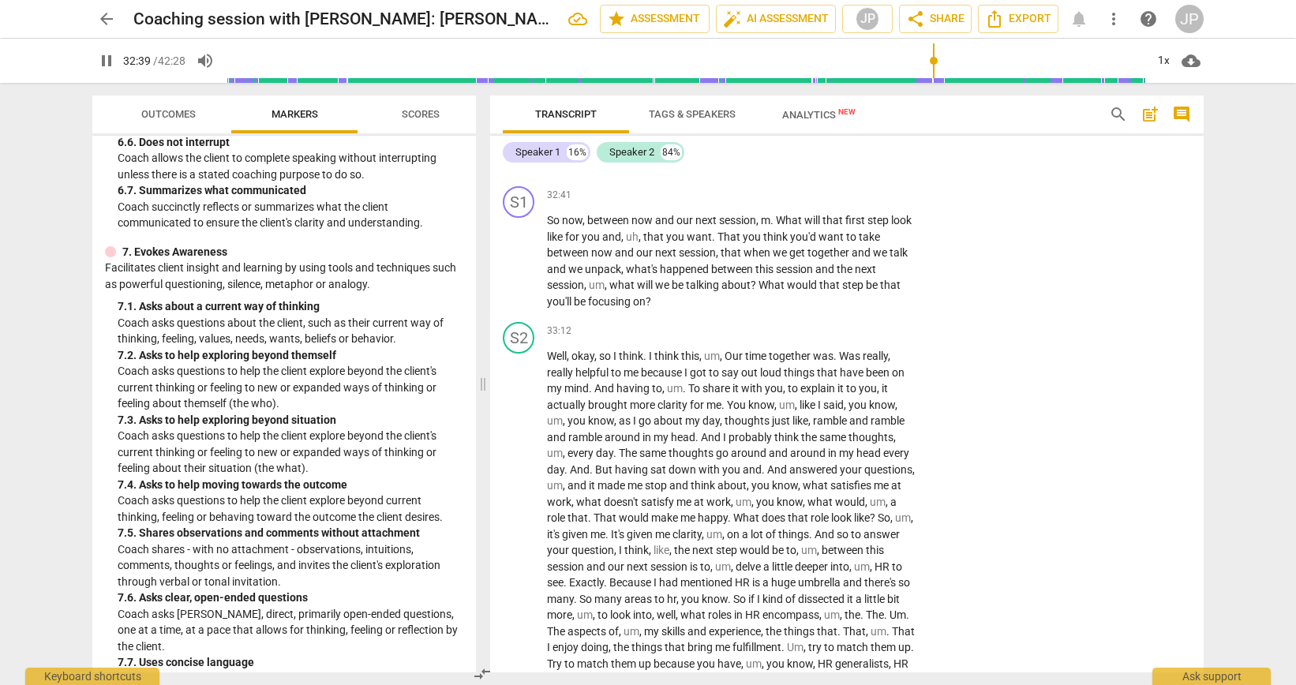
scroll to position [8085, 0]
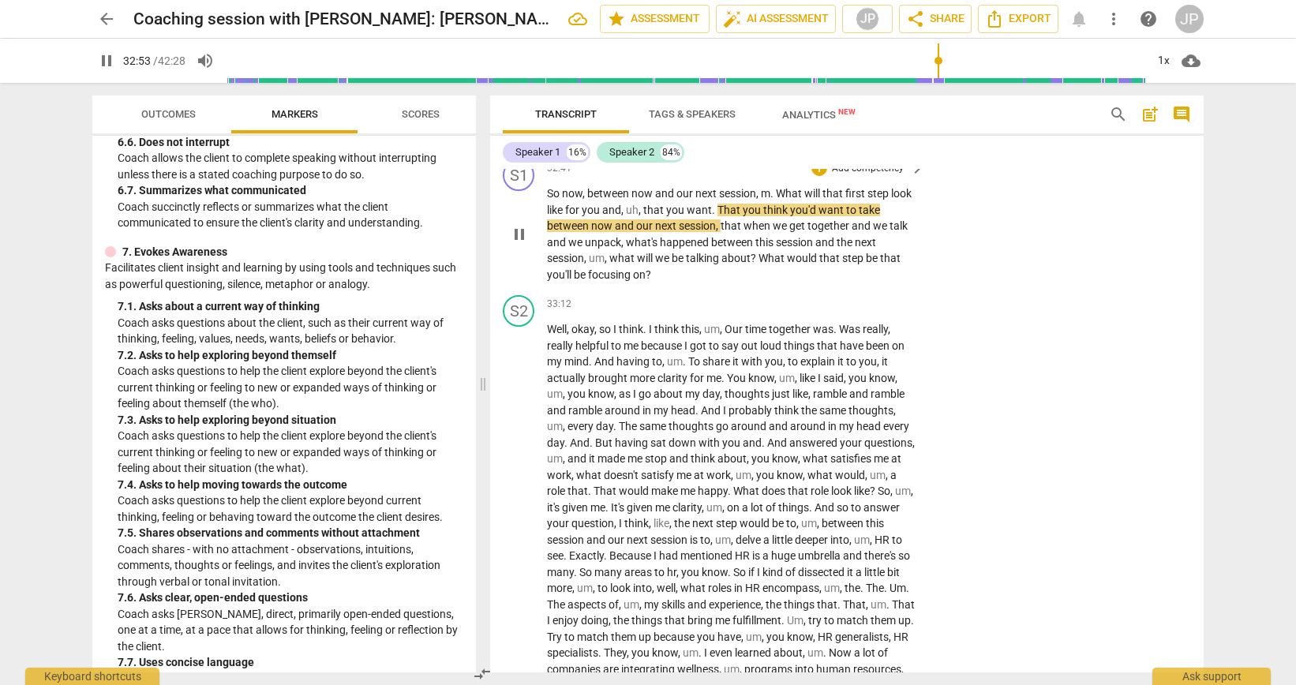
click at [519, 244] on span "pause" at bounding box center [519, 234] width 19 height 19
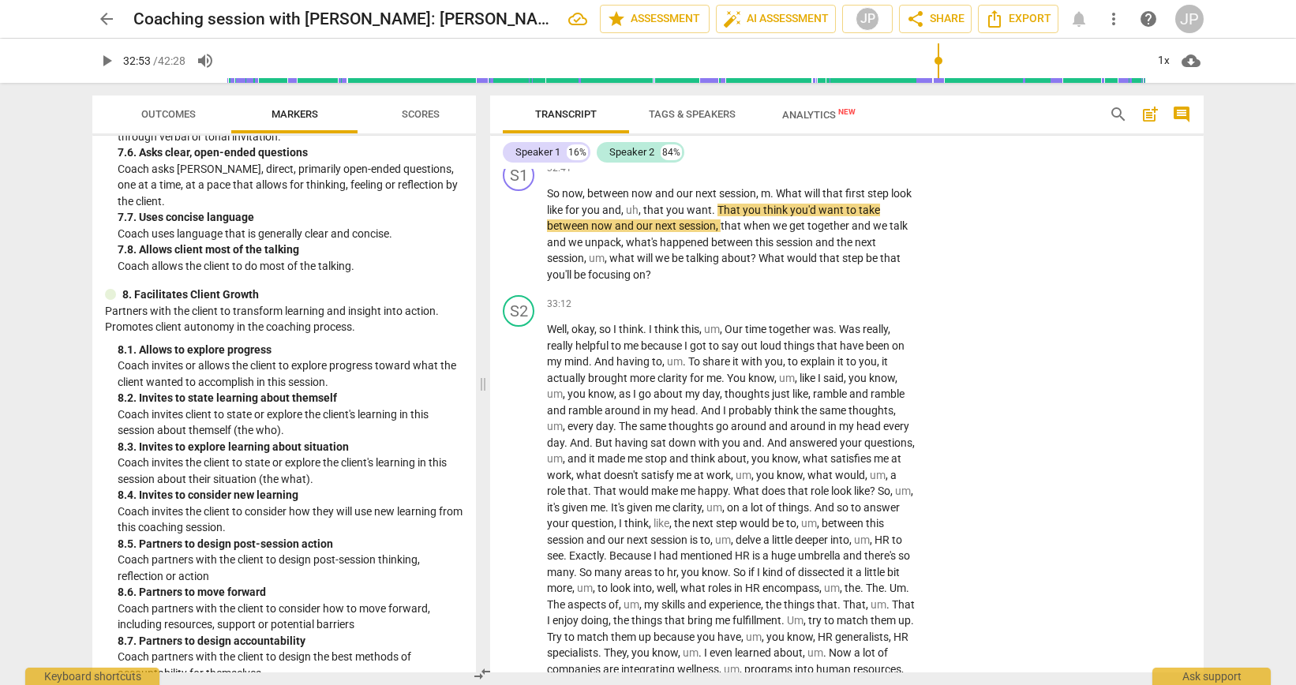
scroll to position [1853, 0]
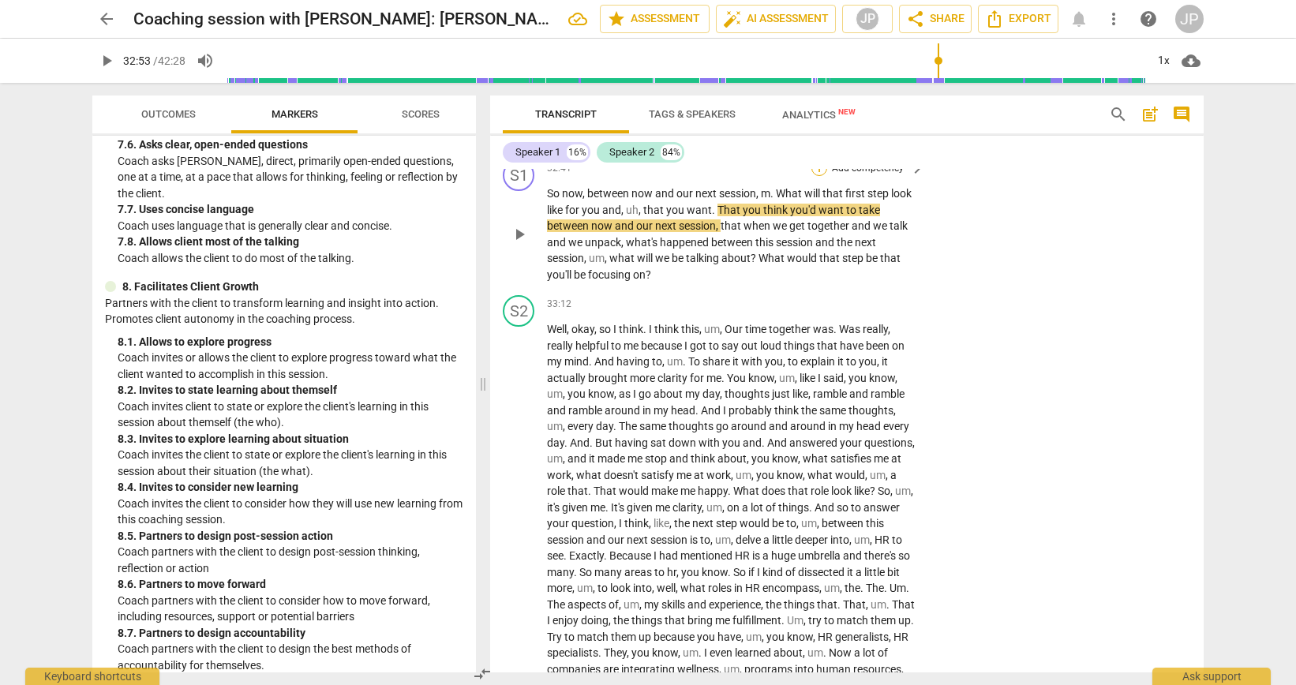
click at [819, 176] on div "+" at bounding box center [819, 168] width 16 height 16
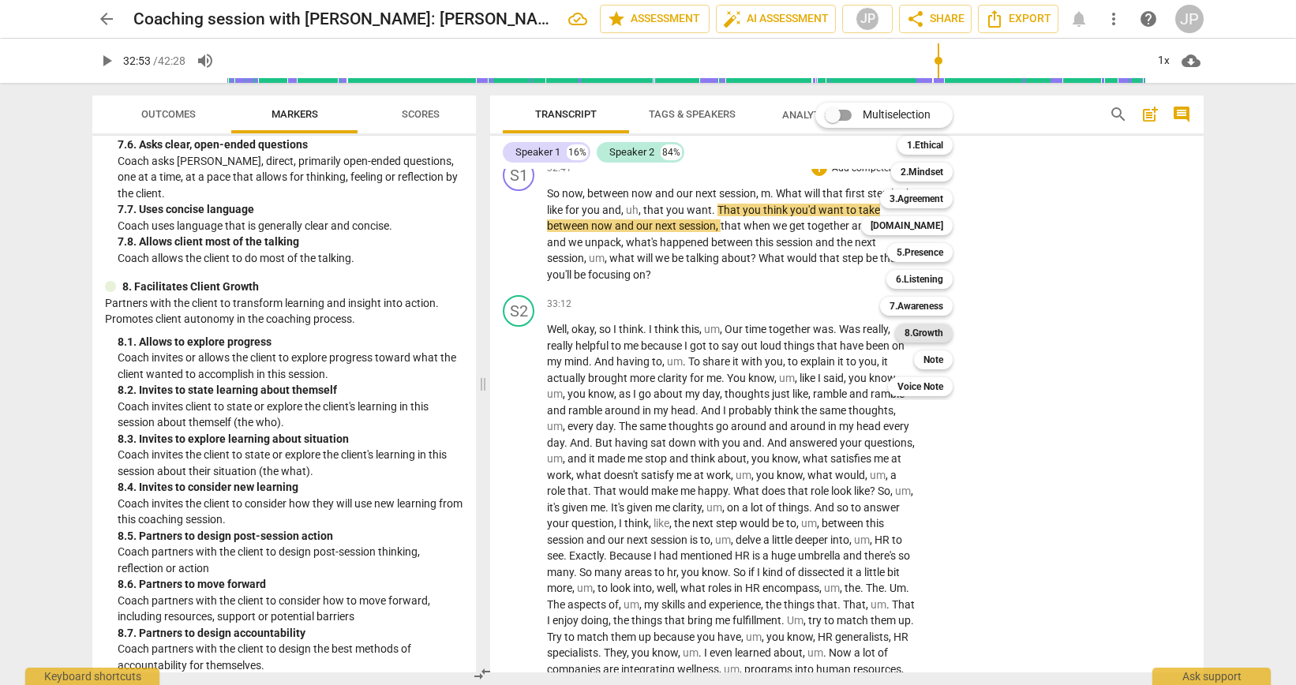
click at [932, 337] on b "8.Growth" at bounding box center [924, 333] width 39 height 19
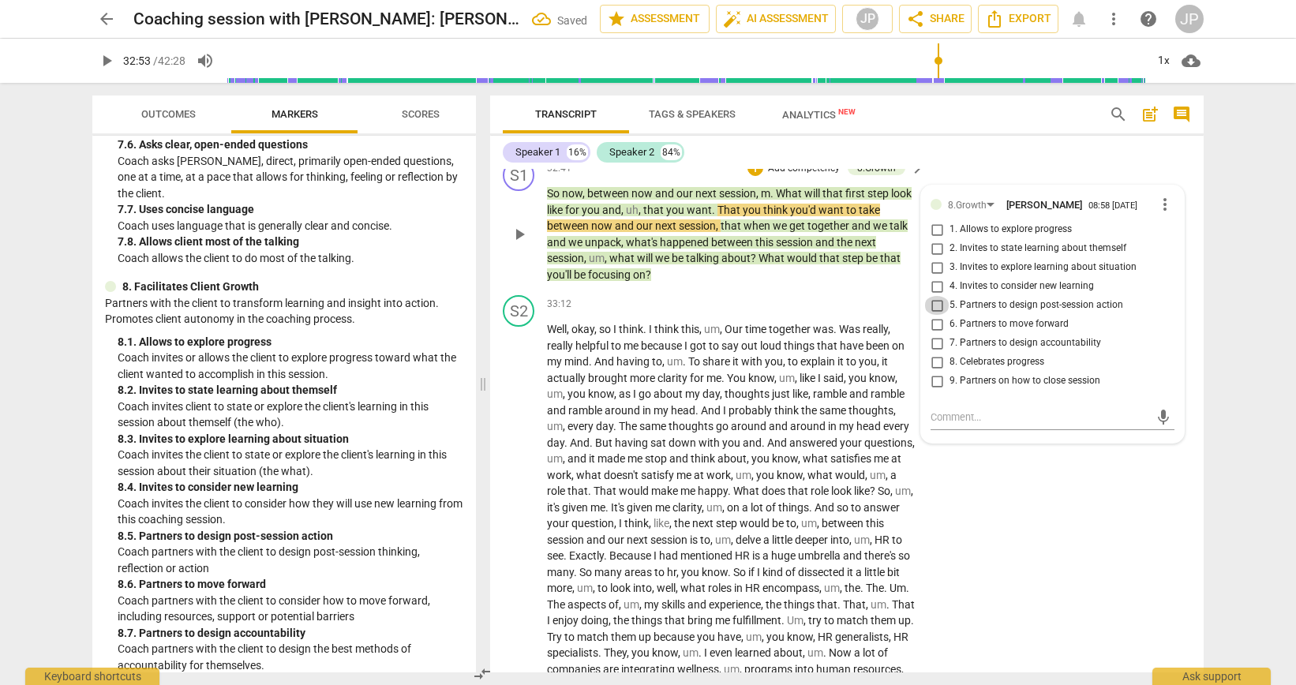
click at [936, 315] on input "5. Partners to design post-session action" at bounding box center [936, 305] width 25 height 19
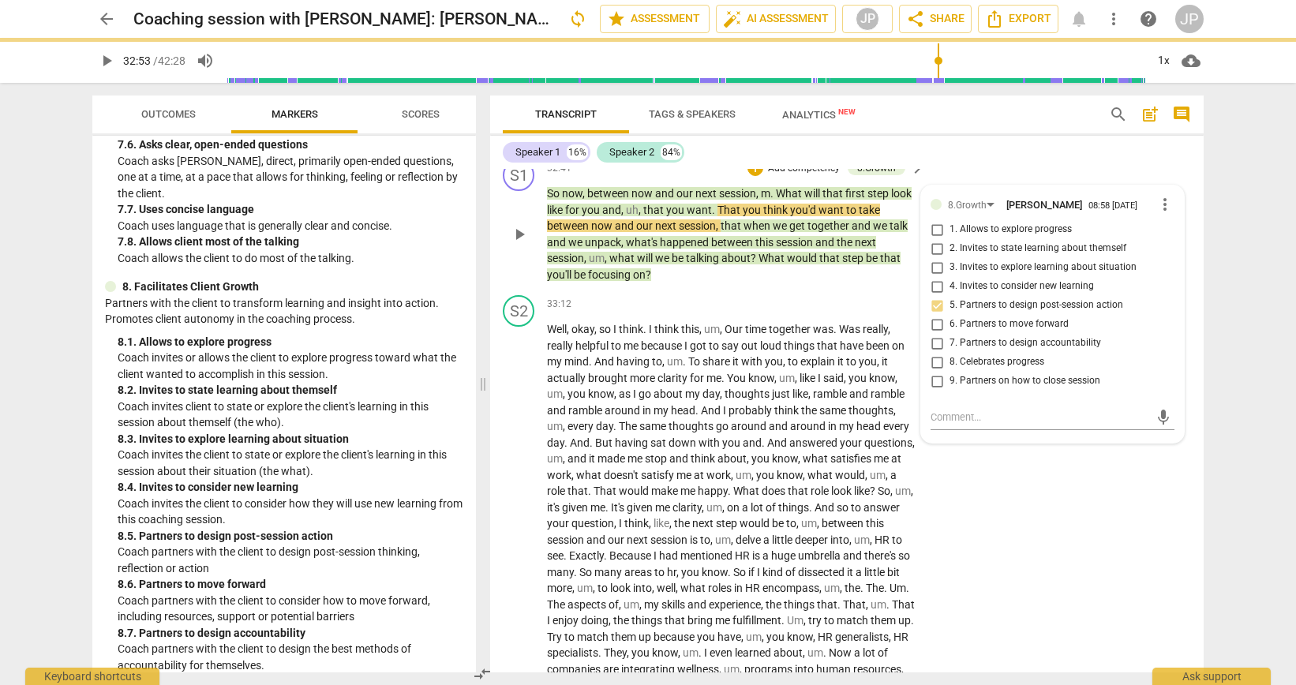
click at [934, 334] on input "6. Partners to move forward" at bounding box center [936, 324] width 25 height 19
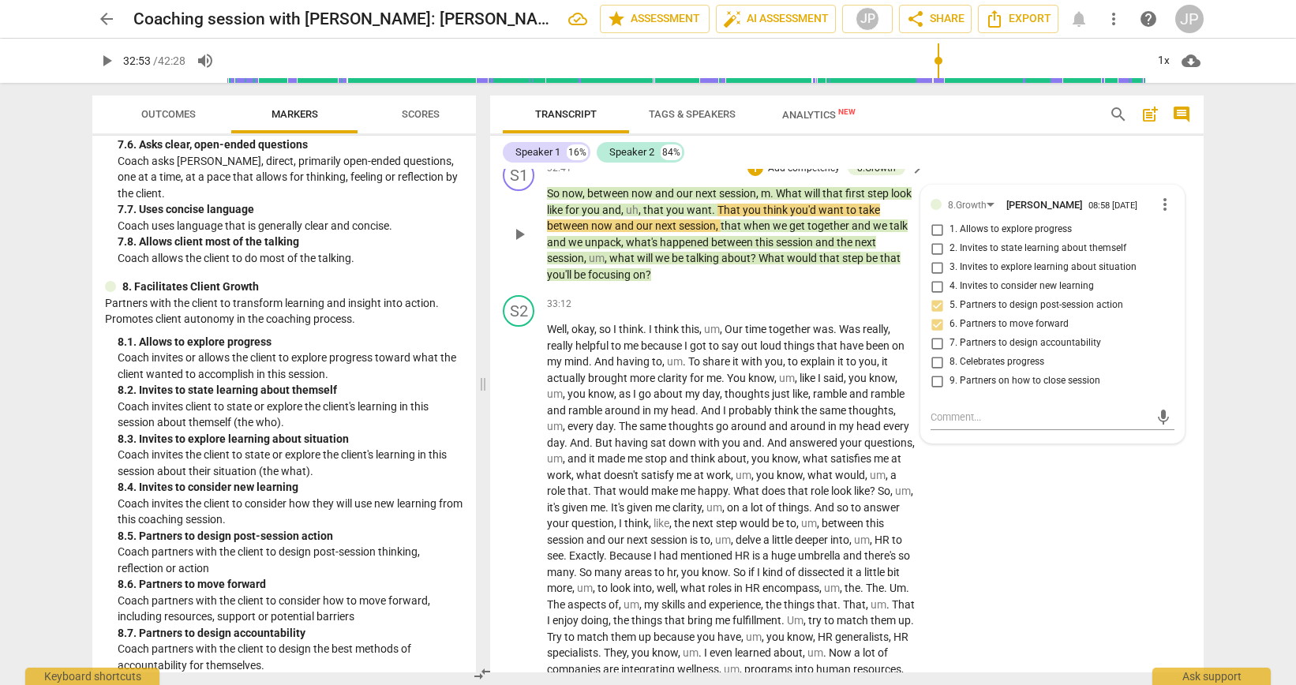
click at [516, 244] on span "play_arrow" at bounding box center [519, 234] width 19 height 19
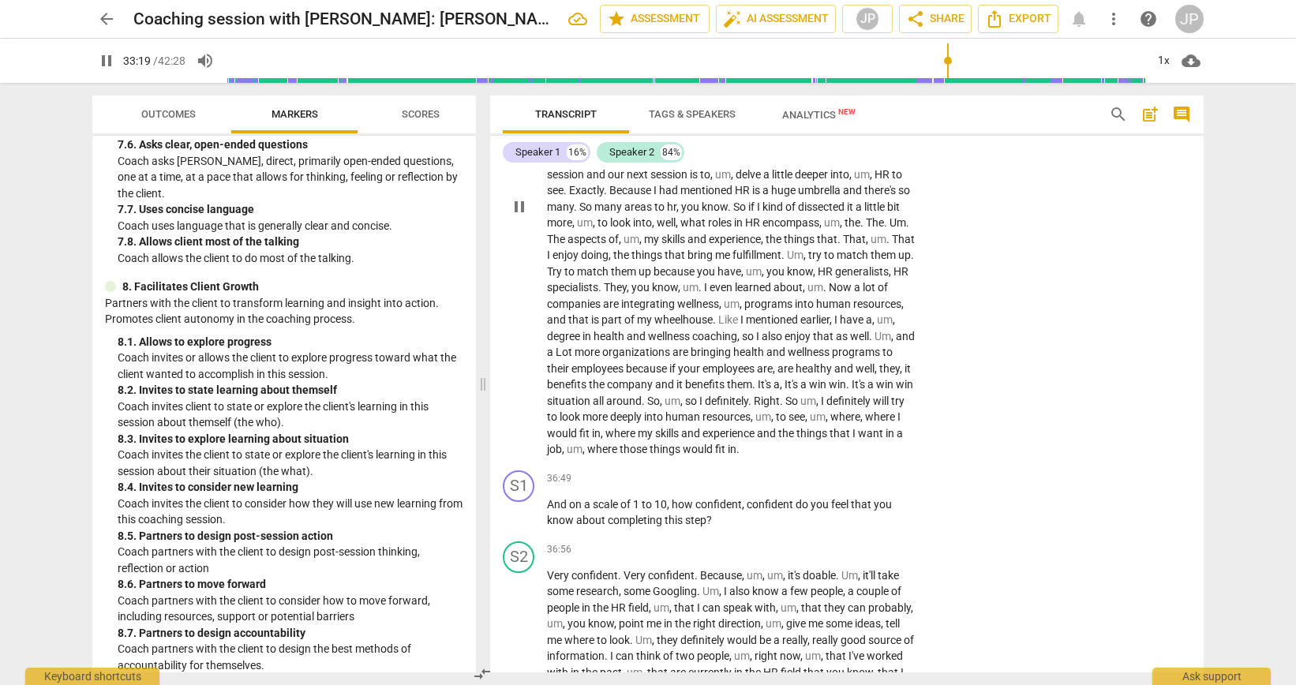
scroll to position [8567, 0]
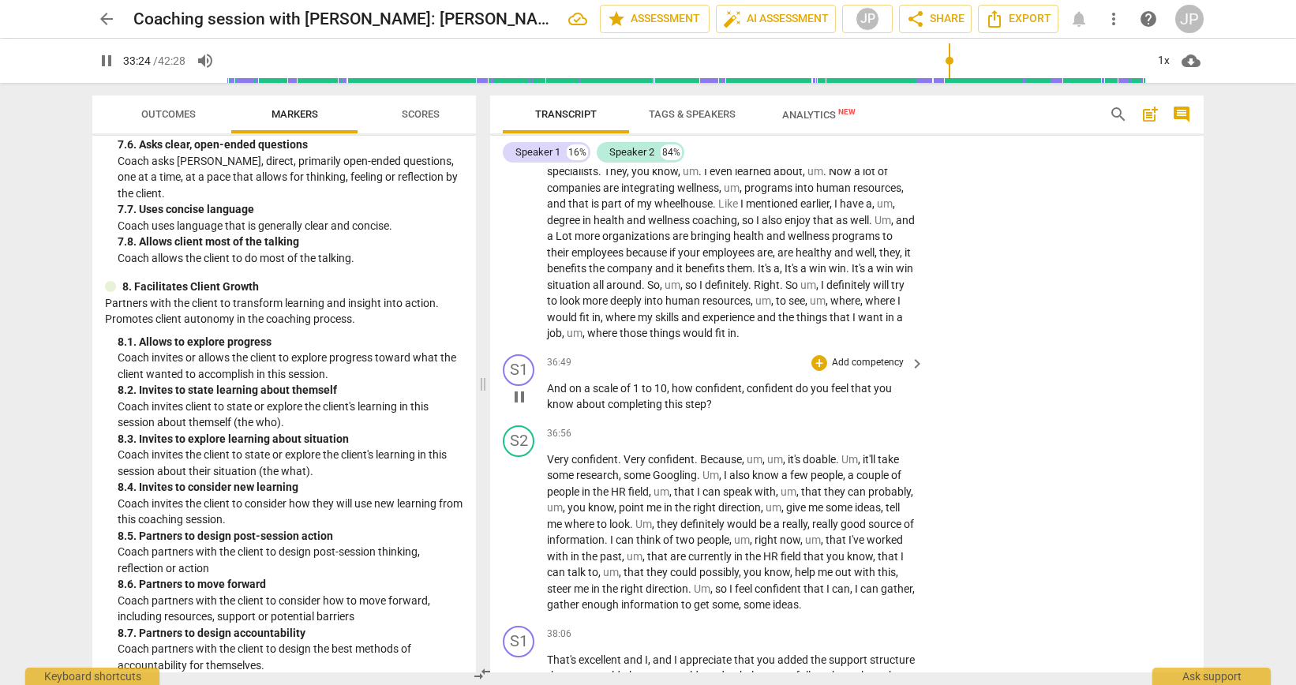
click at [517, 407] on span "pause" at bounding box center [519, 397] width 19 height 19
click at [517, 407] on span "play_arrow" at bounding box center [519, 397] width 19 height 19
click at [517, 407] on span "pause" at bounding box center [519, 397] width 19 height 19
click at [816, 371] on div "+" at bounding box center [819, 363] width 16 height 16
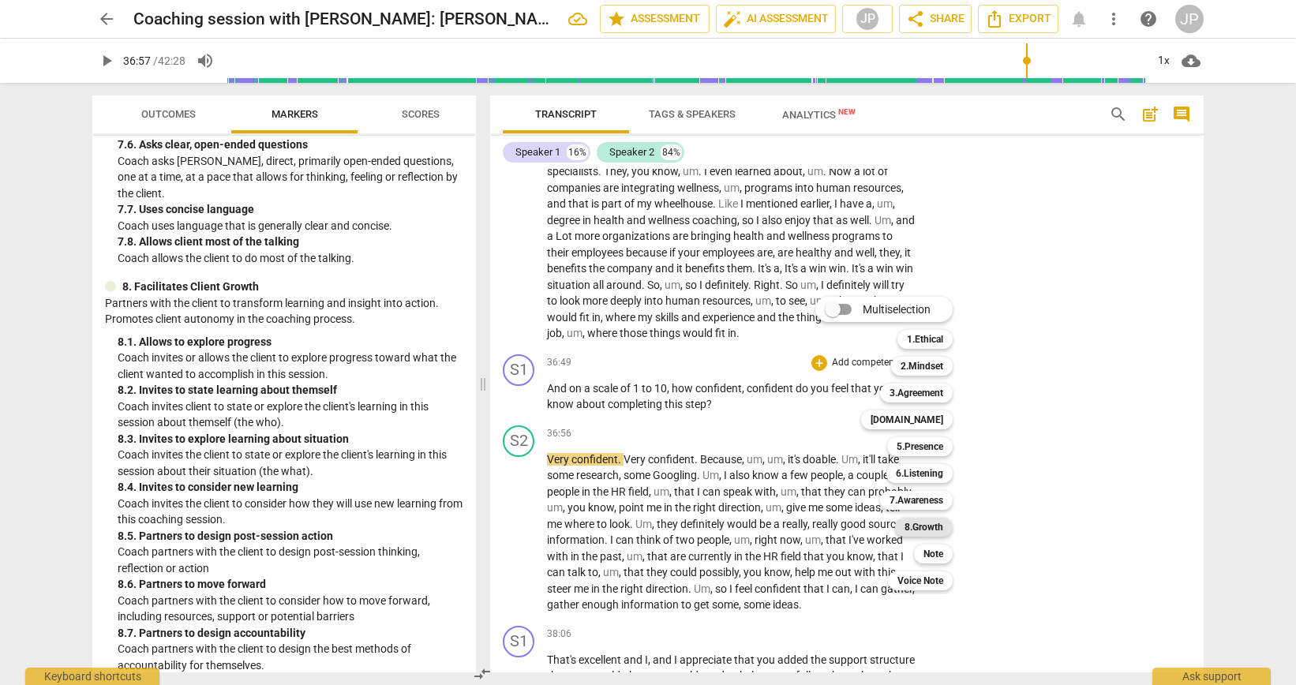
click at [912, 527] on b "8.Growth" at bounding box center [924, 527] width 39 height 19
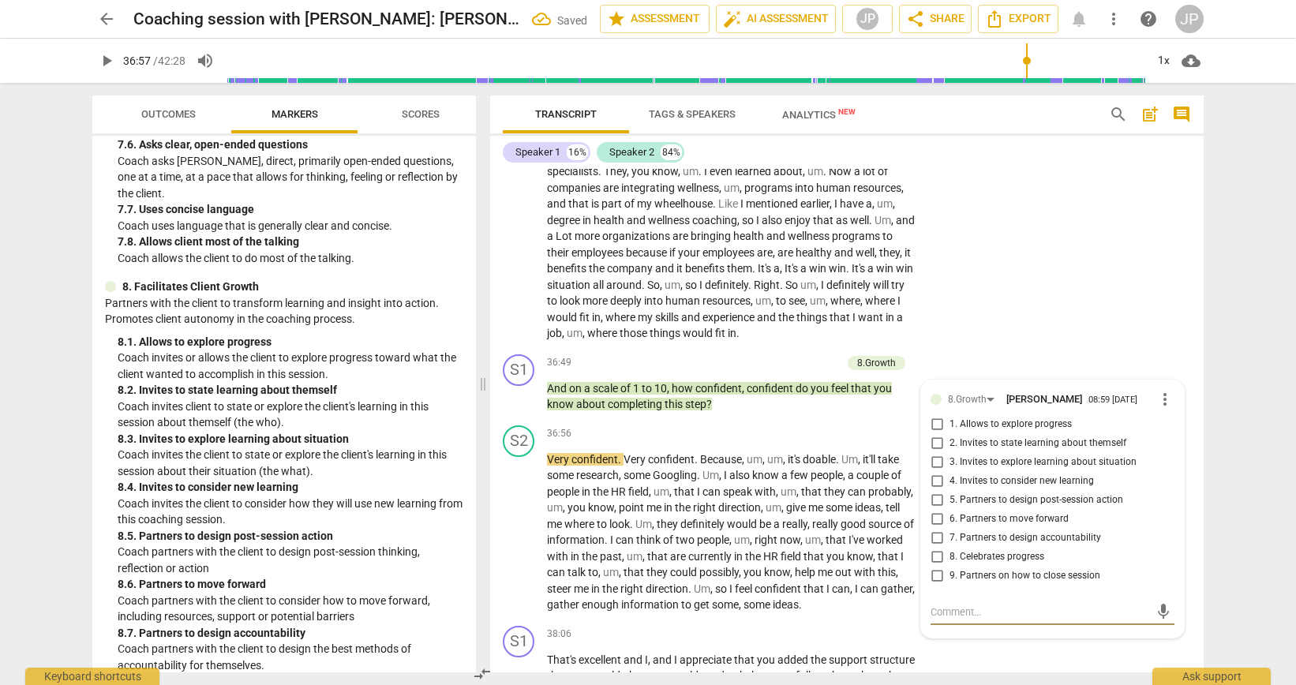
scroll to position [8839, 0]
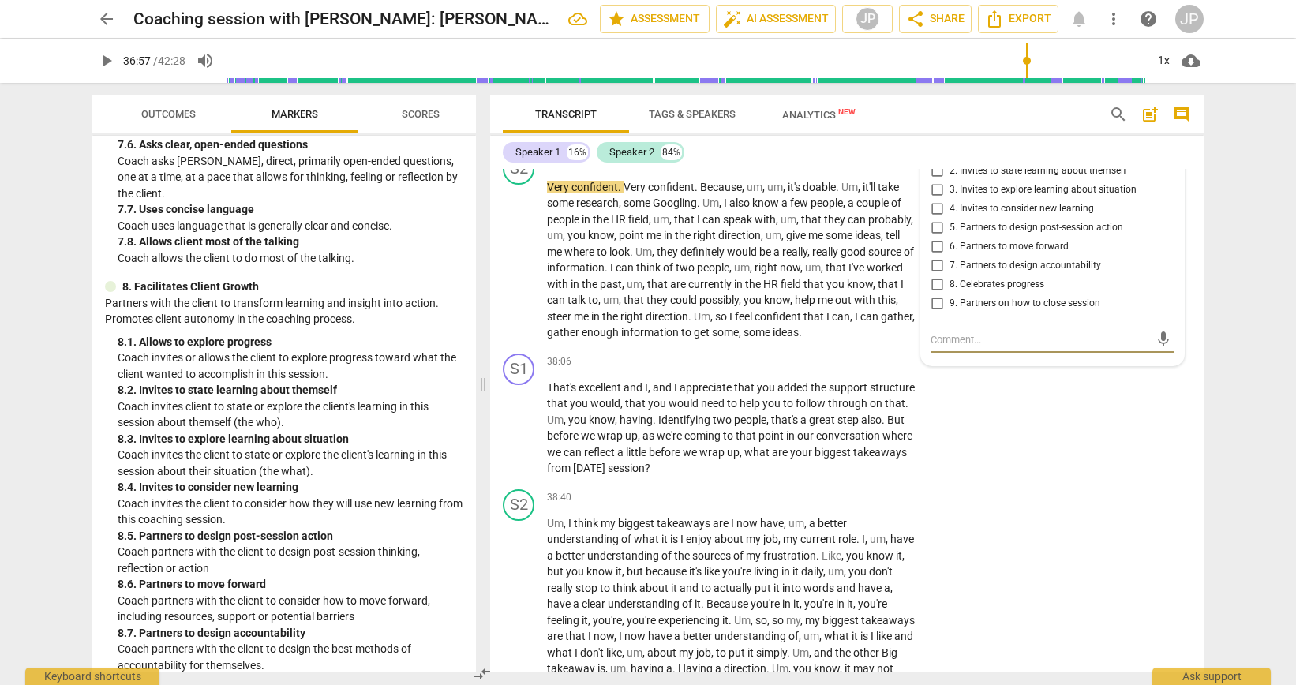
click at [933, 181] on input "2. Invites to state learning about themself" at bounding box center [936, 171] width 25 height 19
click at [524, 438] on span "play_arrow" at bounding box center [519, 428] width 19 height 19
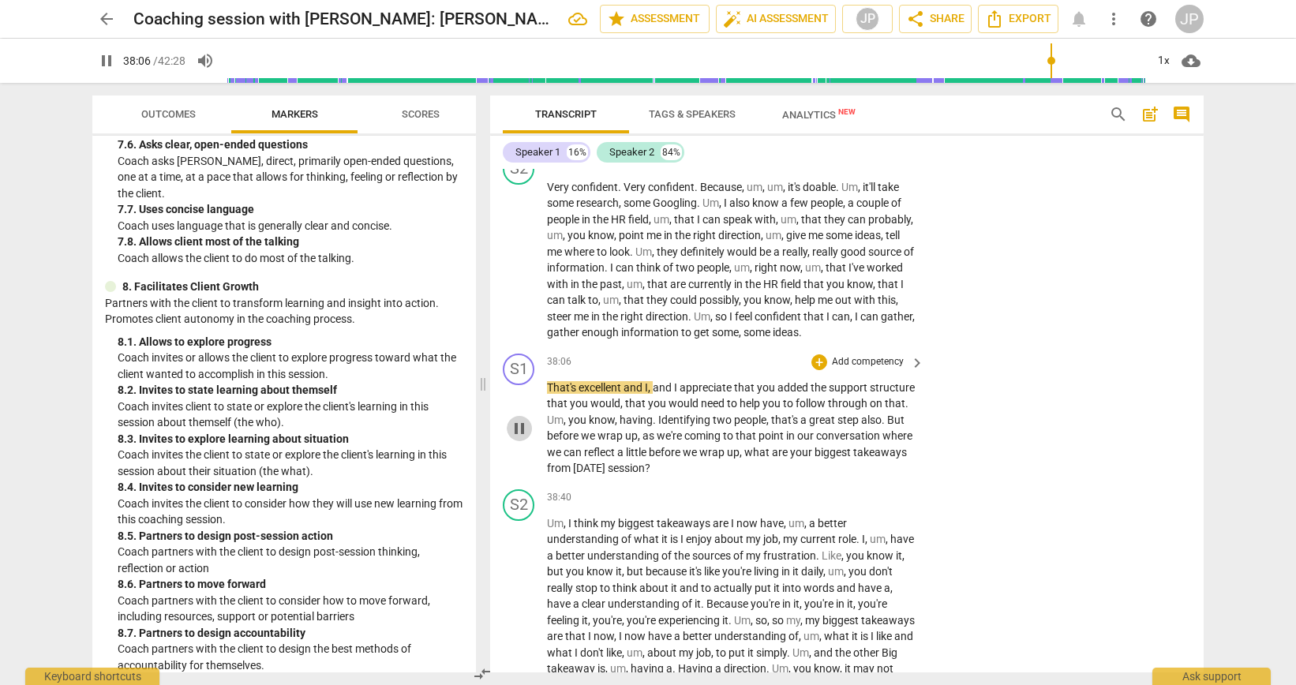
click at [524, 438] on span "pause" at bounding box center [519, 428] width 19 height 19
click at [524, 438] on span "play_arrow" at bounding box center [519, 428] width 19 height 19
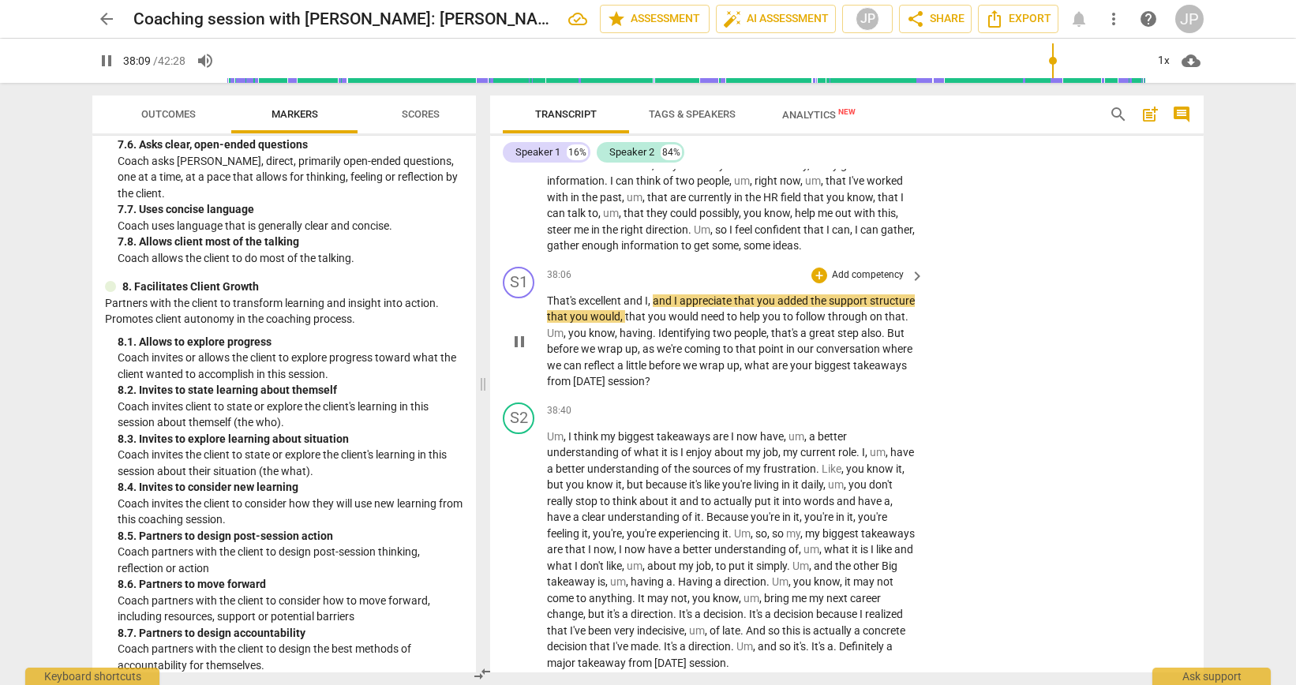
scroll to position [8944, 0]
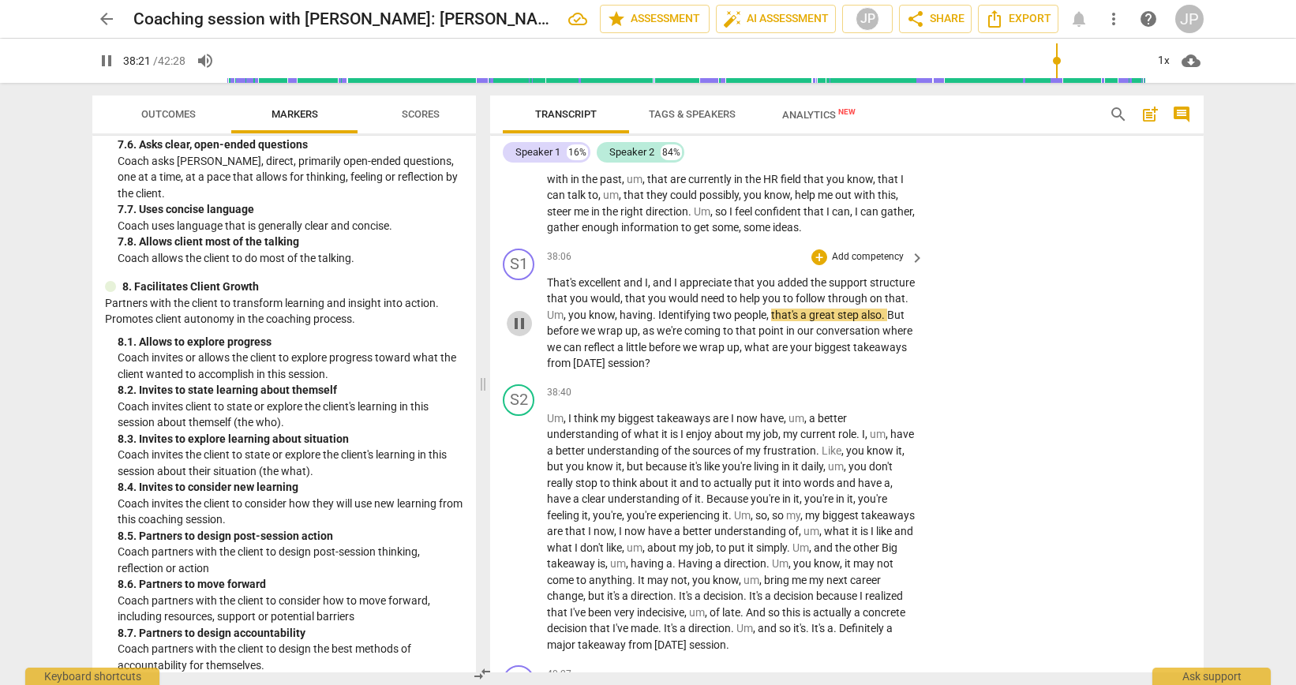
click at [516, 333] on span "pause" at bounding box center [519, 323] width 19 height 19
click at [520, 333] on span "play_arrow" at bounding box center [519, 323] width 19 height 19
click at [521, 333] on span "pause" at bounding box center [519, 323] width 19 height 19
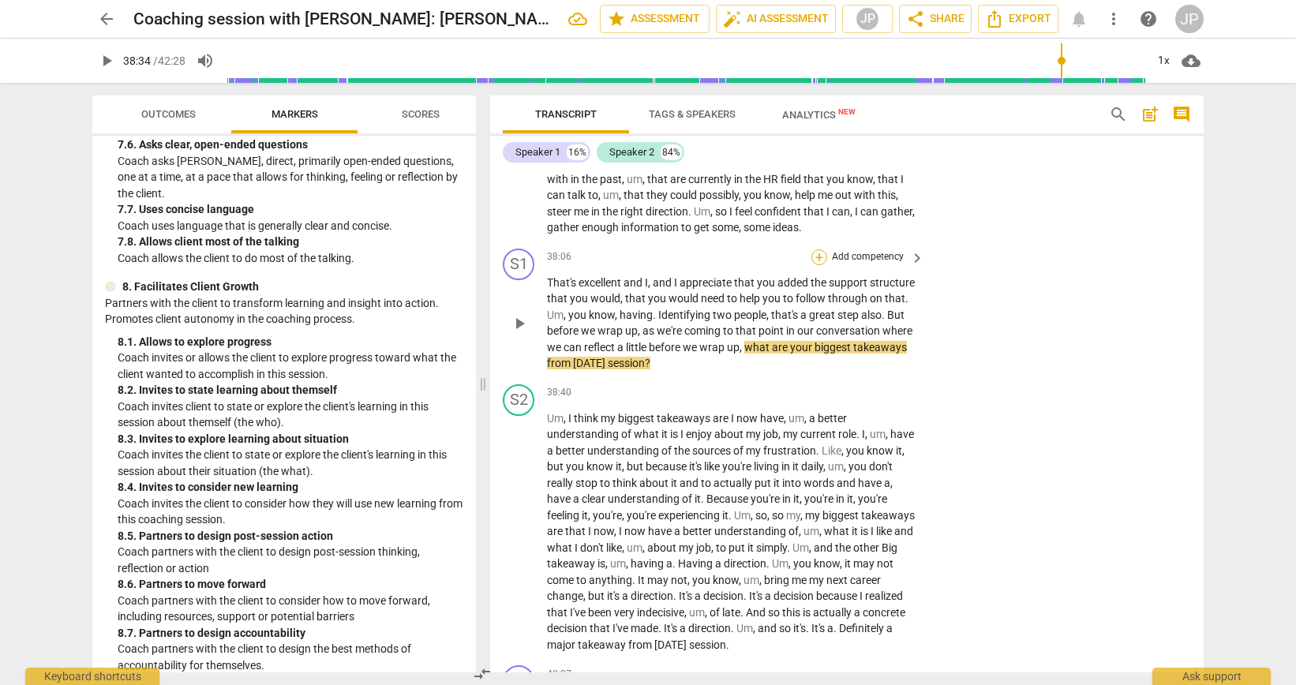
click at [822, 265] on div "+" at bounding box center [819, 257] width 16 height 16
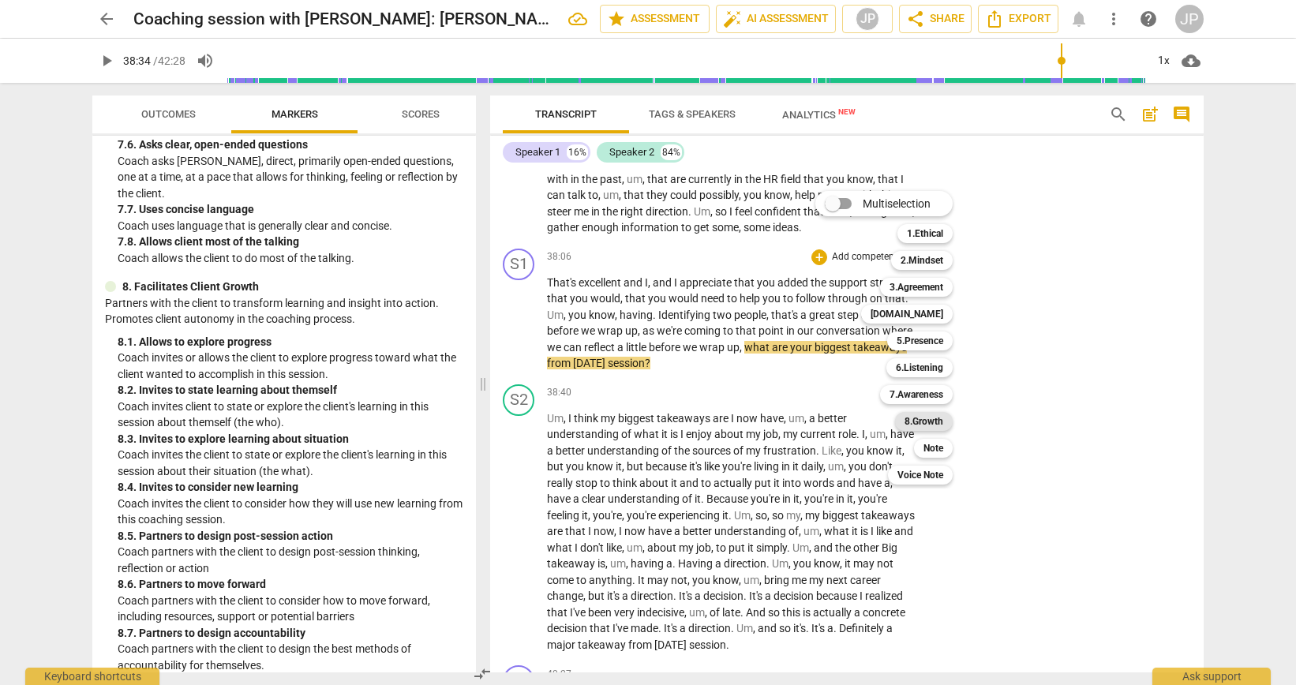
click at [935, 425] on b "8.Growth" at bounding box center [924, 421] width 39 height 19
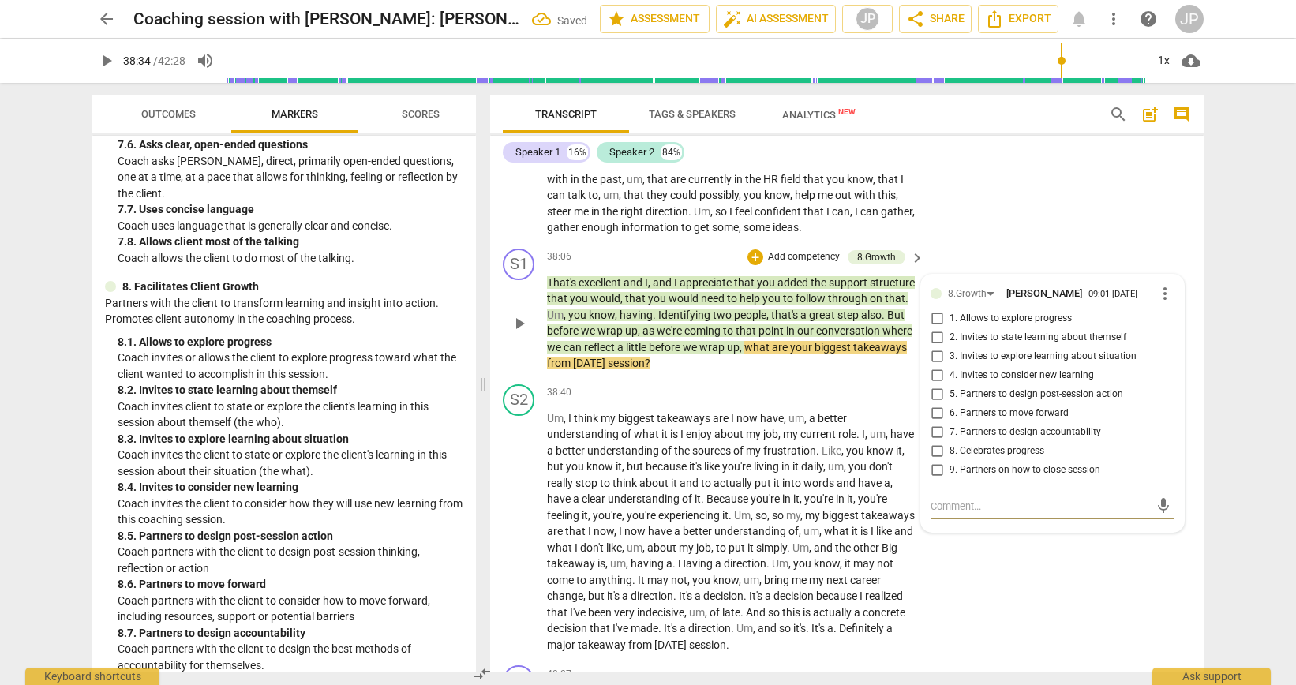
click at [935, 423] on input "6. Partners to move forward" at bounding box center [936, 413] width 25 height 19
click at [937, 366] on input "3. Invites to explore learning about situation" at bounding box center [936, 356] width 25 height 19
click at [523, 333] on span "play_arrow" at bounding box center [519, 323] width 19 height 19
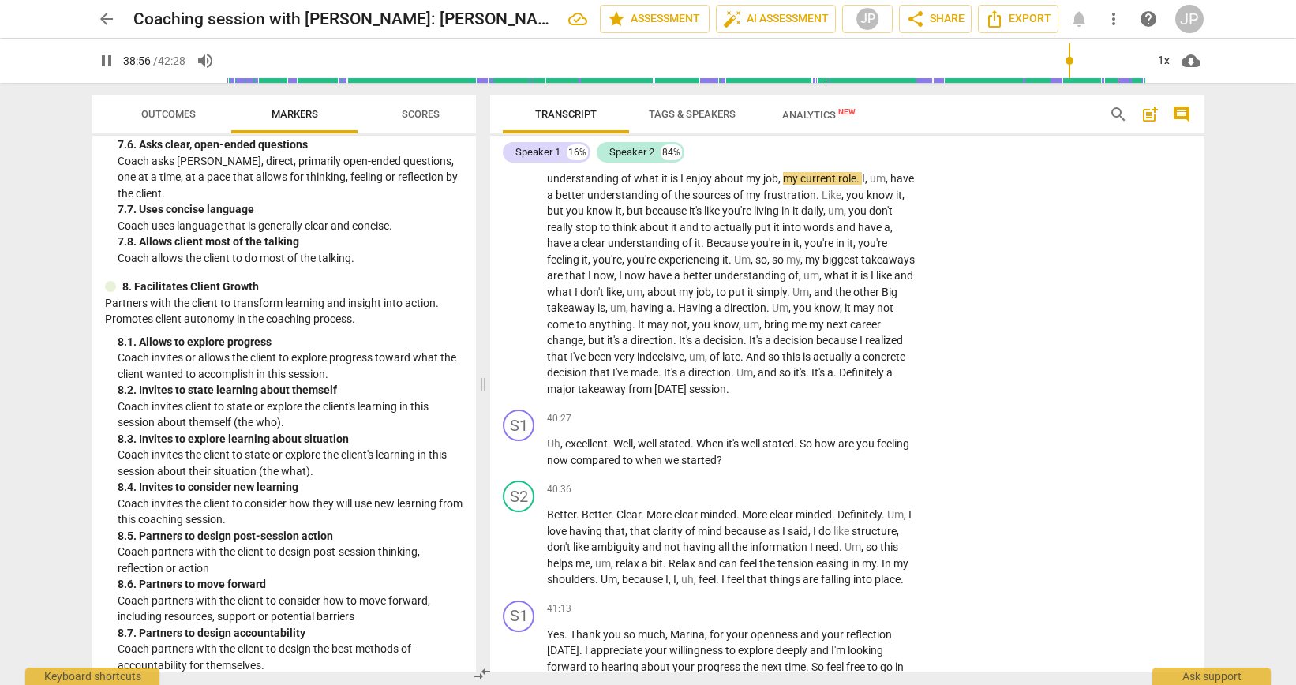
scroll to position [9201, 0]
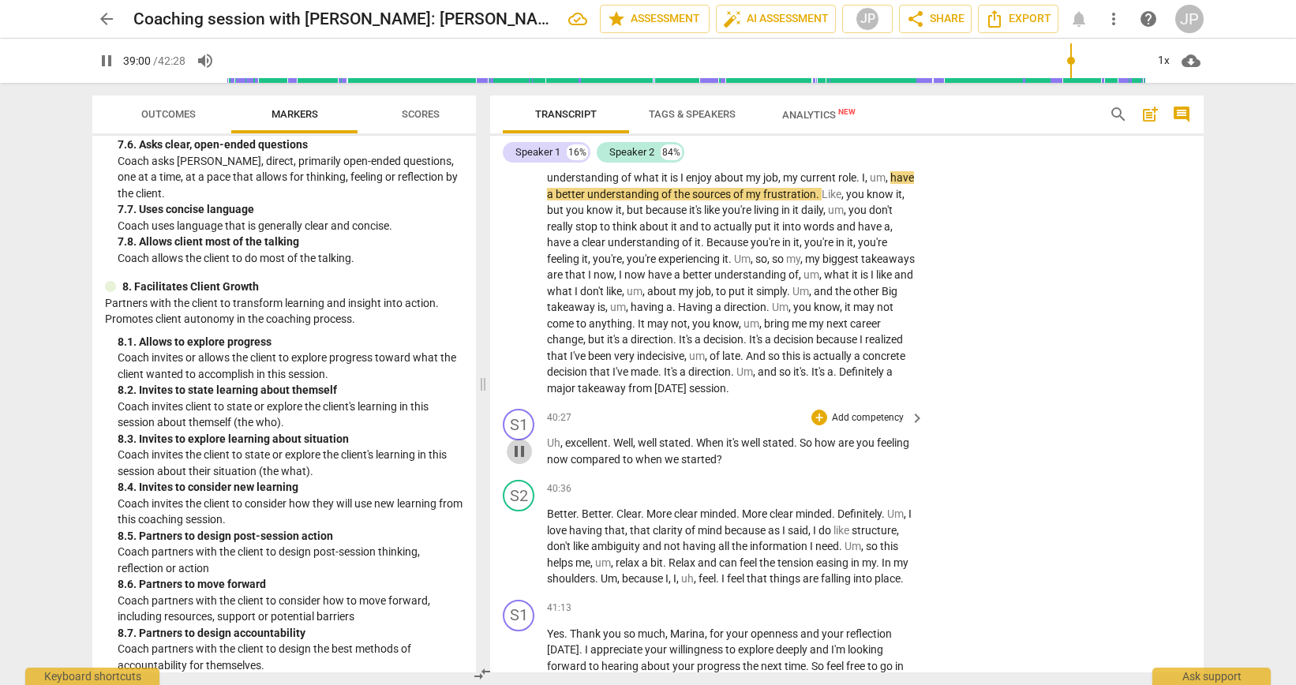
click at [521, 461] on span "pause" at bounding box center [519, 451] width 19 height 19
click at [521, 461] on span "play_arrow" at bounding box center [519, 451] width 19 height 19
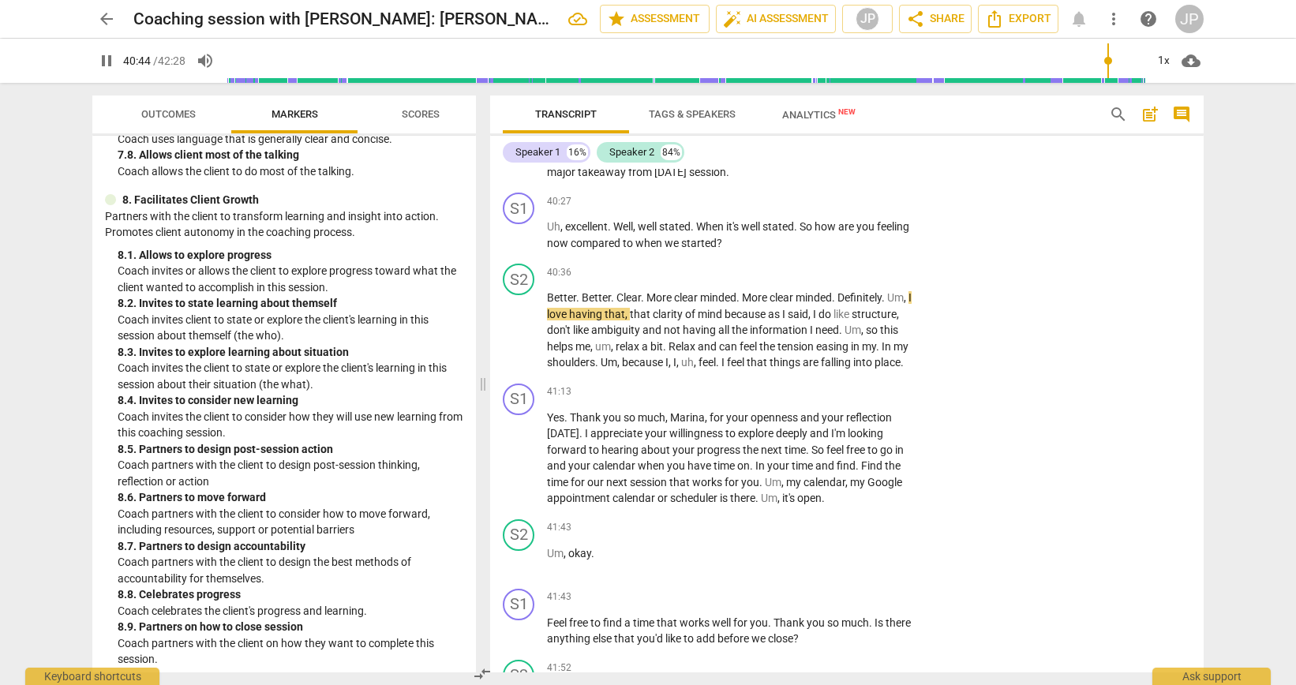
scroll to position [1947, 0]
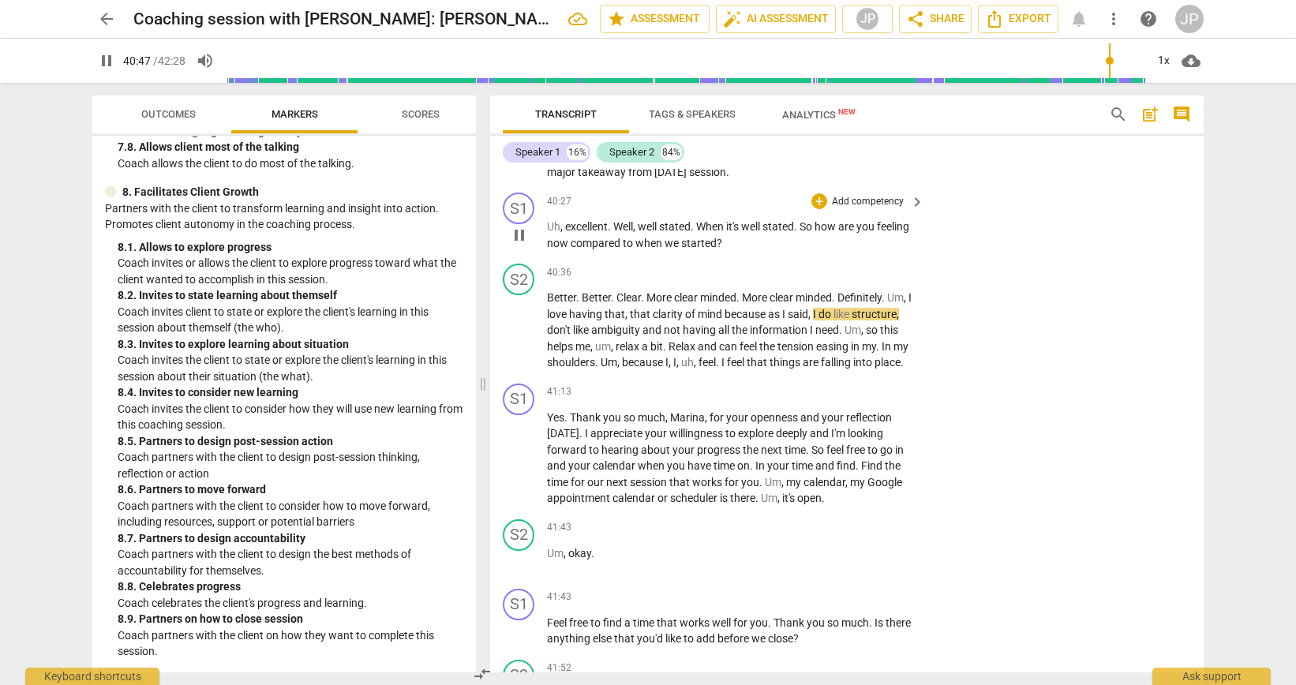
click at [519, 245] on span "pause" at bounding box center [519, 235] width 19 height 19
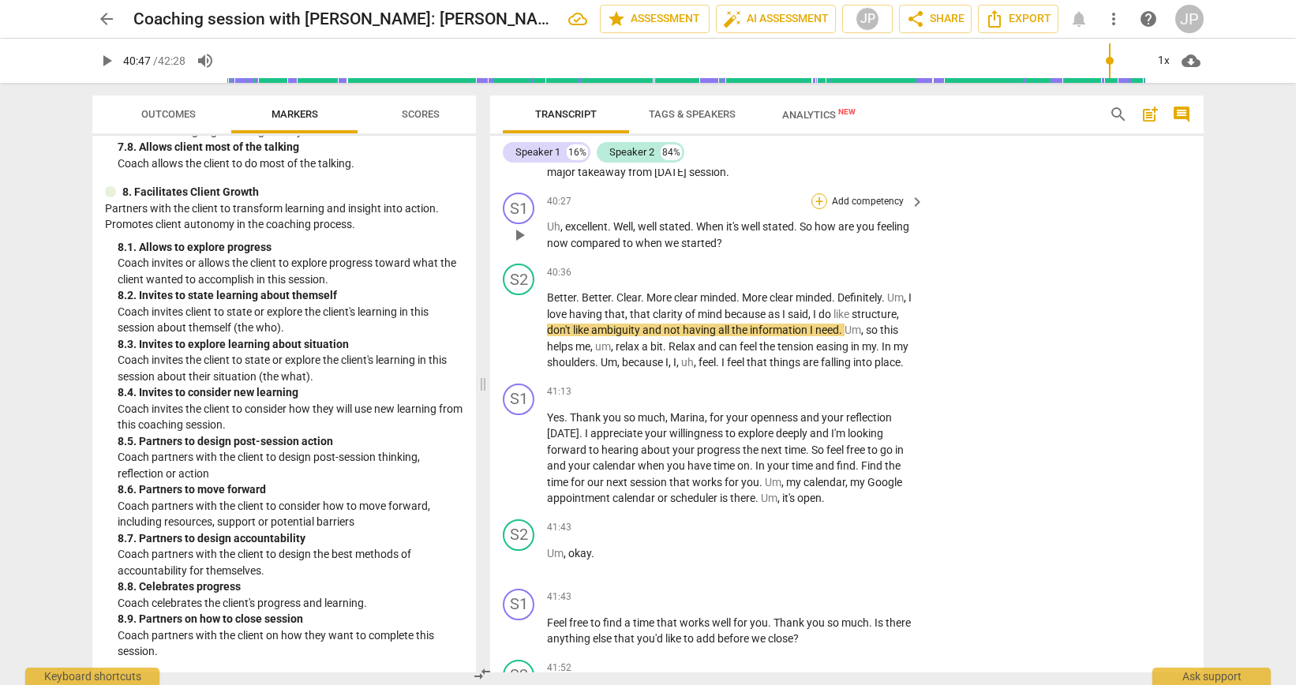
click at [818, 209] on div "+" at bounding box center [819, 201] width 16 height 16
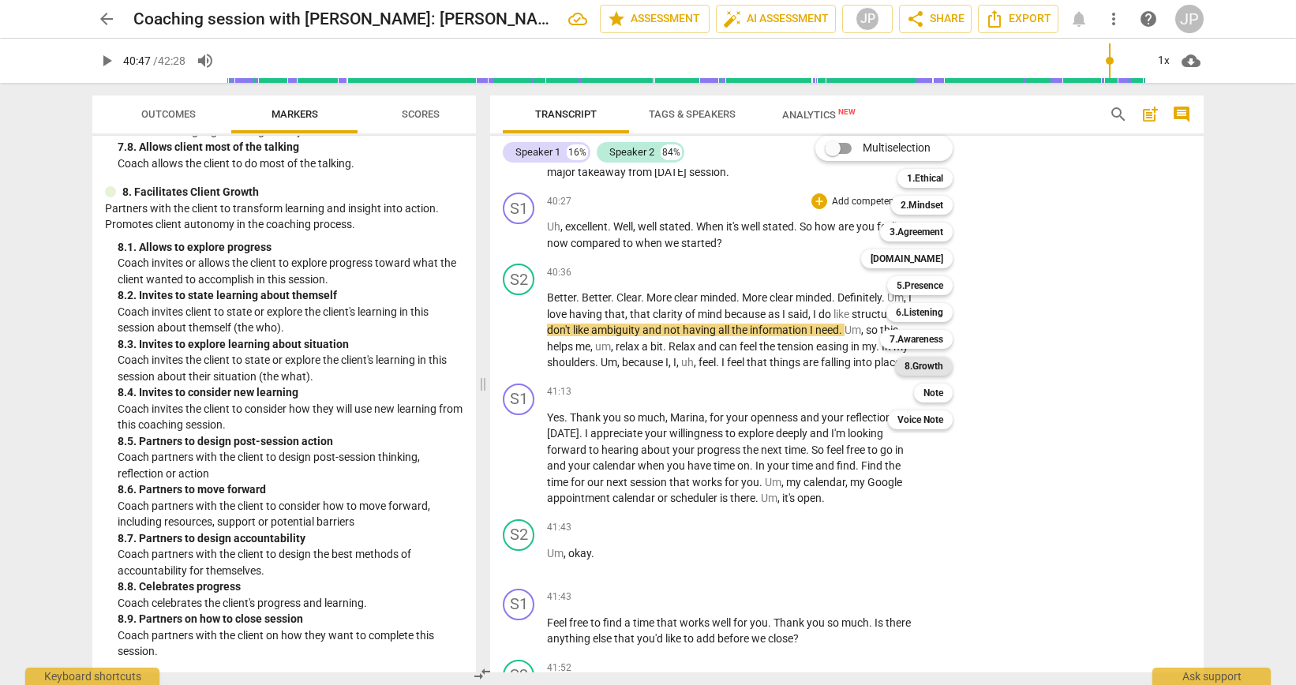
click at [929, 369] on b "8.Growth" at bounding box center [924, 366] width 39 height 19
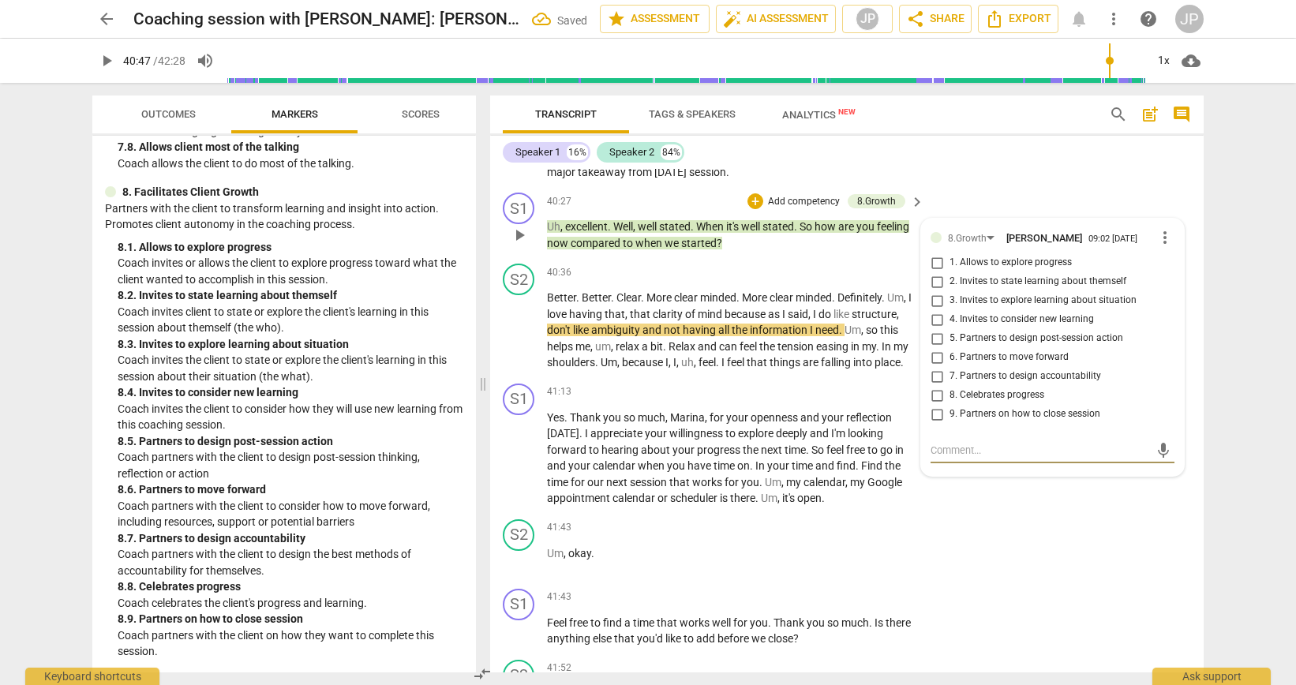
click at [935, 424] on input "9. Partners on how to close session" at bounding box center [936, 414] width 25 height 19
click at [518, 340] on span "play_arrow" at bounding box center [519, 330] width 19 height 19
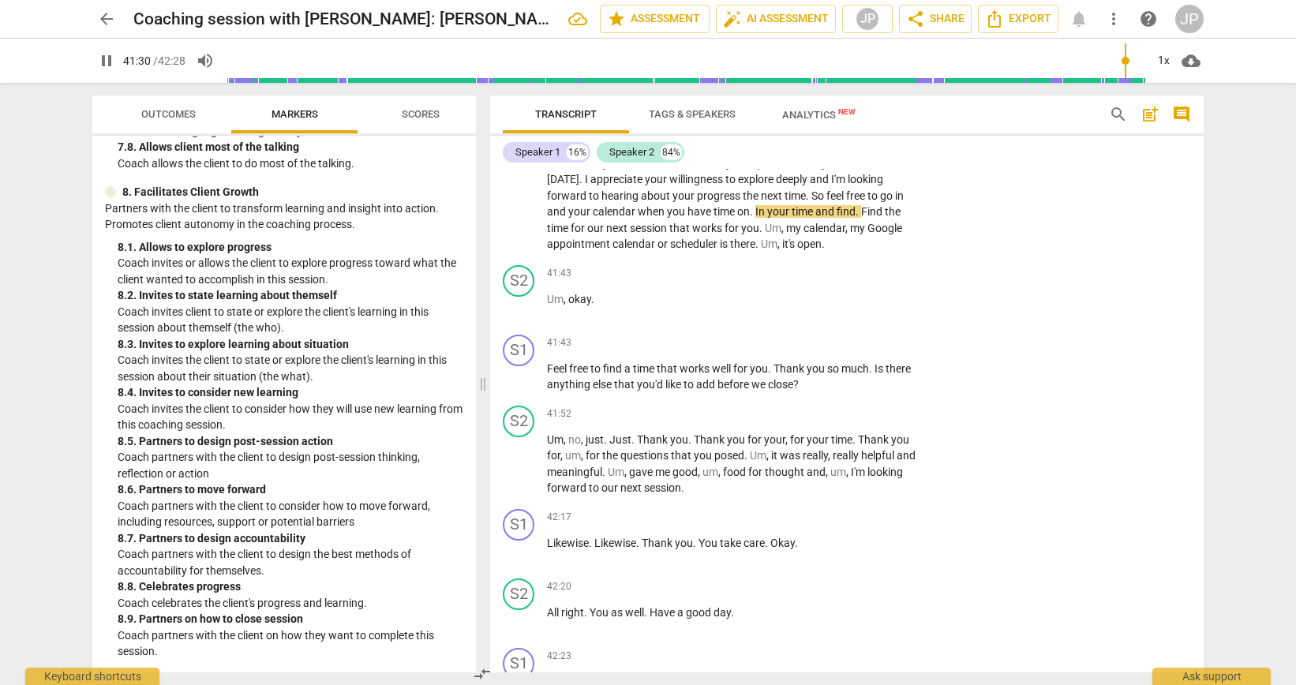
scroll to position [9935, 0]
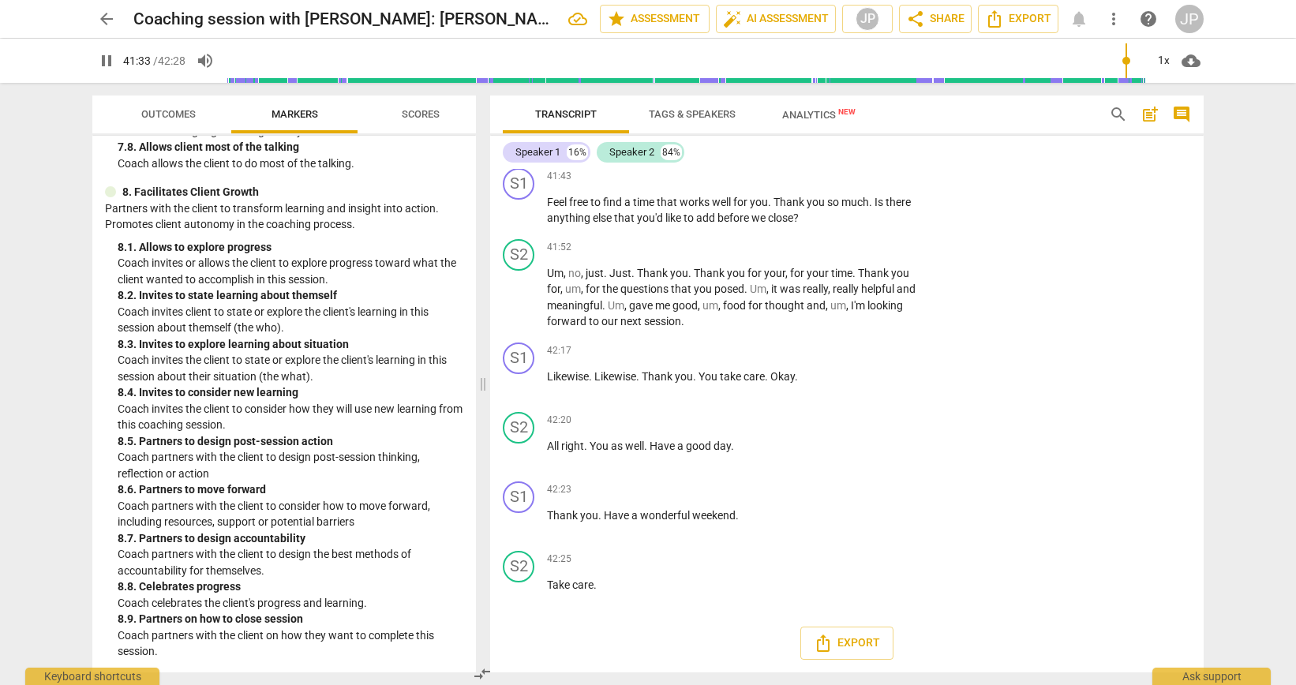
click at [106, 64] on span "pause" at bounding box center [106, 60] width 19 height 19
